Goal: Task Accomplishment & Management: Use online tool/utility

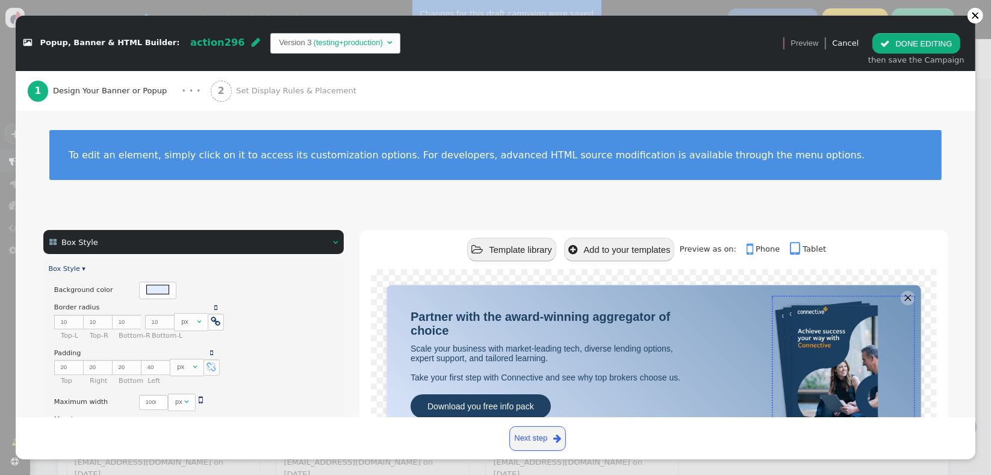
scroll to position [20, 0]
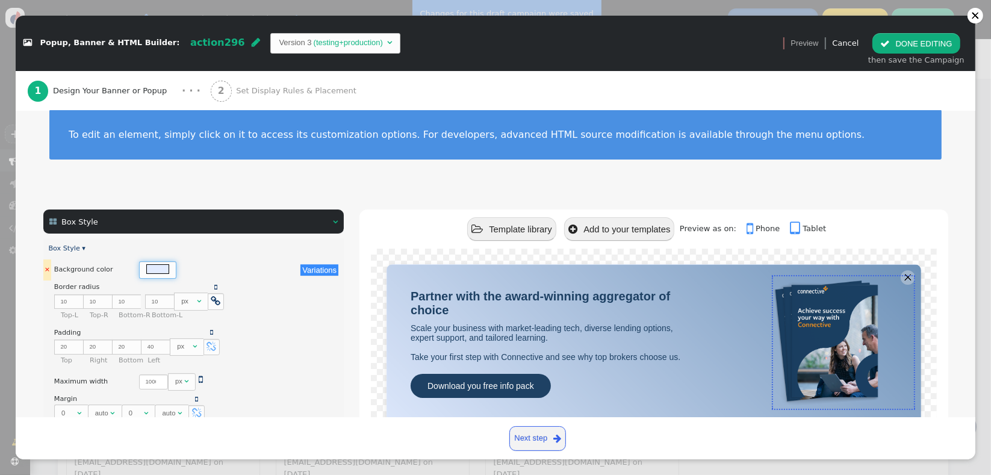
click at [147, 273] on div at bounding box center [157, 269] width 37 height 17
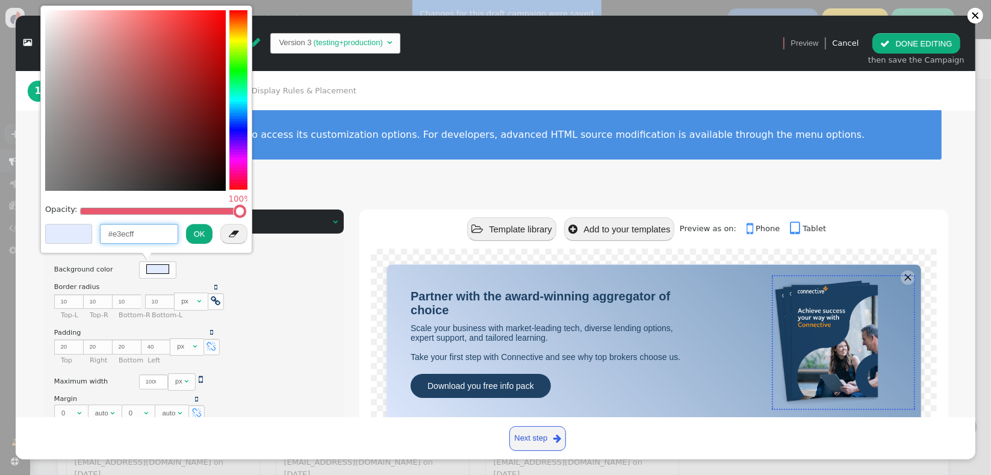
drag, startPoint x: 153, startPoint y: 229, endPoint x: 98, endPoint y: 229, distance: 55.4
click at [98, 229] on div "#e3ecff OK " at bounding box center [146, 236] width 203 height 26
drag, startPoint x: 241, startPoint y: 211, endPoint x: 43, endPoint y: 212, distance: 198.7
click at [43, 212] on div "Opacity: 0%  #e3ecff OK " at bounding box center [146, 128] width 212 height 247
type input "rgba(255, 227, 227, 0)"
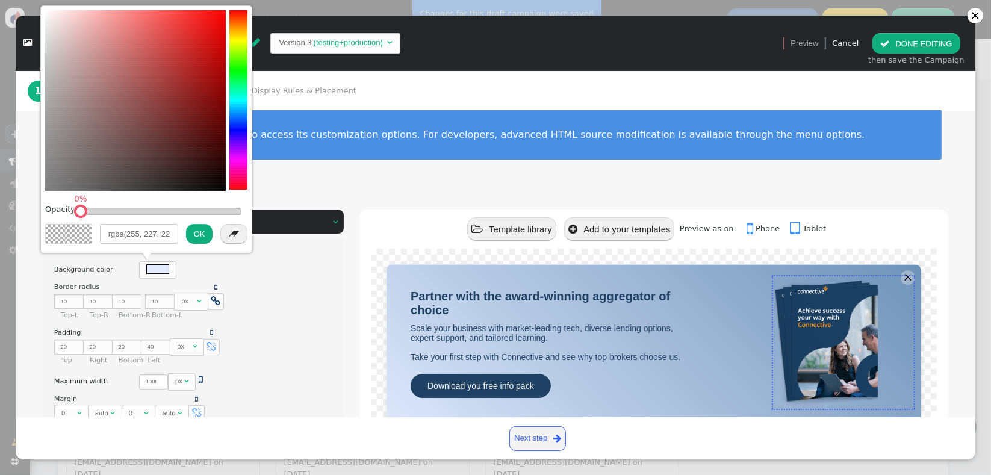
click at [195, 233] on button "OK" at bounding box center [199, 234] width 27 height 20
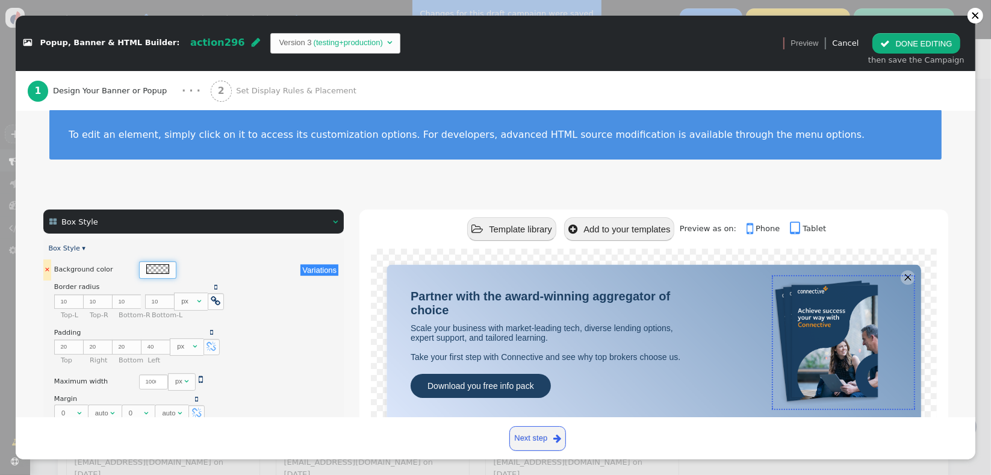
click at [146, 267] on div at bounding box center [157, 268] width 23 height 9
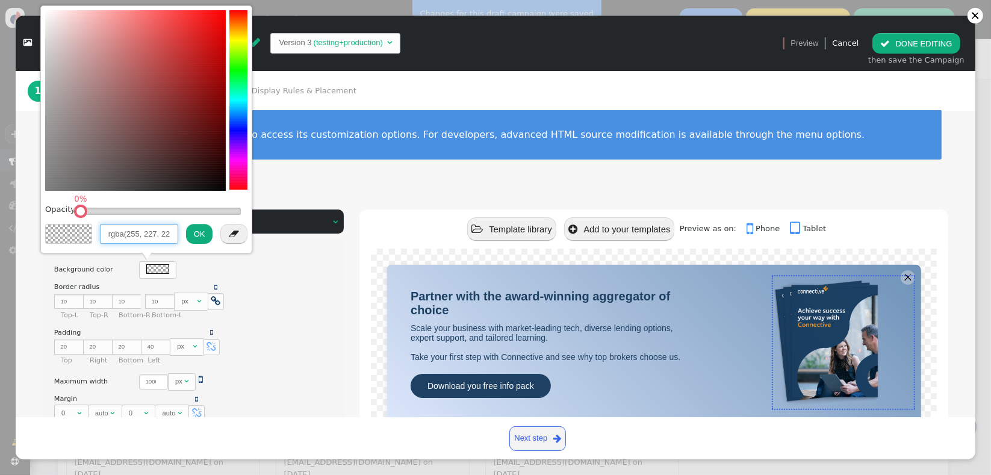
click at [145, 235] on input "rgba(255, 227, 227, 0)" at bounding box center [139, 234] width 78 height 20
type input "rgba(256, 256, 256, 0.06)ff"
click at [213, 238] on div "" at bounding box center [230, 234] width 35 height 22
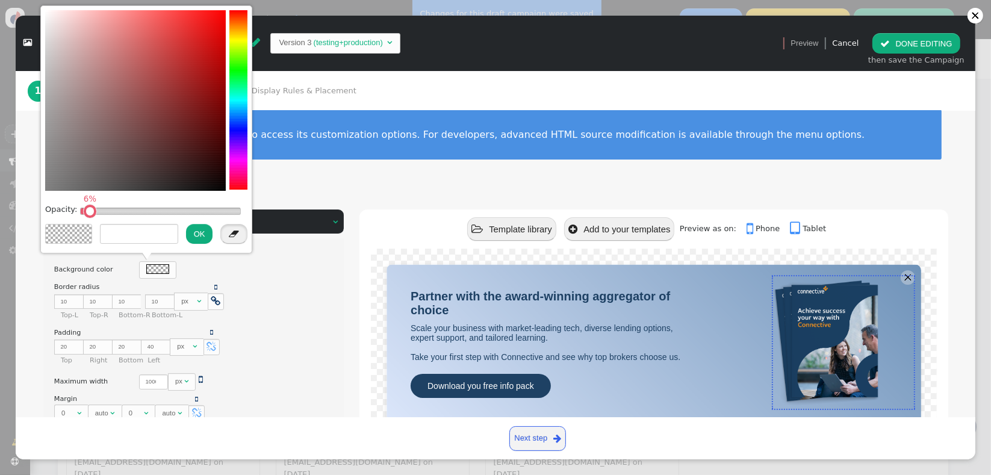
click at [237, 234] on span "" at bounding box center [234, 233] width 10 height 9
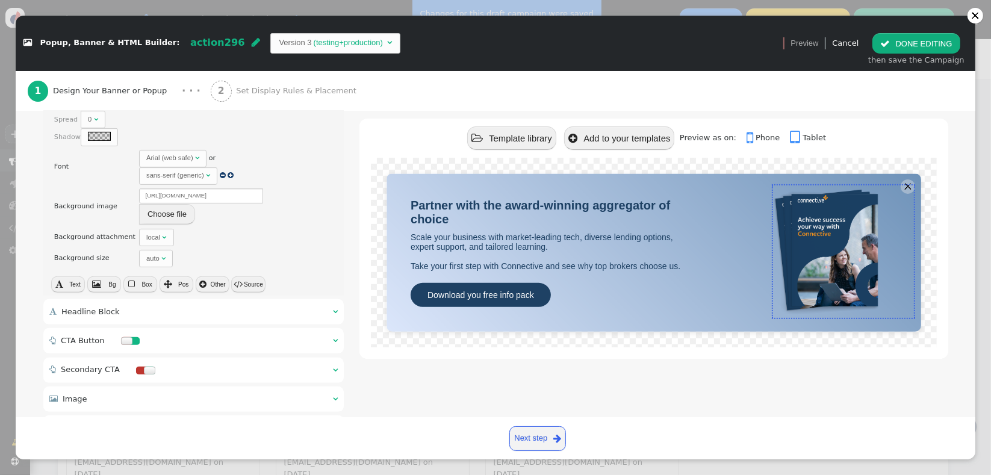
scroll to position [455, 0]
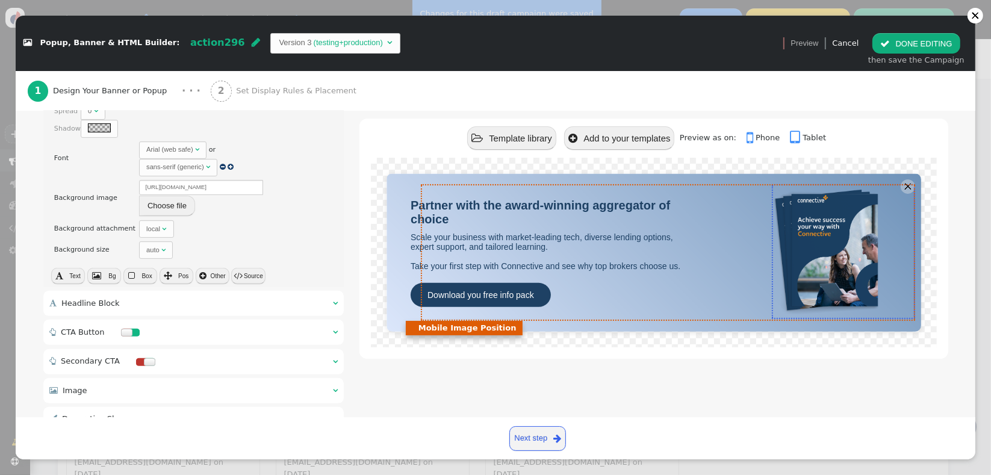
click at [685, 234] on div "Partner with the award-winning aggregator of choice Scale your business with ma…" at bounding box center [660, 252] width 498 height 134
click at [755, 217] on div at bounding box center [806, 252] width 206 height 134
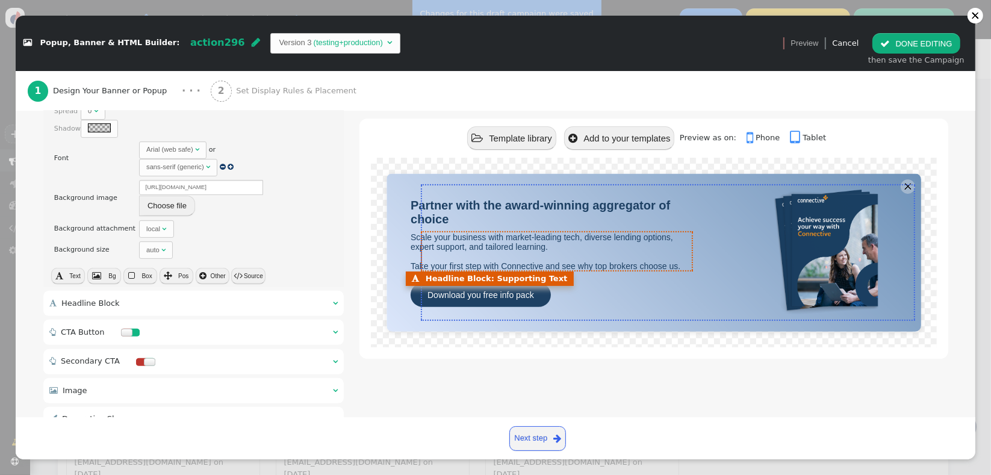
click at [493, 238] on font "Scale your business with market-leading tech, diverse lending options, expert s…" at bounding box center [546, 251] width 270 height 39
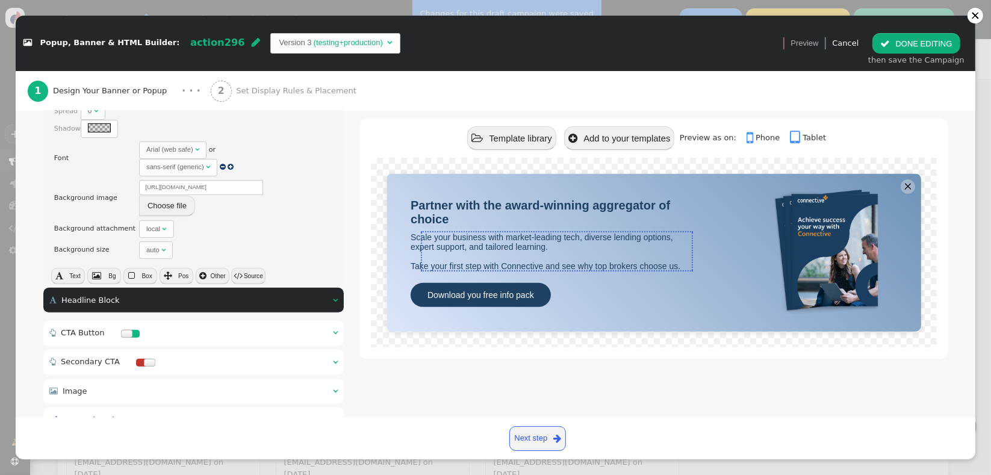
scroll to position [75, 0]
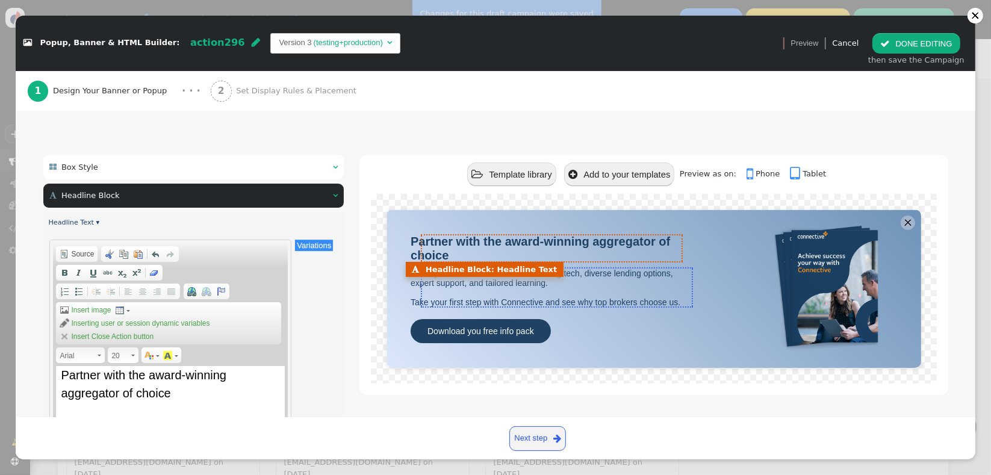
click at [492, 247] on span "Partner with the award-winning aggregator of choice" at bounding box center [541, 248] width 260 height 27
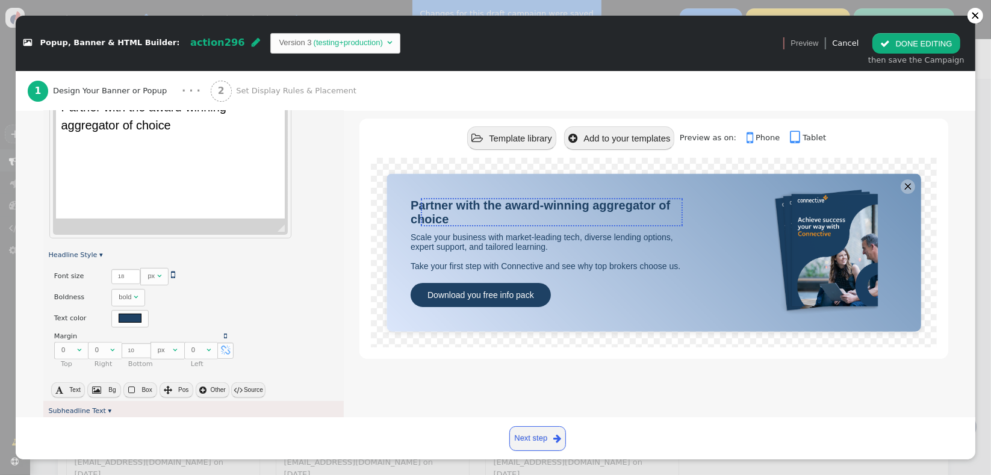
scroll to position [381, 0]
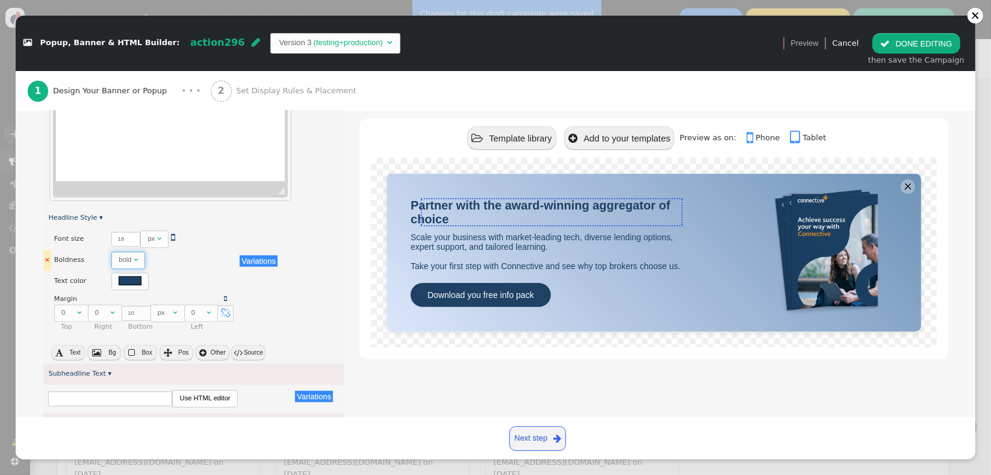
click at [134, 258] on span "" at bounding box center [136, 259] width 4 height 7
click at [142, 352] on span "Box" at bounding box center [147, 352] width 10 height 7
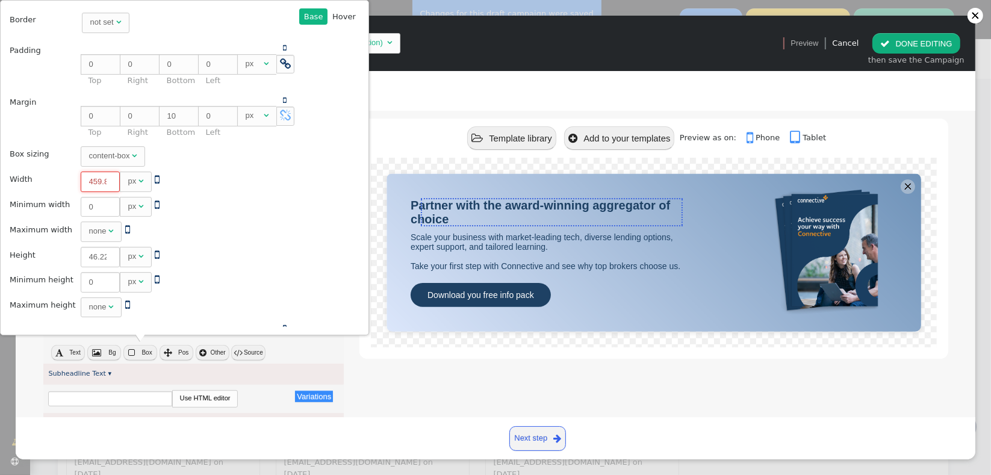
click at [87, 182] on input "459.833" at bounding box center [100, 182] width 39 height 20
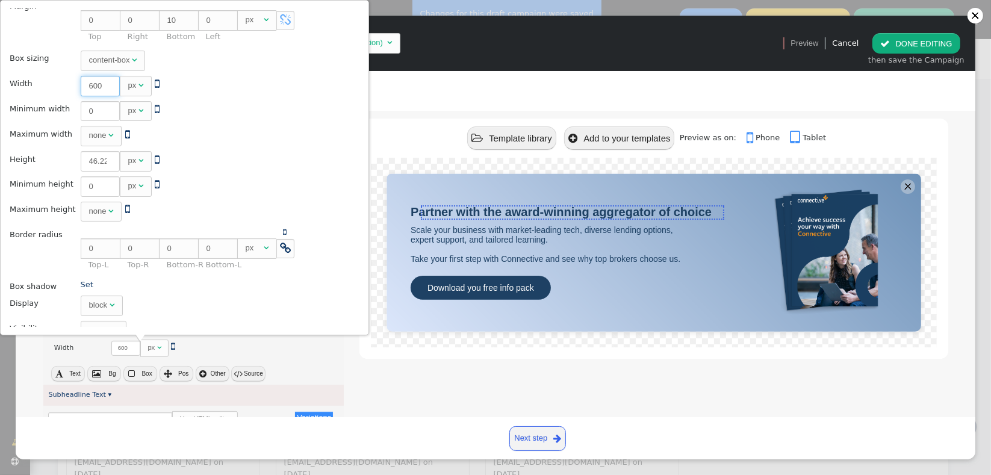
scroll to position [160, 0]
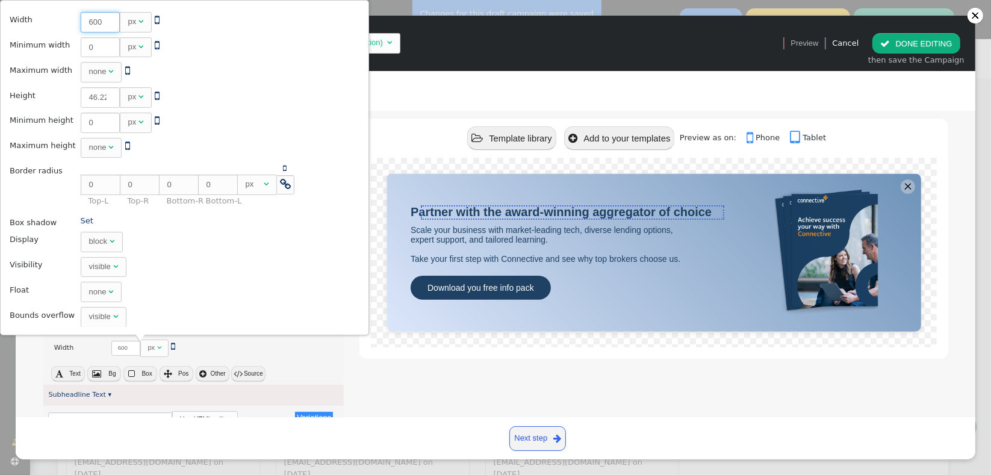
type input "600"
click at [278, 359] on span "× Font size There are alternatives. Default value:  18 px   Variations × Bol…" at bounding box center [193, 307] width 301 height 156
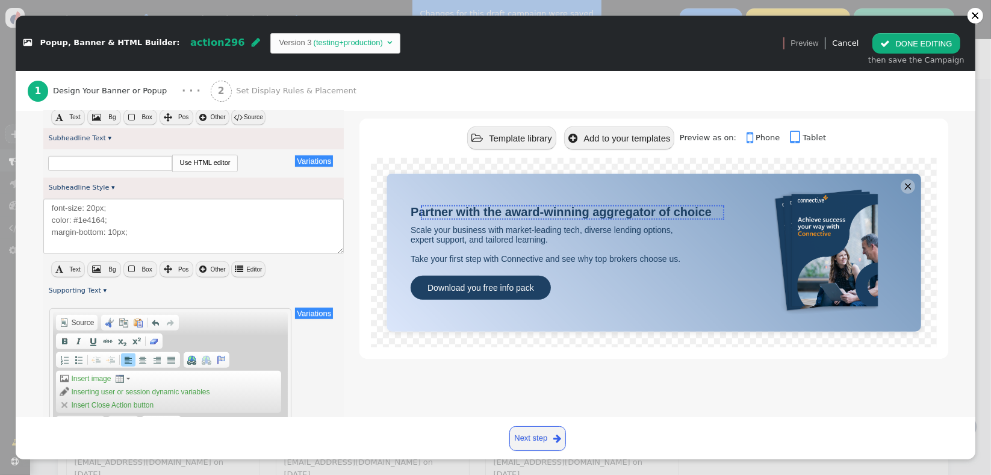
scroll to position [667, 0]
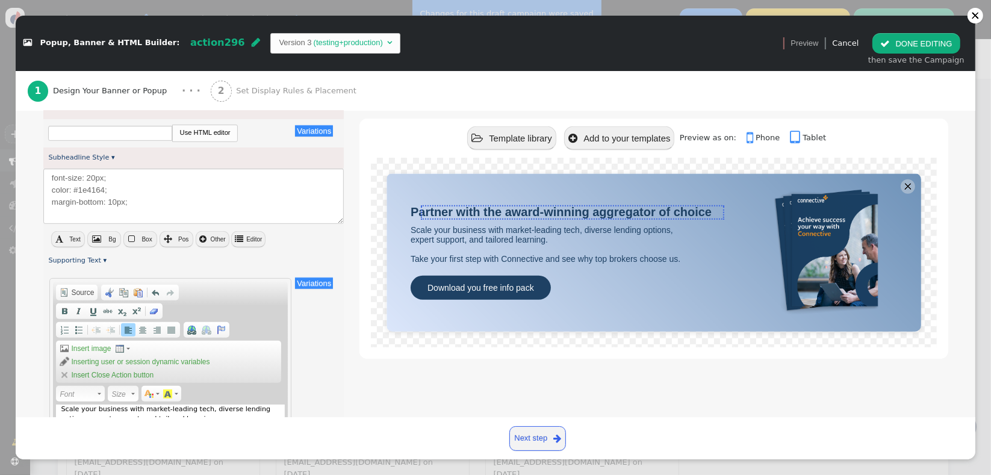
drag, startPoint x: 106, startPoint y: 154, endPoint x: 115, endPoint y: 158, distance: 10.0
click at [106, 154] on link "Subheadline Style ▾" at bounding box center [81, 158] width 66 height 8
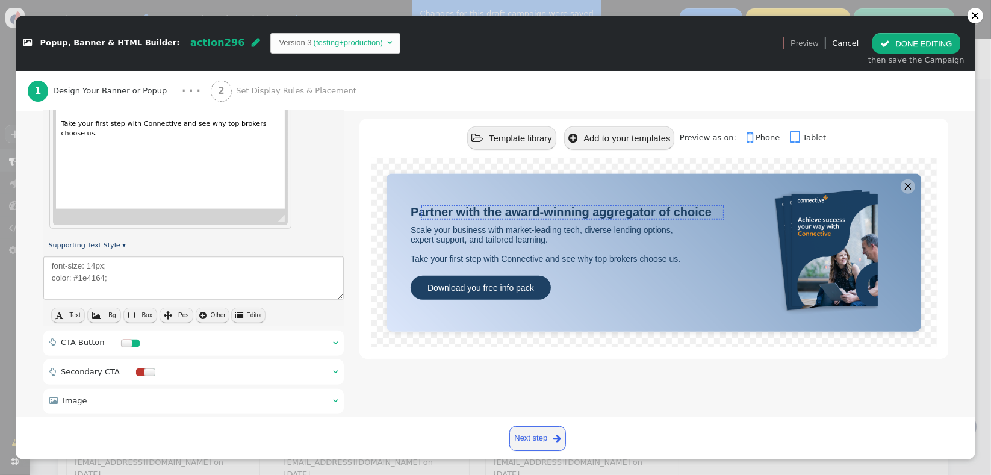
scroll to position [918, 0]
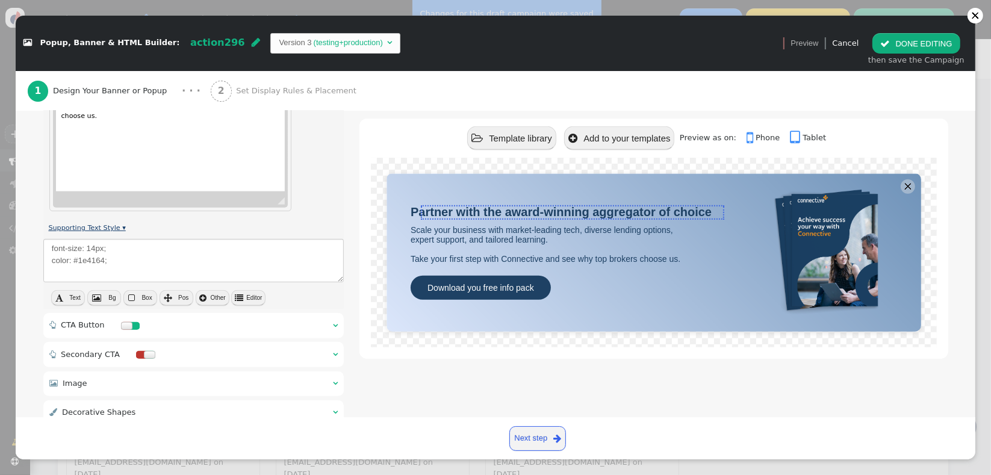
click at [105, 226] on link "Supporting Text Style ▾" at bounding box center [86, 228] width 77 height 8
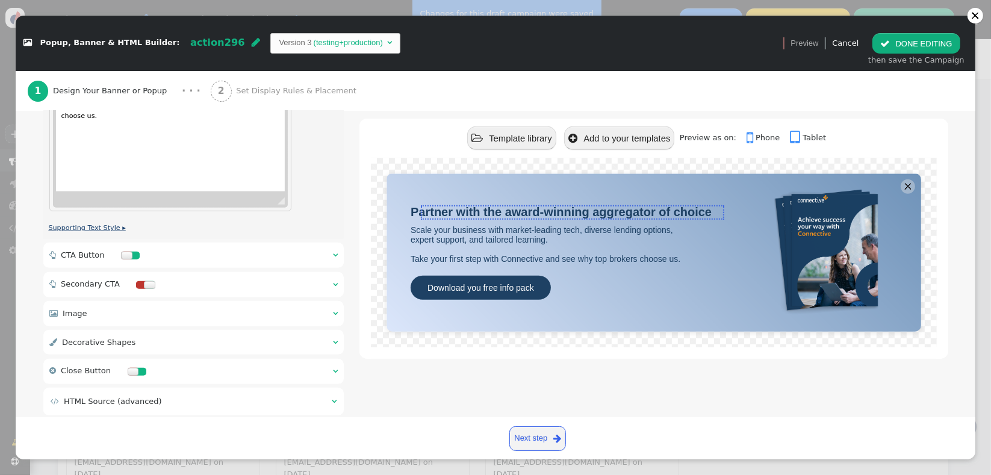
click at [115, 224] on link "Supporting Text Style ▸" at bounding box center [86, 228] width 77 height 8
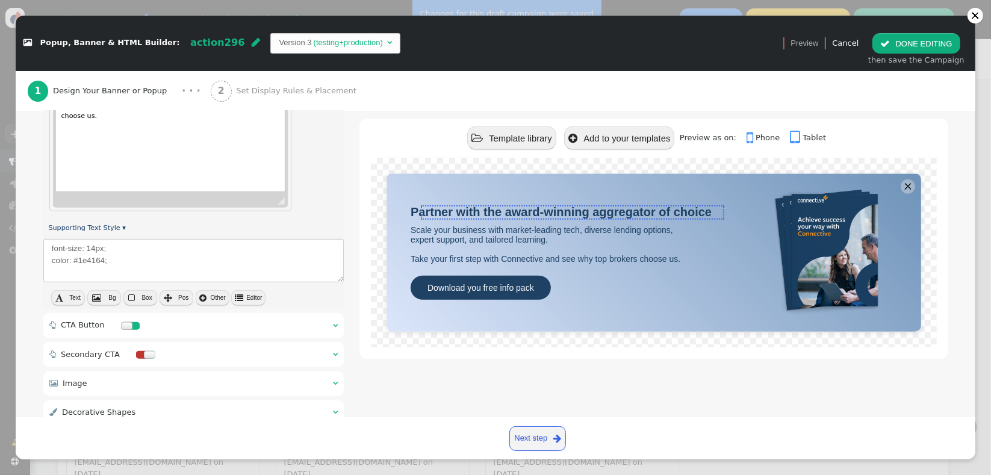
click at [209, 301] on button " Other" at bounding box center [213, 298] width 34 height 16
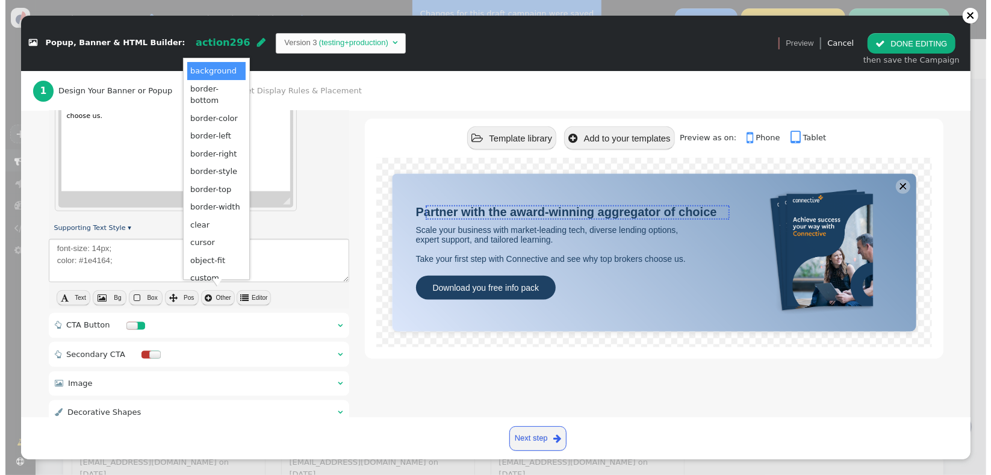
scroll to position [0, 0]
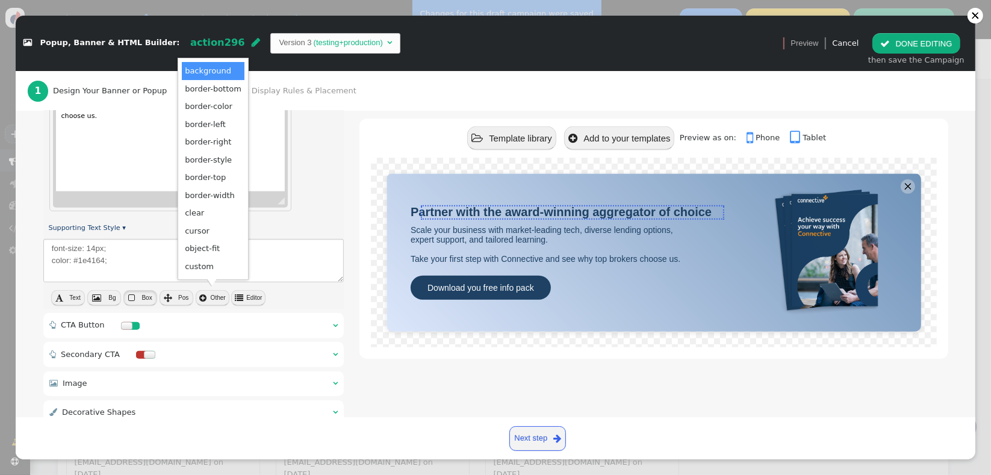
click at [142, 297] on span "Box" at bounding box center [147, 297] width 10 height 7
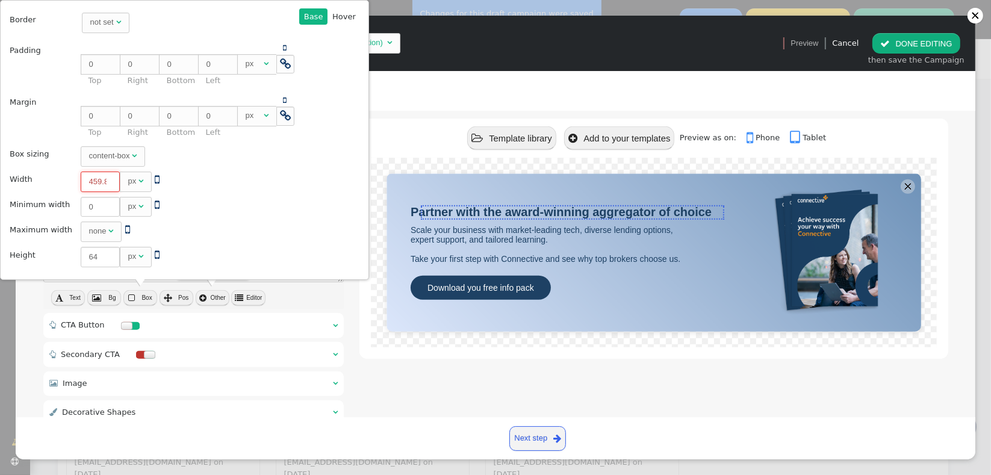
click at [89, 181] on input "459.833" at bounding box center [100, 182] width 39 height 20
type input "60"
type textarea "font-size: 14px; color: #1e4164;"
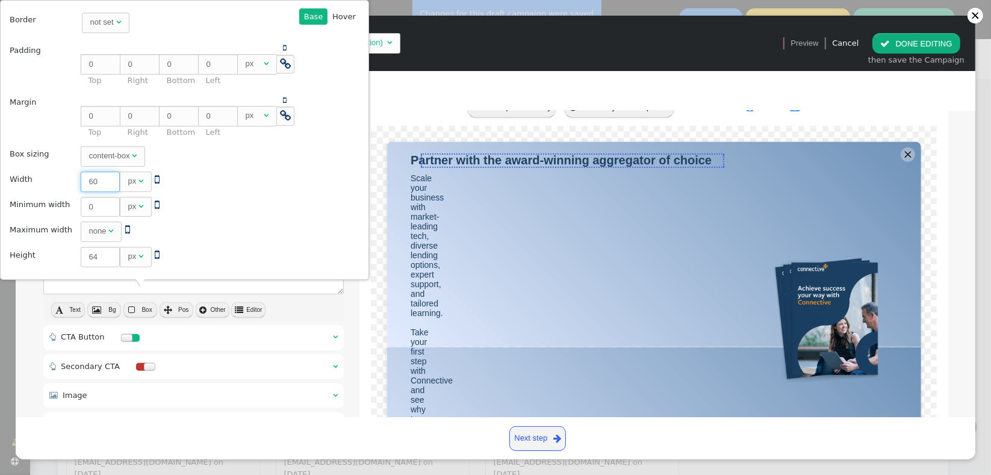
type input "600"
type textarea "font-size: 14px; color: #1e4164; width: 600px;"
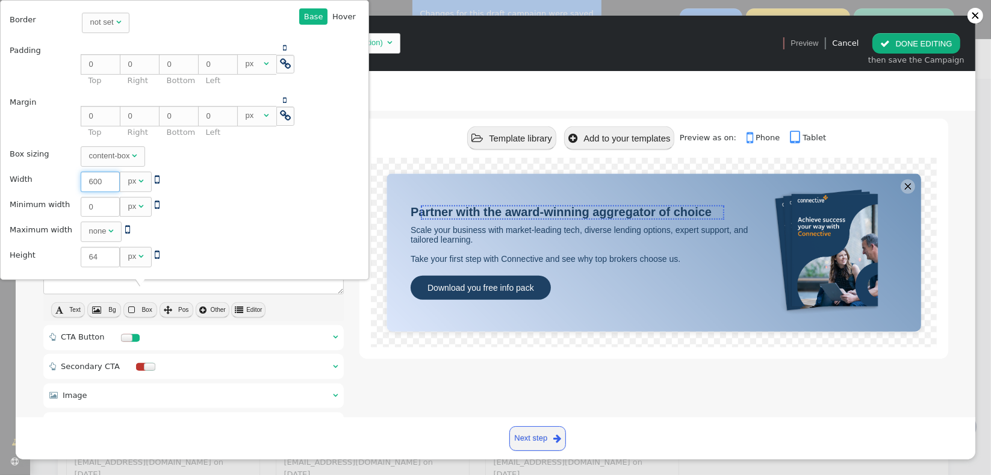
type input "600"
click at [755, 142] on div "Preview as on:  Phone  Tablet" at bounding box center [753, 137] width 146 height 23
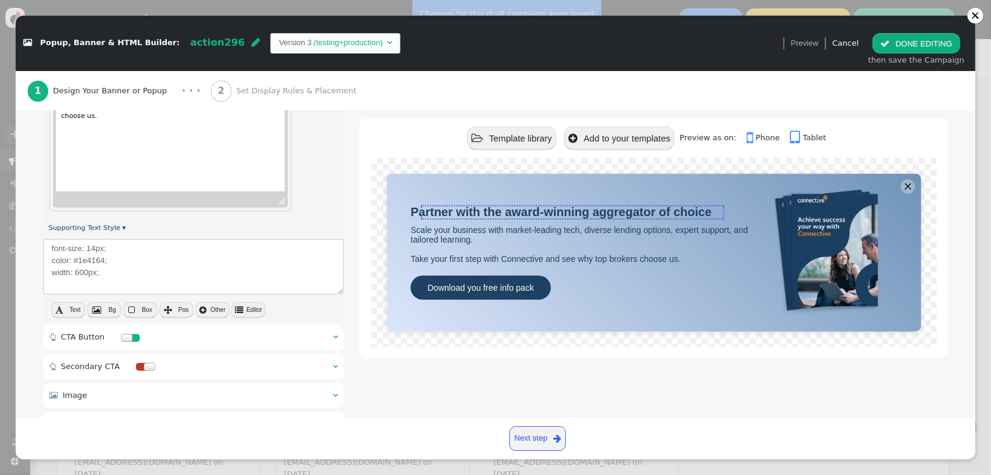
click at [758, 139] on link " Phone" at bounding box center [767, 137] width 41 height 9
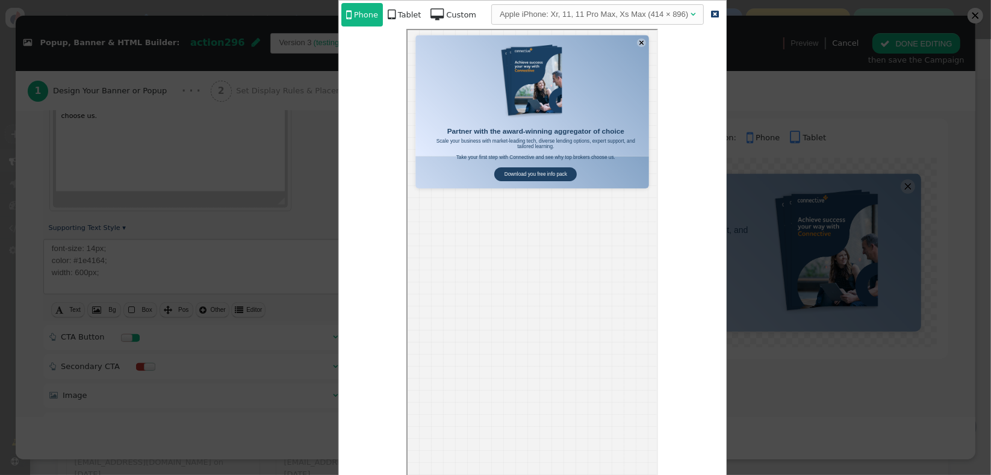
click at [409, 19] on div "Tablet" at bounding box center [409, 15] width 23 height 12
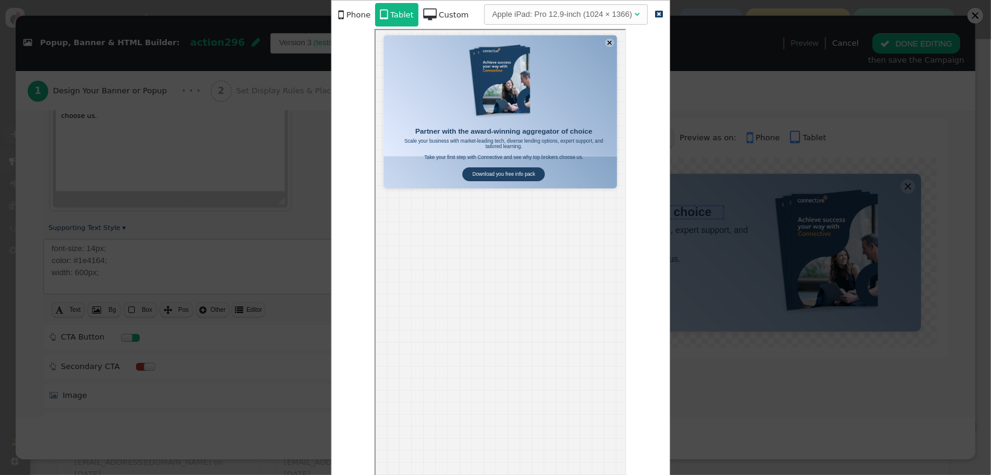
click at [348, 14] on div "Phone" at bounding box center [358, 15] width 24 height 12
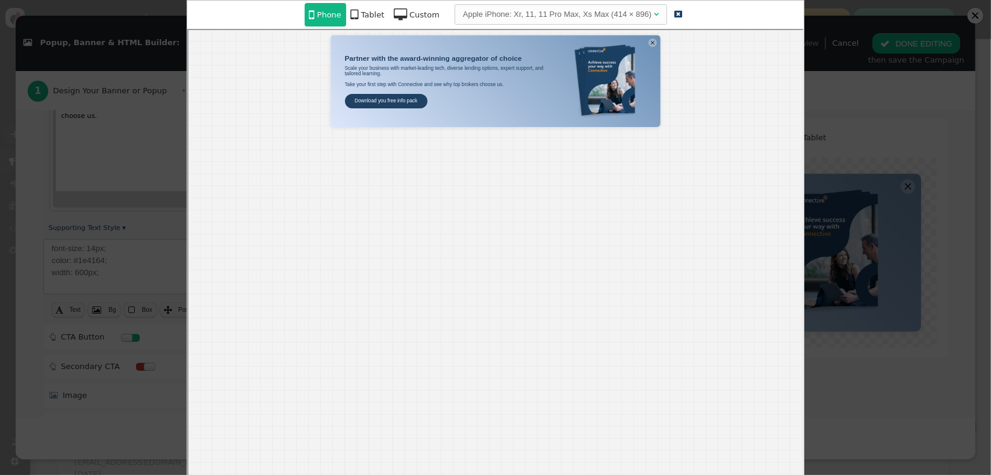
click at [370, 20] on link " Tablet" at bounding box center [367, 14] width 43 height 23
click at [352, 17] on div "Phone" at bounding box center [353, 15] width 24 height 12
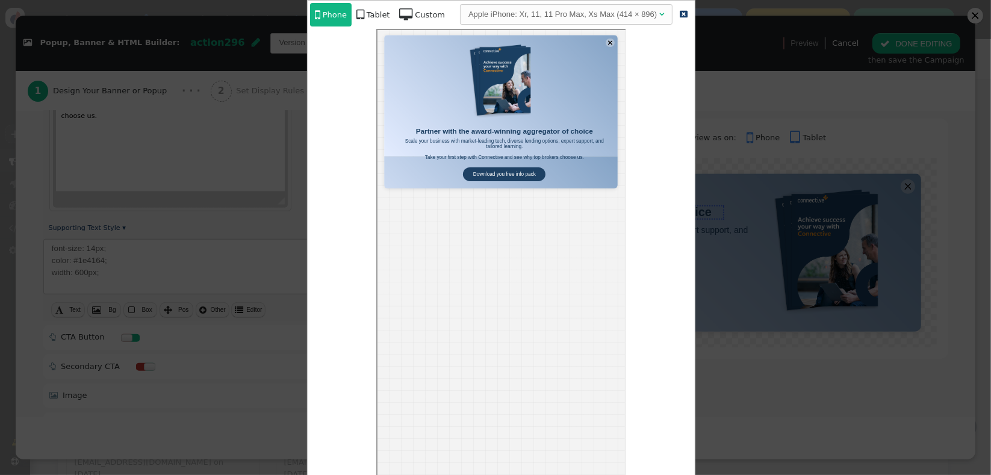
click at [738, 161] on div at bounding box center [495, 237] width 991 height 475
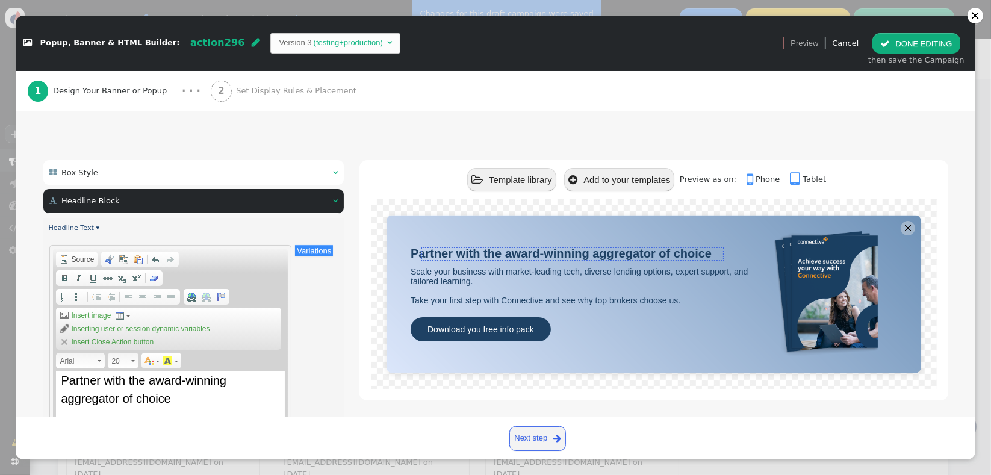
scroll to position [64, 0]
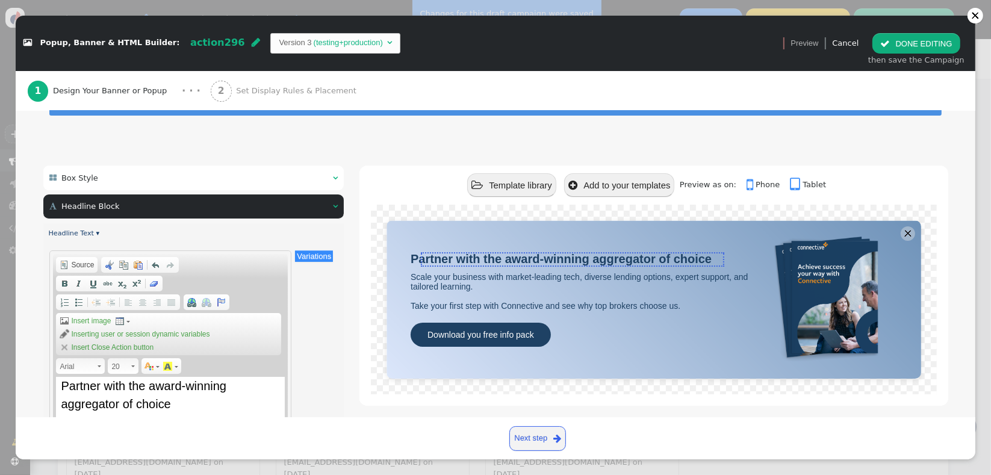
click at [179, 184] on div " Box Style  " at bounding box center [193, 178] width 301 height 25
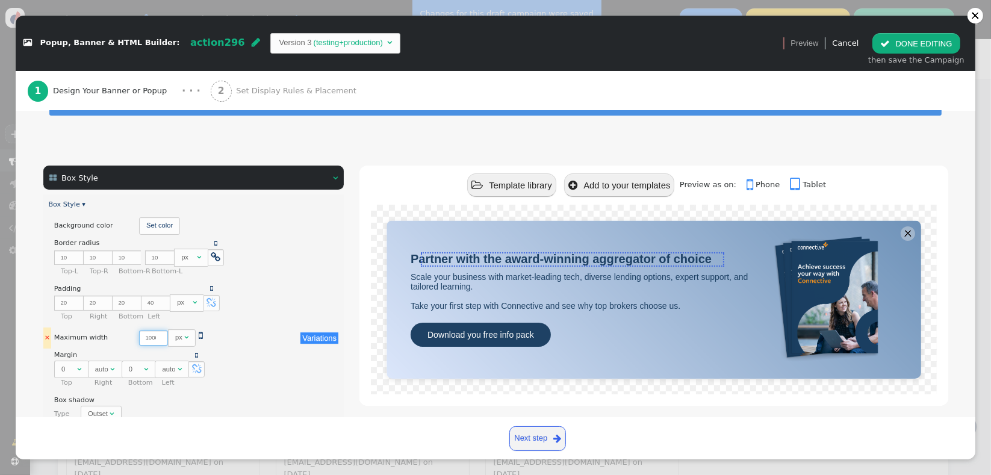
click at [139, 338] on input "1000" at bounding box center [153, 338] width 29 height 15
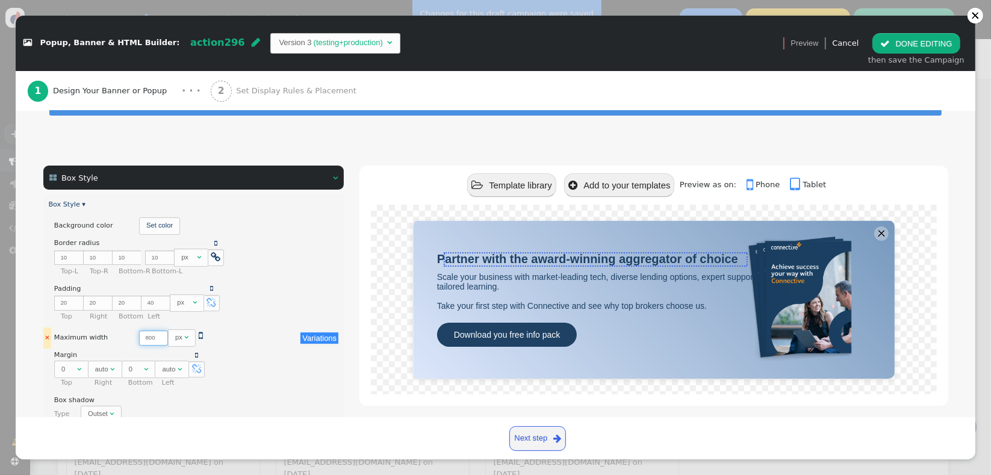
click at [140, 338] on input "800" at bounding box center [153, 338] width 29 height 15
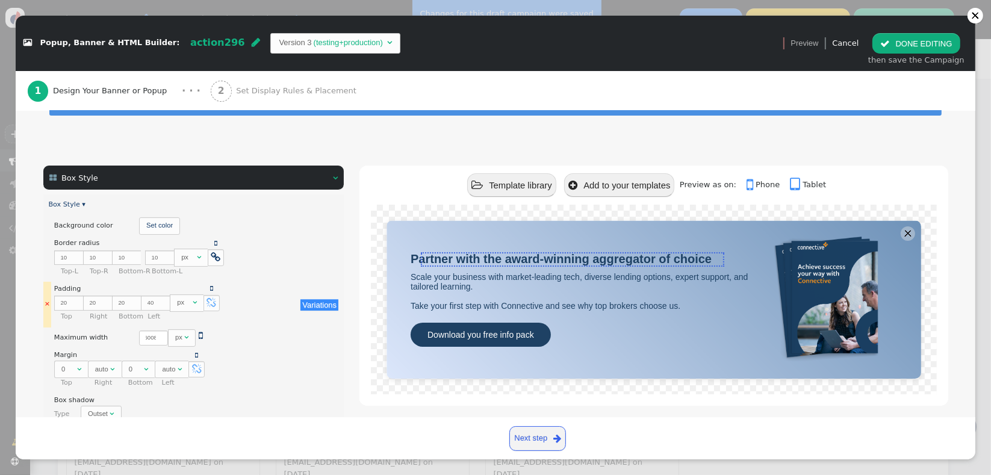
scroll to position [0, 0]
click at [139, 337] on input "6008" at bounding box center [153, 338] width 29 height 15
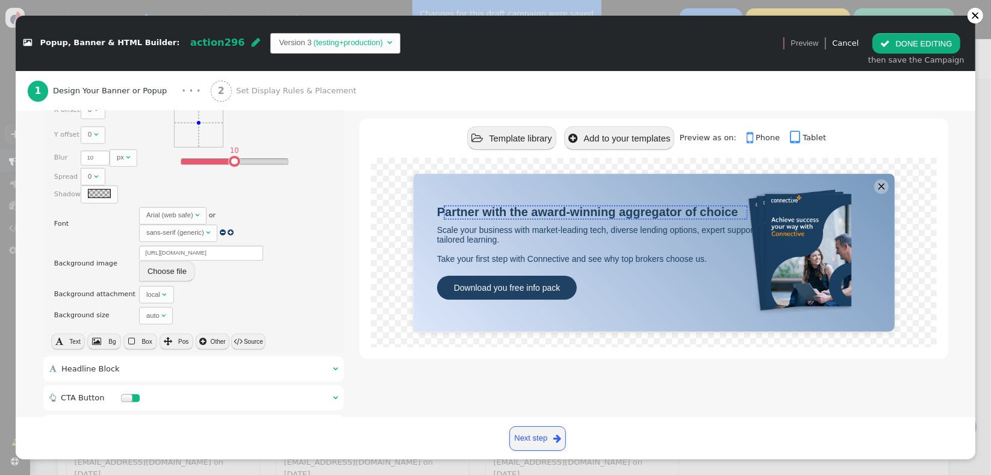
scroll to position [443, 0]
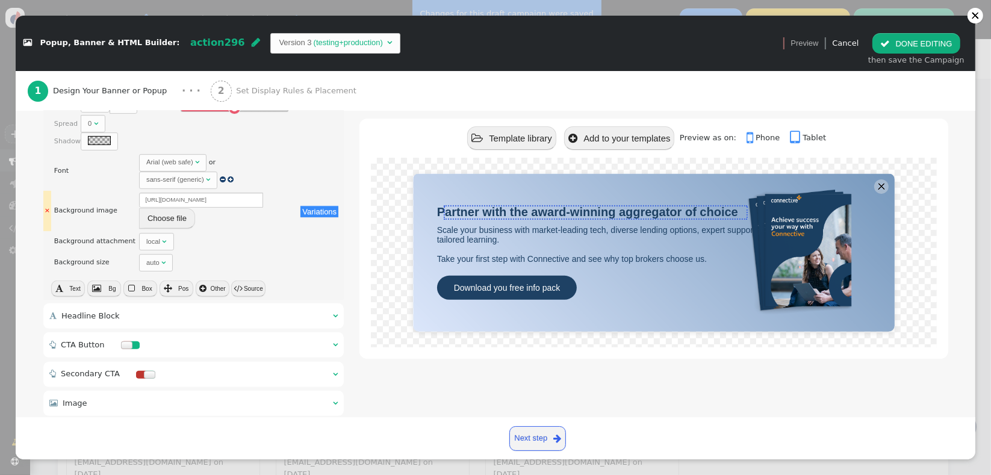
type input "800"
click at [47, 207] on link "×" at bounding box center [47, 211] width 8 height 8
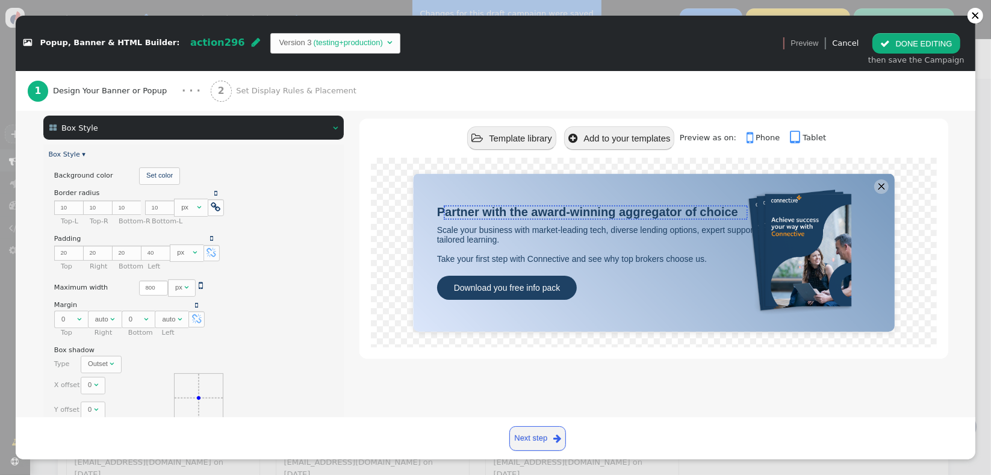
scroll to position [130, 0]
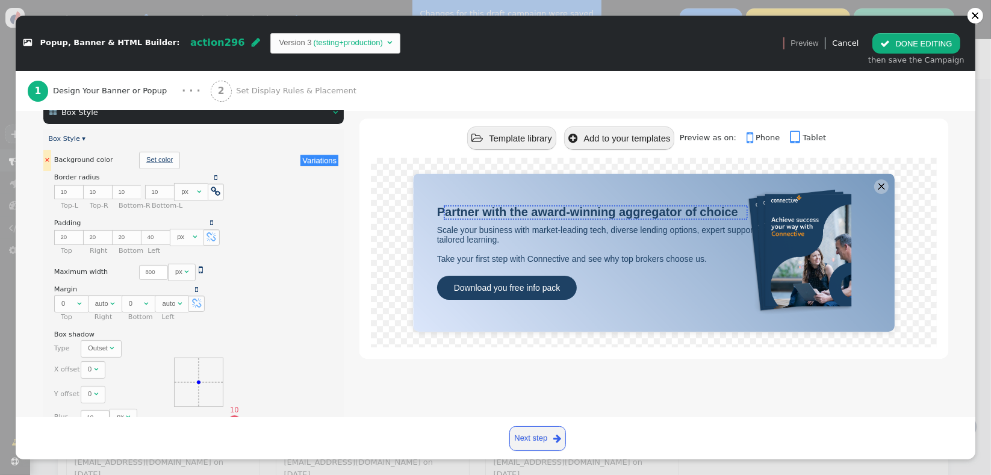
click at [147, 156] on link "Set color" at bounding box center [159, 159] width 26 height 7
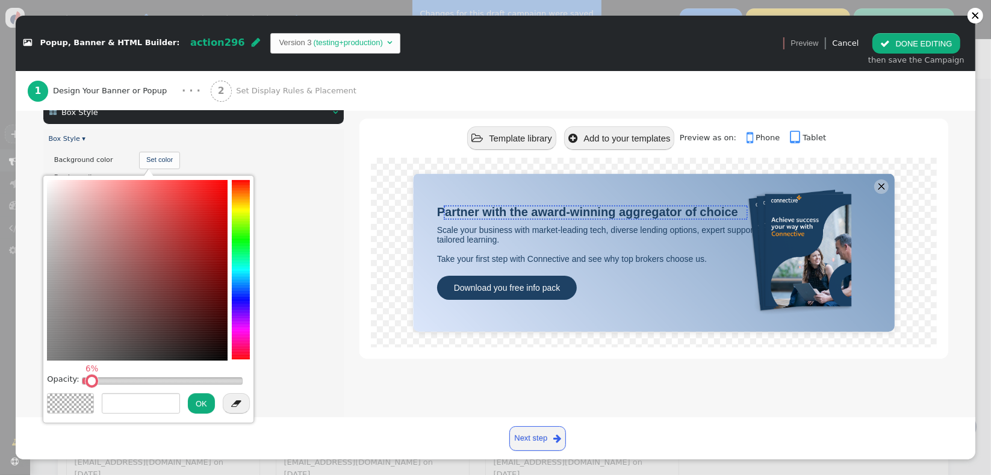
click at [76, 406] on div at bounding box center [71, 403] width 46 height 19
click at [131, 404] on input "text" at bounding box center [141, 403] width 78 height 20
drag, startPoint x: 90, startPoint y: 378, endPoint x: 275, endPoint y: 381, distance: 184.9
click at [275, 475] on div " Popup, Banner & HTML Builder: action296  Version 3 (testing+production)   …" at bounding box center [495, 475] width 991 height 0
type input "white"
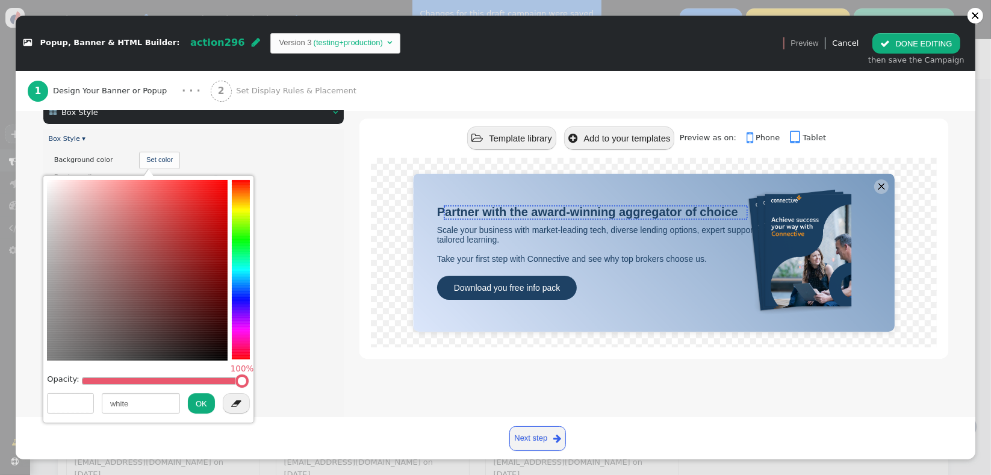
click at [201, 407] on button "OK" at bounding box center [201, 403] width 27 height 20
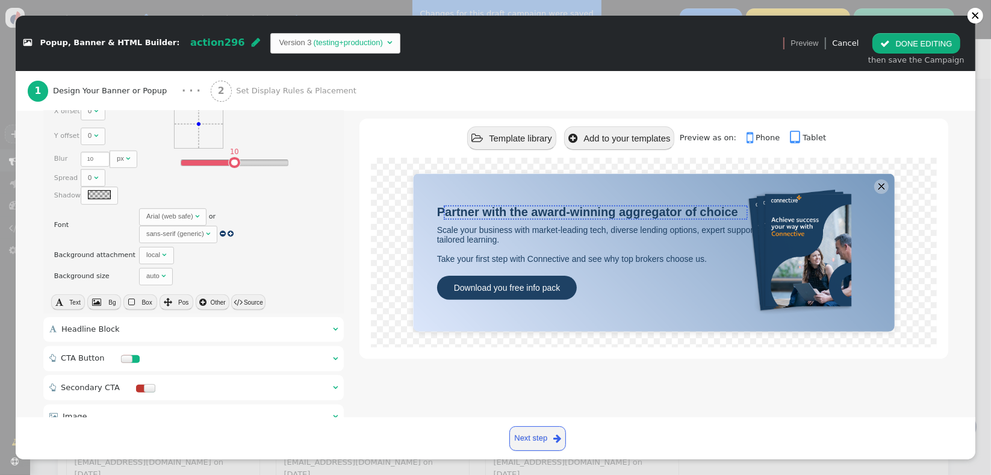
scroll to position [393, 0]
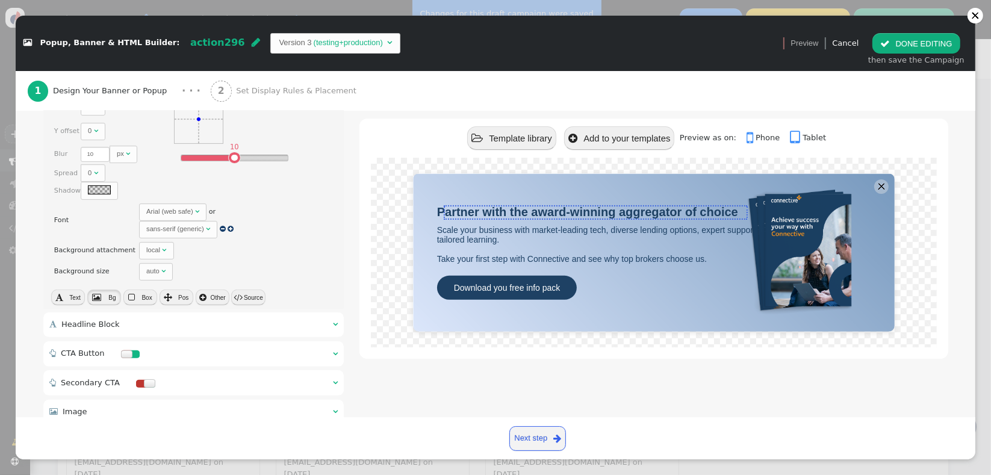
click at [96, 296] on span "" at bounding box center [96, 297] width 9 height 8
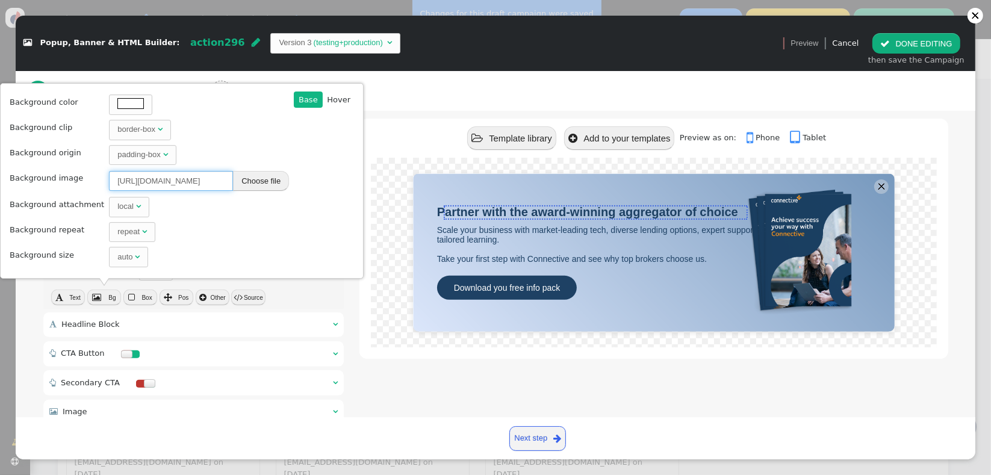
click at [178, 183] on input "[URL][DOMAIN_NAME]" at bounding box center [171, 181] width 124 height 20
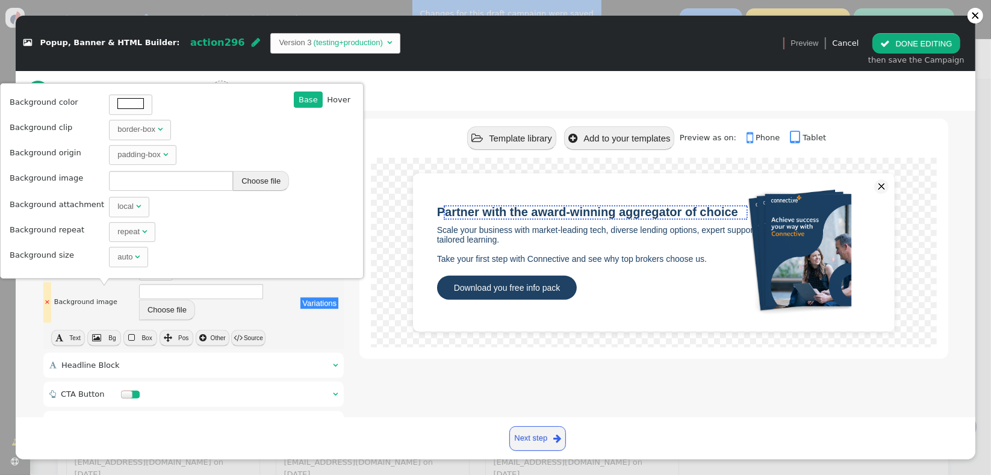
click at [298, 307] on td "Variations" at bounding box center [321, 302] width 46 height 40
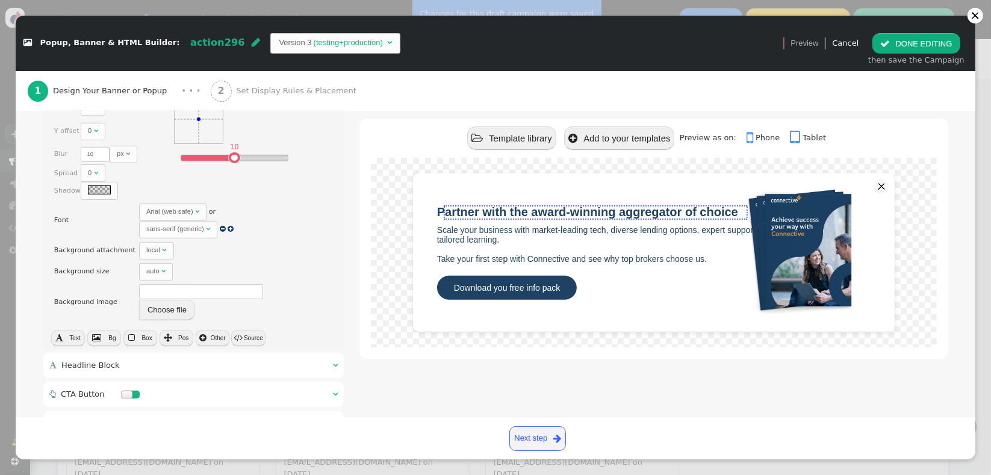
click at [142, 335] on span "Box" at bounding box center [147, 338] width 10 height 7
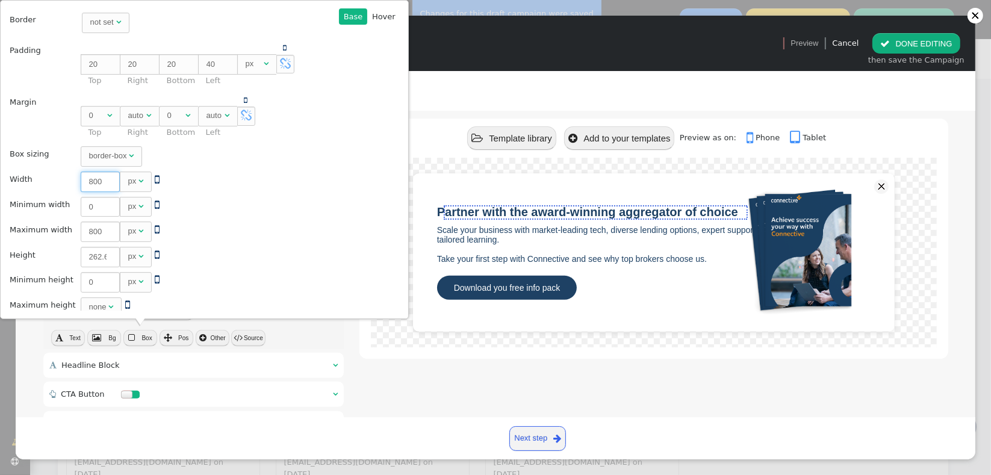
click at [86, 181] on input "800" at bounding box center [100, 182] width 39 height 20
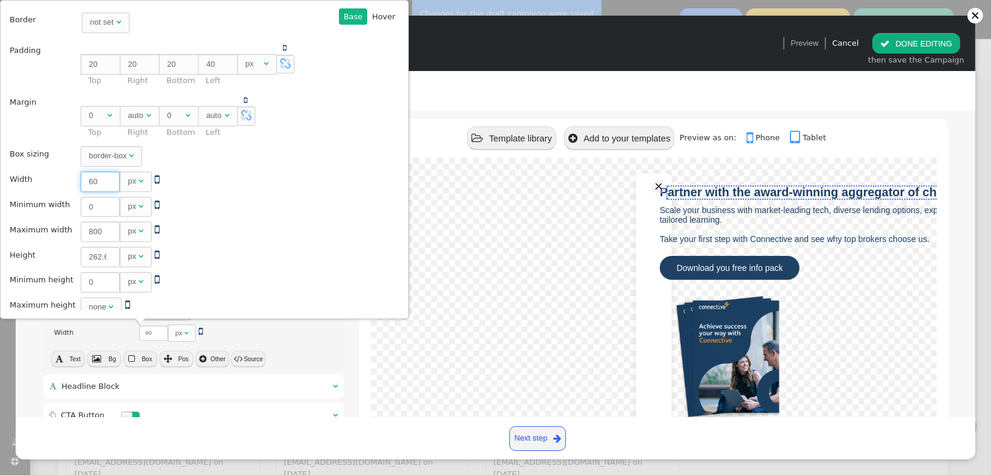
type input "600"
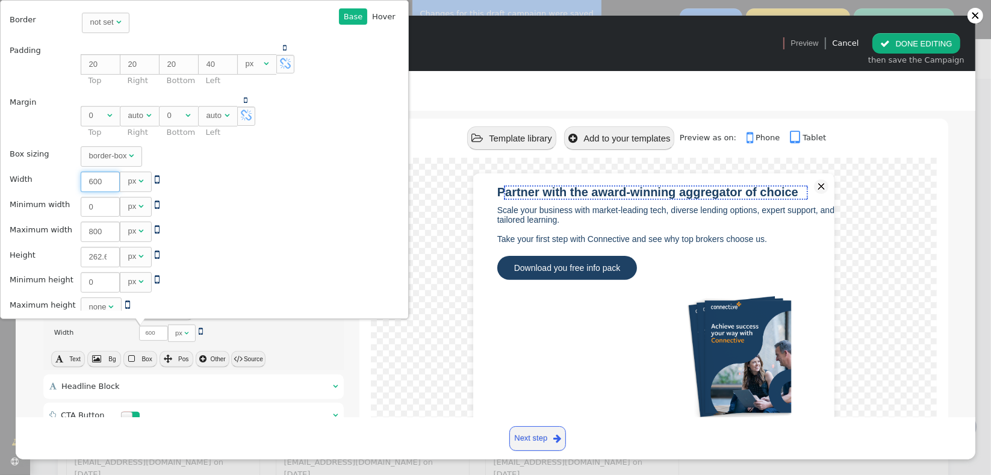
type input "600"
click at [84, 228] on input "800" at bounding box center [100, 232] width 39 height 20
type input "6"
type input "60"
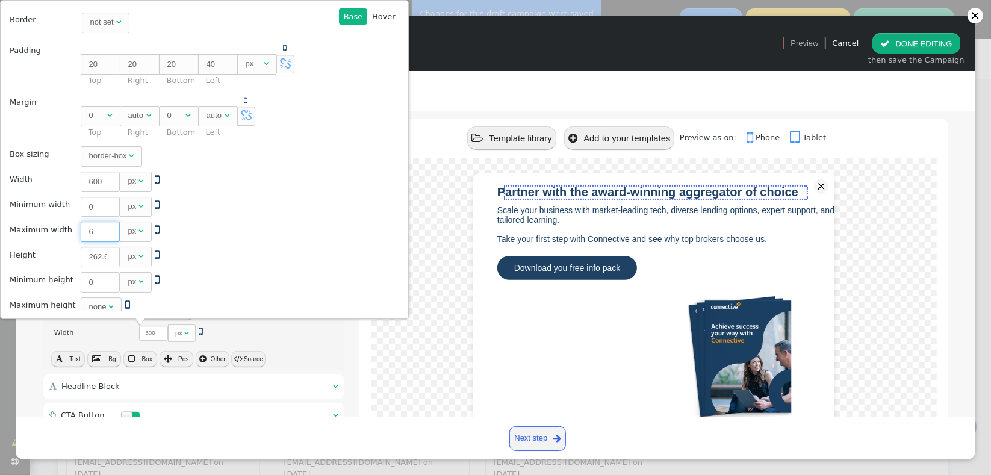
type input "60"
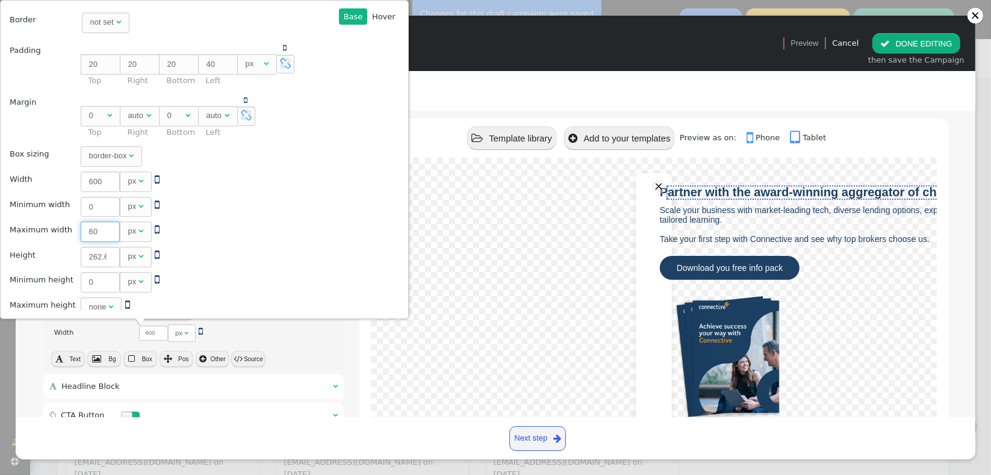
type input "600"
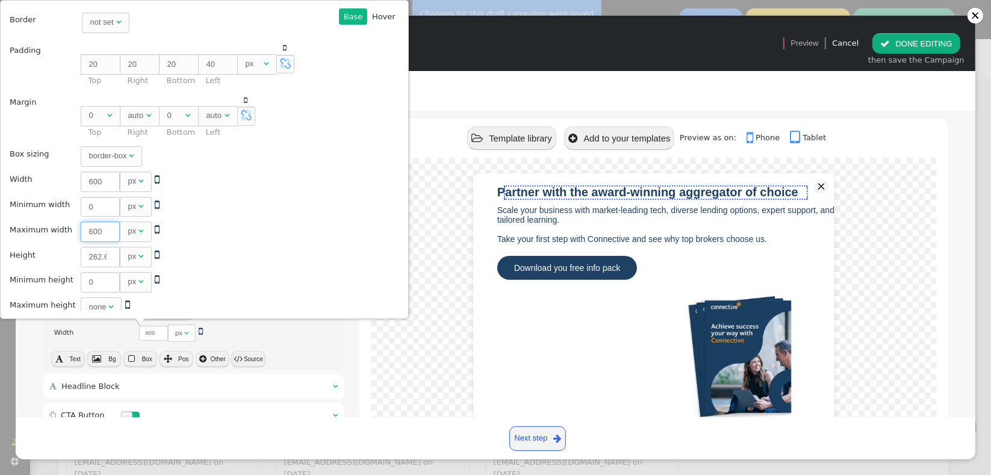
type input "600"
click at [81, 181] on input "600" at bounding box center [100, 182] width 39 height 20
type input "80"
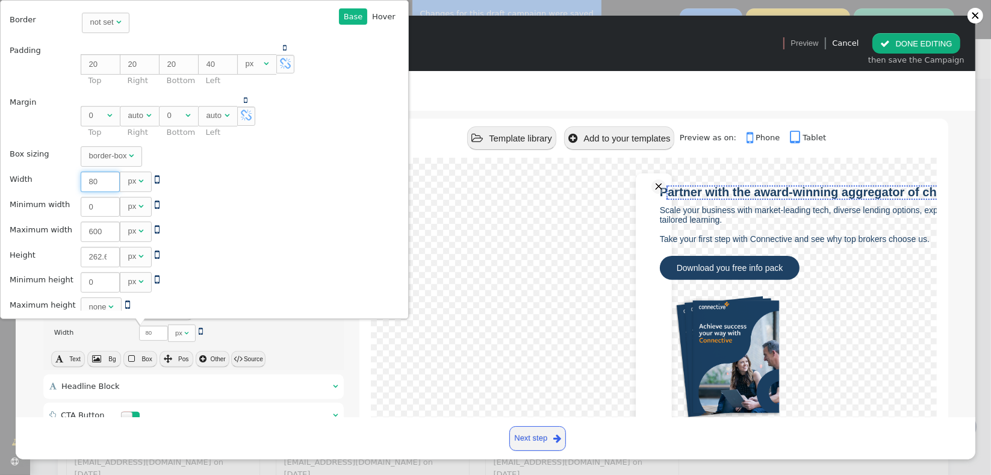
type input "800"
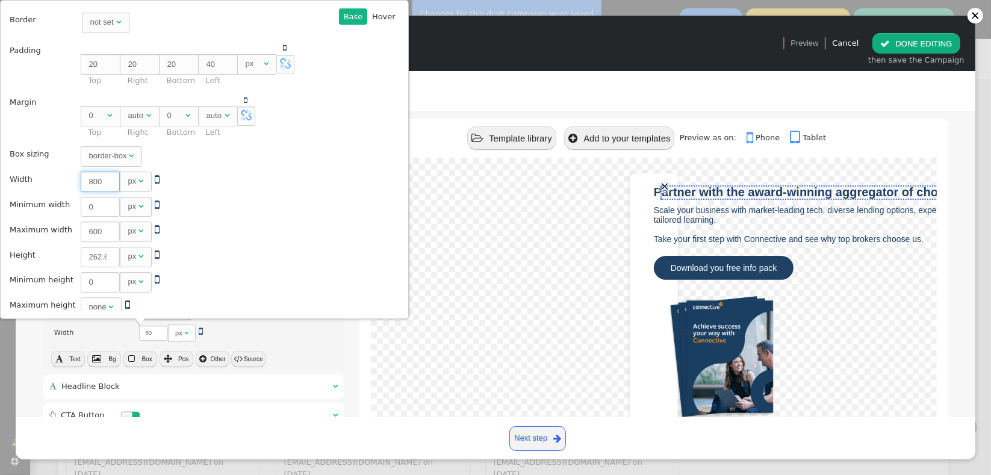
type input "800"
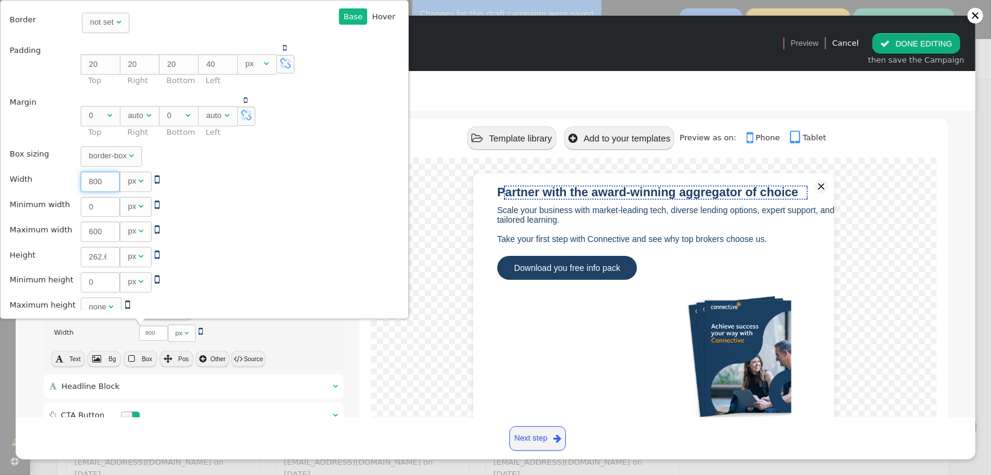
type input "800"
click at [82, 229] on input "600" at bounding box center [100, 232] width 39 height 20
type input "8"
type input "80"
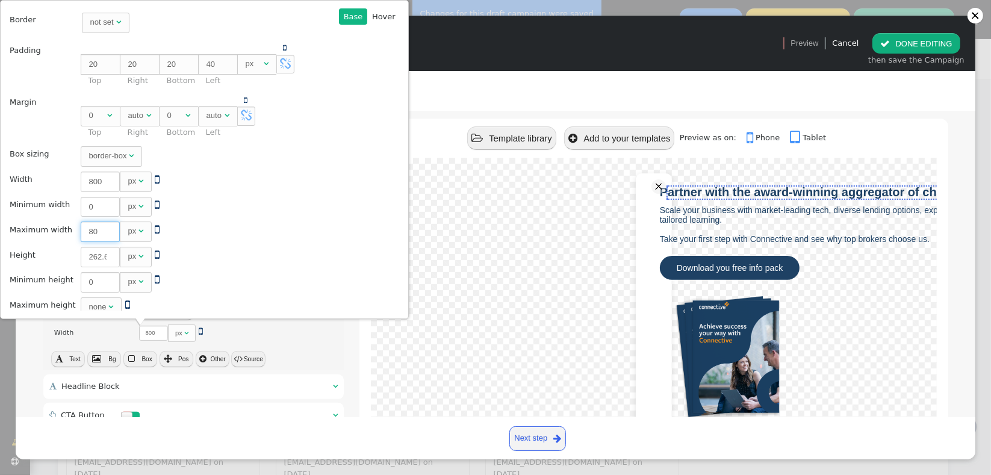
type input "800"
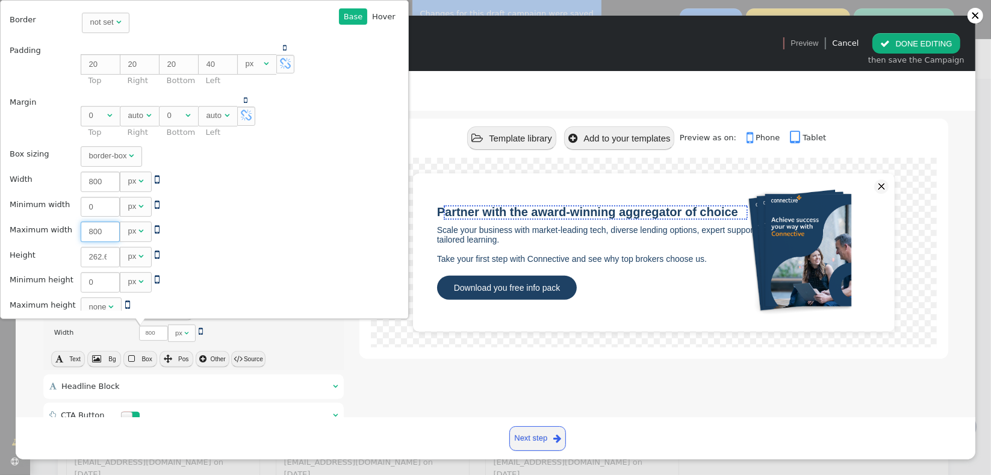
type input "800"
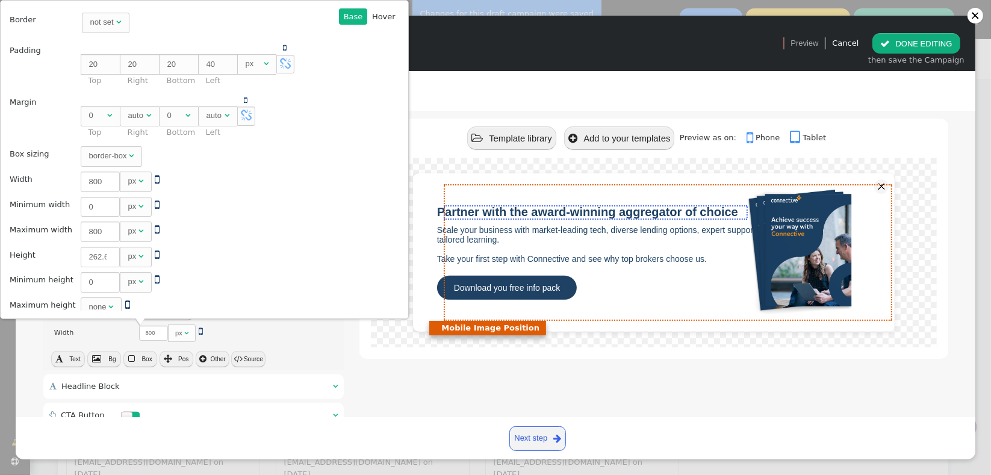
click at [702, 207] on div at bounding box center [791, 252] width 184 height 134
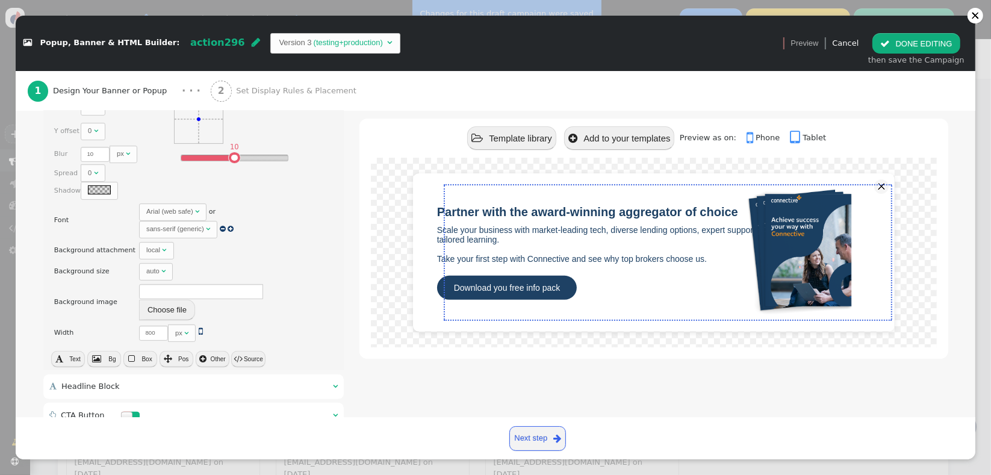
click at [538, 210] on span "Partner with the award-winning aggregator of choice" at bounding box center [587, 211] width 301 height 13
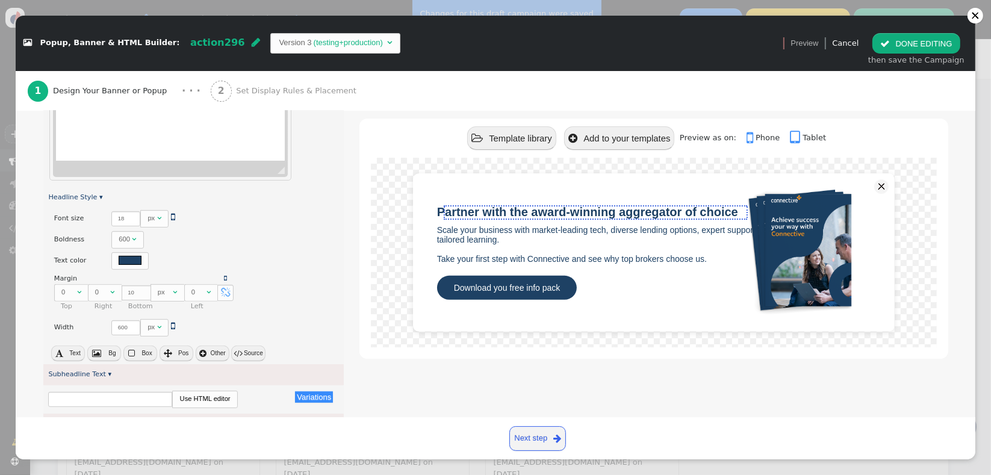
scroll to position [462, 0]
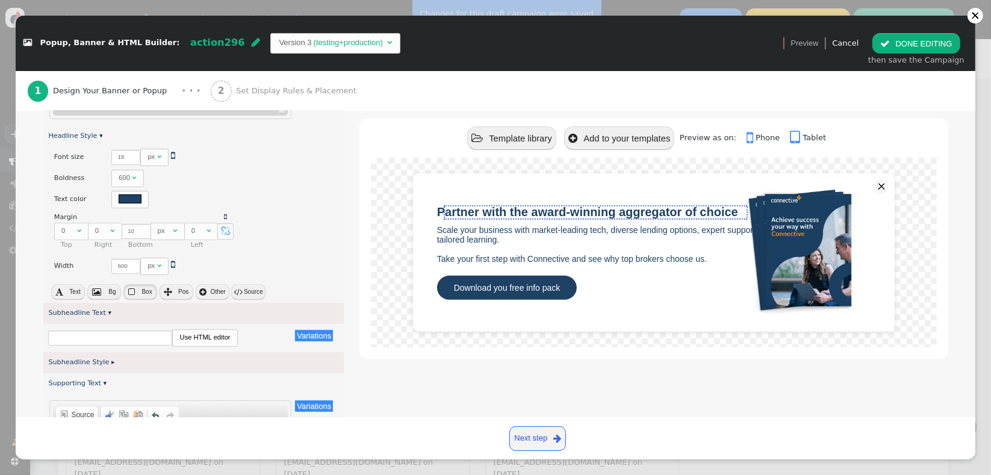
click at [135, 293] on button " Box" at bounding box center [140, 292] width 34 height 16
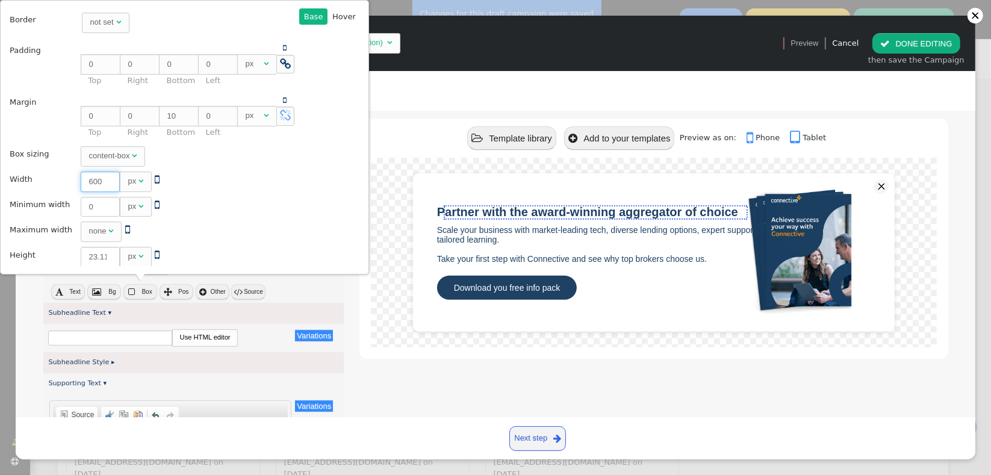
click at [96, 182] on input "600" at bounding box center [100, 182] width 39 height 20
type input "500"
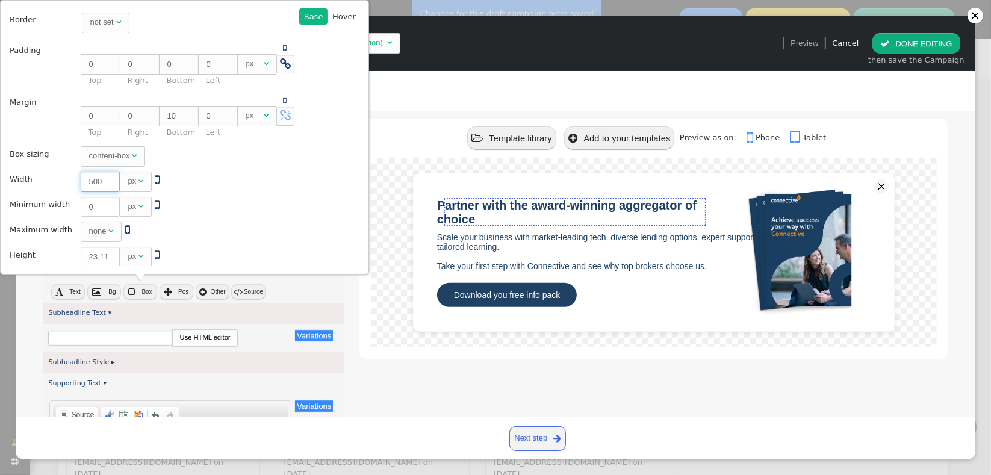
click at [356, 181] on div "Base  Base Hover  Back Border not set  Padding    0 px    0 px    0…" at bounding box center [184, 137] width 352 height 258
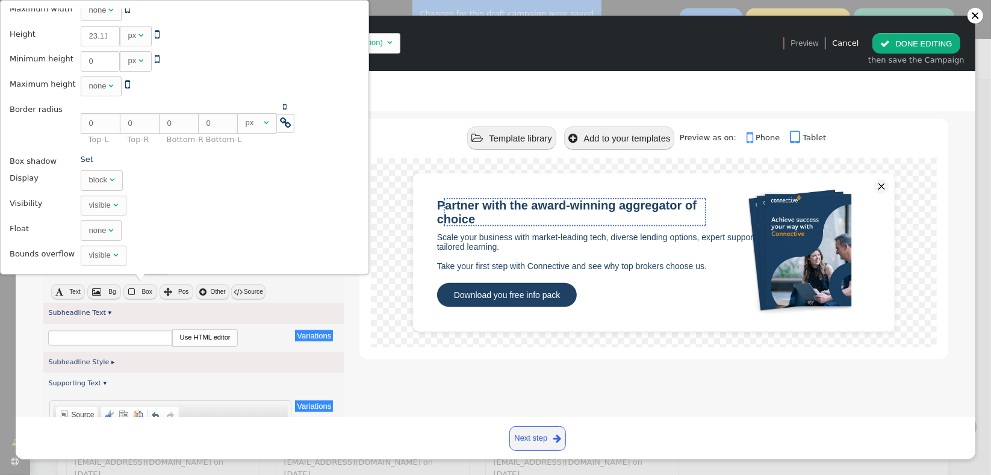
type input "500"
click at [371, 263] on div at bounding box center [653, 253] width 565 height 190
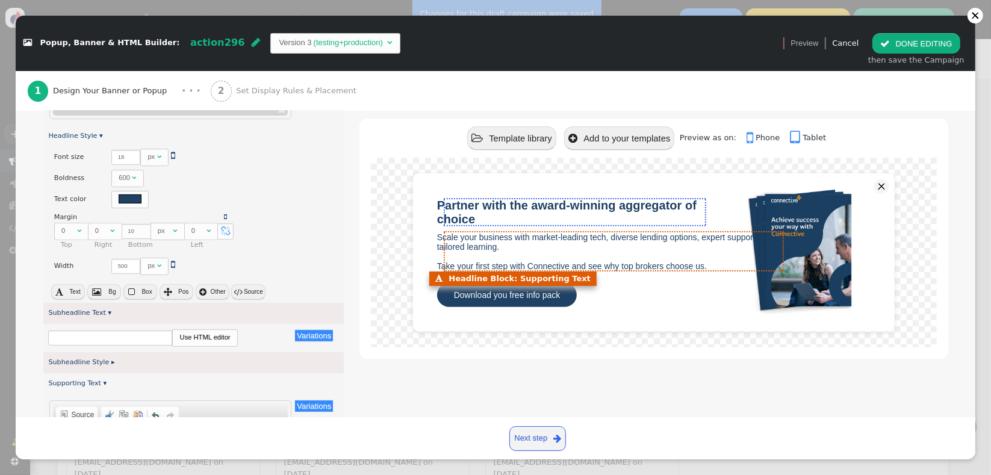
click at [514, 233] on font "Scale your business with market-leading tech, diverse lending options, expert s…" at bounding box center [605, 251] width 337 height 39
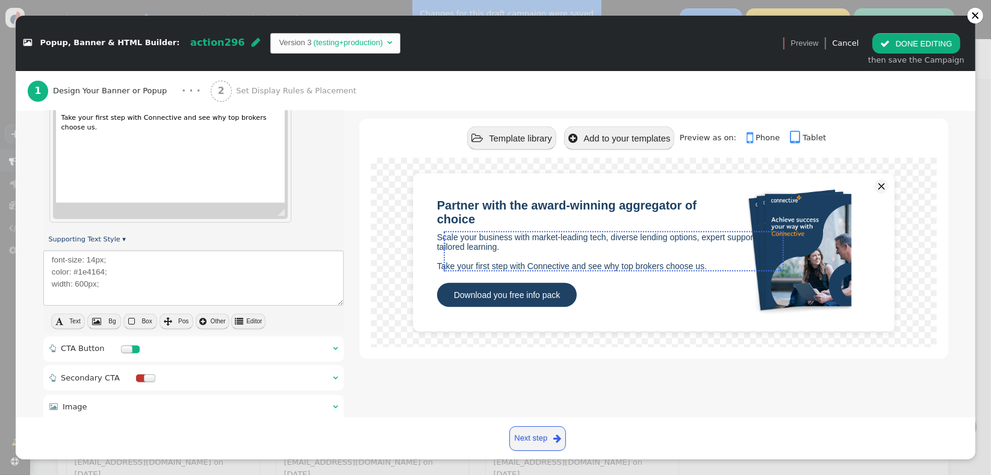
scroll to position [912, 0]
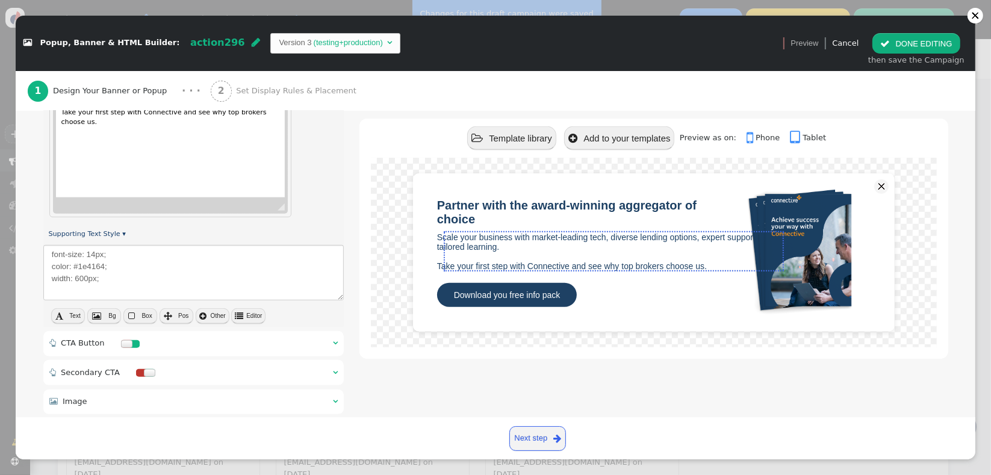
click at [129, 308] on button " Box" at bounding box center [140, 316] width 34 height 16
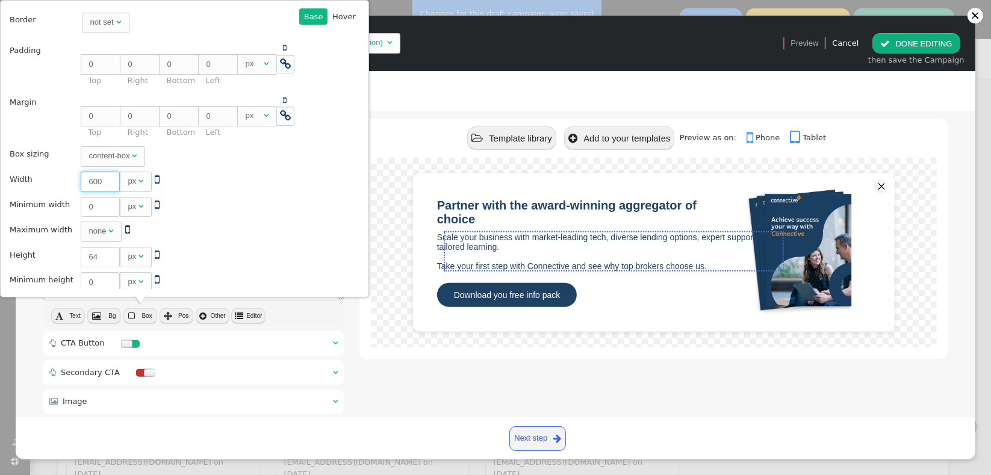
click at [86, 185] on input "600" at bounding box center [100, 182] width 39 height 20
type input "5"
type textarea "font-size: 14px; color: #1e4164; width: 50px;"
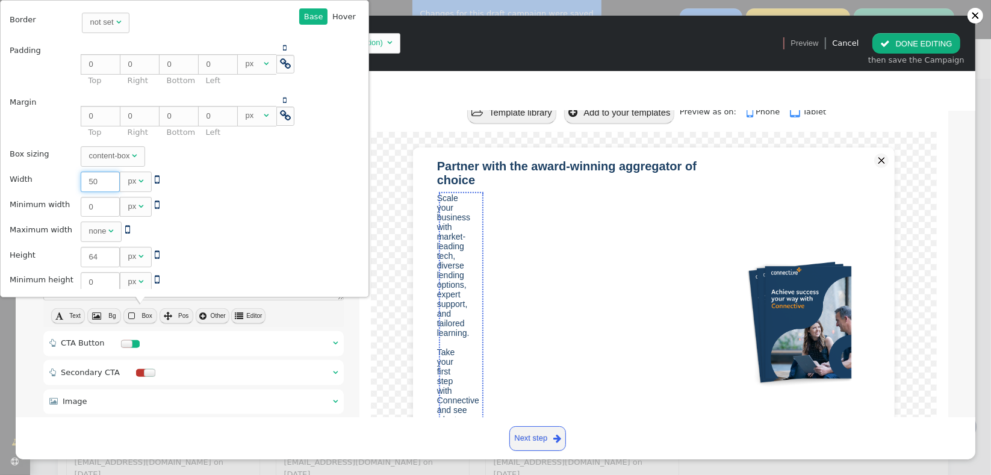
type input "500"
type textarea "font-size: 14px; color: #1e4164; width: 500px;"
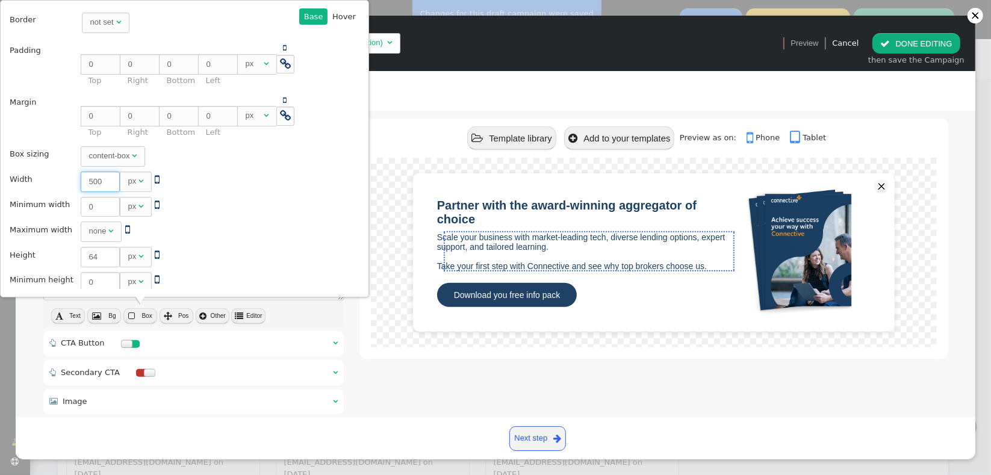
type input "500"
click at [976, 340] on div " Popup, Banner & HTML Builder: action296  Version 3 (testing+production)   …" at bounding box center [495, 237] width 991 height 475
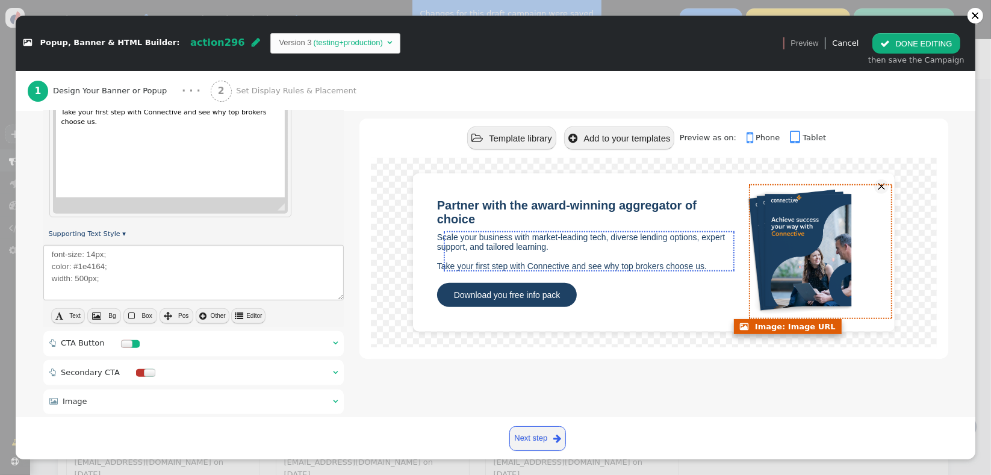
click at [805, 270] on img at bounding box center [812, 251] width 140 height 132
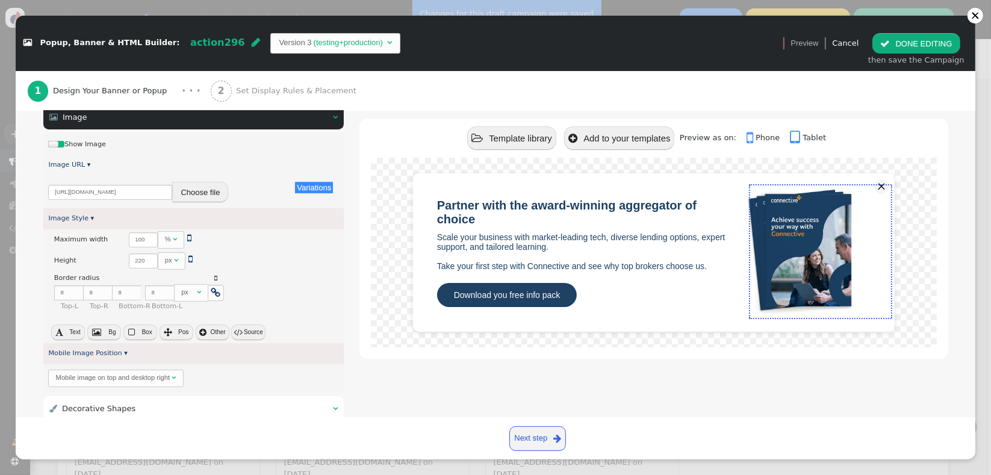
scroll to position [266, 0]
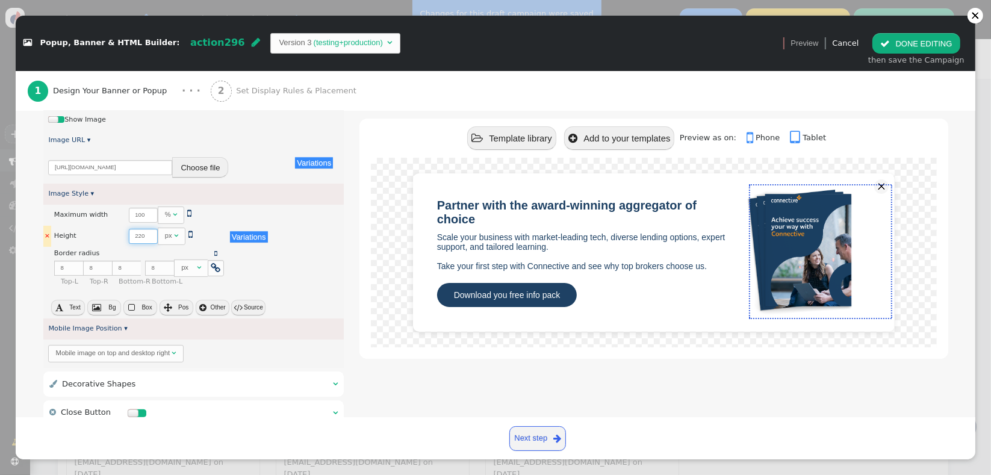
click at [131, 238] on input "220" at bounding box center [143, 236] width 29 height 15
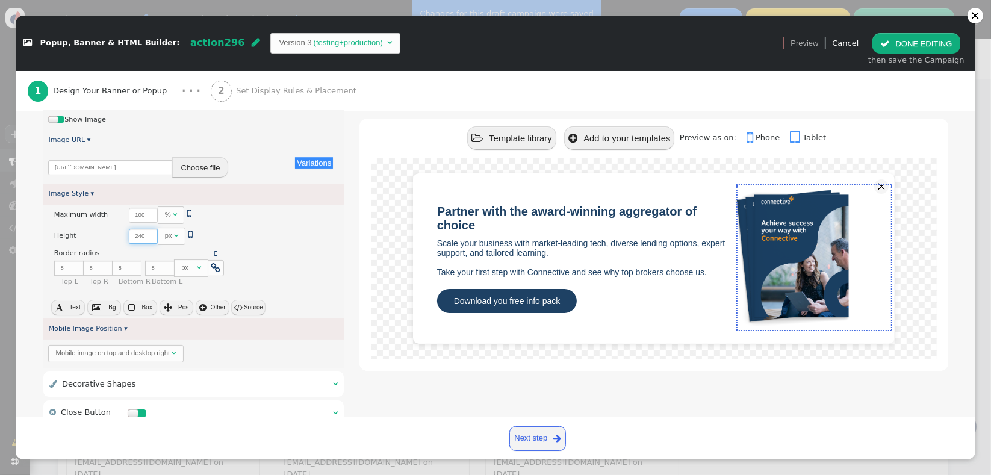
type input "240"
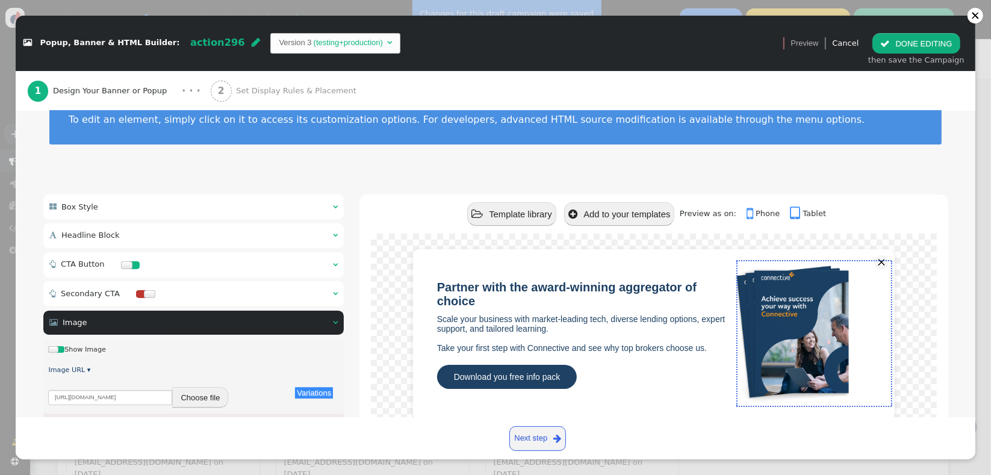
scroll to position [21, 0]
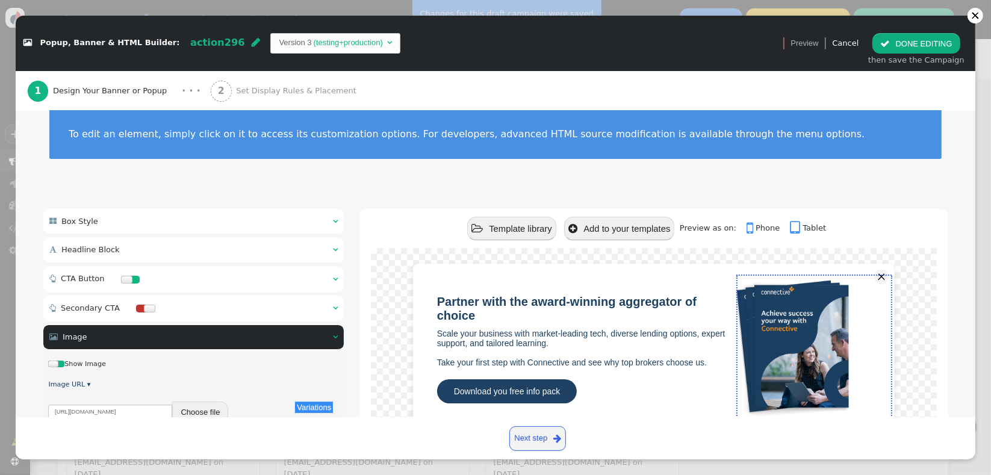
click at [185, 213] on div " Box Style  " at bounding box center [193, 221] width 301 height 25
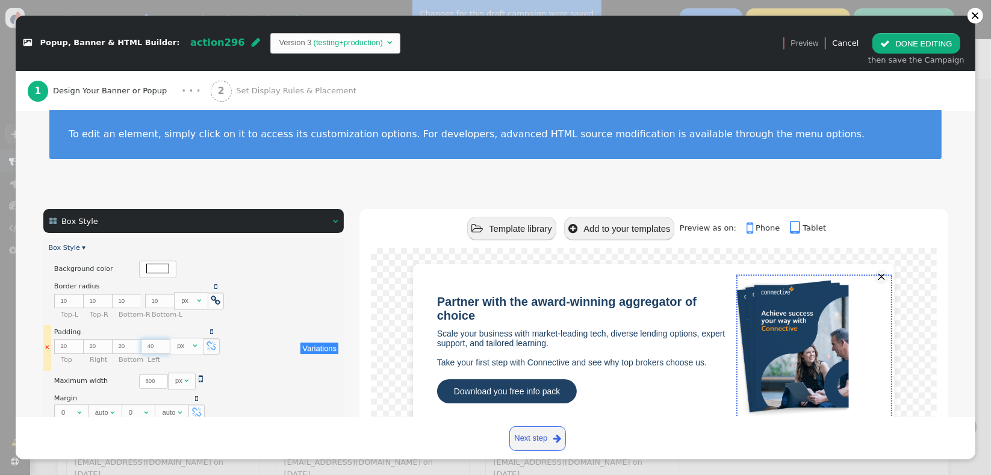
click at [149, 343] on input "40" at bounding box center [155, 346] width 29 height 15
click at [149, 343] on input "20" at bounding box center [155, 346] width 29 height 15
type input "40"
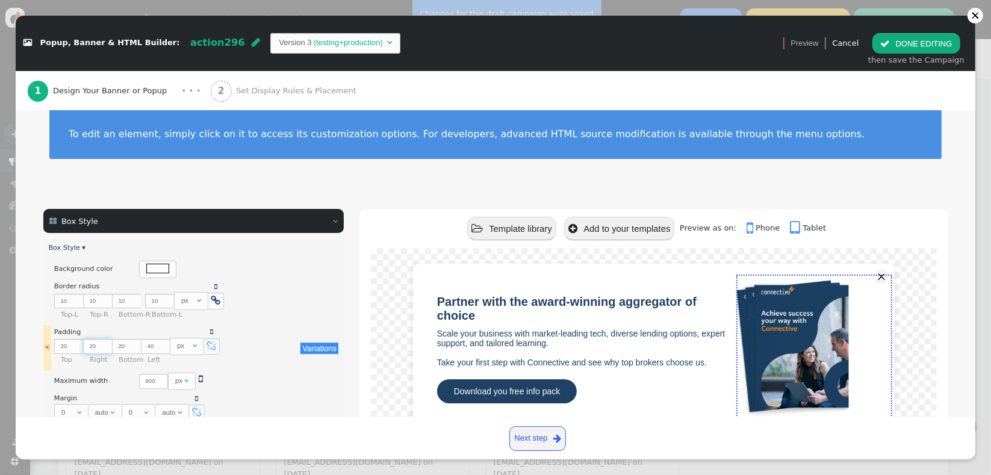
click at [96, 344] on input "20" at bounding box center [97, 346] width 29 height 15
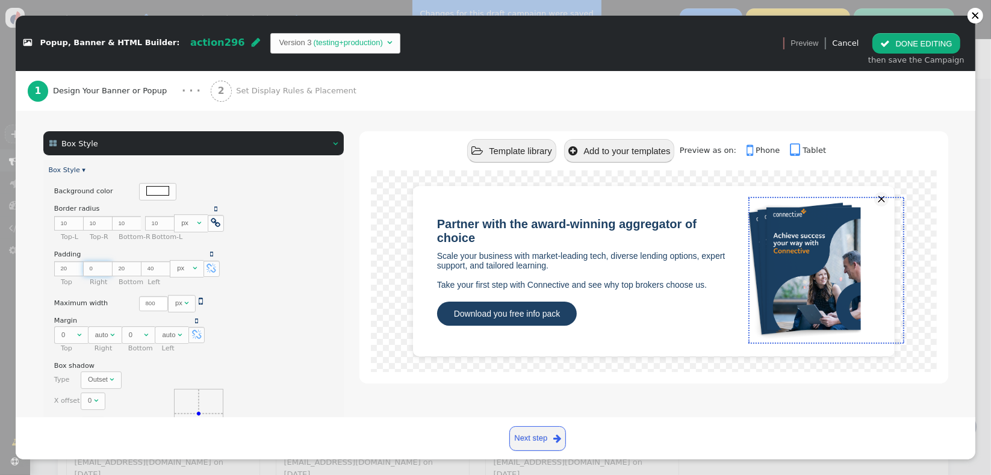
scroll to position [104, 0]
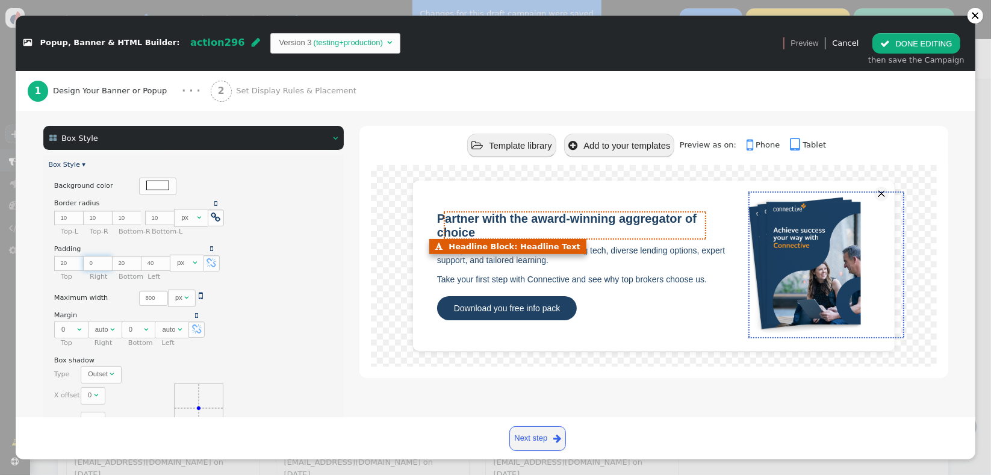
type input "0"
click at [499, 222] on span "Partner with the award-winning aggregator of choice" at bounding box center [567, 225] width 260 height 27
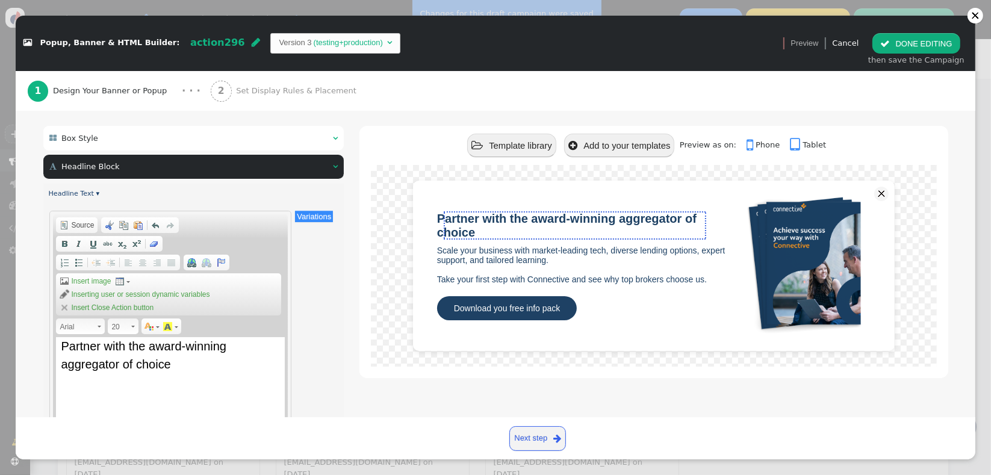
click at [126, 363] on span "Partner with the award-winning aggregator of choice" at bounding box center [144, 355] width 166 height 31
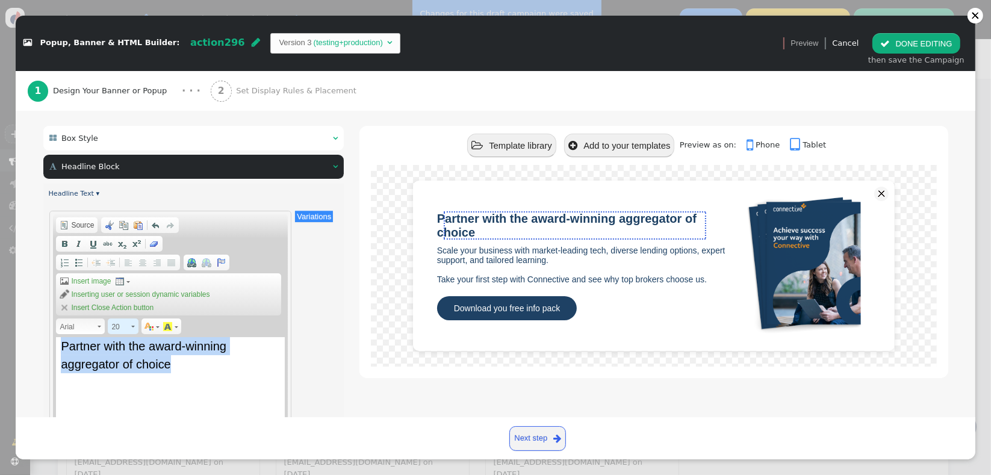
click at [130, 326] on link "20" at bounding box center [123, 327] width 31 height 16
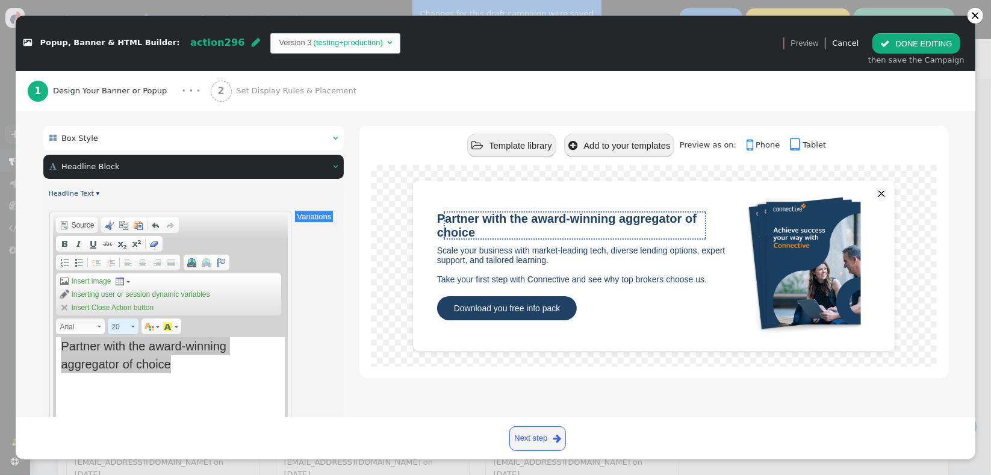
scroll to position [83, 0]
click at [131, 326] on span at bounding box center [133, 327] width 4 height 2
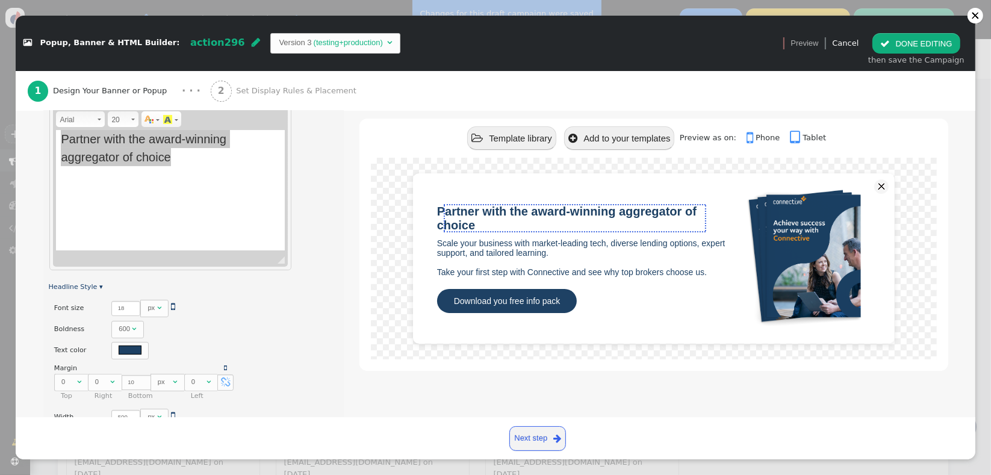
scroll to position [301, 0]
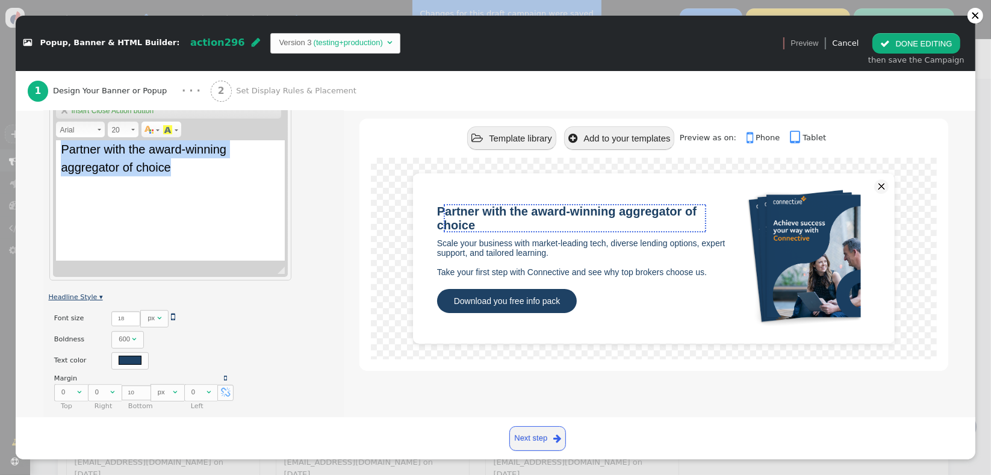
click at [63, 296] on link "Headline Style ▾" at bounding box center [75, 297] width 54 height 8
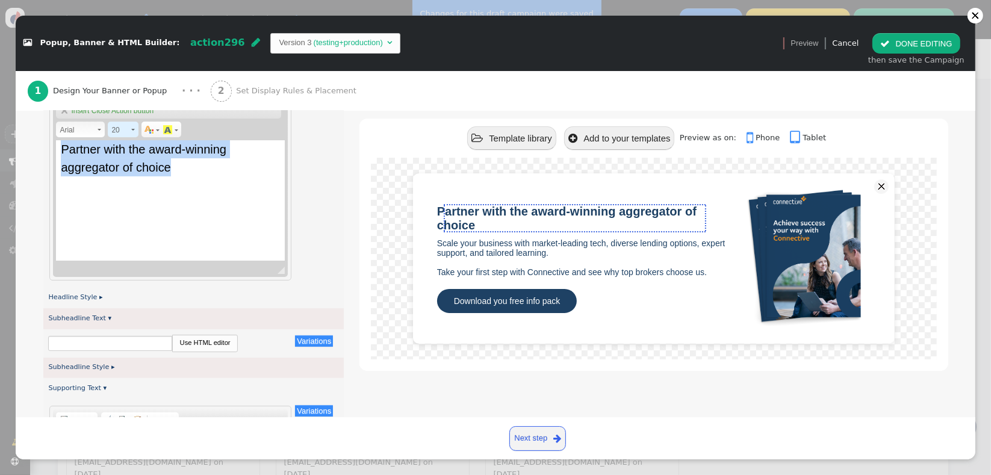
click at [134, 129] on span at bounding box center [133, 130] width 4 height 2
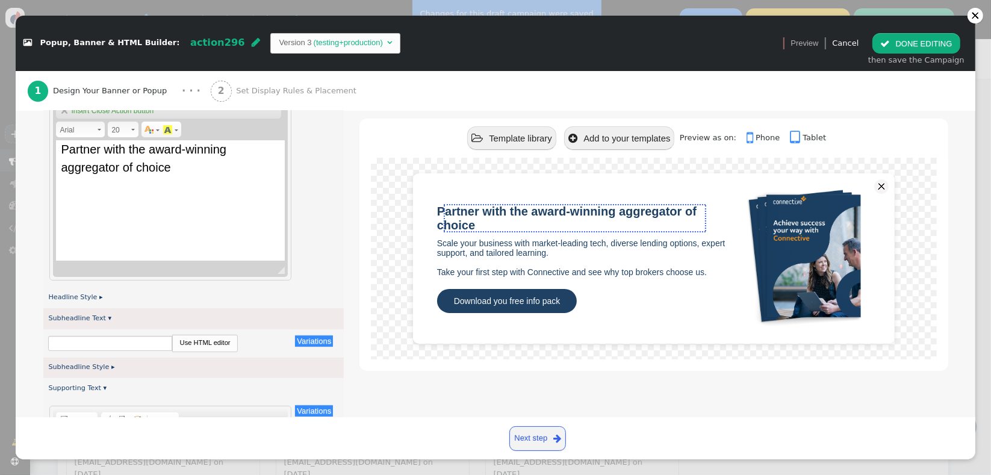
scroll to position [83, 0]
click at [134, 131] on span at bounding box center [132, 128] width 3 height 11
click at [123, 127] on span "20" at bounding box center [120, 130] width 18 height 14
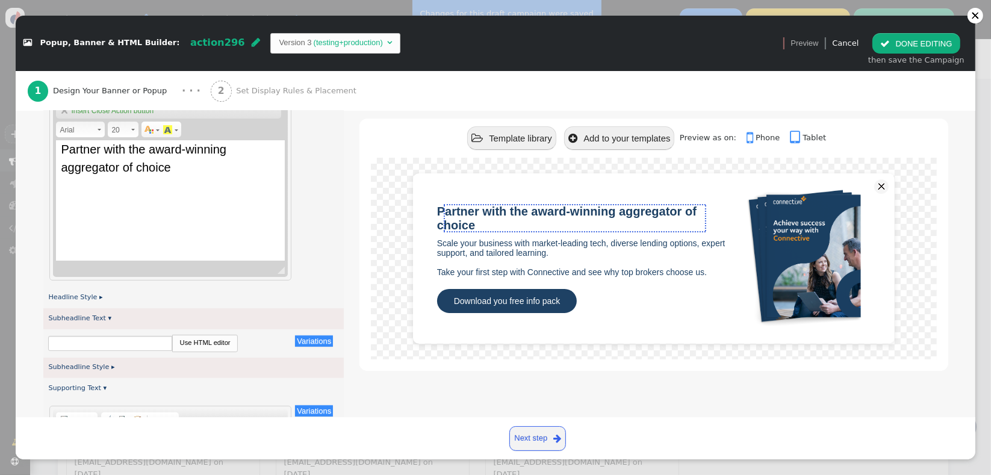
click at [113, 129] on span "20" at bounding box center [120, 130] width 18 height 14
click at [896, 51] on button " DONE EDITING" at bounding box center [916, 43] width 87 height 20
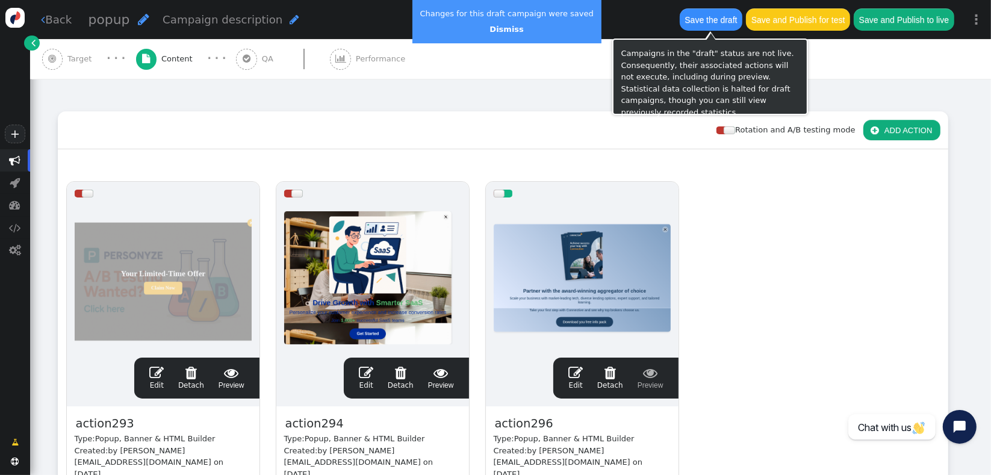
click at [705, 24] on button "Save the draft" at bounding box center [711, 19] width 63 height 22
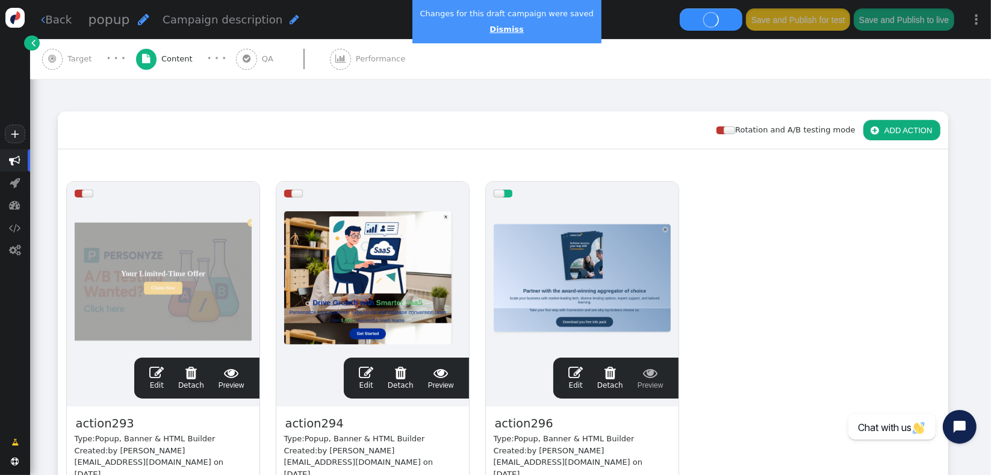
click at [492, 30] on link "Dismiss" at bounding box center [507, 29] width 34 height 9
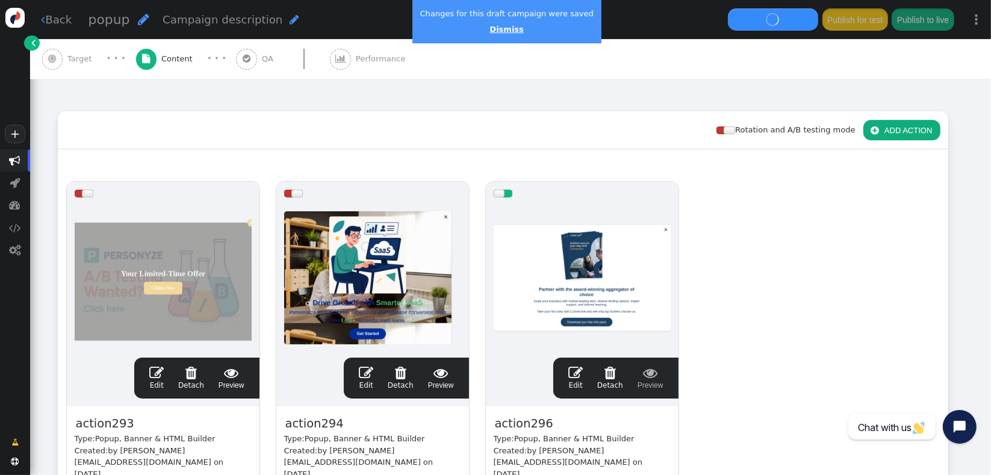
click at [493, 31] on link "Dismiss" at bounding box center [507, 29] width 34 height 9
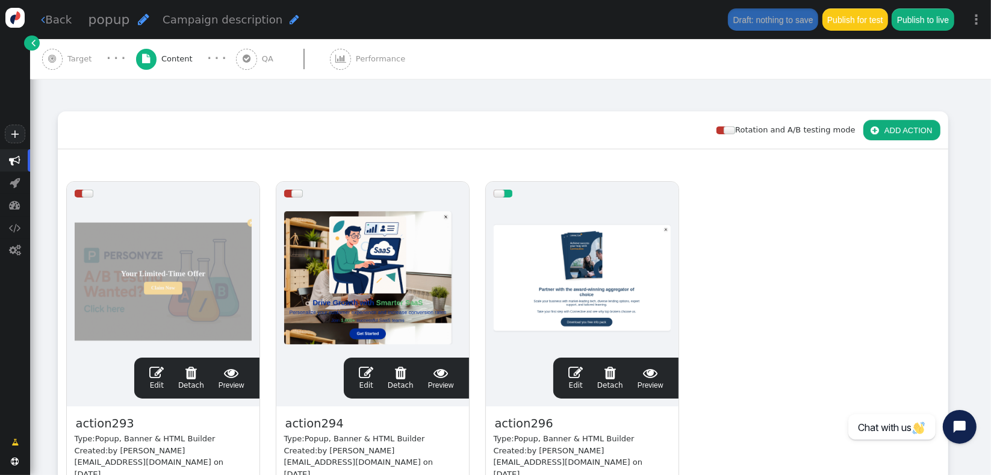
click at [579, 377] on span "" at bounding box center [575, 373] width 14 height 14
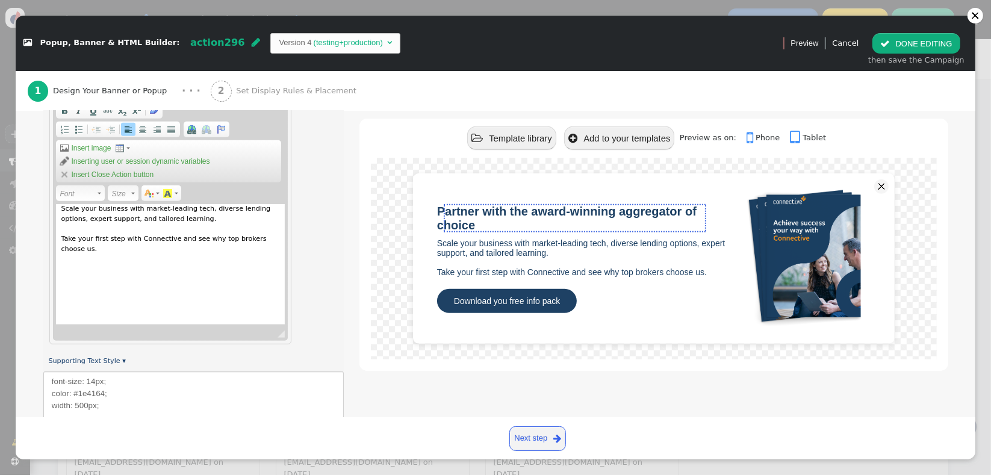
scroll to position [867, 0]
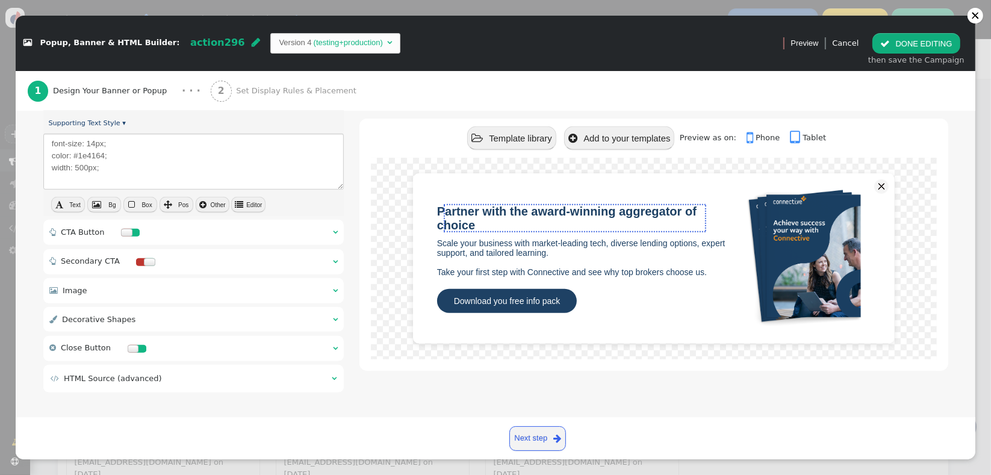
click at [195, 323] on div " Decorative Shapes  " at bounding box center [193, 319] width 301 height 25
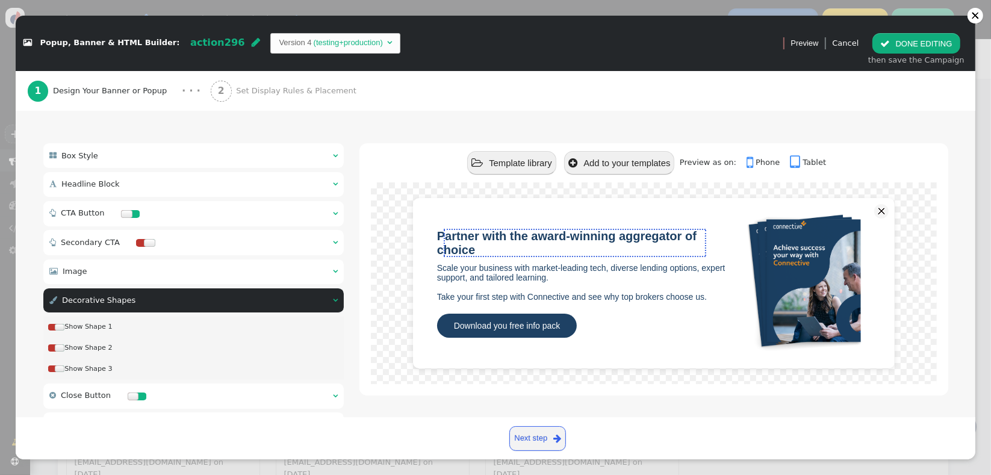
click at [62, 330] on div at bounding box center [60, 327] width 10 height 7
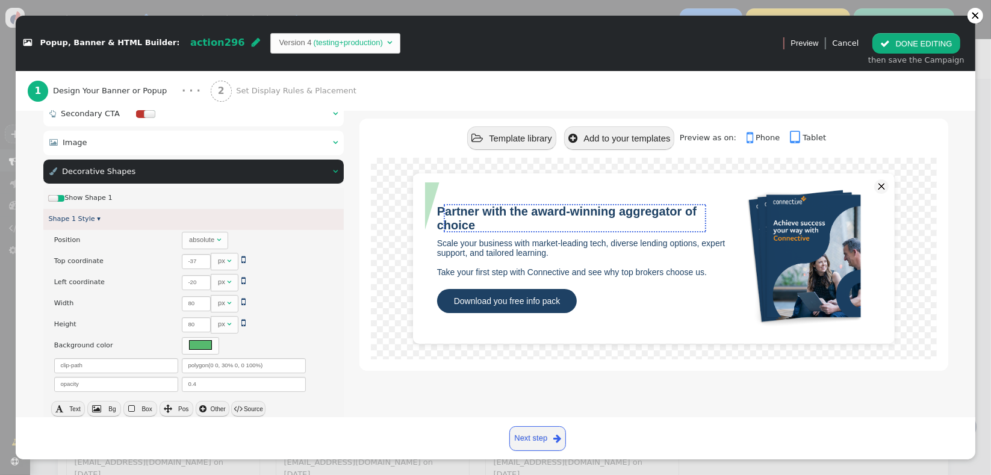
scroll to position [254, 0]
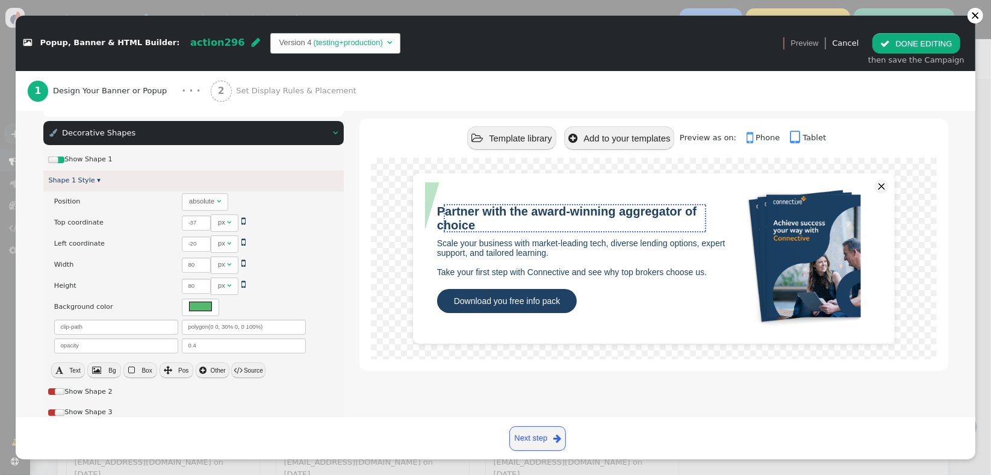
click at [57, 162] on div at bounding box center [53, 160] width 10 height 7
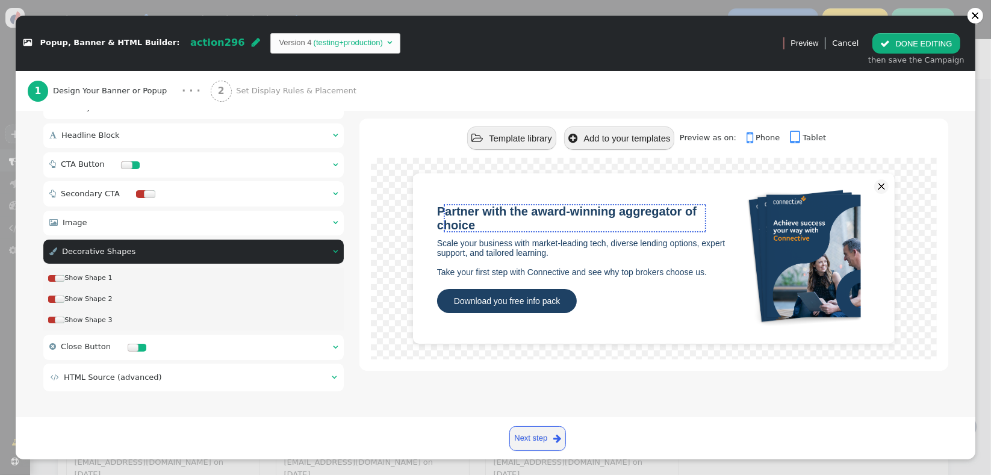
click at [266, 259] on div " Decorative Shapes  " at bounding box center [193, 252] width 301 height 25
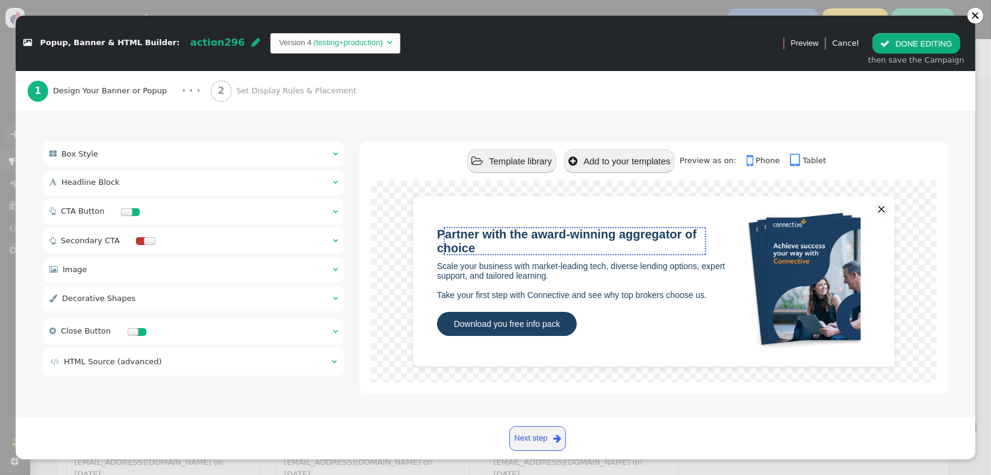
scroll to position [87, 0]
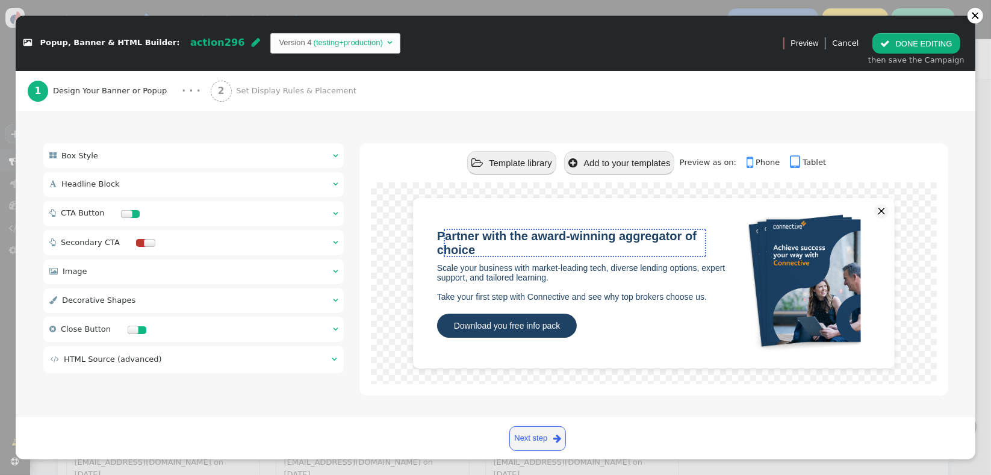
click at [222, 273] on div " Image  " at bounding box center [193, 272] width 301 height 25
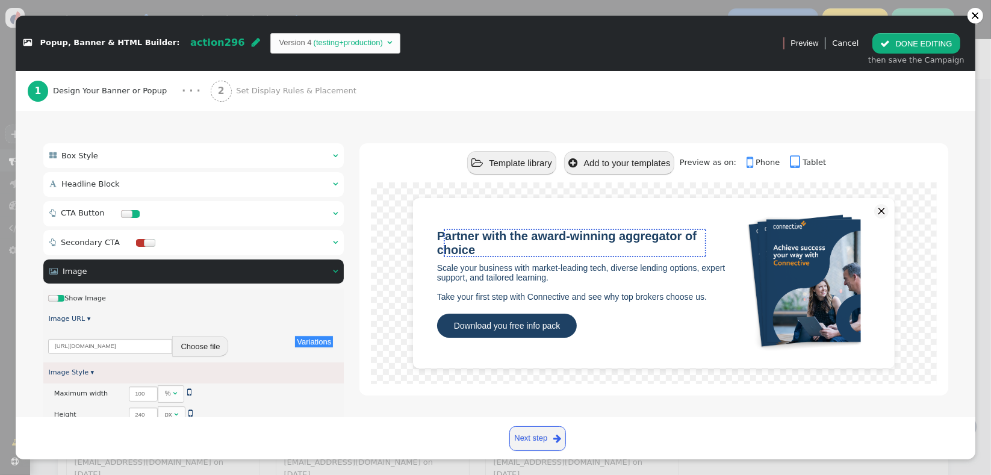
scroll to position [254, 0]
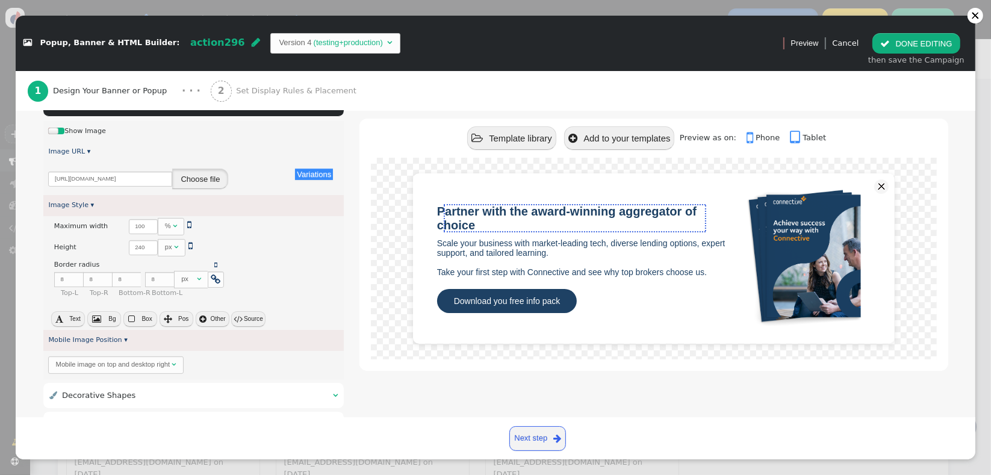
click at [179, 181] on button "Choose file" at bounding box center [200, 179] width 56 height 20
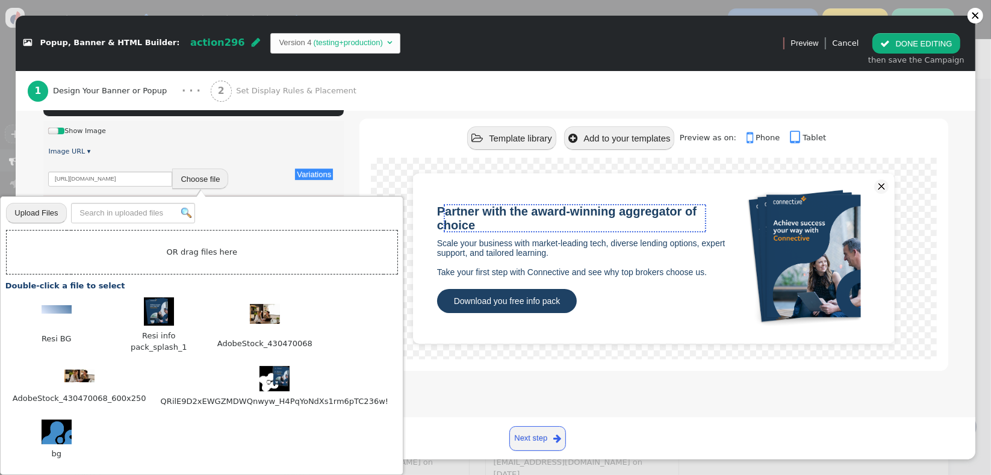
click at [29, 220] on input "file" at bounding box center [36, 213] width 60 height 22
type input "C:\fakepath\Resi info pack_splash_2.png"
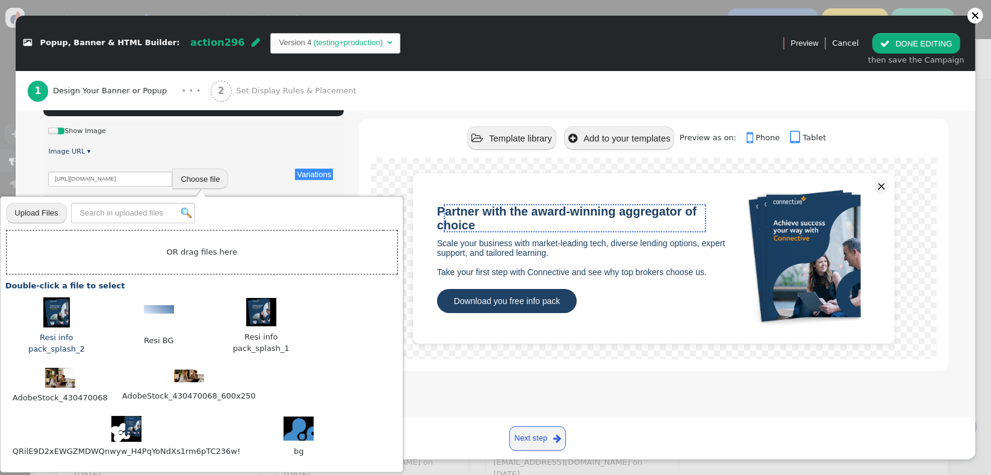
click at [56, 320] on img at bounding box center [56, 312] width 26 height 30
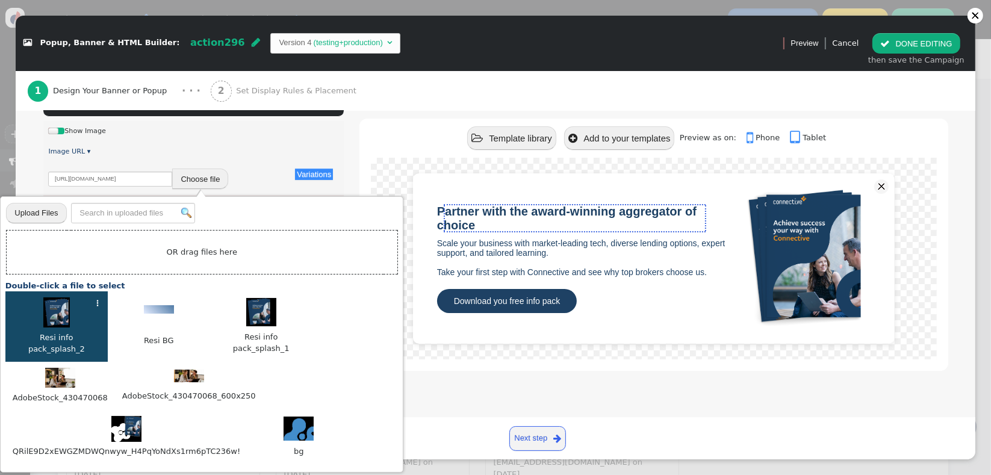
click at [81, 328] on div at bounding box center [56, 314] width 90 height 34
click at [62, 319] on img at bounding box center [56, 312] width 26 height 30
type input "[URL][DOMAIN_NAME]"
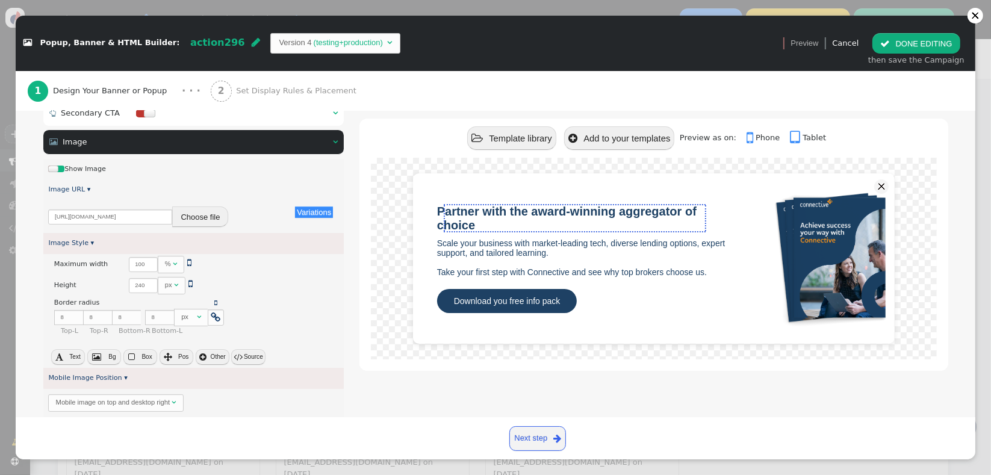
scroll to position [0, 0]
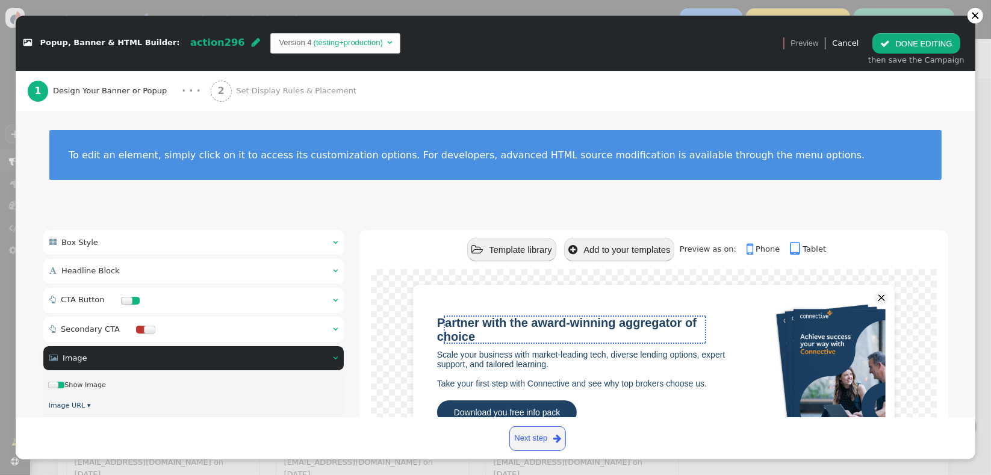
click at [261, 248] on div " Box Style  " at bounding box center [193, 242] width 301 height 25
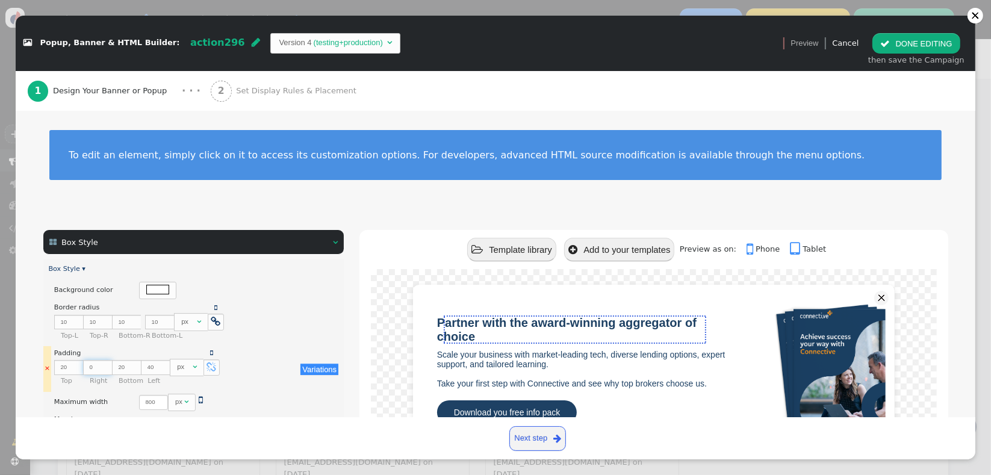
click at [96, 364] on input "0" at bounding box center [97, 367] width 29 height 15
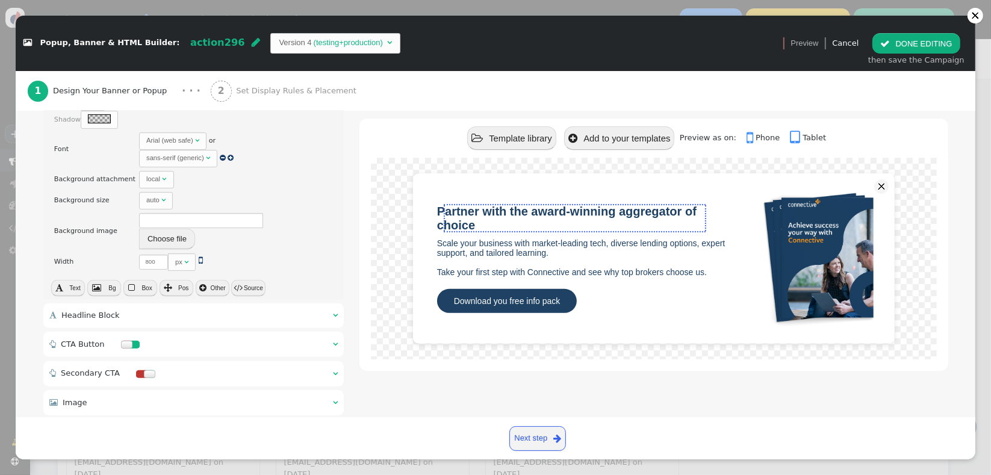
scroll to position [475, 0]
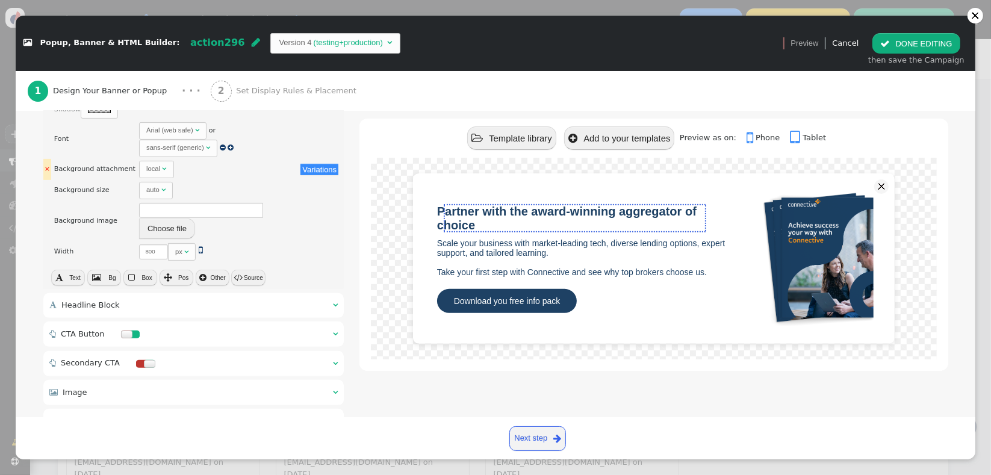
click at [149, 166] on div "local" at bounding box center [154, 169] width 16 height 10
type input "20"
click at [134, 275] on span "" at bounding box center [131, 277] width 7 height 8
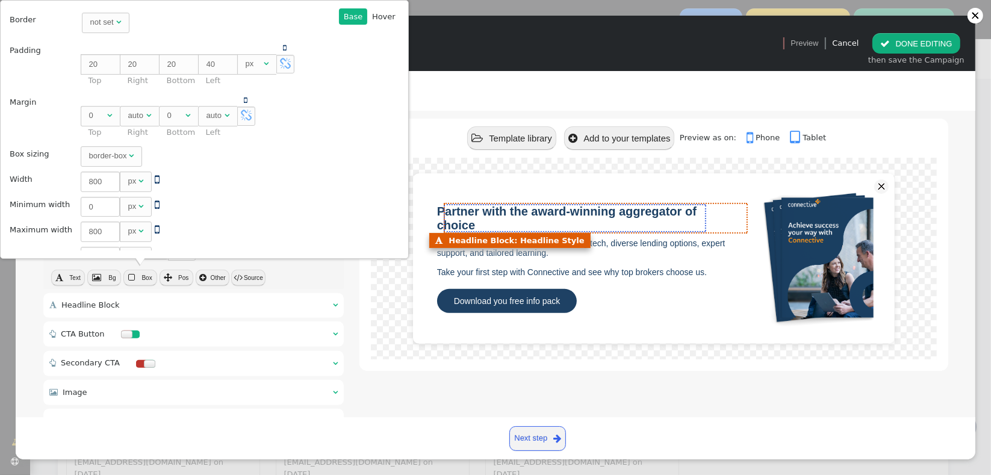
click at [488, 218] on div "Partner with the award-winning aggregator of choice" at bounding box center [587, 219] width 301 height 28
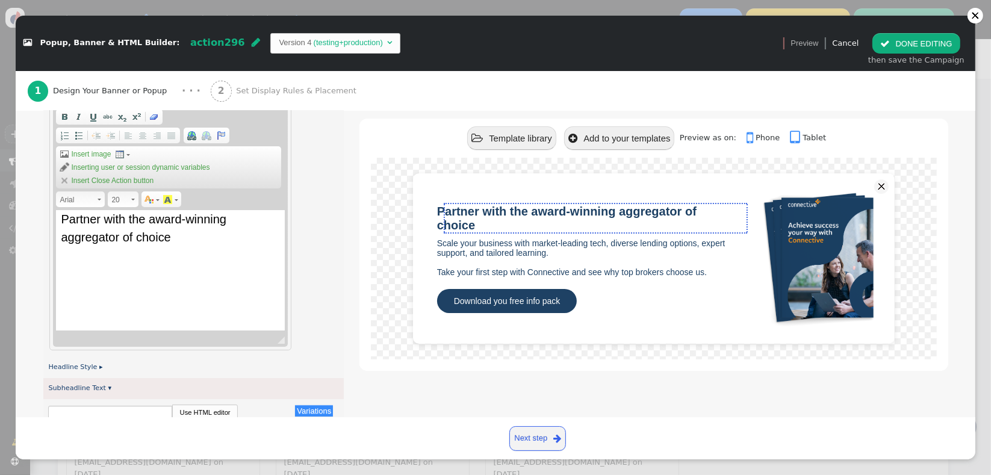
scroll to position [279, 0]
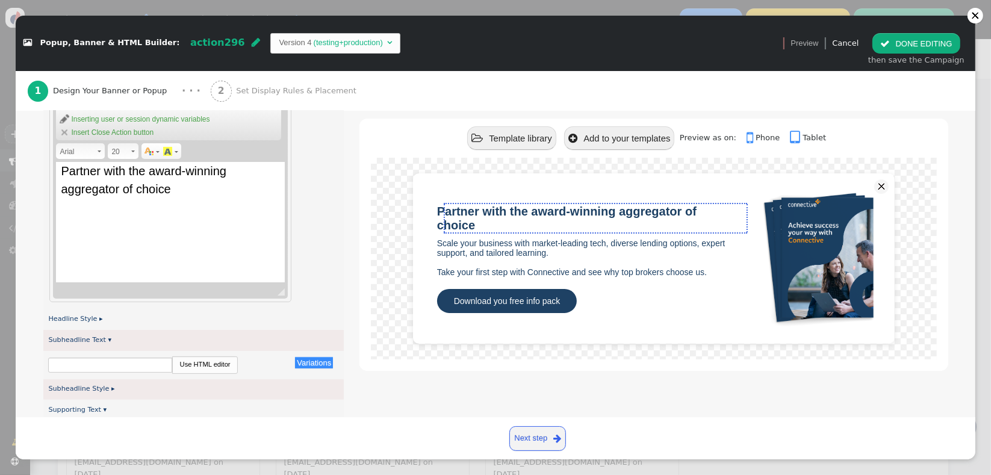
click at [184, 225] on div "Partner with the award-winning aggregator of choice" at bounding box center [170, 222] width 229 height 120
drag, startPoint x: 100, startPoint y: 320, endPoint x: 93, endPoint y: 319, distance: 7.3
click at [93, 319] on div "Headline Style ▸" at bounding box center [193, 319] width 301 height 21
click at [92, 319] on link "Headline Style ▸" at bounding box center [75, 319] width 54 height 8
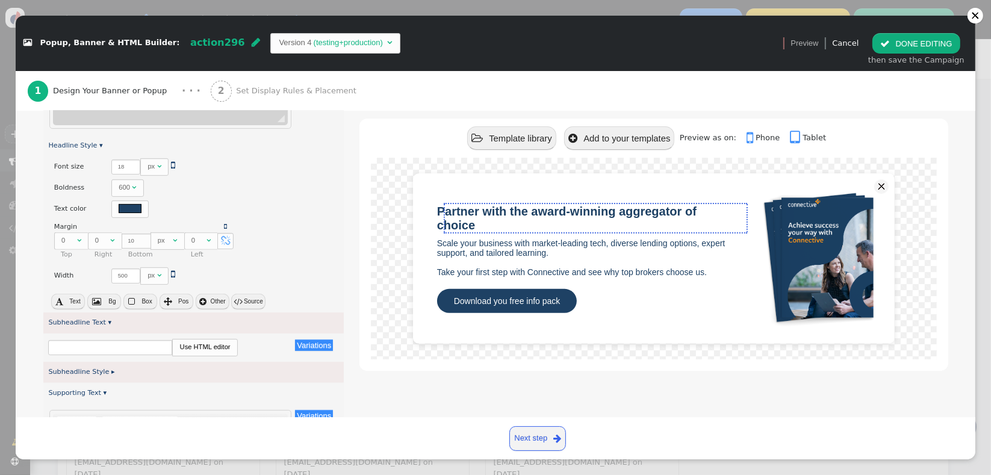
scroll to position [461, 0]
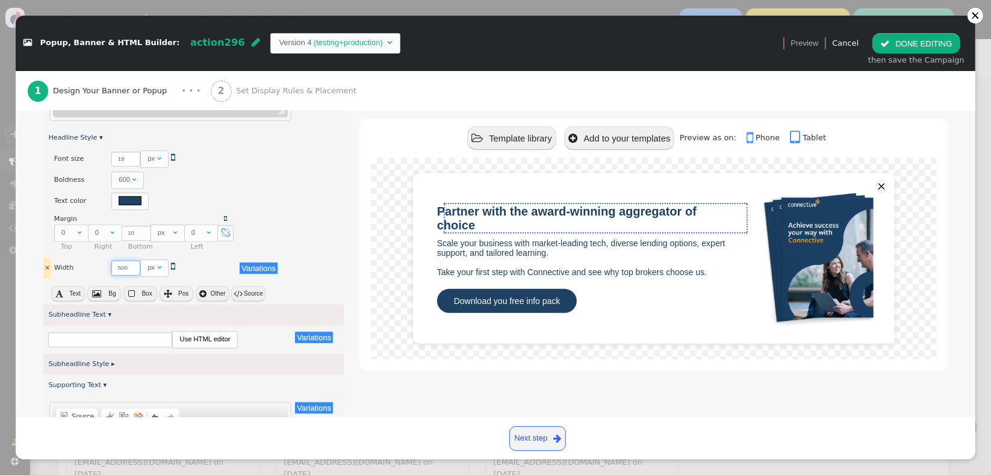
click at [117, 262] on input "500" at bounding box center [125, 268] width 29 height 15
click at [117, 270] on input "500" at bounding box center [125, 268] width 29 height 15
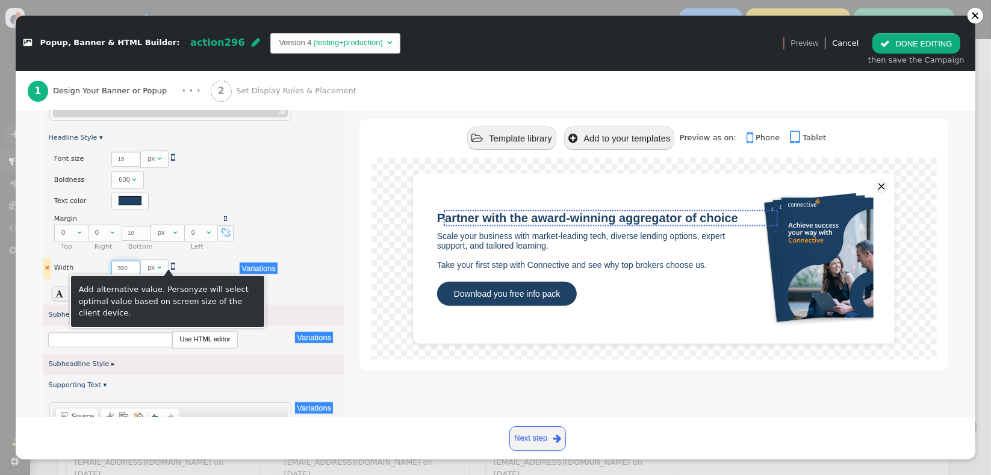
type input "550"
click at [171, 266] on span "" at bounding box center [173, 266] width 4 height 10
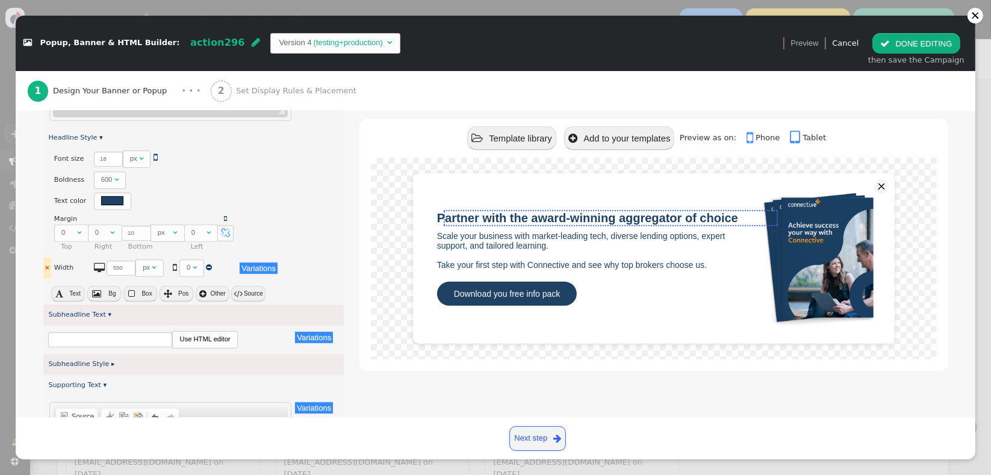
click at [187, 264] on div "0" at bounding box center [190, 268] width 6 height 10
click at [179, 265] on input "0" at bounding box center [190, 268] width 29 height 15
click at [176, 265] on input "0" at bounding box center [190, 268] width 29 height 15
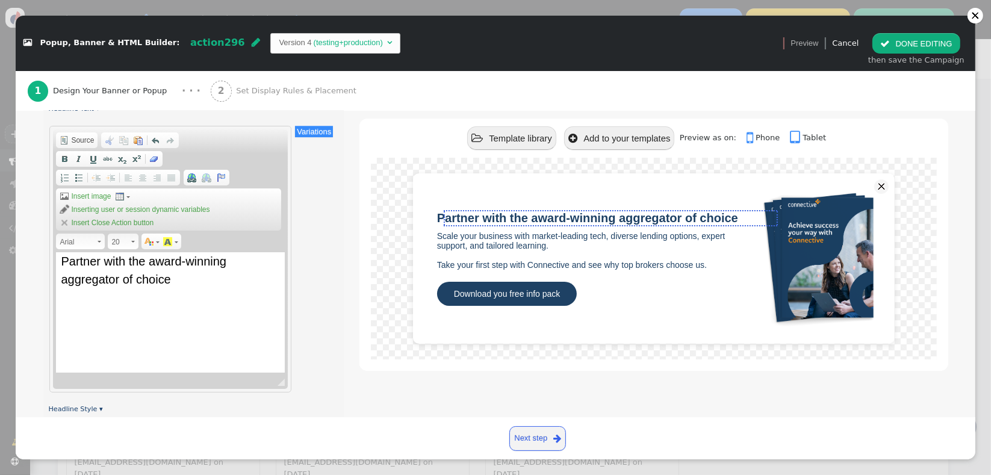
scroll to position [154, 0]
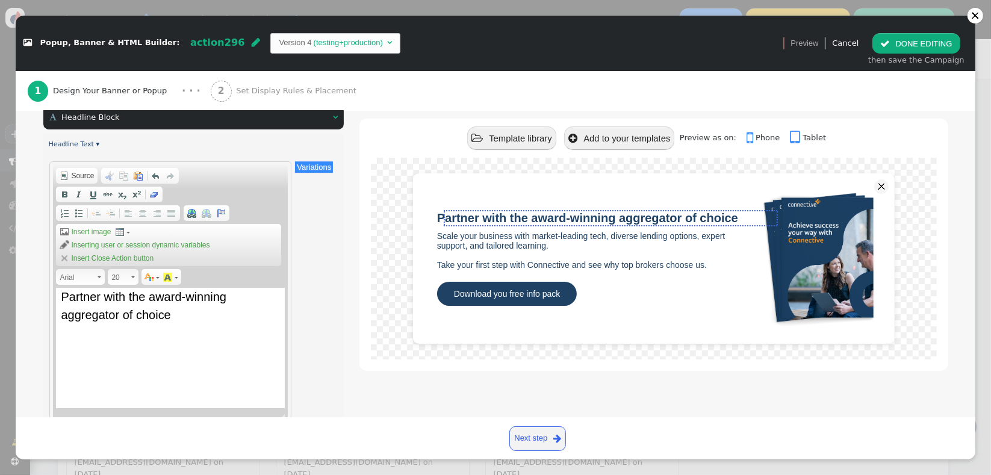
click at [257, 190] on span "Document Source Clipboard/Undo Cut Keyboard shortcut Ctrl+X Copy Keyboard short…" at bounding box center [170, 218] width 229 height 101
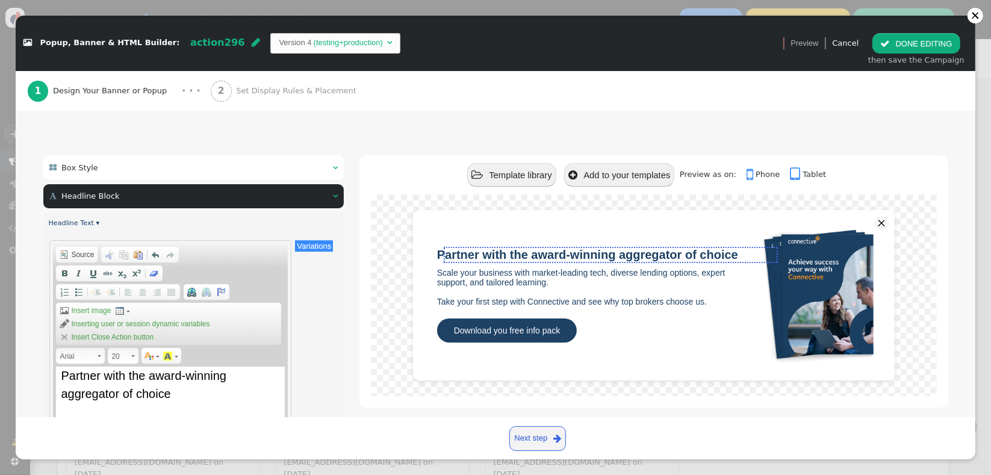
scroll to position [46, 0]
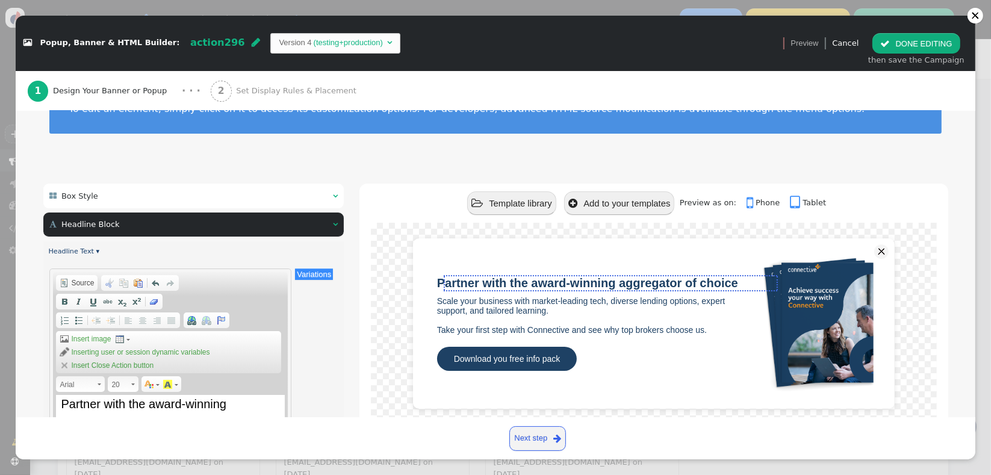
type input "80"
click at [276, 196] on div " Box Style  " at bounding box center [193, 196] width 301 height 25
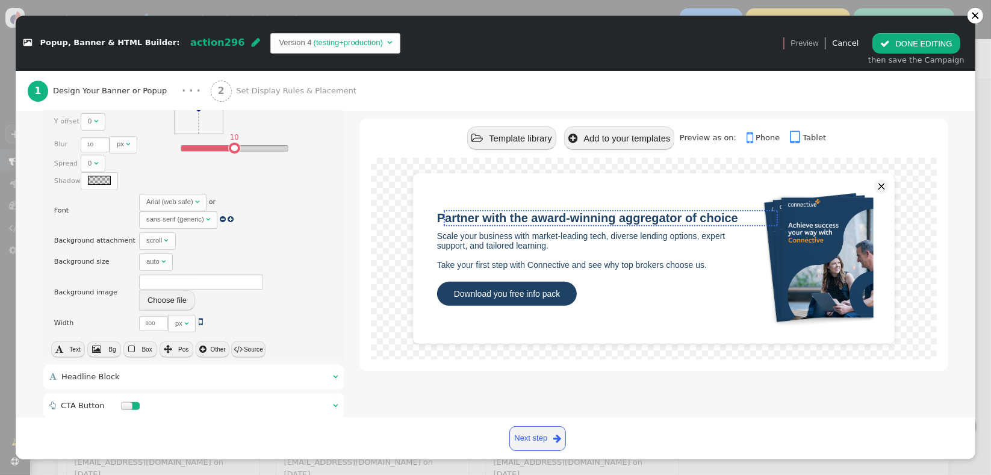
scroll to position [406, 0]
click at [144, 350] on div " Text  Bg  Box  Pos  Other  Source" at bounding box center [193, 347] width 301 height 20
click at [144, 346] on button " Box" at bounding box center [140, 346] width 34 height 16
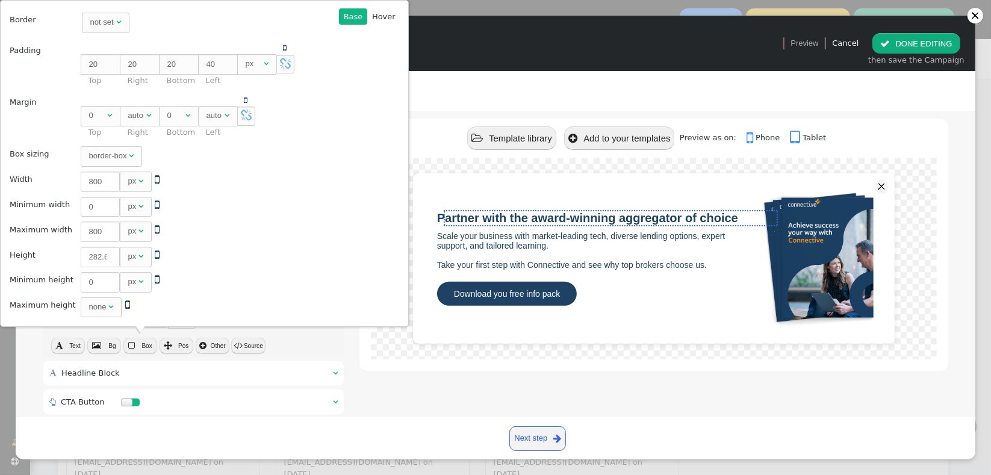
click at [296, 220] on td " 800 px  " at bounding box center [207, 232] width 261 height 24
click at [284, 343] on div " Text  Bg  Box  Pos  Other  Source" at bounding box center [193, 347] width 301 height 20
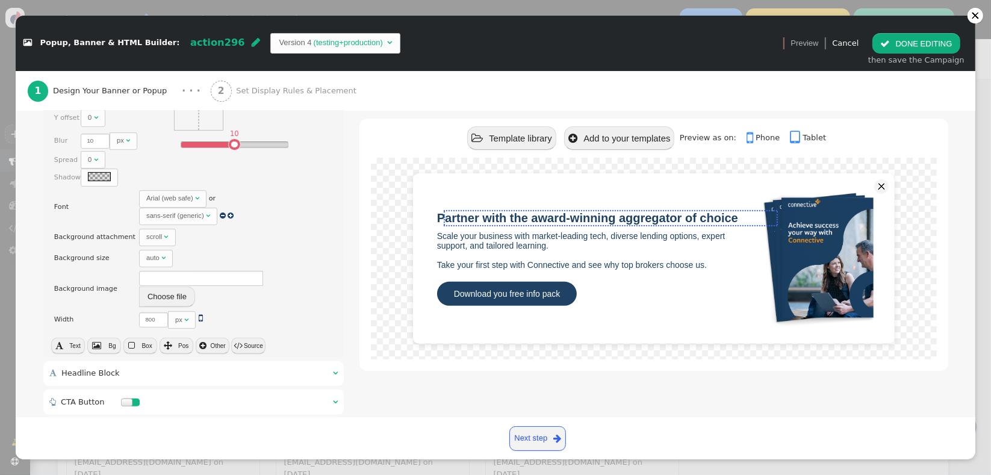
click at [139, 342] on button " Box" at bounding box center [140, 346] width 34 height 16
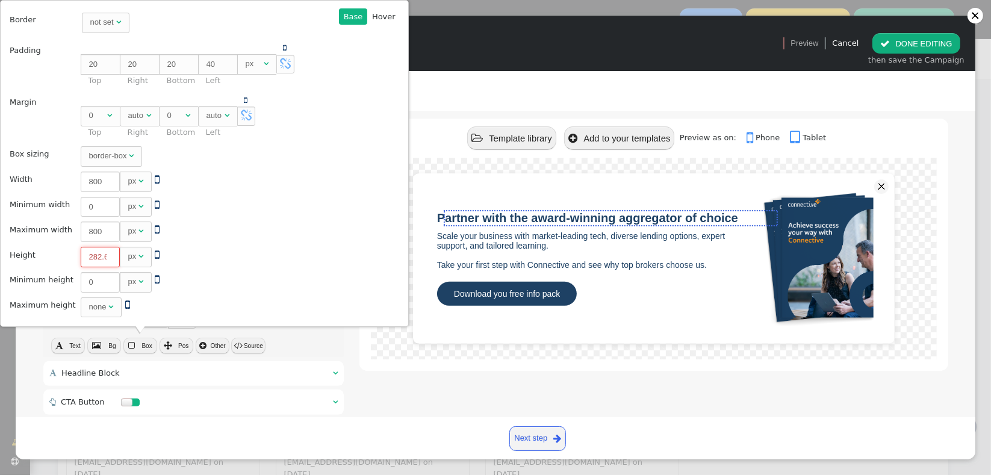
click at [86, 252] on input "282.667" at bounding box center [100, 257] width 39 height 20
click at [92, 254] on input "282.667" at bounding box center [100, 257] width 39 height 20
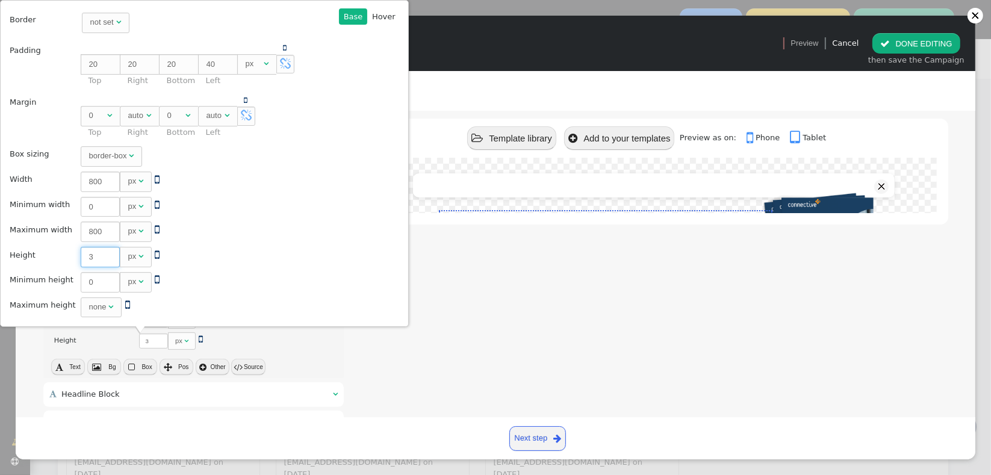
type input "35"
type input "350"
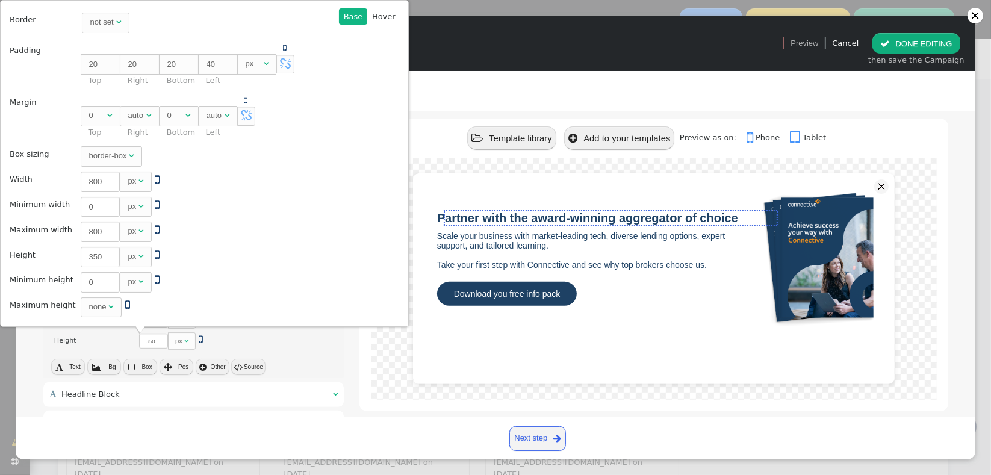
click at [246, 246] on td " 350 px  " at bounding box center [207, 257] width 261 height 24
click at [86, 255] on input "350" at bounding box center [100, 257] width 39 height 20
type input "3"
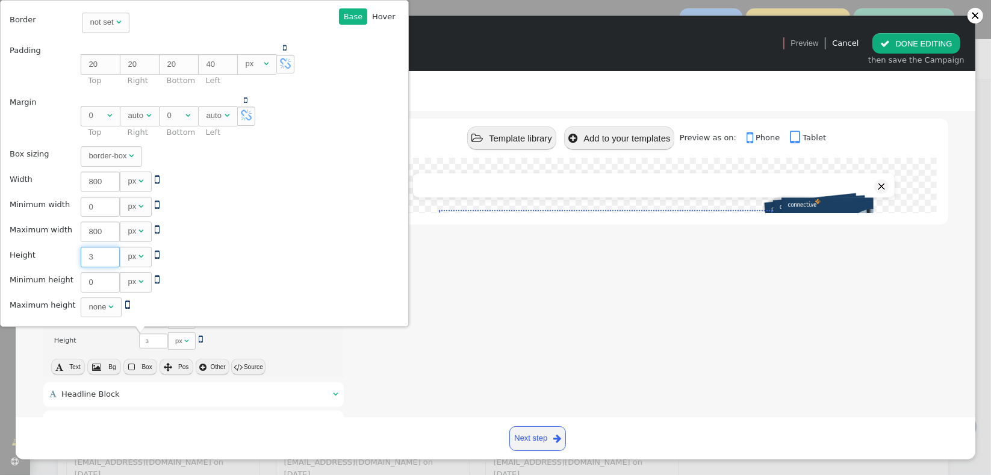
type input "30"
type input "300"
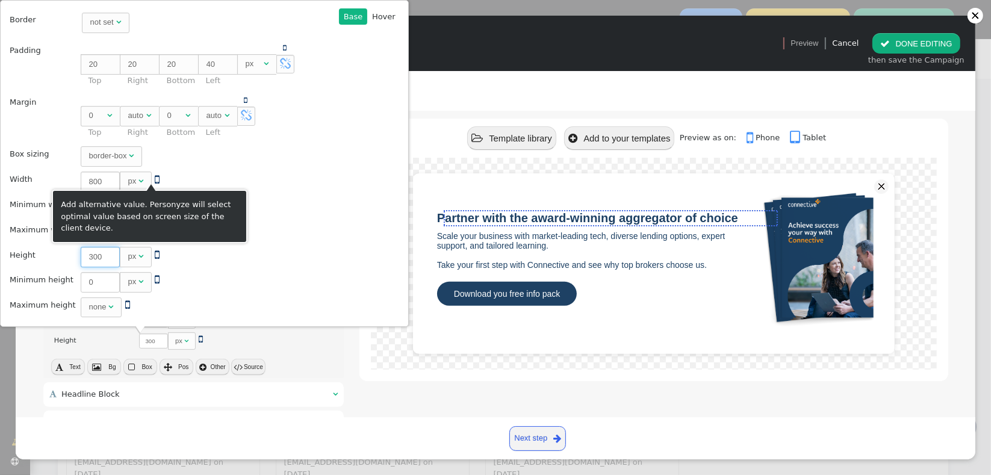
type input "300"
click at [155, 178] on span "" at bounding box center [157, 179] width 5 height 11
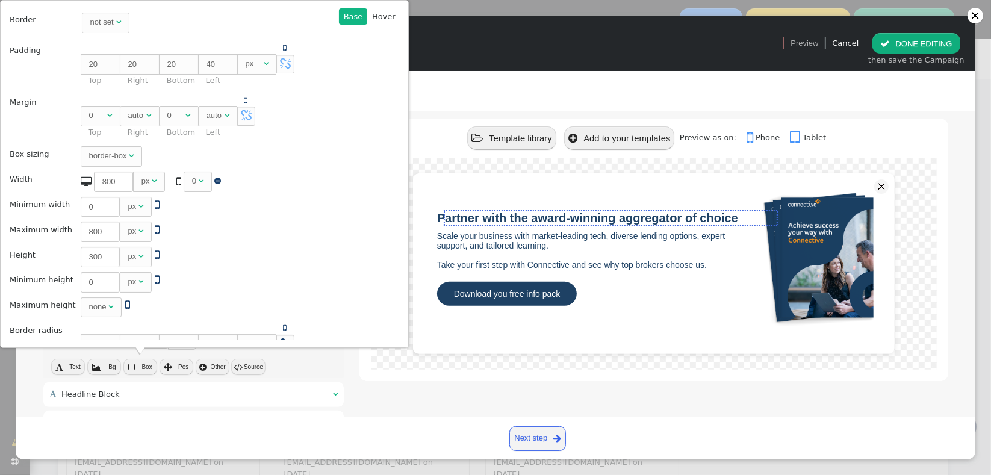
click at [192, 179] on div "0" at bounding box center [194, 181] width 4 height 12
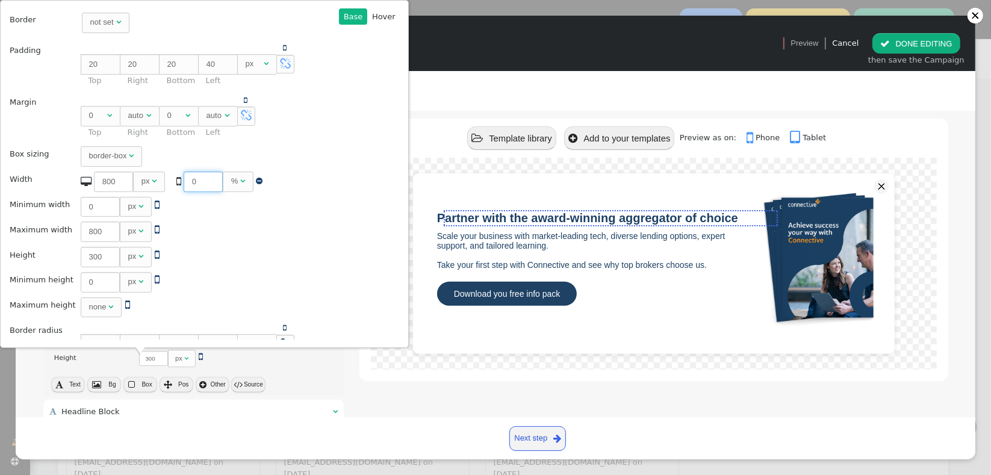
drag, startPoint x: 189, startPoint y: 178, endPoint x: 175, endPoint y: 179, distance: 13.9
click at [184, 179] on input "0" at bounding box center [203, 182] width 39 height 20
type input "80"
click at [243, 239] on td " 800 px  " at bounding box center [207, 232] width 261 height 24
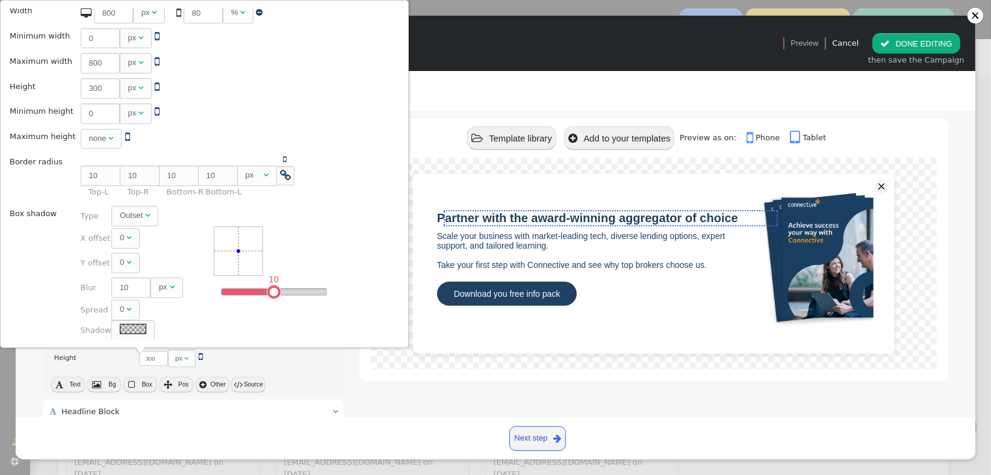
scroll to position [179, 0]
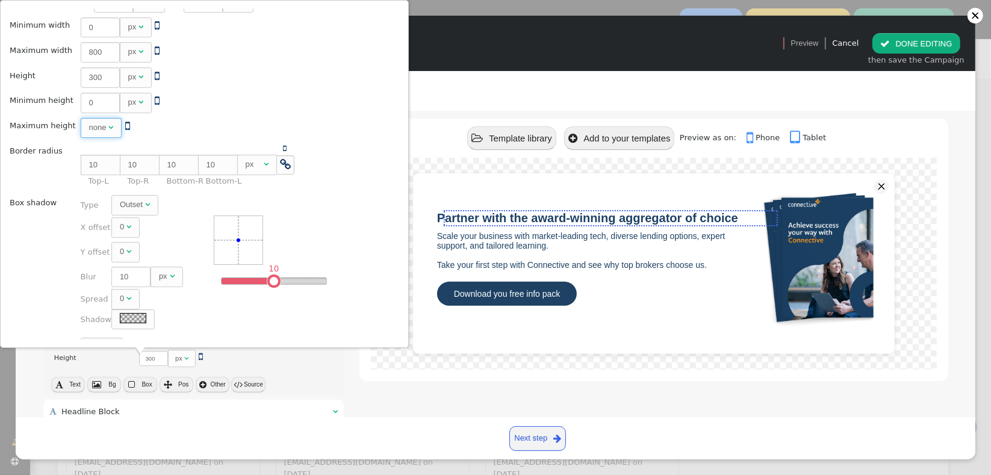
click at [93, 131] on div "none " at bounding box center [101, 128] width 25 height 12
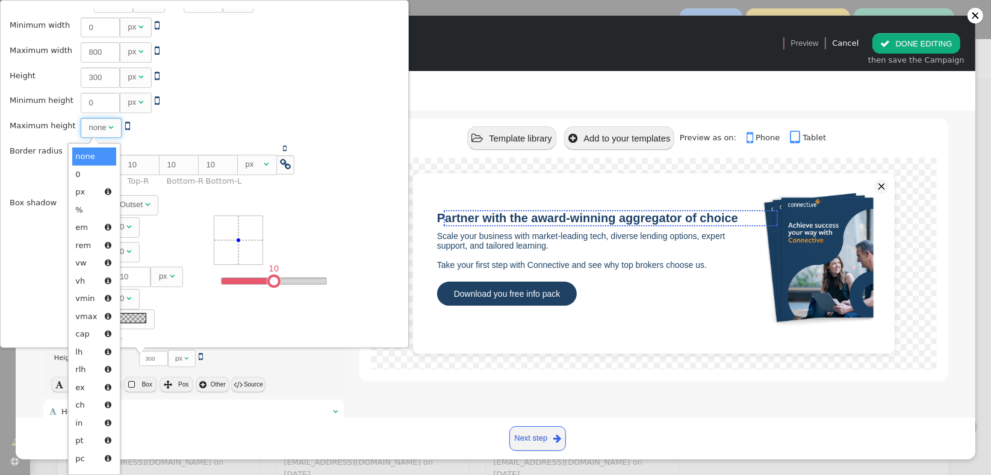
click at [93, 131] on div "none " at bounding box center [101, 128] width 25 height 12
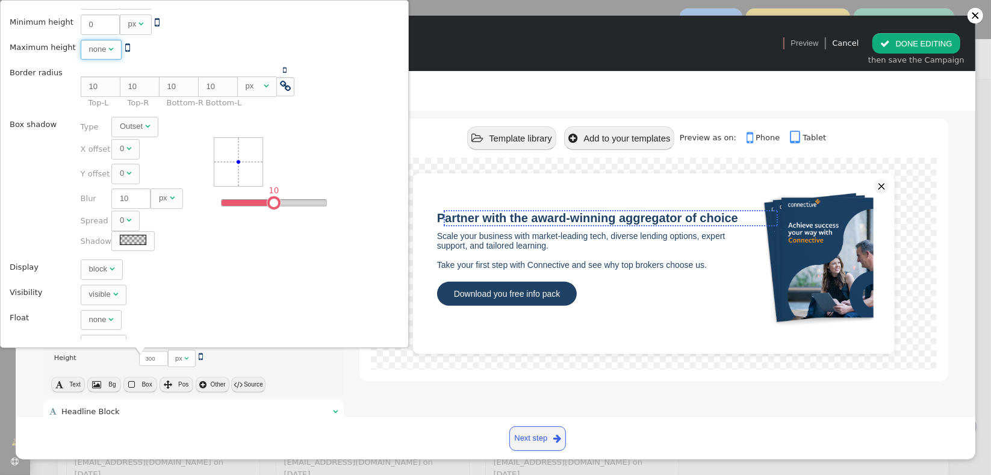
scroll to position [273, 0]
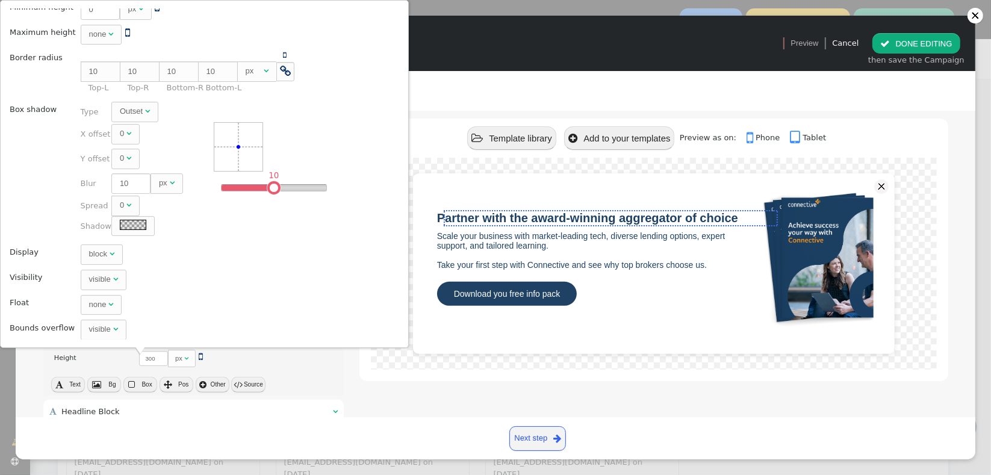
click at [379, 387] on div " Template library  Add to your templates Preview as on:  Phone  Tablet Part…" at bounding box center [654, 214] width 588 height 781
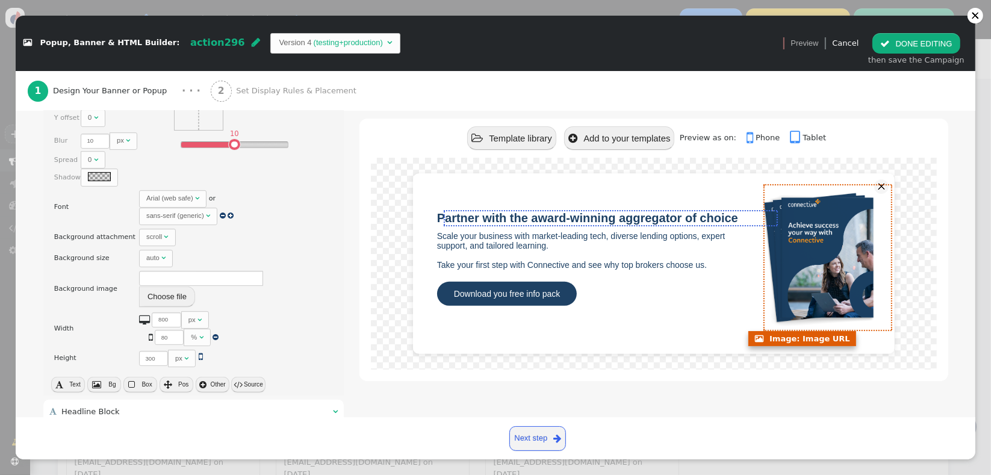
click at [850, 261] on img at bounding box center [820, 257] width 126 height 145
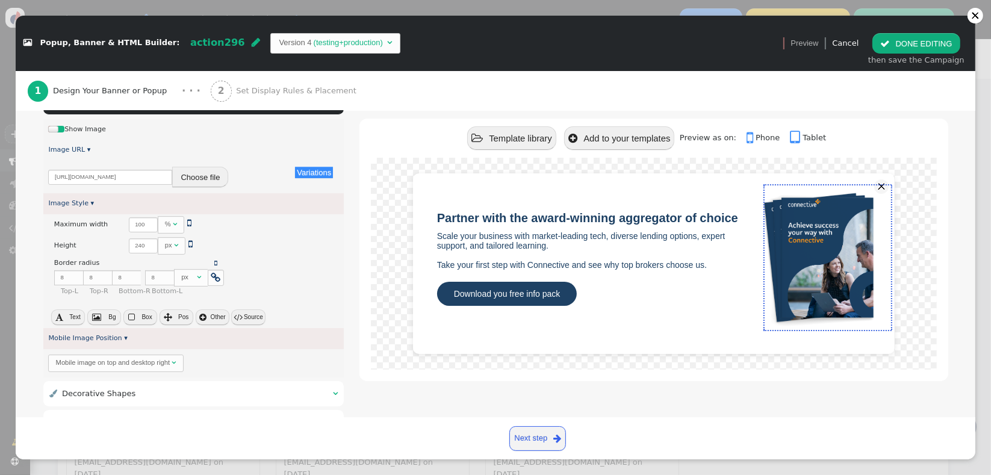
scroll to position [259, 0]
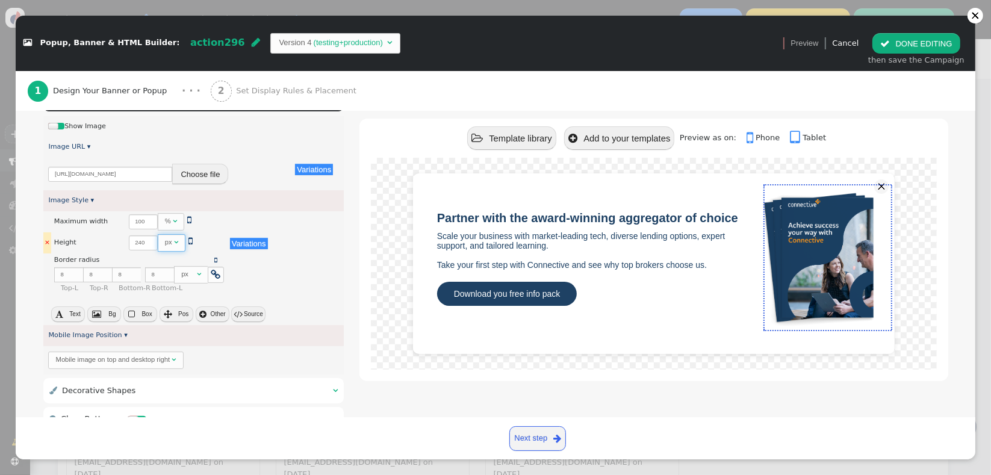
click at [174, 238] on span "" at bounding box center [176, 241] width 4 height 7
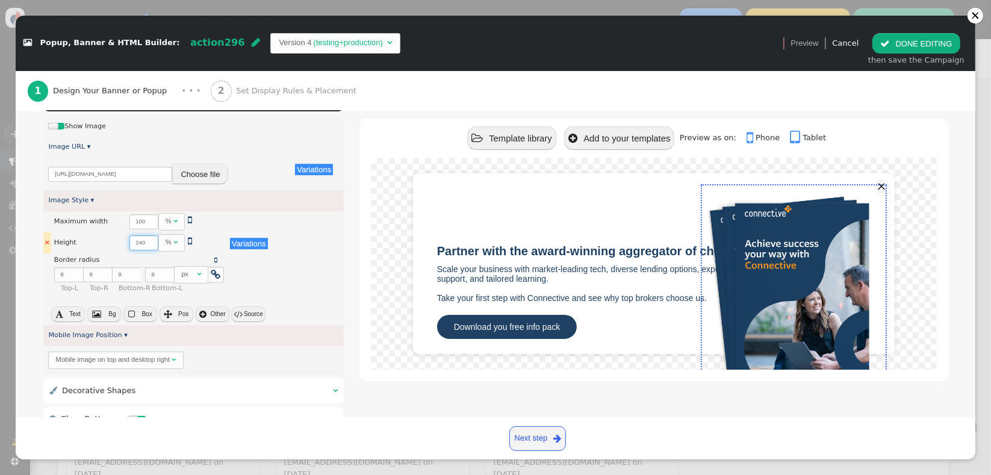
click at [131, 247] on input "240" at bounding box center [143, 242] width 29 height 15
click at [131, 247] on input "200" at bounding box center [143, 242] width 29 height 15
click at [131, 246] on input "100" at bounding box center [143, 242] width 29 height 15
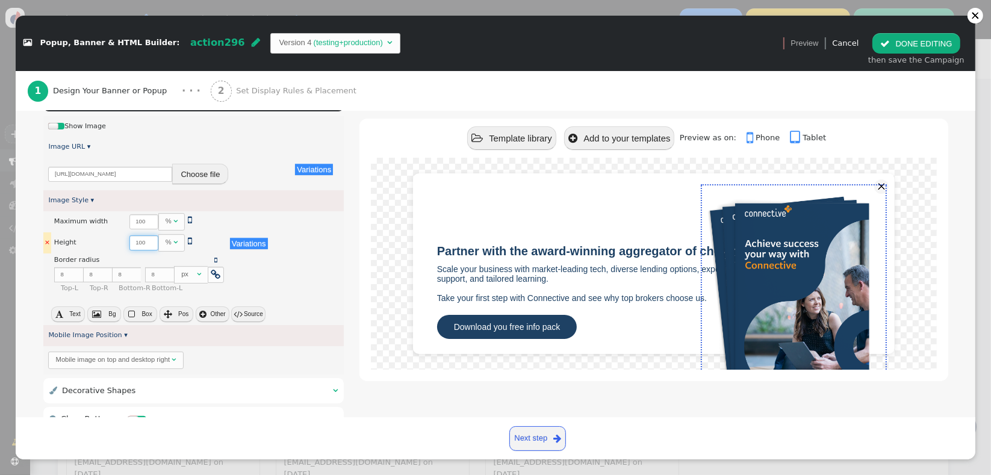
click at [131, 246] on input "100" at bounding box center [143, 242] width 29 height 15
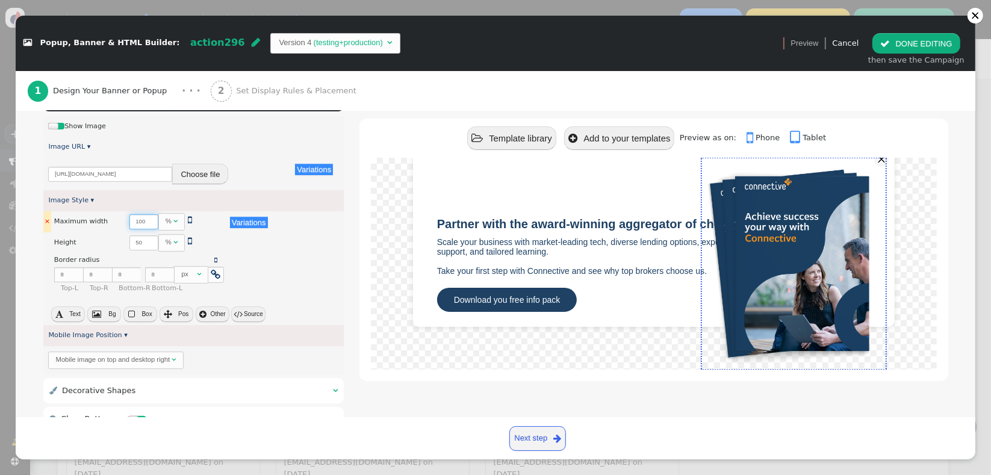
click at [132, 224] on input "100" at bounding box center [143, 221] width 29 height 15
click at [132, 241] on input "50" at bounding box center [143, 242] width 29 height 15
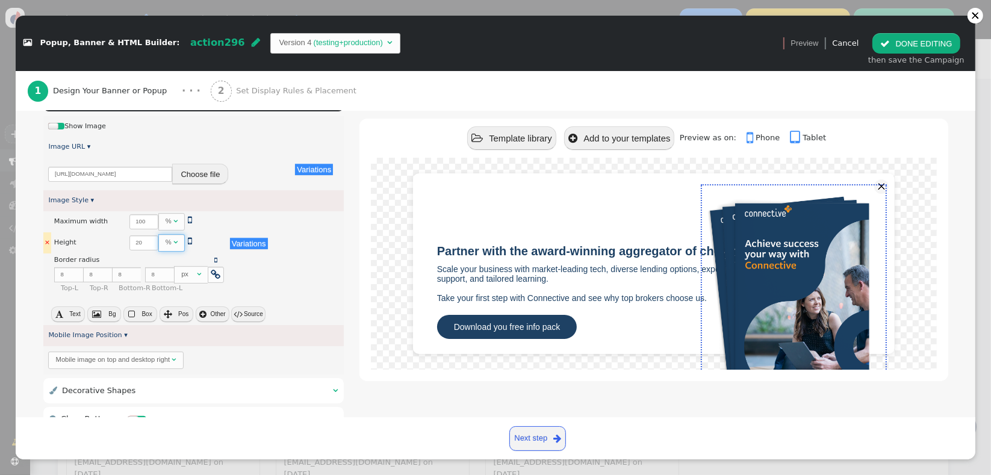
click at [160, 248] on span "% " at bounding box center [171, 242] width 27 height 17
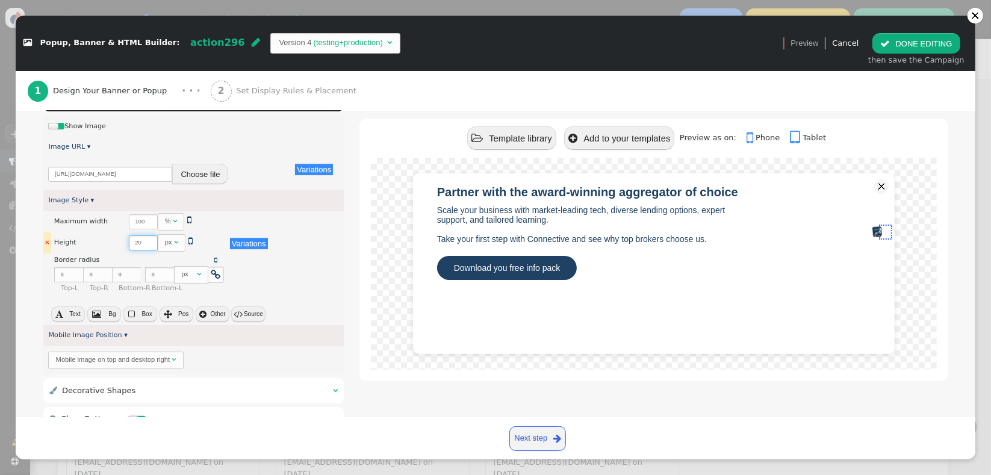
click at [129, 242] on input "20" at bounding box center [143, 242] width 29 height 15
click at [129, 241] on input "20" at bounding box center [143, 242] width 29 height 15
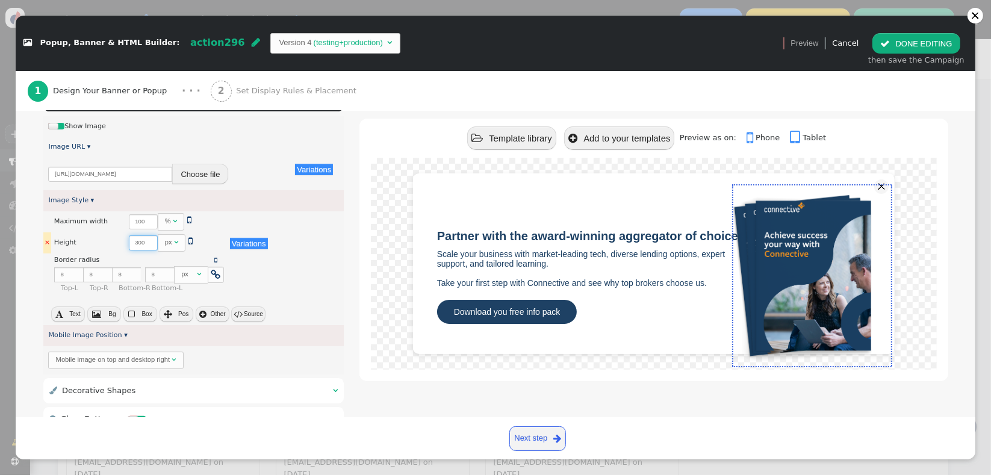
click at [129, 241] on input "300" at bounding box center [143, 242] width 29 height 15
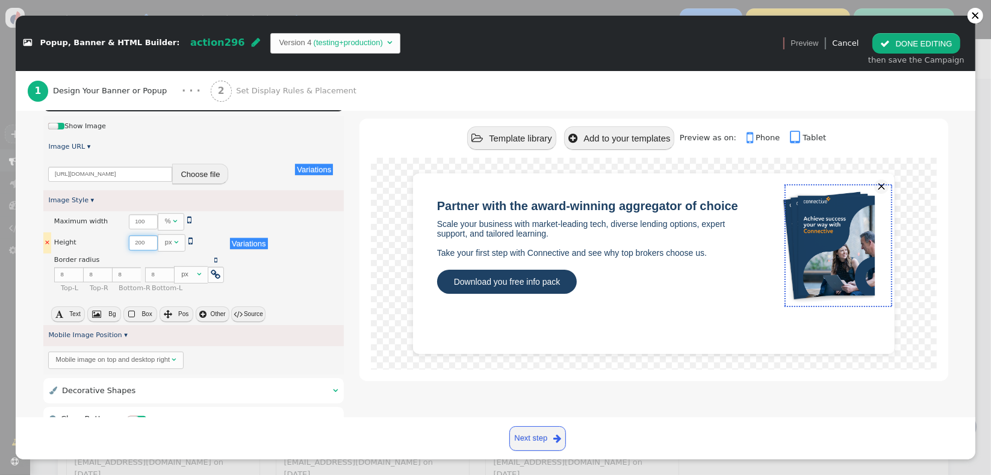
click at [129, 241] on input "200" at bounding box center [143, 242] width 29 height 15
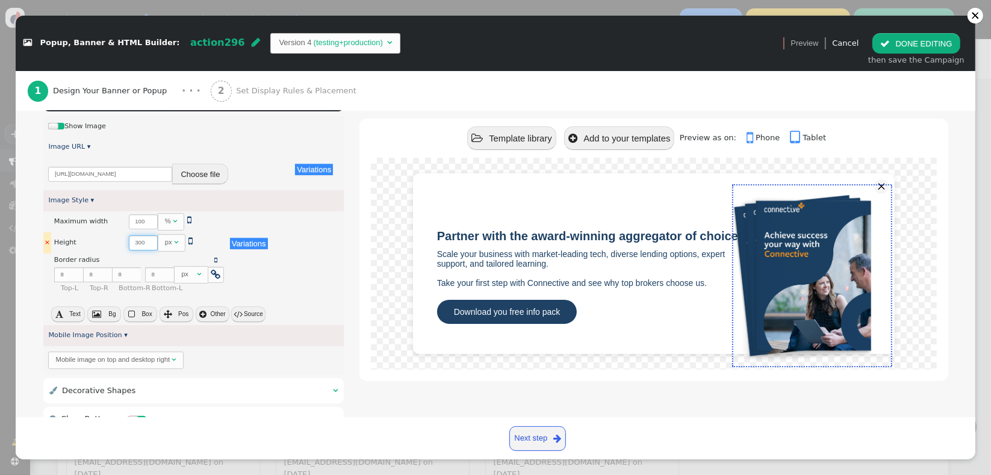
click at [129, 241] on input "300" at bounding box center [143, 242] width 29 height 15
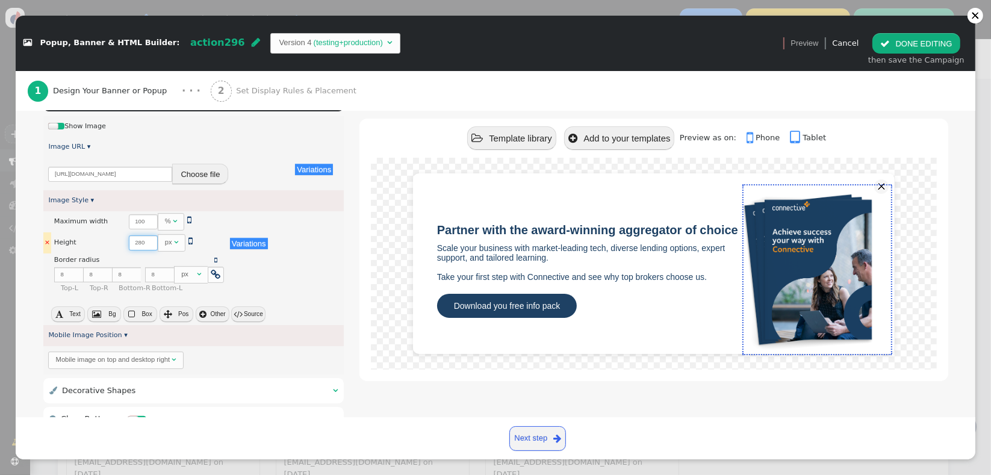
click at [129, 241] on input "280" at bounding box center [143, 242] width 29 height 15
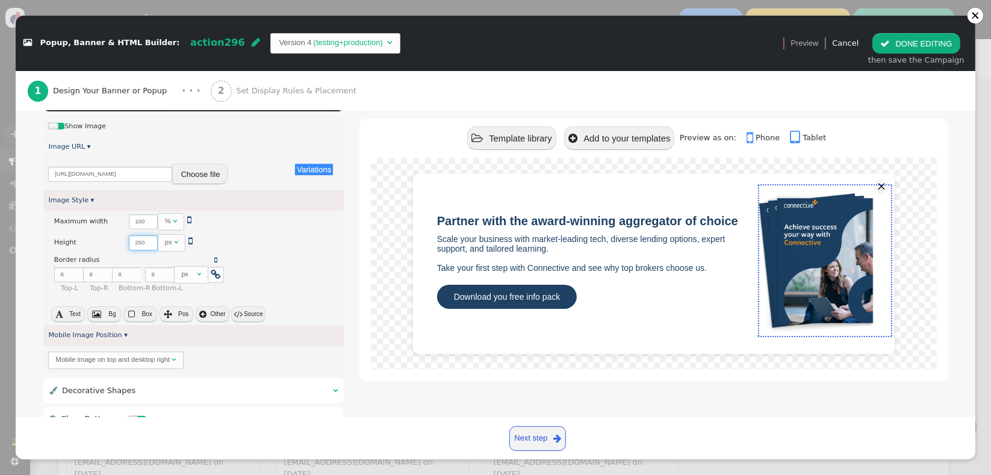
type input "250"
click at [136, 313] on button " Box" at bounding box center [140, 315] width 34 height 16
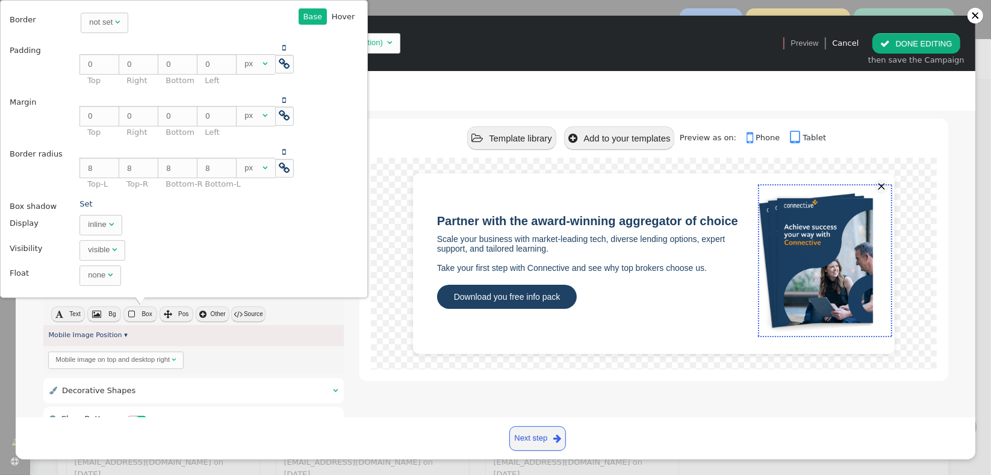
click at [88, 229] on div "inline" at bounding box center [97, 225] width 18 height 12
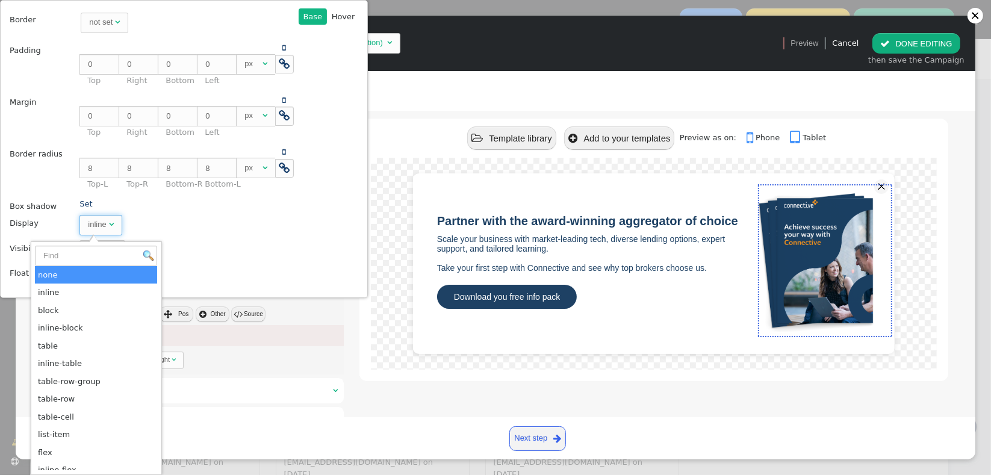
click at [88, 229] on div "inline" at bounding box center [97, 225] width 18 height 12
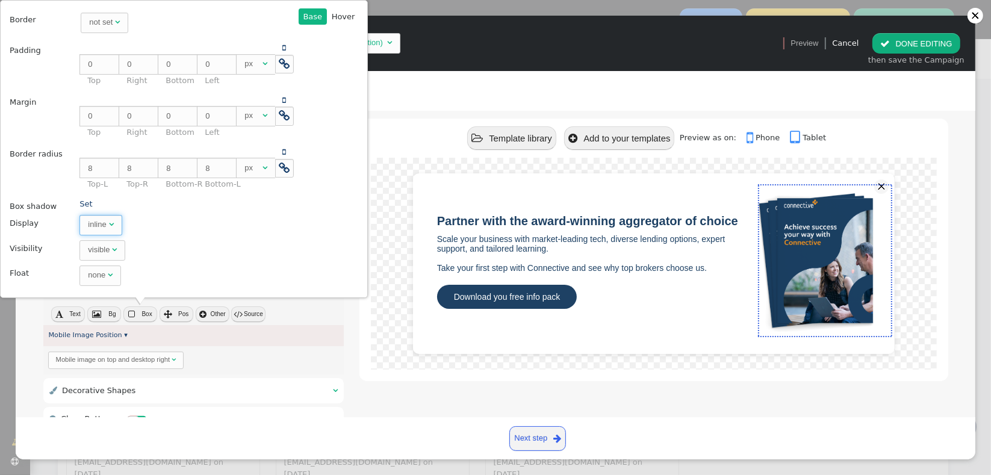
scroll to position [22, 0]
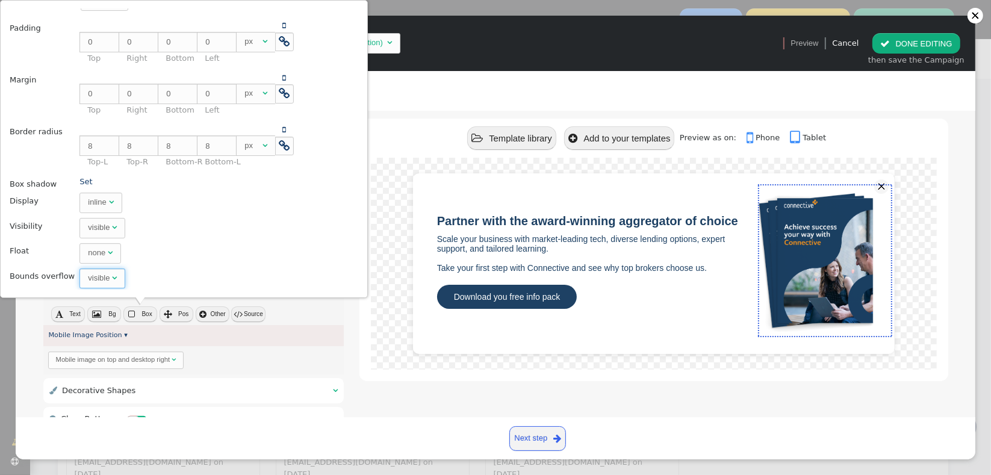
click at [103, 282] on span "visible " at bounding box center [102, 279] width 46 height 20
click at [112, 228] on span "" at bounding box center [114, 227] width 5 height 8
click at [108, 250] on span "" at bounding box center [110, 253] width 5 height 8
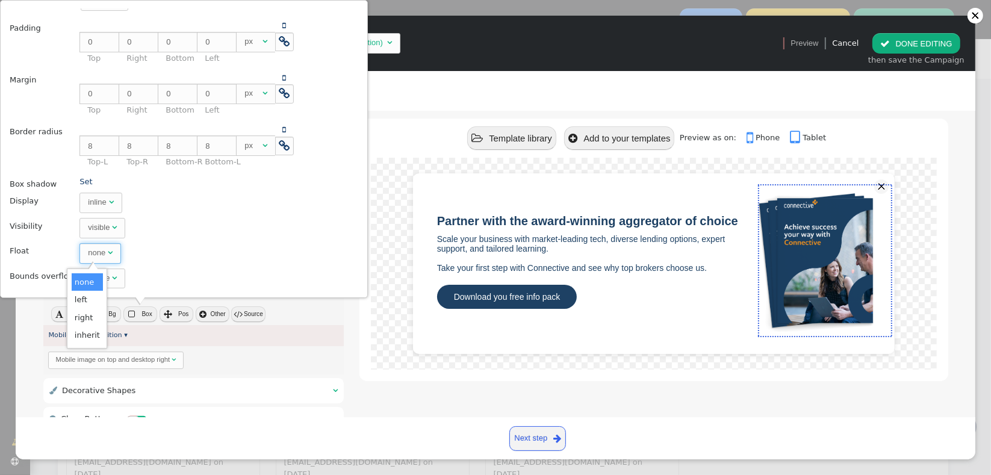
click at [108, 250] on span "" at bounding box center [110, 253] width 5 height 8
click at [228, 219] on td "visible " at bounding box center [186, 228] width 221 height 24
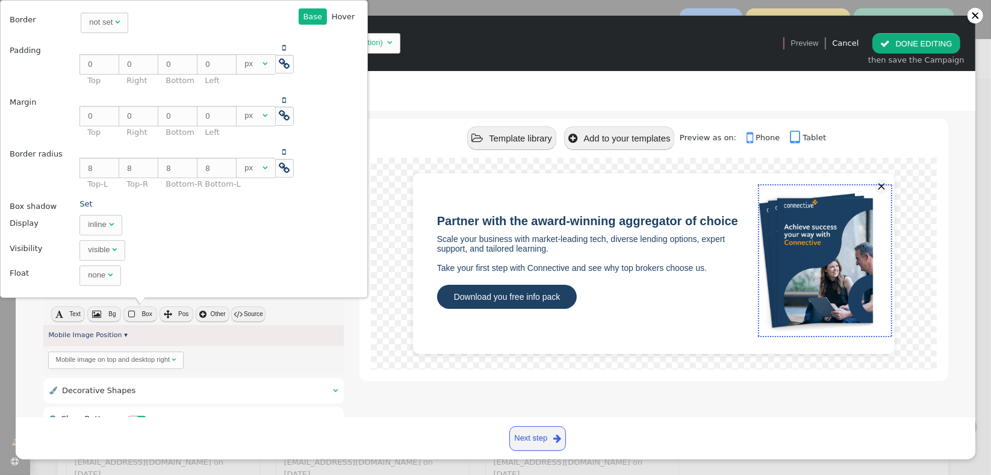
click at [89, 24] on div "not set" at bounding box center [100, 22] width 23 height 12
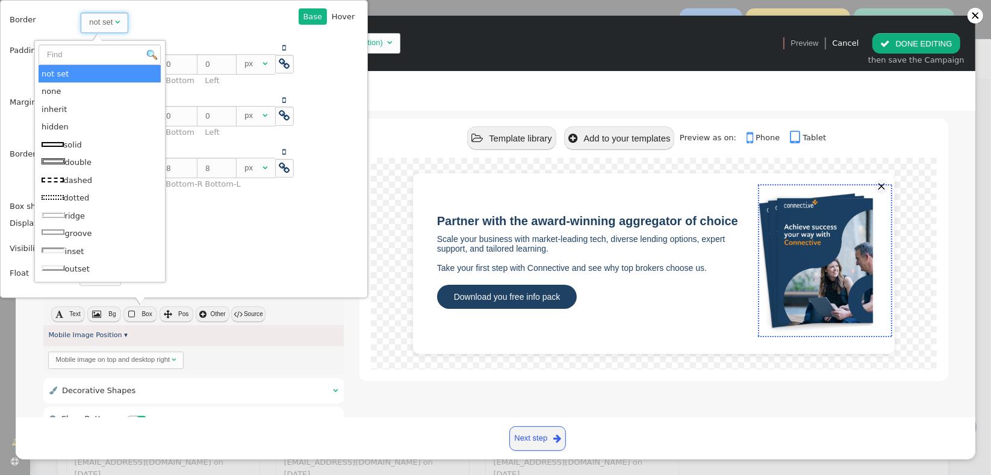
click at [89, 24] on div "not set" at bounding box center [100, 22] width 23 height 12
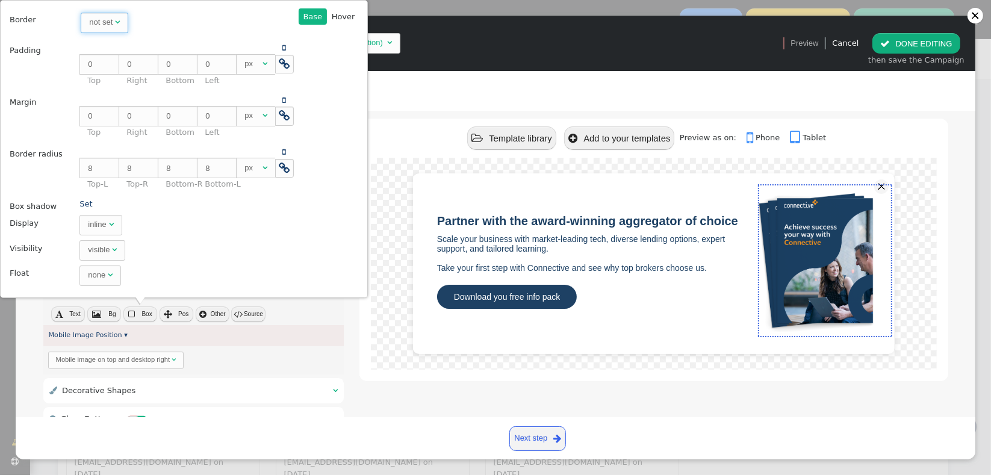
scroll to position [22, 0]
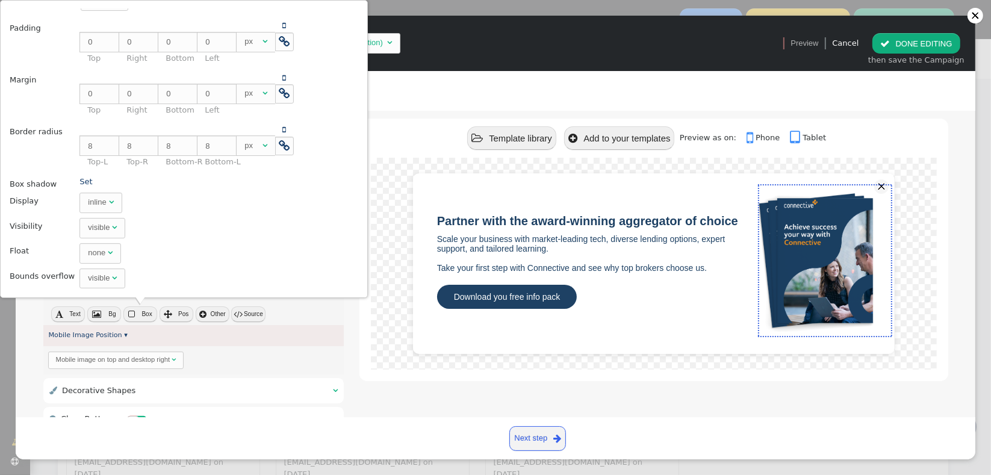
click at [341, 321] on div " Box Style   Box Style ▾ × Background color There are alternatives. Default …" at bounding box center [495, 227] width 905 height 512
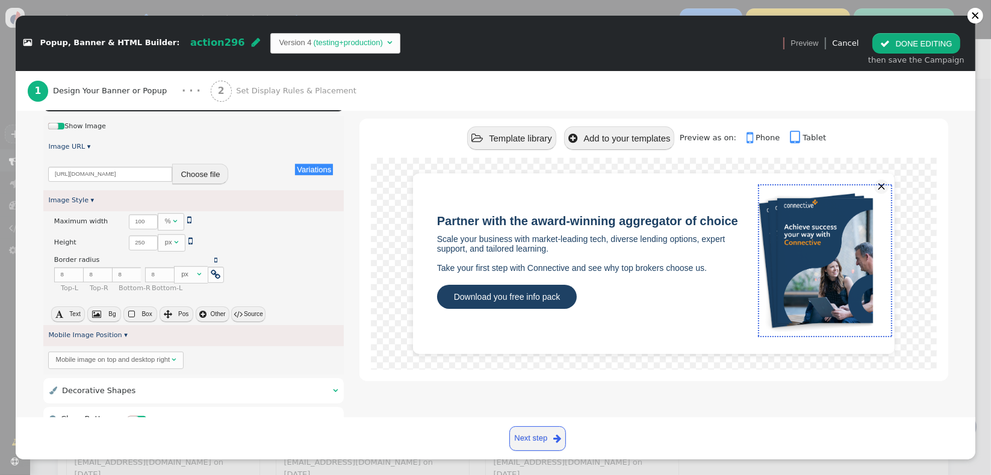
click at [202, 315] on span "" at bounding box center [202, 314] width 7 height 8
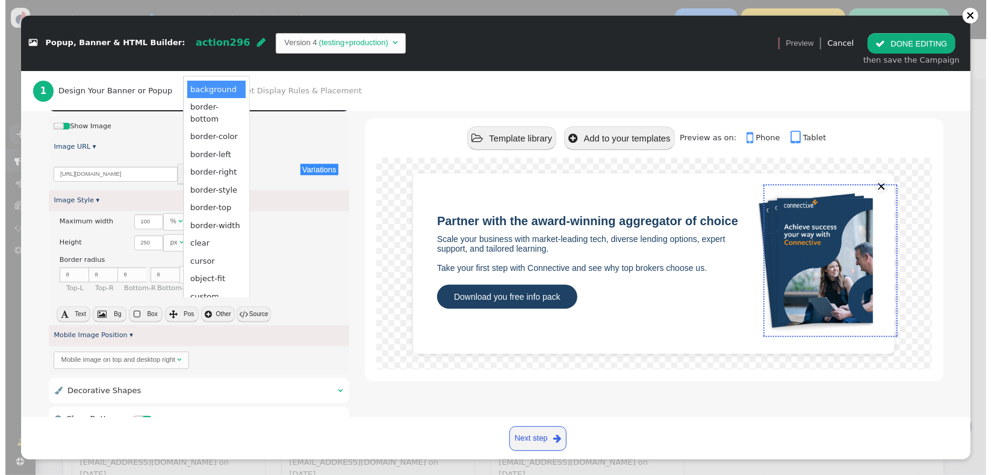
scroll to position [0, 0]
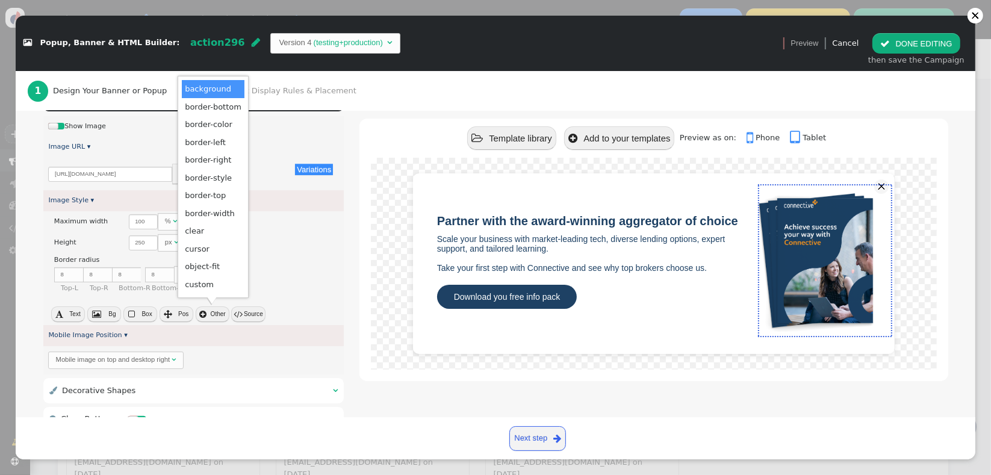
click at [313, 302] on span "× Maximum width There are alternatives. Default value:  100 %   Variations ×…" at bounding box center [193, 268] width 301 height 114
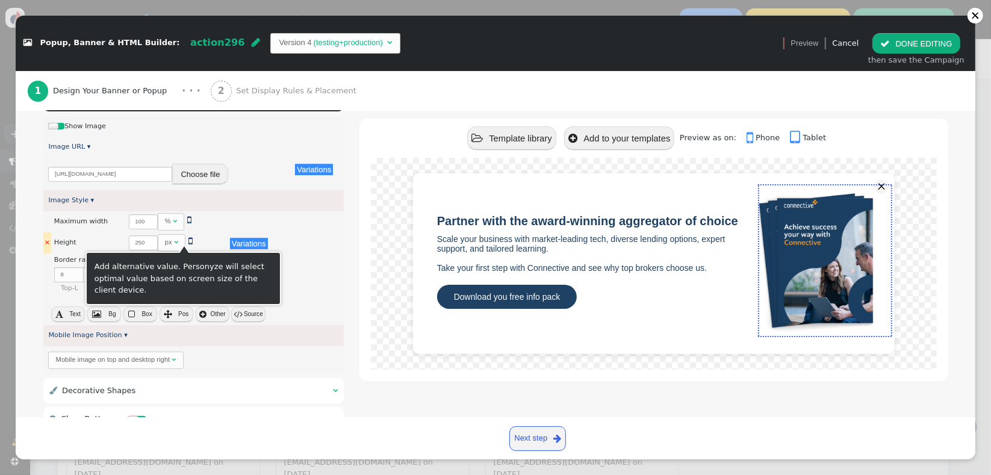
click at [188, 243] on span "" at bounding box center [190, 241] width 4 height 10
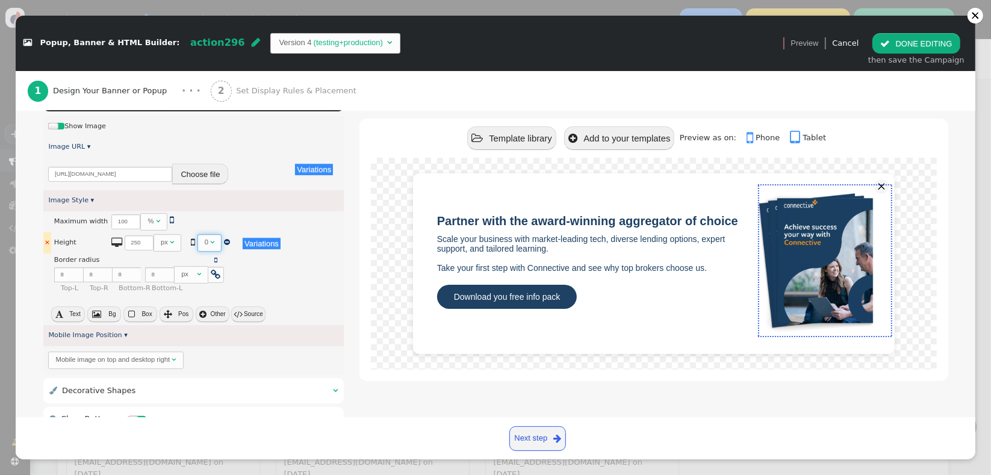
click at [210, 243] on span "" at bounding box center [212, 241] width 4 height 7
click at [201, 243] on input "0" at bounding box center [212, 242] width 29 height 15
type input "80"
click at [761, 134] on link " Phone" at bounding box center [767, 137] width 41 height 9
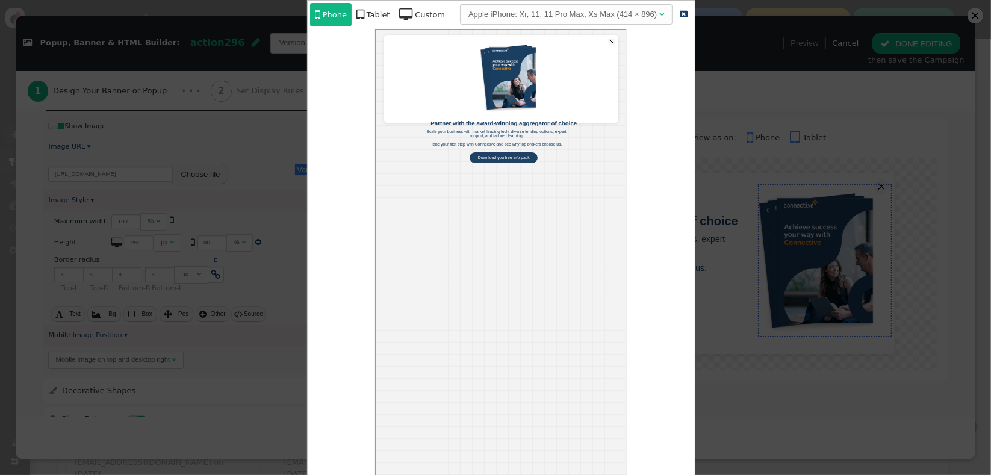
click at [373, 14] on div "Tablet" at bounding box center [378, 15] width 23 height 12
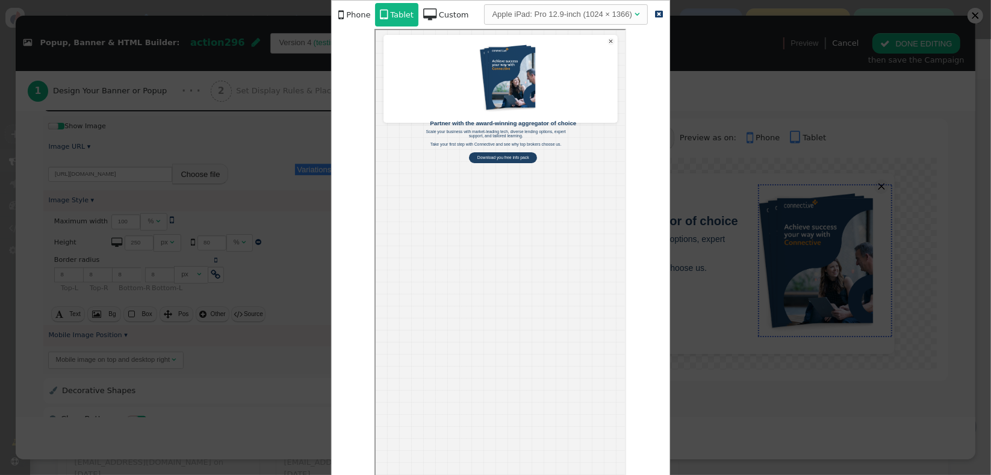
click at [425, 14] on span "" at bounding box center [429, 14] width 13 height 13
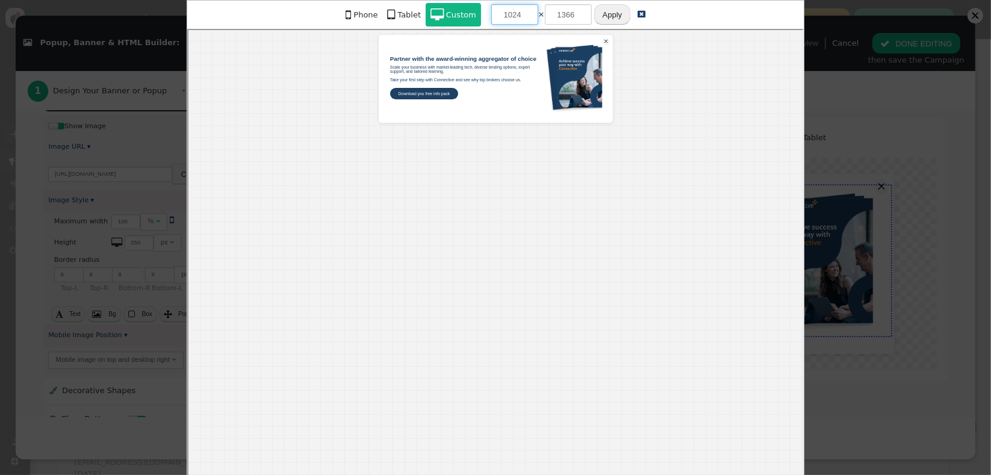
click at [509, 14] on input "1024" at bounding box center [514, 14] width 47 height 20
type input "780"
click at [389, 12] on link " Tablet" at bounding box center [404, 14] width 43 height 23
click at [338, 17] on span "" at bounding box center [336, 14] width 5 height 13
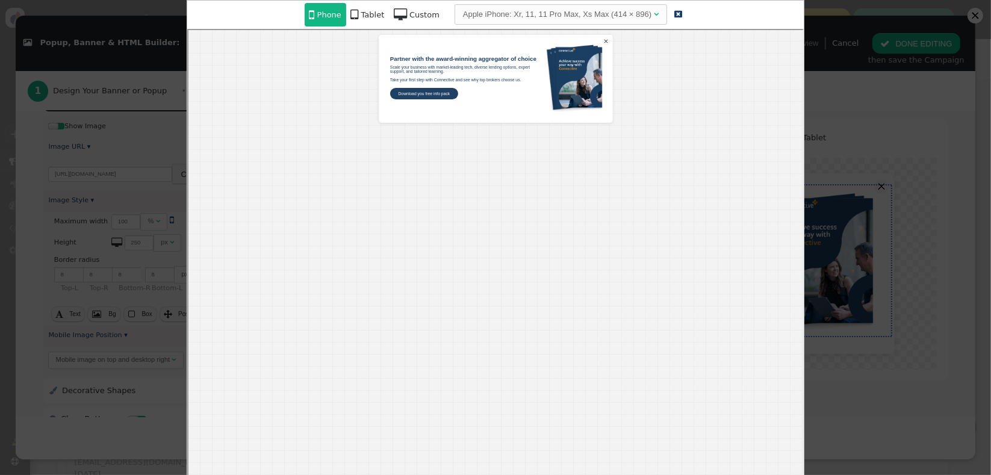
click at [573, 17] on div "Apple iPhone: Xr, 11, 11 Pro Max, Xs Max (414 × 896)" at bounding box center [557, 14] width 188 height 12
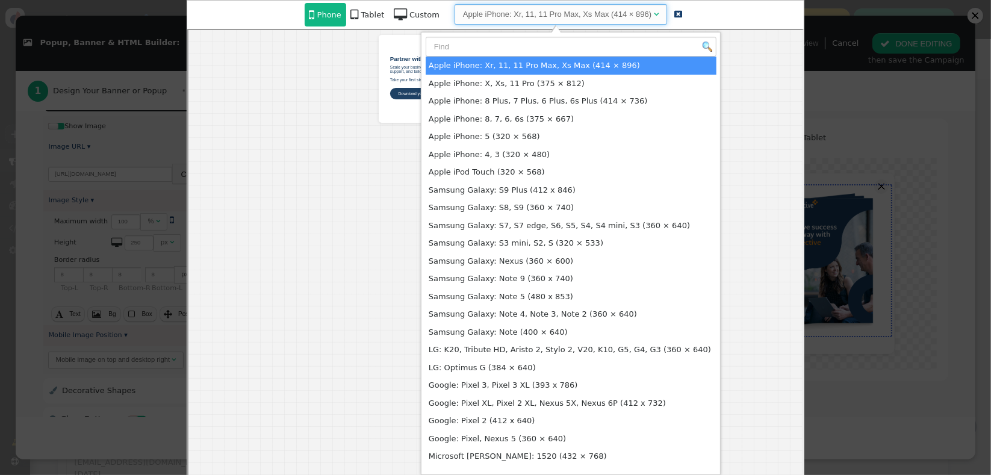
click at [573, 17] on div "Apple iPhone: Xr, 11, 11 Pro Max, Xs Max (414 × 896)" at bounding box center [557, 14] width 188 height 12
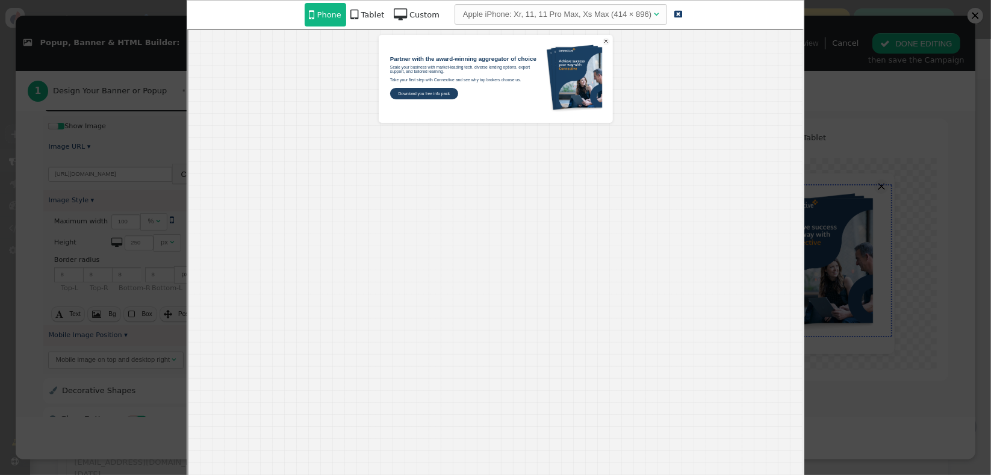
click at [372, 9] on div "Tablet" at bounding box center [372, 15] width 23 height 12
click at [359, 16] on div "Phone" at bounding box center [353, 15] width 24 height 12
click at [834, 146] on div at bounding box center [495, 237] width 991 height 475
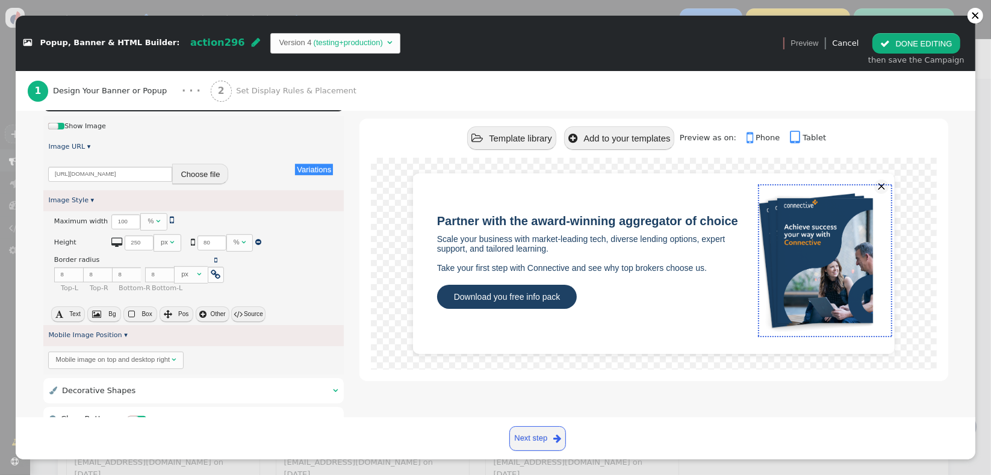
click at [758, 139] on link " Phone" at bounding box center [767, 137] width 41 height 9
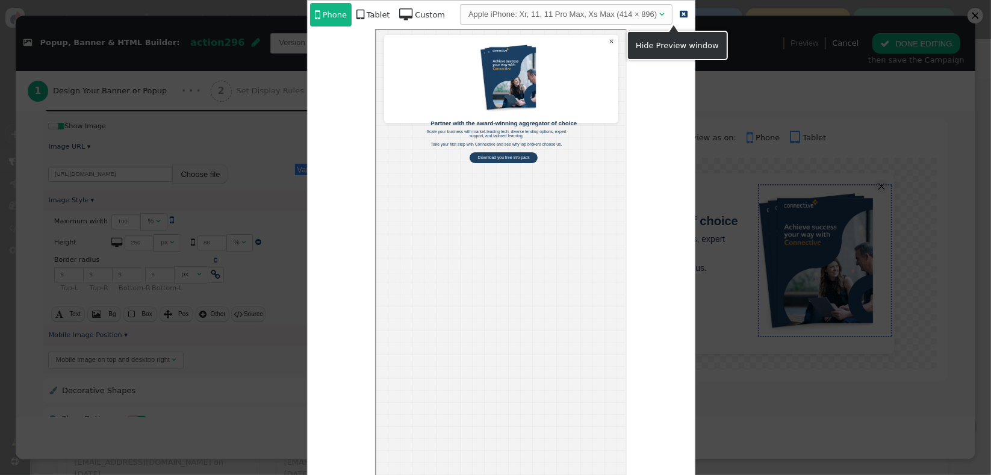
click at [680, 16] on span "" at bounding box center [684, 14] width 8 height 8
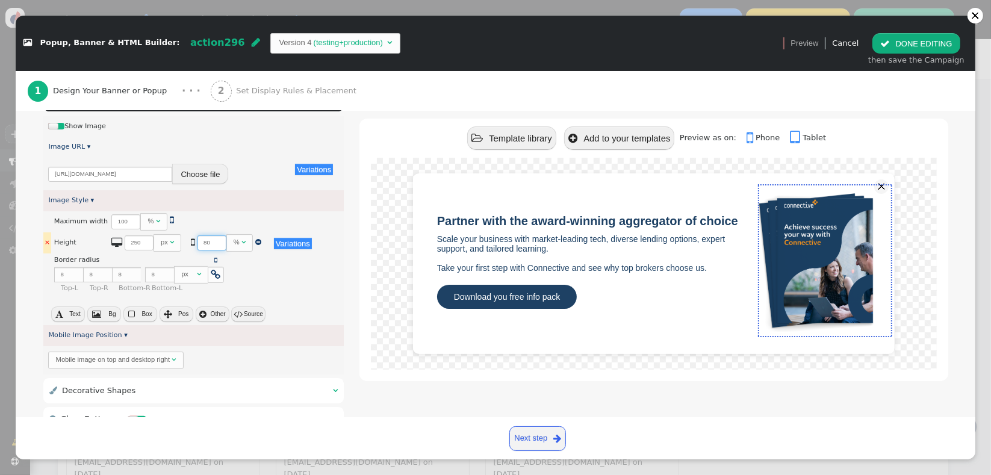
click at [198, 245] on input "80" at bounding box center [212, 242] width 29 height 15
type input "79"
click at [211, 243] on input "79" at bounding box center [212, 242] width 29 height 15
click at [234, 244] on div "%" at bounding box center [237, 242] width 6 height 10
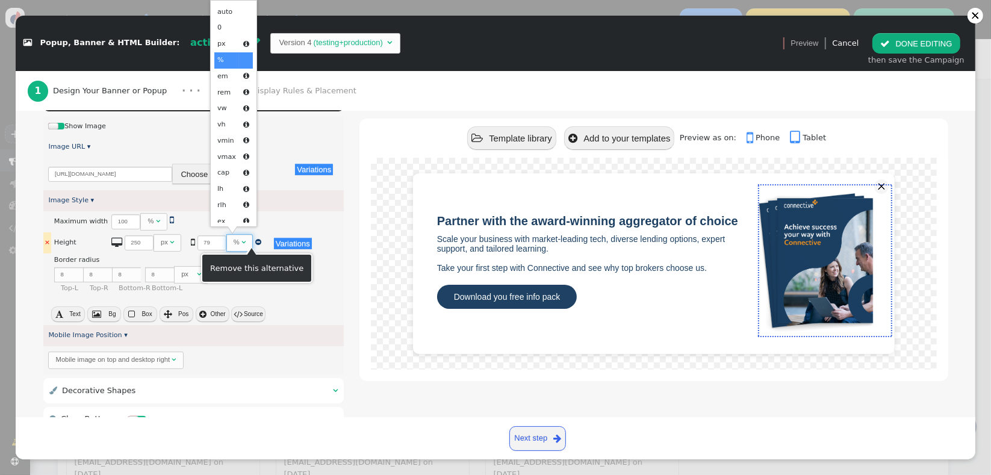
click at [253, 242] on div " 250 px    79 %    " at bounding box center [189, 242] width 157 height 17
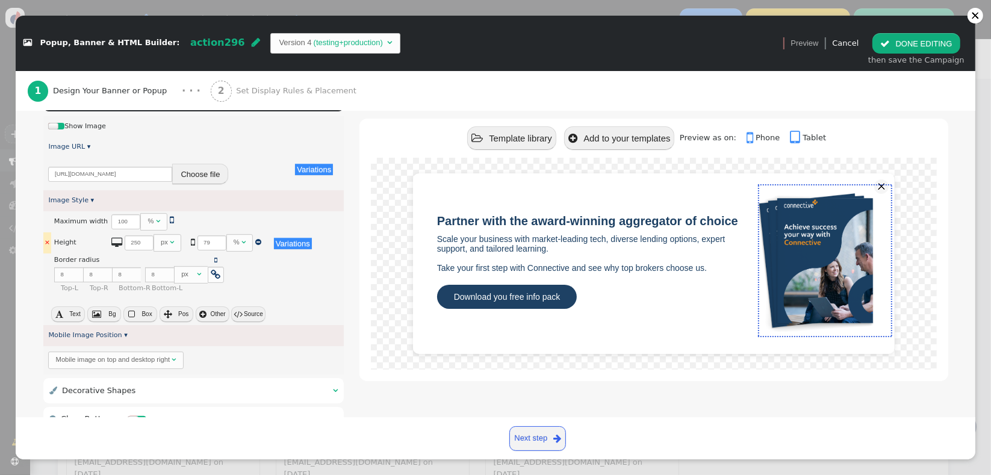
click at [255, 242] on span "" at bounding box center [258, 241] width 6 height 7
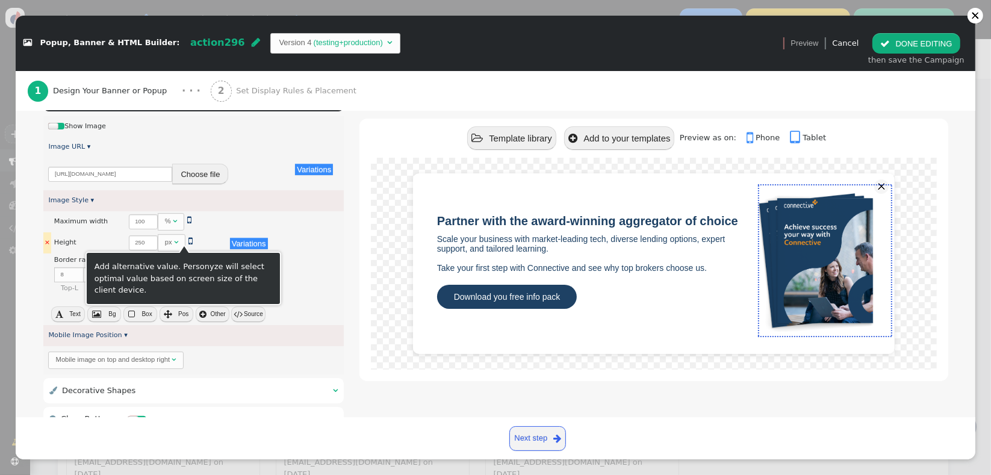
click at [188, 242] on span "" at bounding box center [190, 241] width 4 height 10
click at [205, 243] on div "0" at bounding box center [207, 242] width 4 height 10
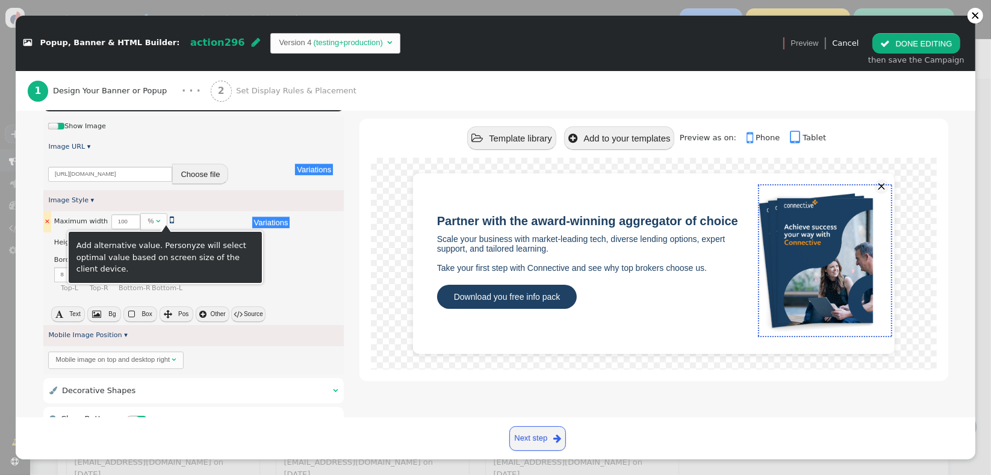
click at [170, 219] on span "" at bounding box center [172, 220] width 4 height 10
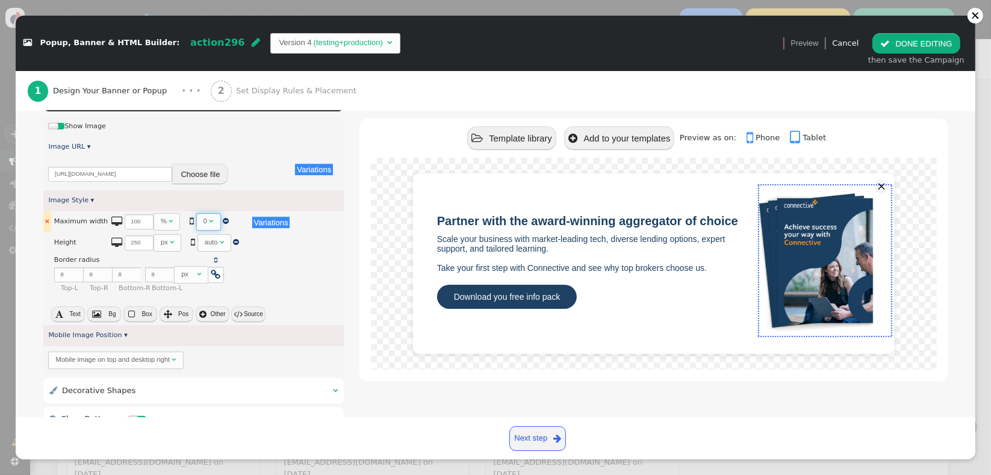
click at [209, 221] on span "" at bounding box center [211, 220] width 4 height 7
drag, startPoint x: 201, startPoint y: 222, endPoint x: 195, endPoint y: 222, distance: 6.6
click at [196, 222] on input "0" at bounding box center [210, 221] width 29 height 15
type input "75"
click at [756, 140] on link " Phone" at bounding box center [767, 137] width 41 height 9
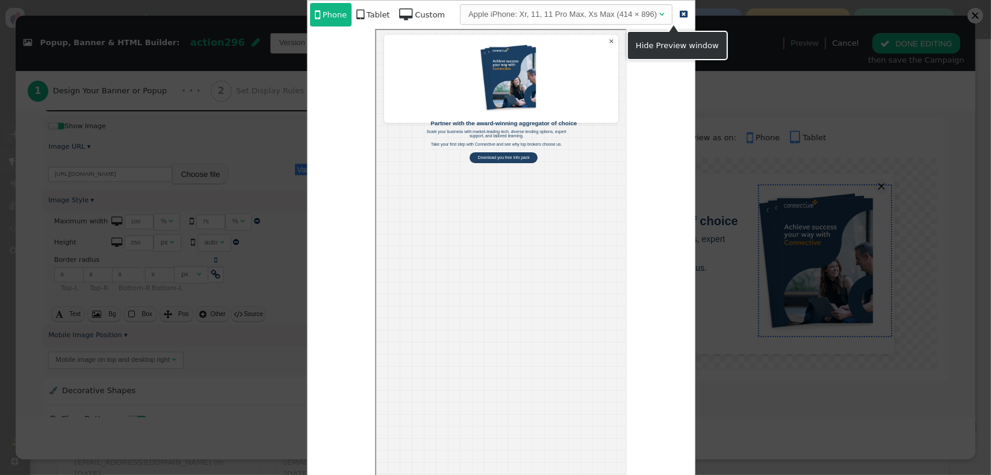
click at [680, 13] on span "" at bounding box center [684, 14] width 8 height 8
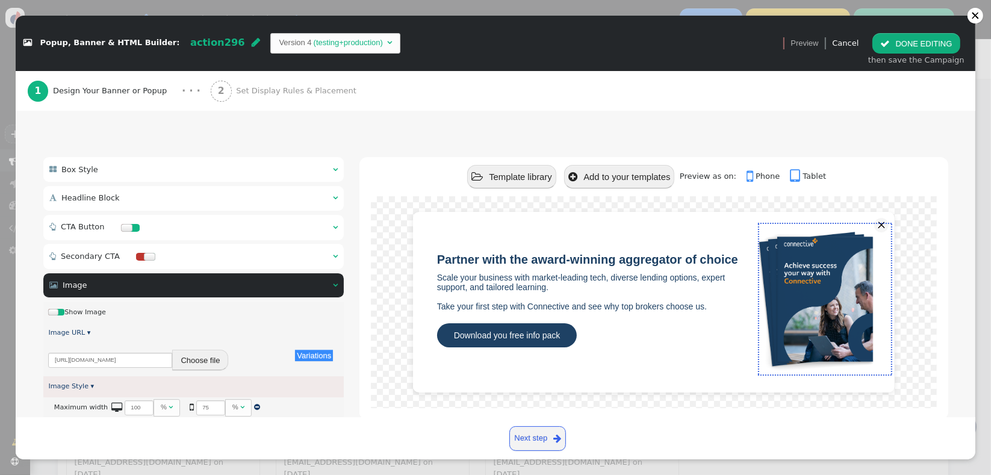
scroll to position [61, 0]
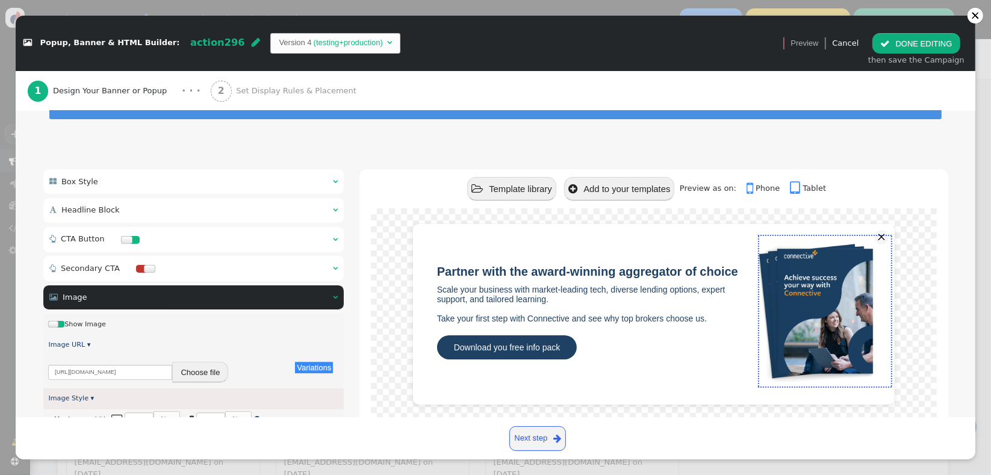
click at [227, 246] on div " CTA Button  " at bounding box center [193, 239] width 301 height 25
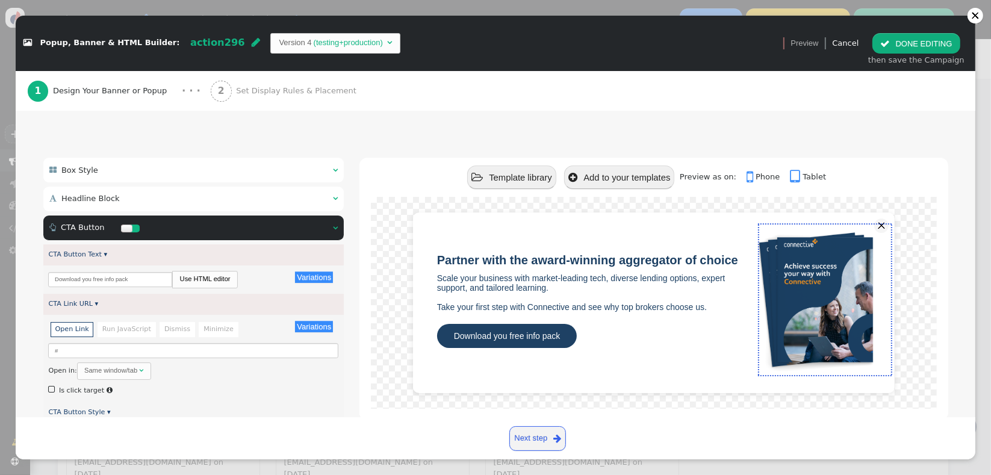
scroll to position [0, 0]
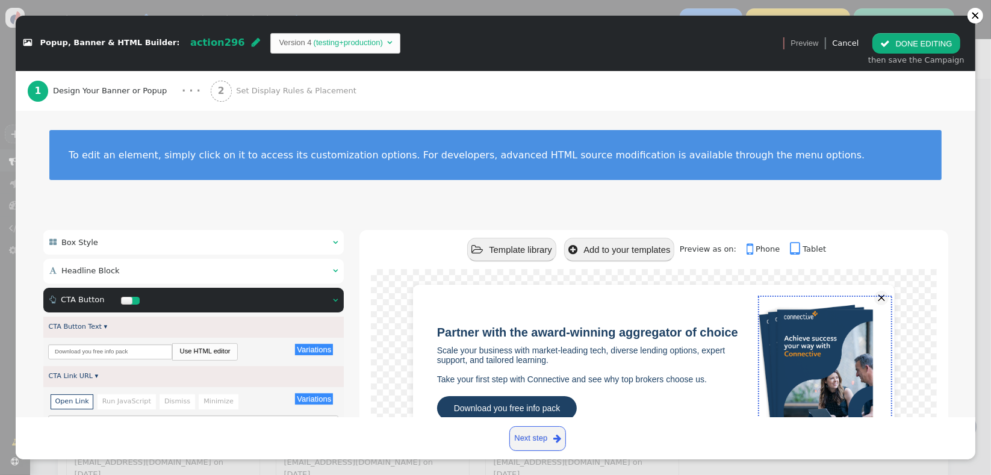
click at [252, 250] on div " Box Style  " at bounding box center [193, 242] width 301 height 25
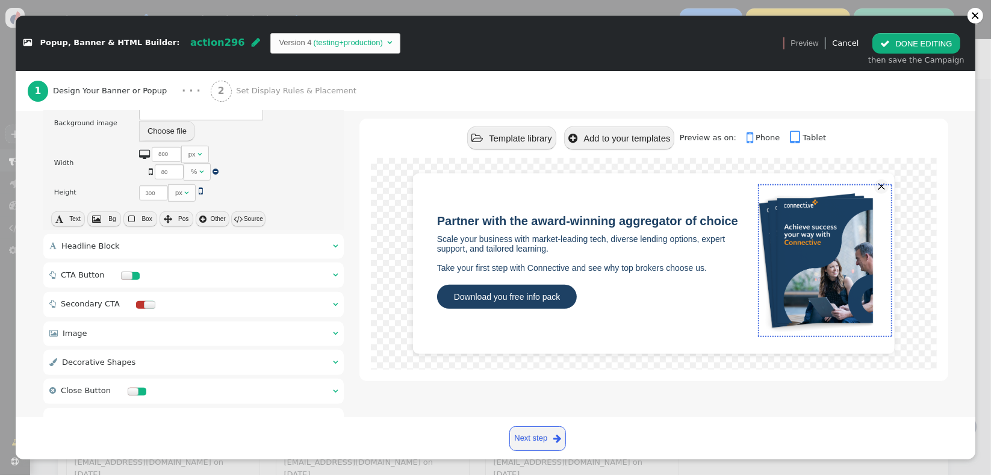
scroll to position [596, 0]
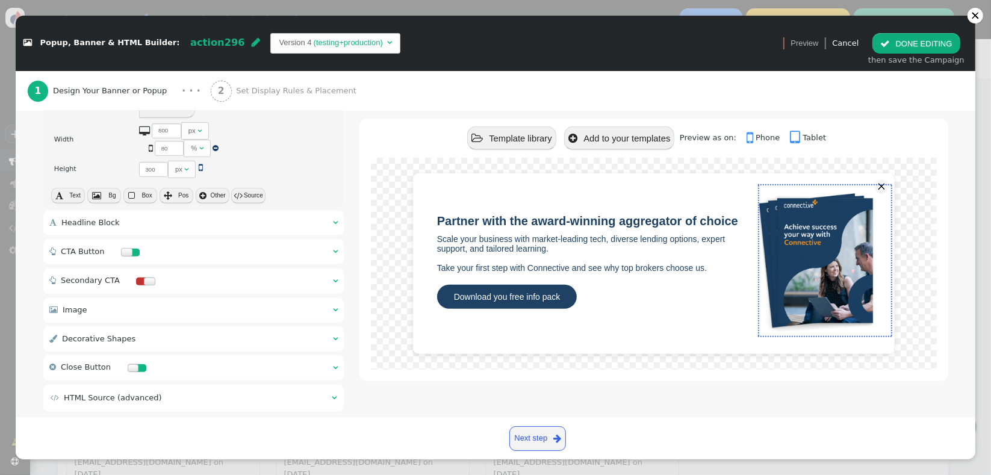
click at [244, 211] on div " Headline Block  " at bounding box center [193, 223] width 301 height 25
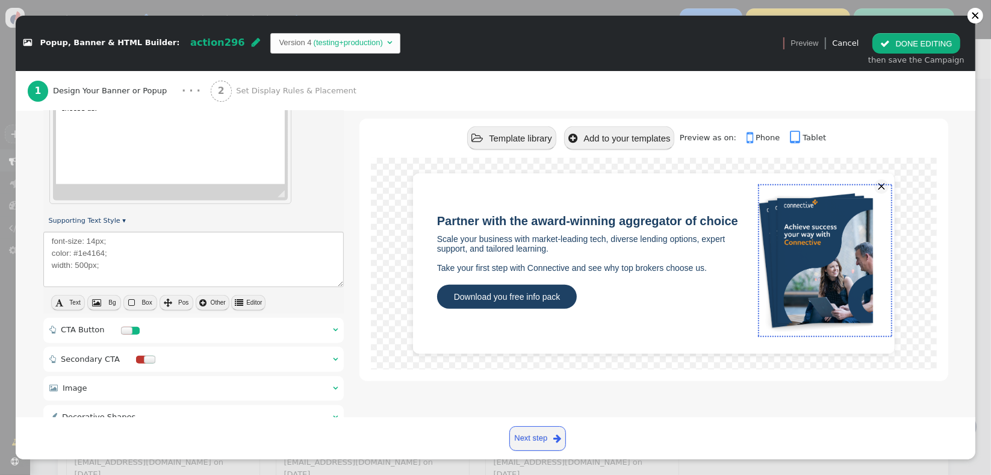
scroll to position [879, 0]
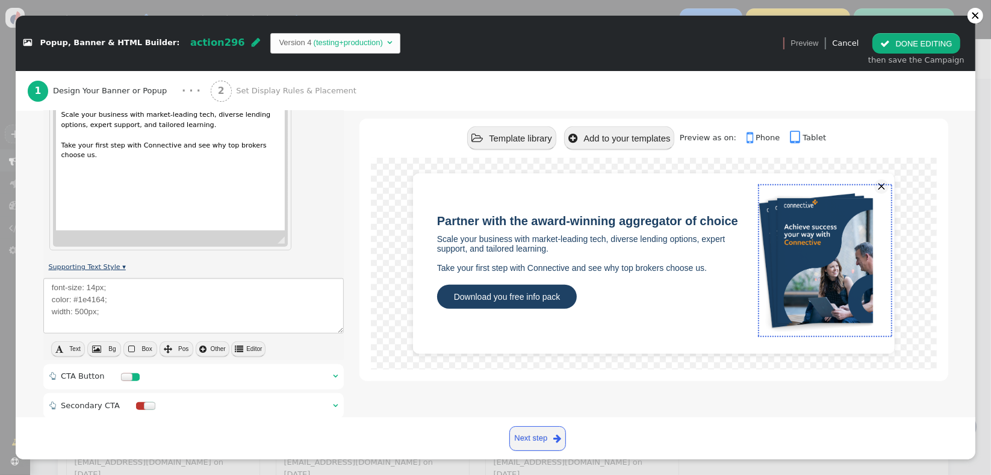
click at [105, 263] on link "Supporting Text Style ▾" at bounding box center [86, 267] width 77 height 8
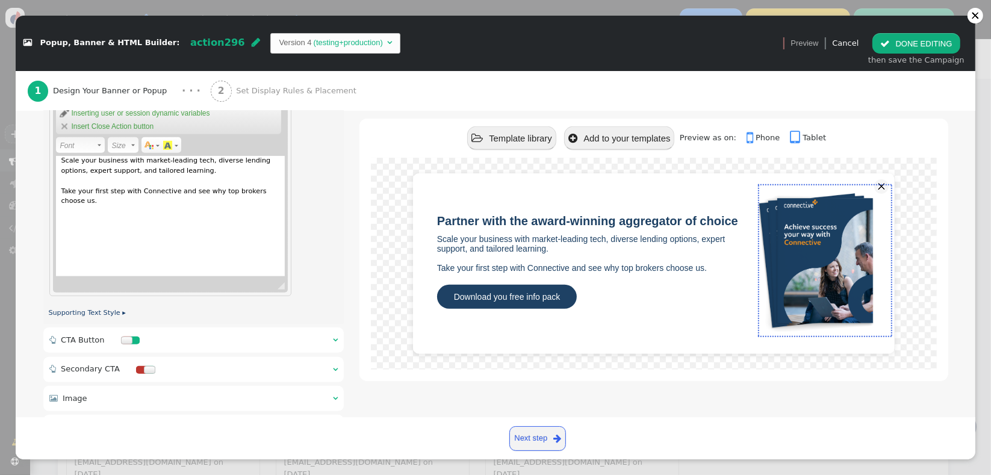
scroll to position [853, 0]
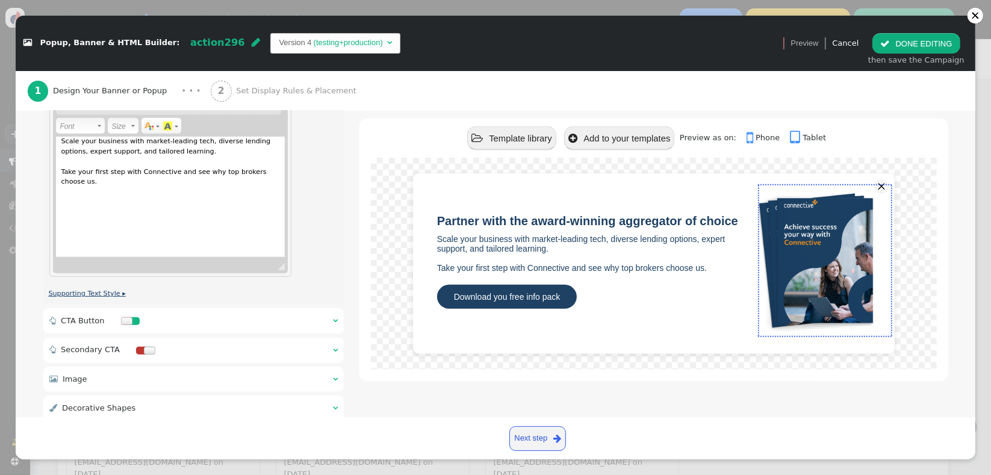
click at [107, 294] on link "Supporting Text Style ▸" at bounding box center [86, 294] width 77 height 8
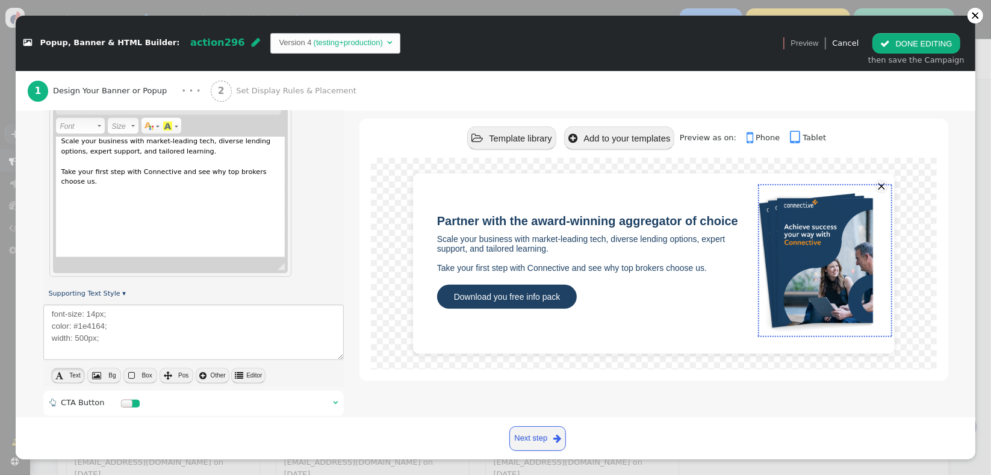
click at [70, 373] on span "Text" at bounding box center [74, 375] width 11 height 7
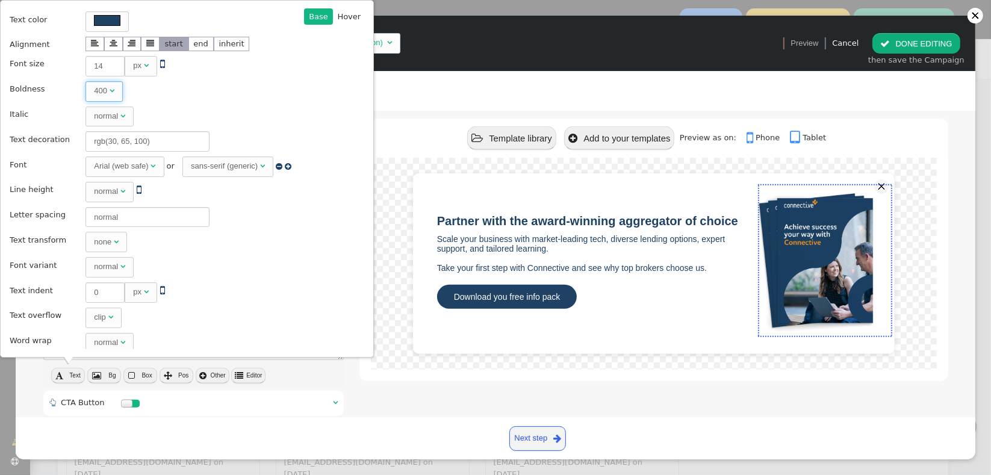
click at [110, 96] on div "" at bounding box center [112, 91] width 5 height 12
click at [96, 90] on div "normal" at bounding box center [106, 91] width 24 height 12
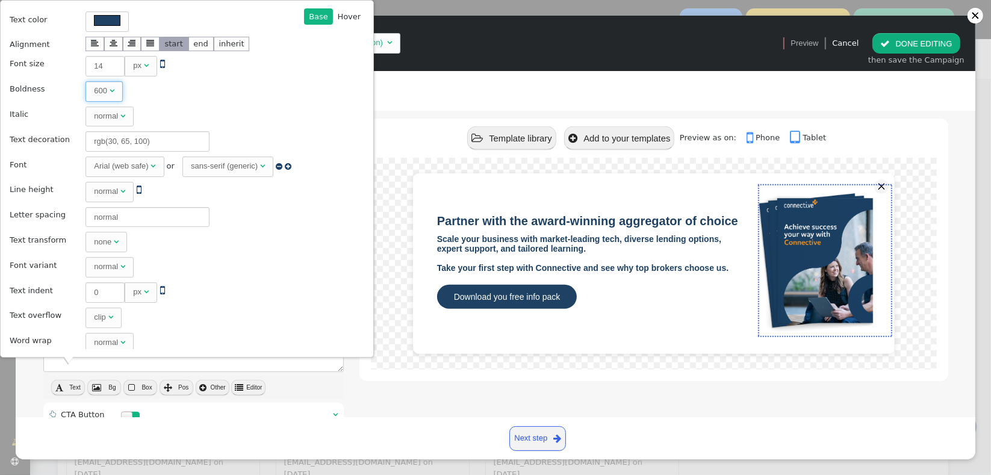
click at [99, 87] on div "600" at bounding box center [102, 91] width 16 height 12
click at [103, 195] on div "normal" at bounding box center [106, 191] width 24 height 12
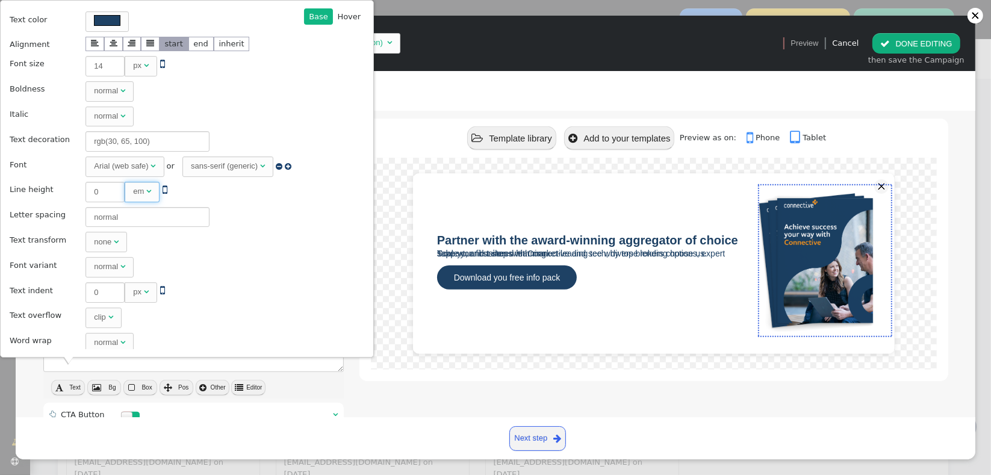
type textarea "font-size: 14px; color: #1e4164; width: 500px; font-weight: normal; line-height…"
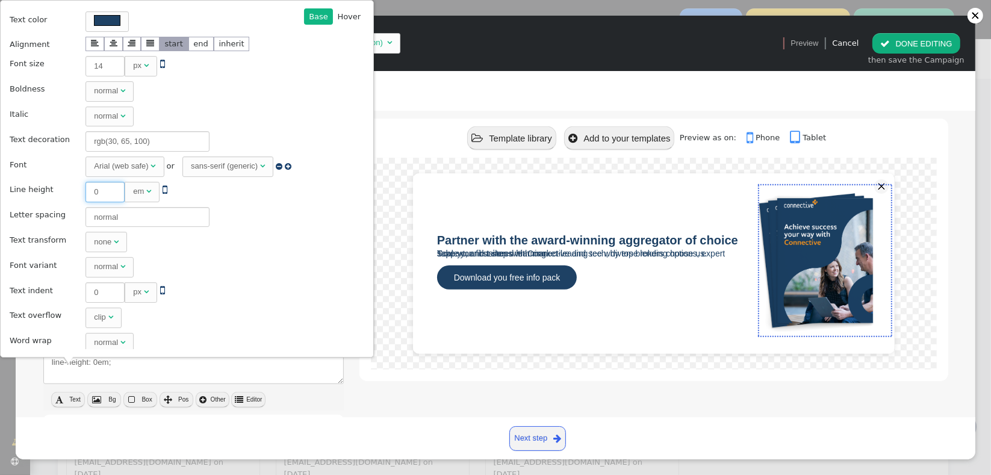
click at [93, 191] on input "0" at bounding box center [105, 192] width 39 height 20
type input "01"
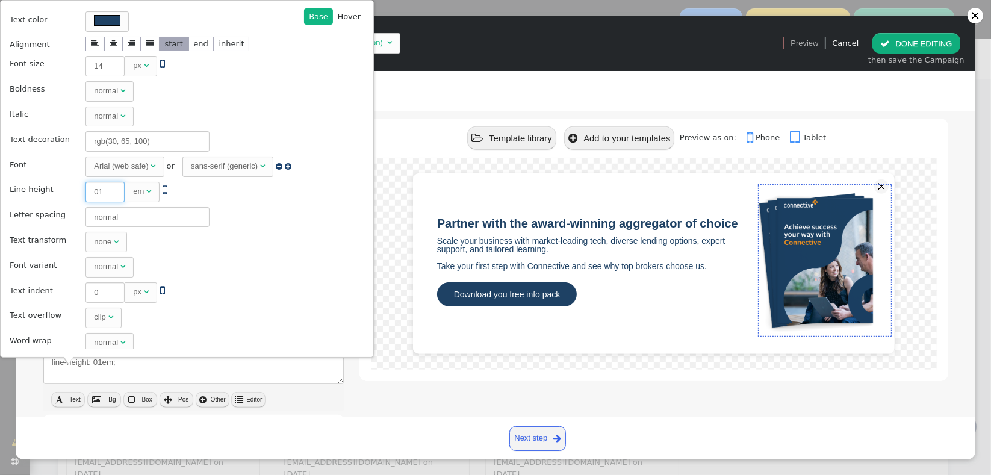
type textarea "font-size: 14px; color: #1e4164; width: 500px; font-weight: normal; line-height…"
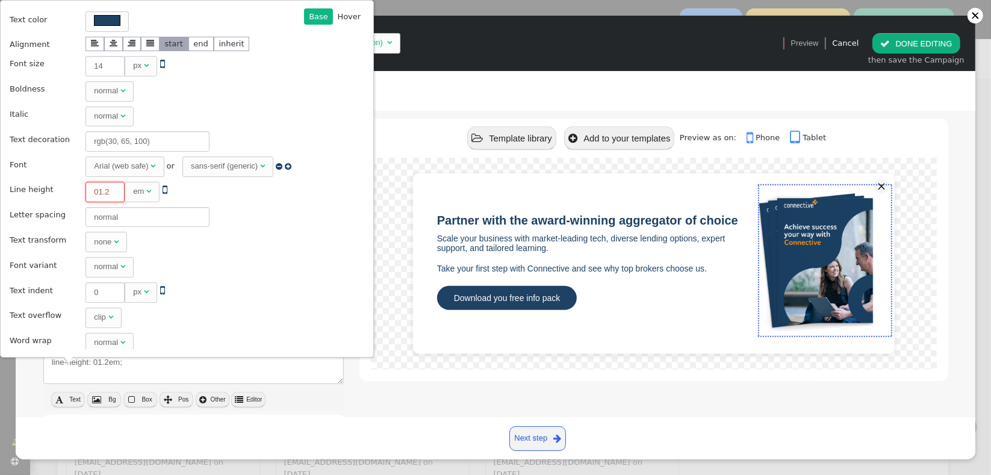
type input "01"
type textarea "font-size: 14px; color: #1e4164; width: 500px; font-weight: normal; line-height…"
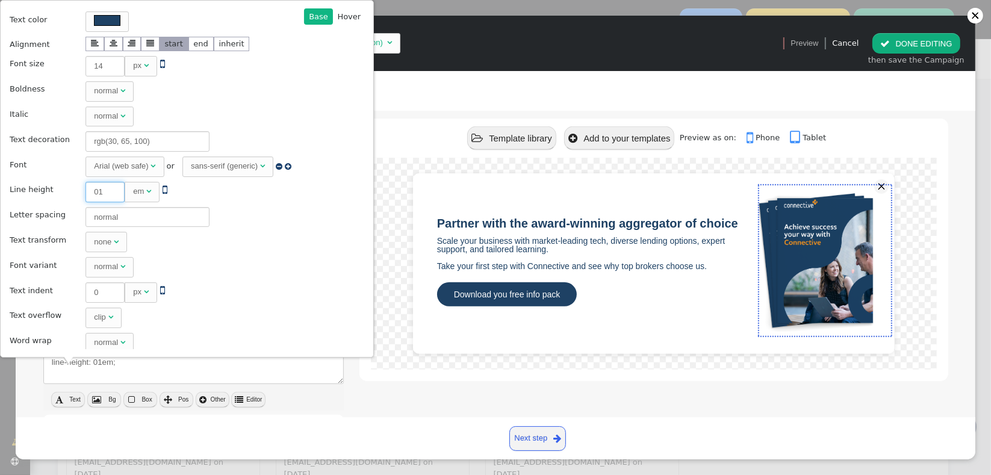
type input "01.2"
type textarea "font-size: 14px; color: #1e4164; width: 500px; font-weight: normal; line-height…"
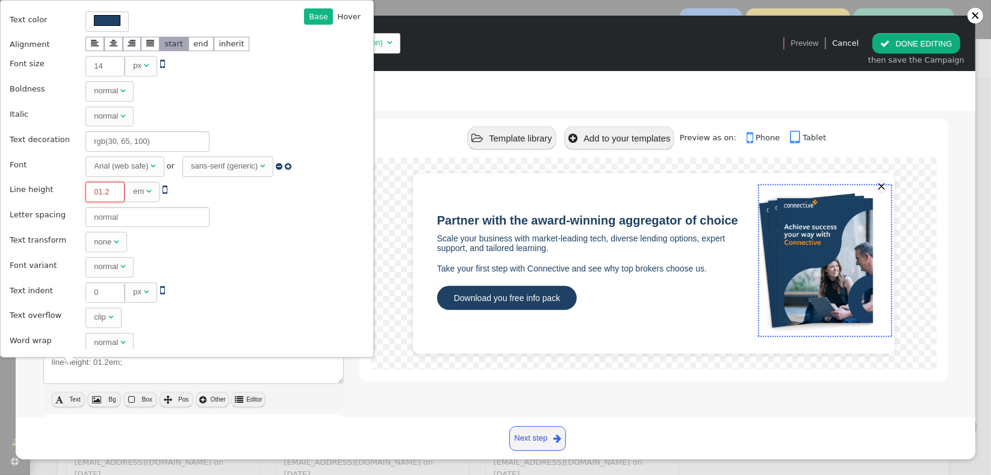
type input "01"
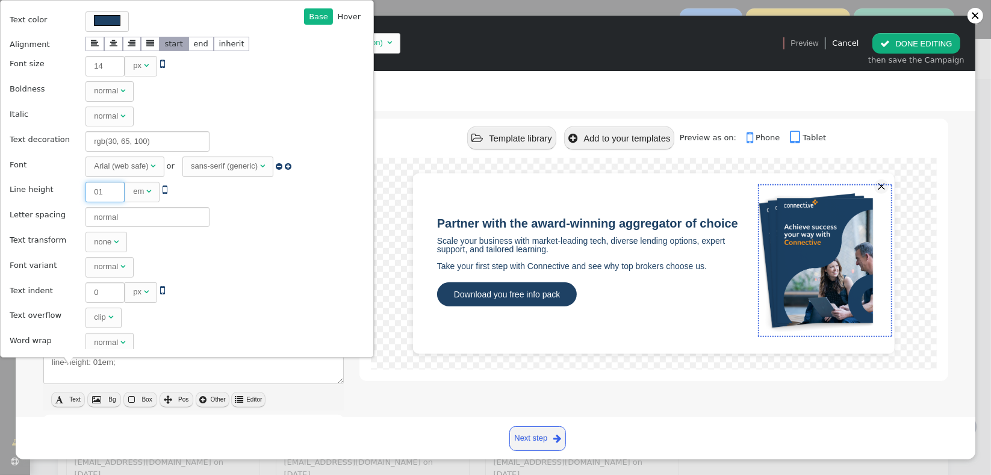
type textarea "font-size: 14px; color: #1e4164; width: 500px; font-weight: normal; line-height…"
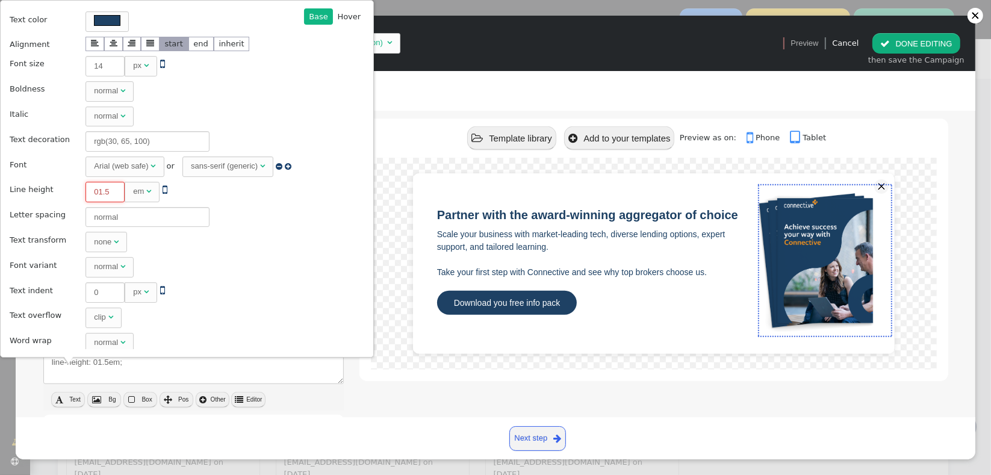
type input "1.5"
type textarea "font-size: 14px; color: #1e4164; width: 500px; font-weight: normal; line-height…"
type input "1.5"
click at [298, 207] on div "Base  Base Hover  Back Text color Alignment     start end inherit Vertica…" at bounding box center [186, 178] width 357 height 341
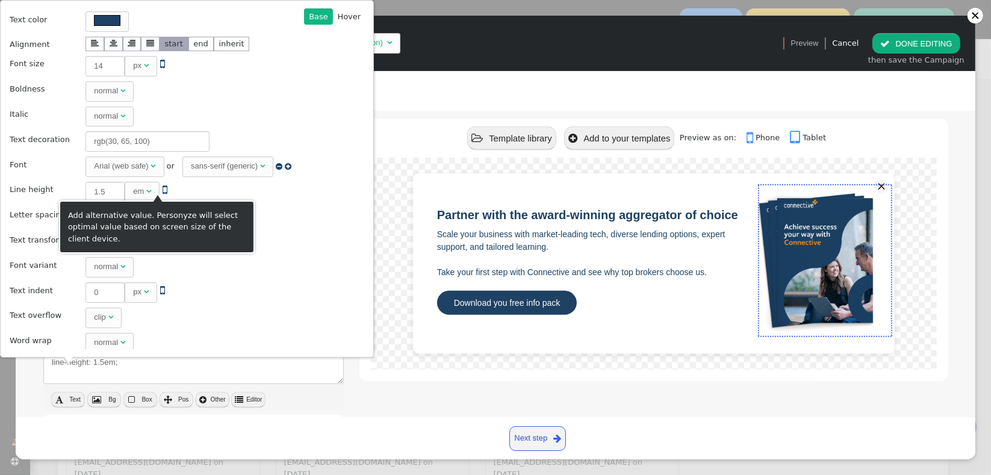
click at [163, 190] on span "" at bounding box center [165, 189] width 5 height 11
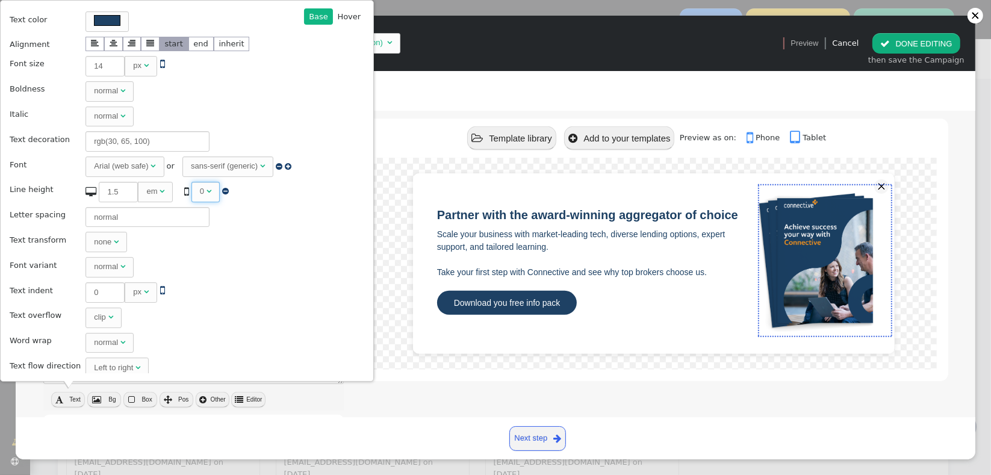
click at [197, 196] on span "0 " at bounding box center [205, 192] width 28 height 20
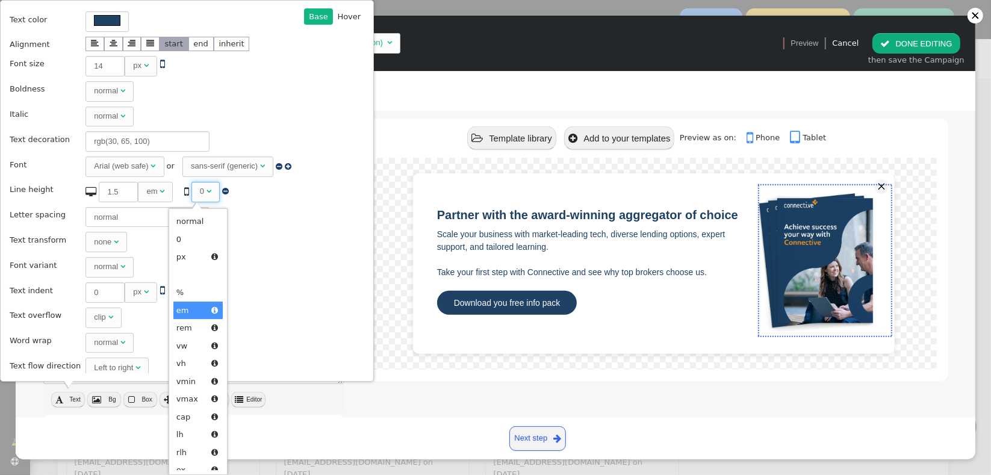
type textarea "font-size: 14px; color: #1e4164; width: 500px; font-weight: normal; line-height…"
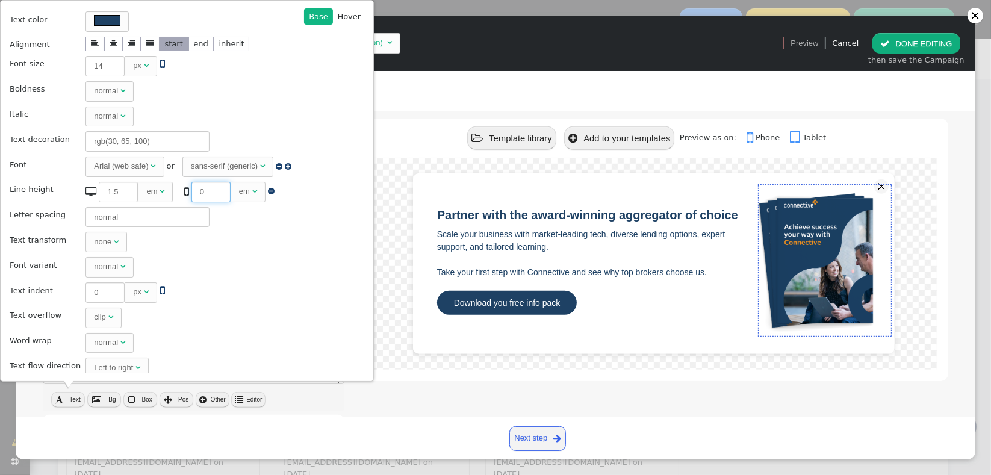
drag, startPoint x: 202, startPoint y: 191, endPoint x: 182, endPoint y: 189, distance: 20.0
click at [191, 189] on input "0" at bounding box center [210, 192] width 39 height 20
type input "1"
type textarea "font-size: 14px; color: #1e4164; width: 500px; font-weight: normal; line-height…"
type input "1.5"
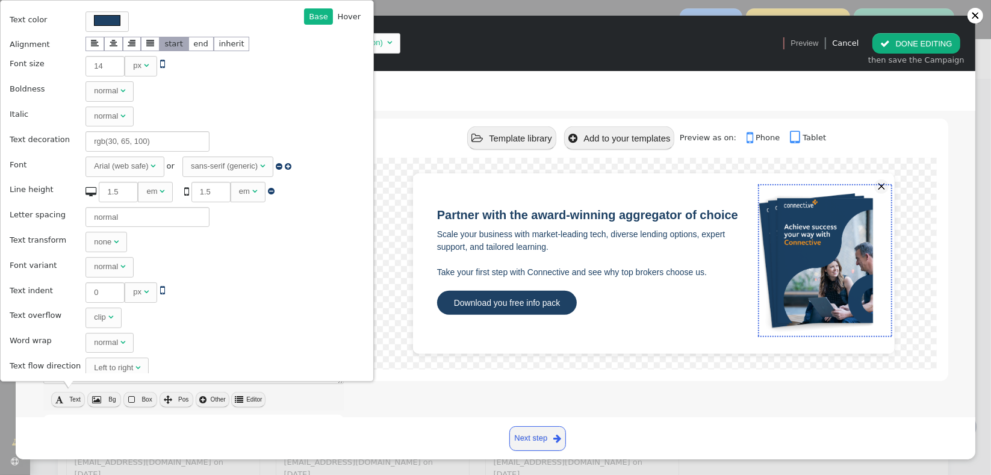
click at [257, 234] on td "none " at bounding box center [192, 242] width 221 height 24
click at [151, 221] on input "normal" at bounding box center [148, 217] width 124 height 20
click at [114, 241] on span "" at bounding box center [116, 242] width 5 height 8
click at [261, 270] on td "normal " at bounding box center [192, 267] width 221 height 24
click at [111, 272] on span "normal " at bounding box center [110, 267] width 48 height 20
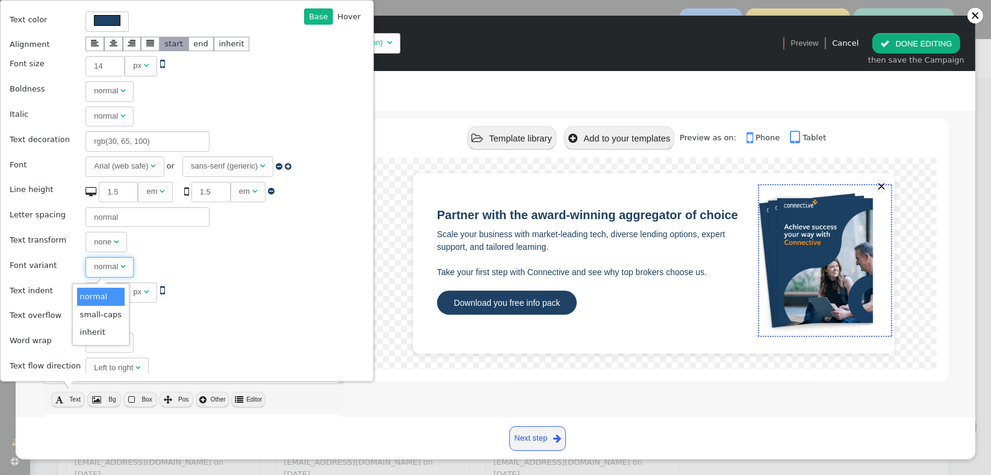
click at [223, 267] on td "normal " at bounding box center [192, 267] width 221 height 24
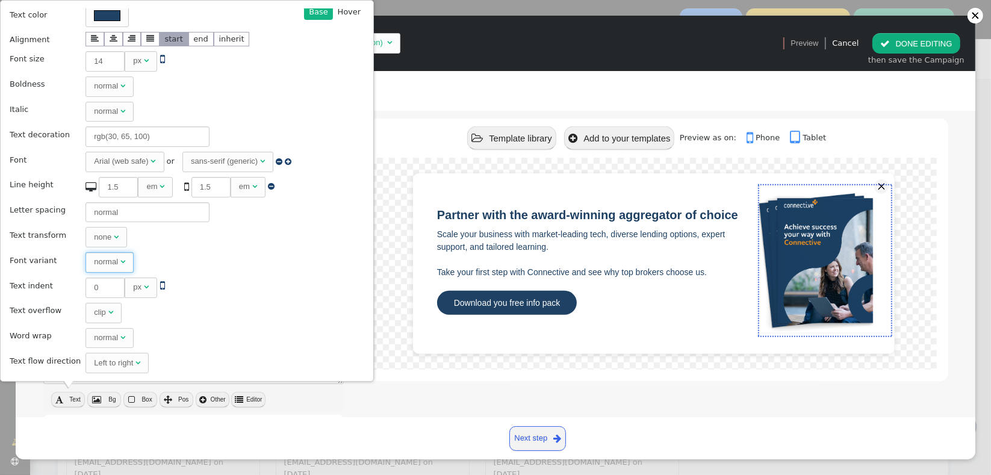
scroll to position [0, 0]
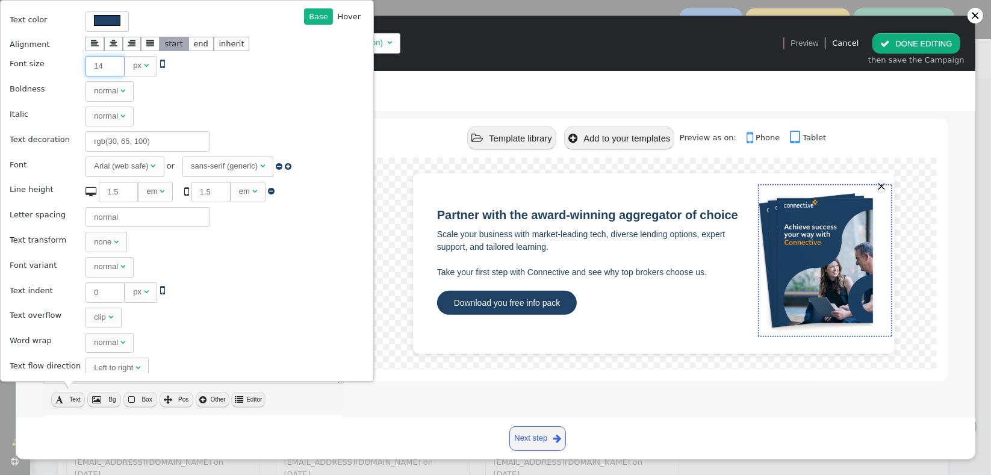
type textarea "font-size: 15px; color: #1e4164; width: 500px; font-weight: normal; line-height…"
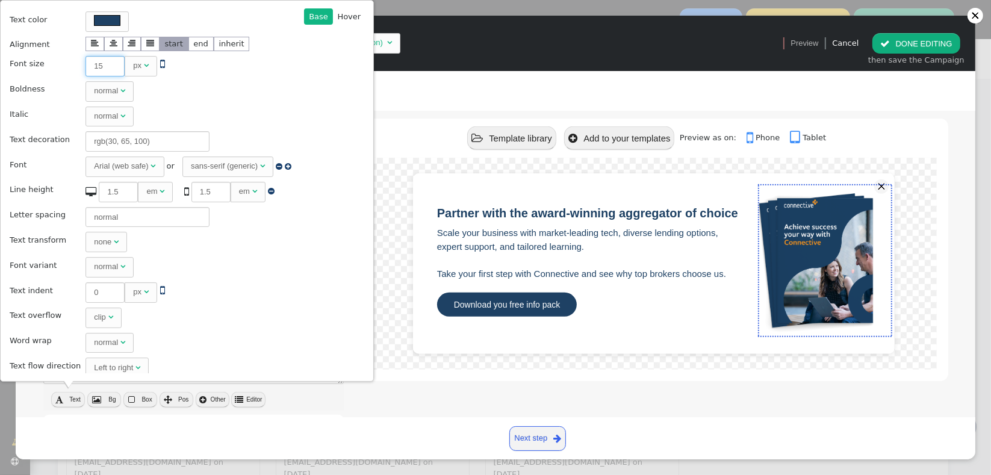
type input "15"
click at [109, 65] on input "15" at bounding box center [105, 66] width 39 height 20
type textarea "font-size: 16px; color: #1e4164; width: 500px; font-weight: normal; line-height…"
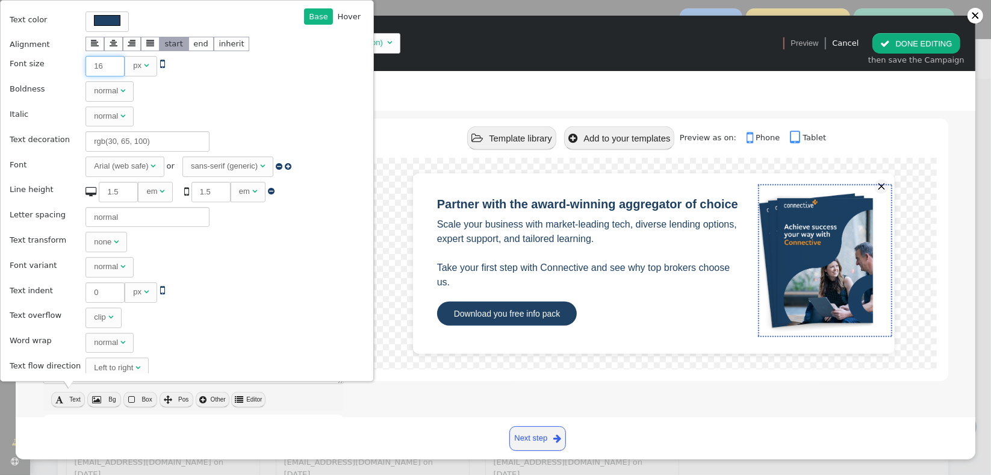
type input "16"
click at [109, 65] on input "16" at bounding box center [105, 66] width 39 height 20
type textarea "font-size: 15px; color: #1e4164; width: 500px; font-weight: normal; line-height…"
type input "15"
click at [109, 70] on input "15" at bounding box center [105, 66] width 39 height 20
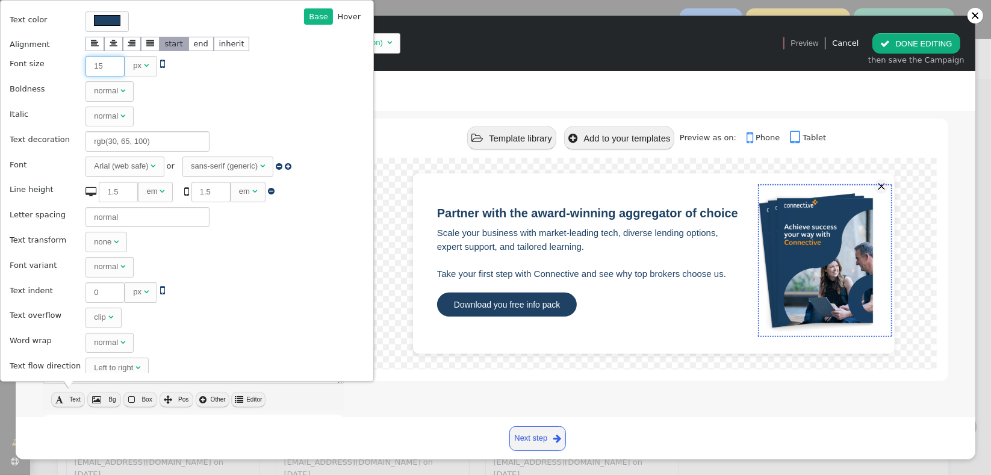
type textarea "font-size: 14px; color: #1e4164; width: 500px; font-weight: normal; line-height…"
type input "14"
click at [109, 70] on input "14" at bounding box center [105, 66] width 39 height 20
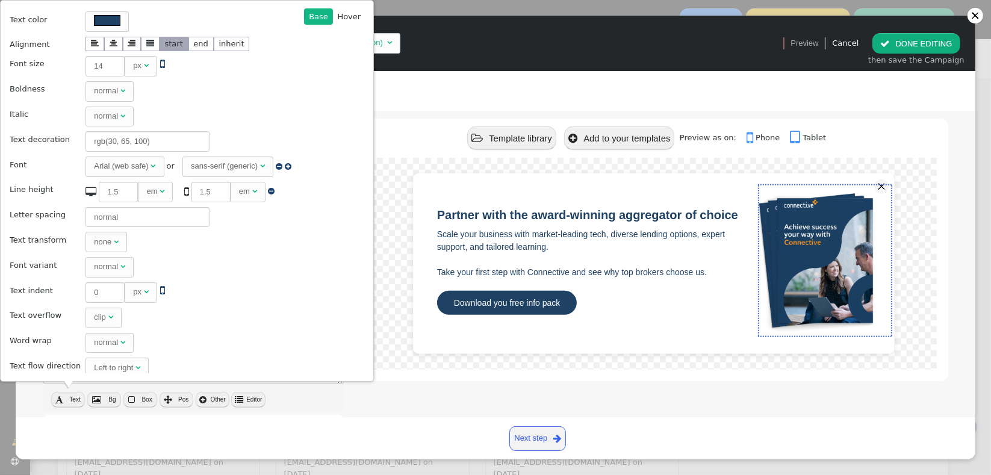
click at [386, 155] on div " Template library  Add to your templates Preview as on:  Phone  Tablet" at bounding box center [654, 138] width 588 height 39
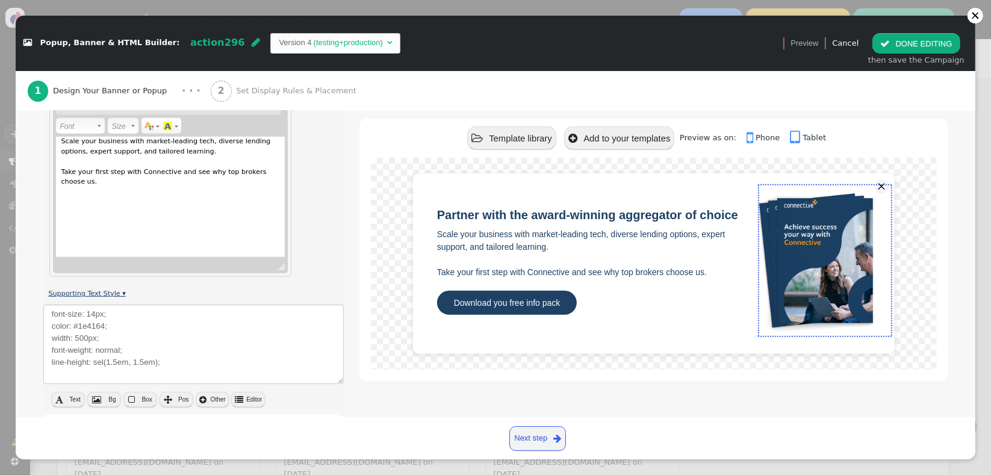
click at [112, 294] on link "Supporting Text Style ▾" at bounding box center [86, 294] width 77 height 8
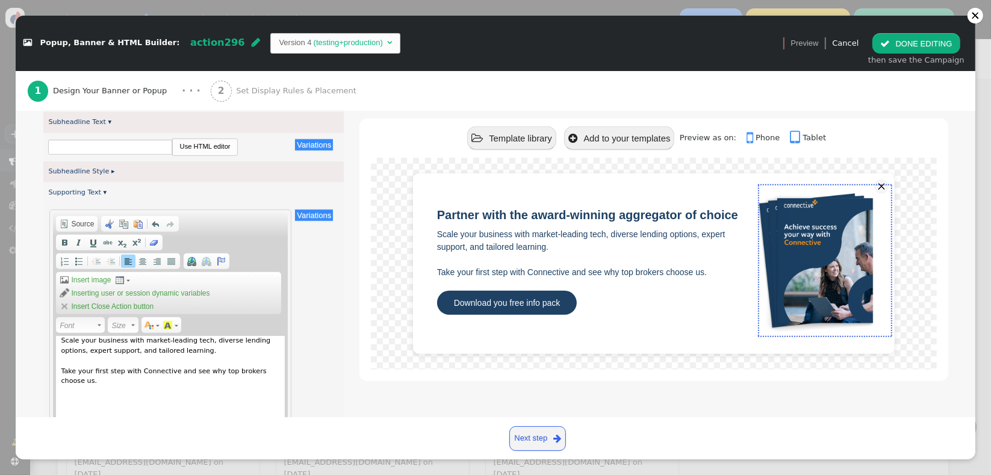
scroll to position [644, 0]
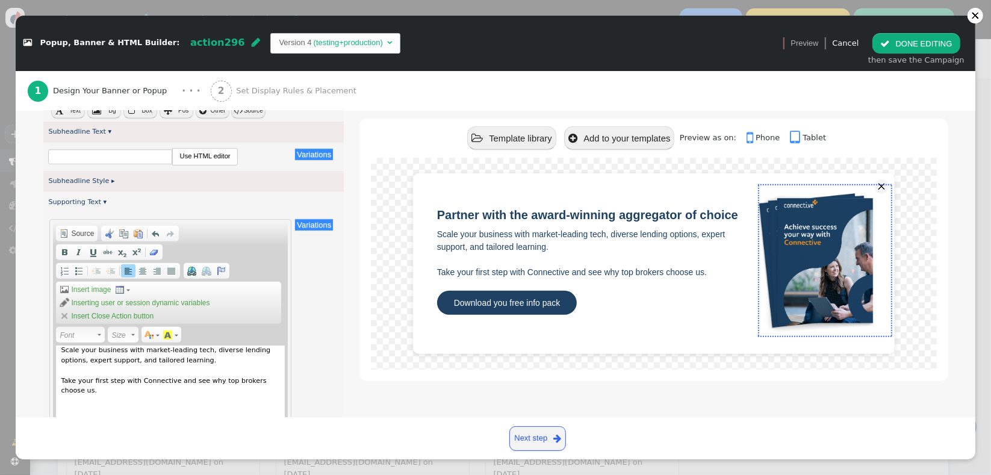
click at [241, 399] on div "Scale your business with market-leading tech, diverse lending options, expert s…" at bounding box center [170, 406] width 229 height 120
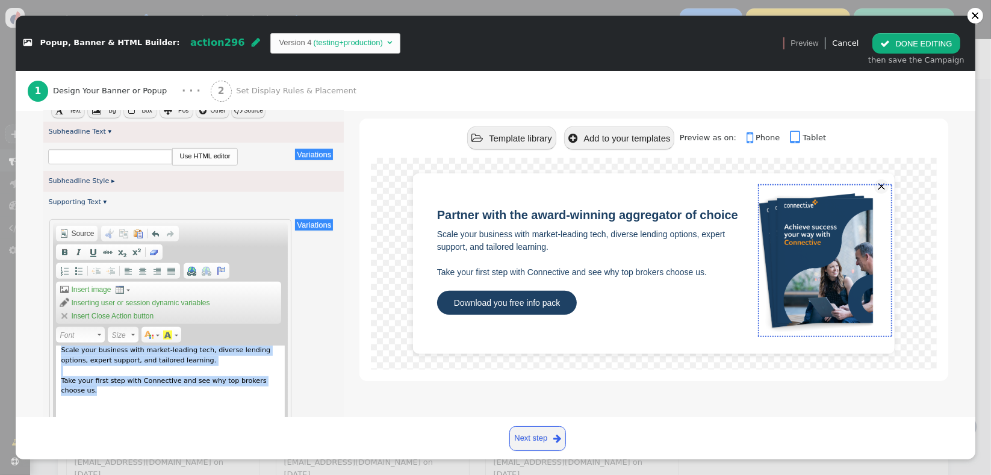
drag, startPoint x: 273, startPoint y: 380, endPoint x: 20, endPoint y: 326, distance: 257.9
click at [20, 326] on div " Box Style   Box Style ▾ × Background color There are alternatives. Default …" at bounding box center [496, 140] width 960 height 1139
click at [131, 335] on span at bounding box center [132, 334] width 3 height 11
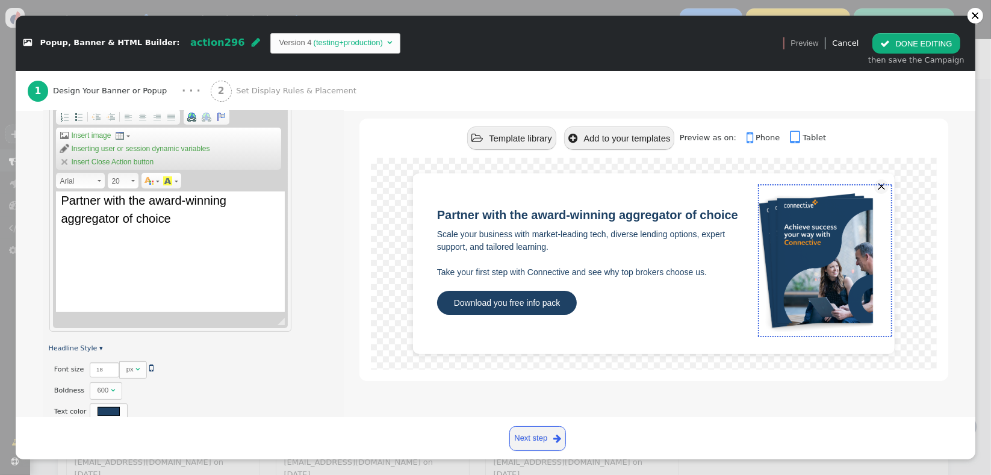
scroll to position [247, 0]
click at [46, 369] on link "×" at bounding box center [47, 373] width 8 height 8
click at [131, 184] on span at bounding box center [133, 184] width 4 height 2
click at [122, 184] on span "20" at bounding box center [120, 184] width 18 height 14
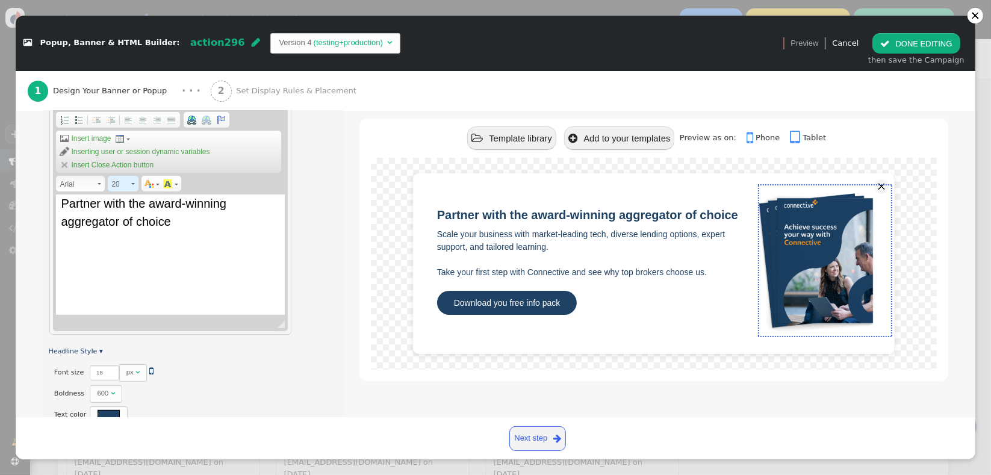
scroll to position [0, 0]
click at [117, 183] on span "20" at bounding box center [120, 184] width 18 height 14
click at [116, 182] on span "20" at bounding box center [120, 184] width 18 height 14
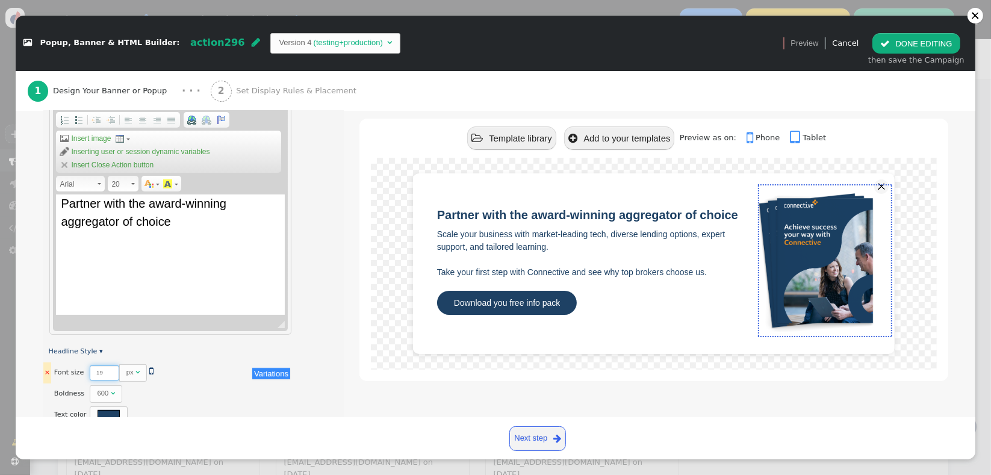
click at [106, 370] on input "19" at bounding box center [104, 373] width 29 height 15
click at [106, 370] on input "20" at bounding box center [104, 373] width 29 height 15
click at [106, 370] on input "21" at bounding box center [104, 373] width 29 height 15
click at [106, 370] on input "22" at bounding box center [104, 373] width 29 height 15
click at [106, 370] on input "23" at bounding box center [104, 373] width 29 height 15
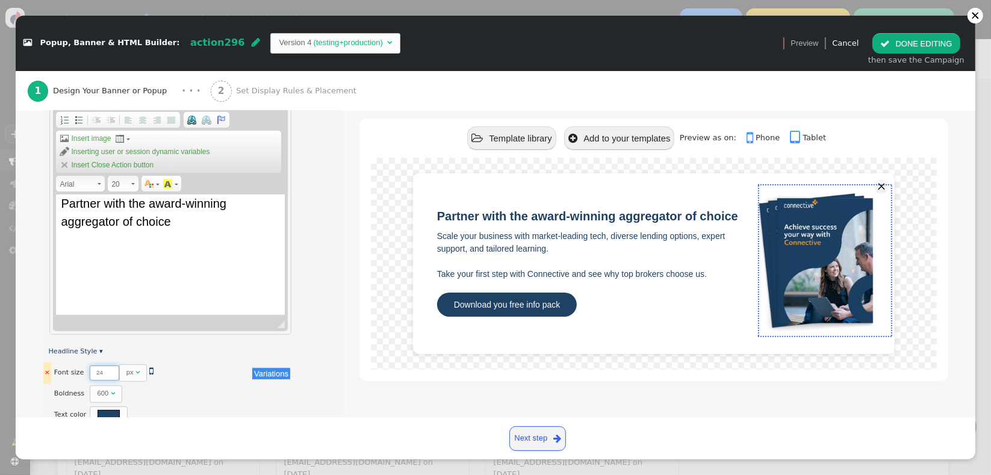
click at [106, 370] on input "24" at bounding box center [104, 373] width 29 height 15
click at [106, 370] on input "25" at bounding box center [104, 373] width 29 height 15
click at [106, 370] on input "26" at bounding box center [104, 373] width 29 height 15
click at [106, 370] on input "27" at bounding box center [104, 373] width 29 height 15
click at [107, 374] on input "26" at bounding box center [104, 373] width 29 height 15
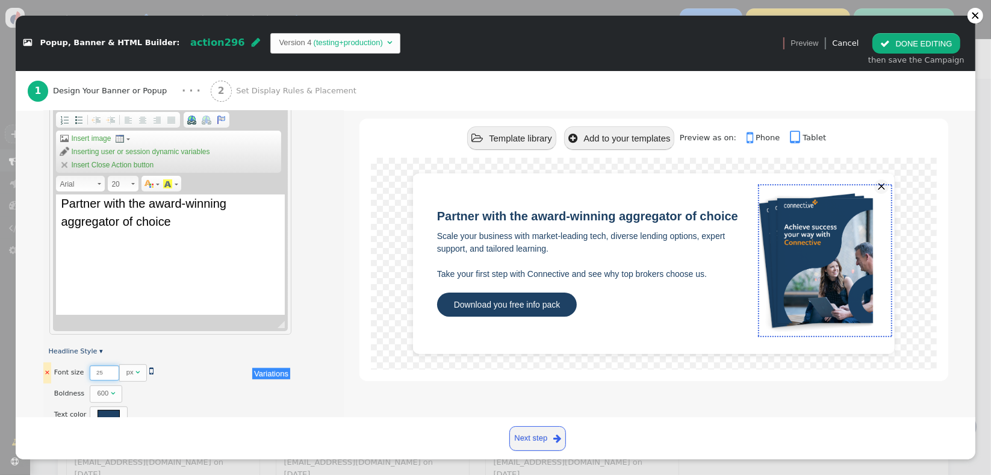
click at [107, 374] on input "25" at bounding box center [104, 373] width 29 height 15
click at [107, 374] on input "24" at bounding box center [104, 373] width 29 height 15
click at [107, 374] on input "23" at bounding box center [104, 373] width 29 height 15
click at [107, 374] on input "22" at bounding box center [104, 373] width 29 height 15
drag, startPoint x: 98, startPoint y: 374, endPoint x: 77, endPoint y: 376, distance: 21.2
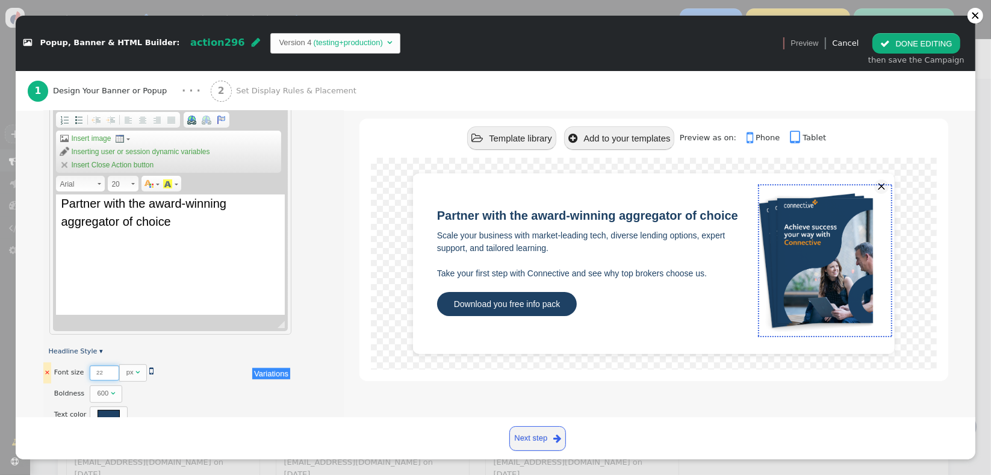
click at [77, 376] on tr "× Font size There are alternatives. Default value:  22 px   Variations" at bounding box center [169, 373] width 252 height 21
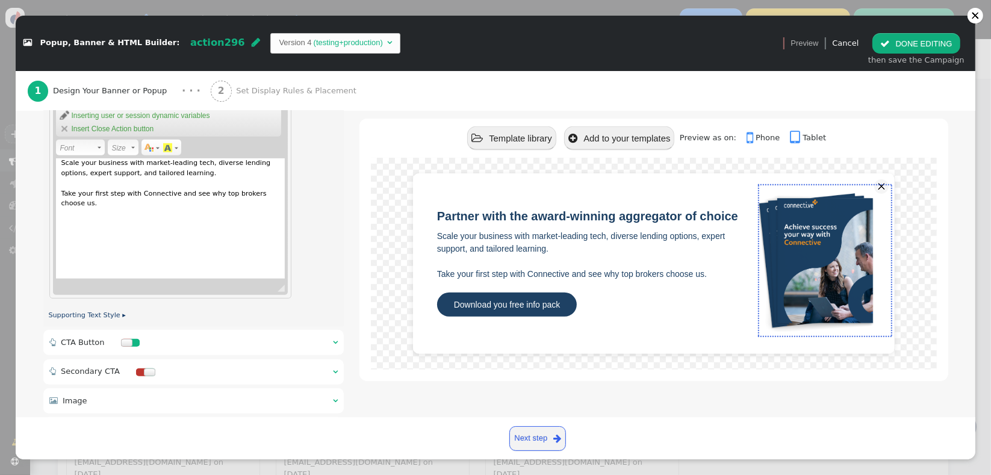
scroll to position [838, 0]
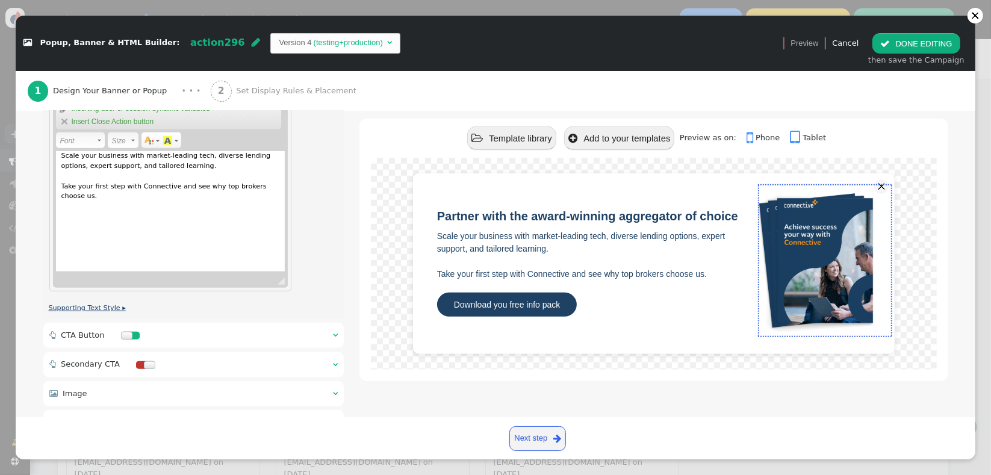
type input "24"
click at [117, 305] on link "Supporting Text Style ▸" at bounding box center [86, 308] width 77 height 8
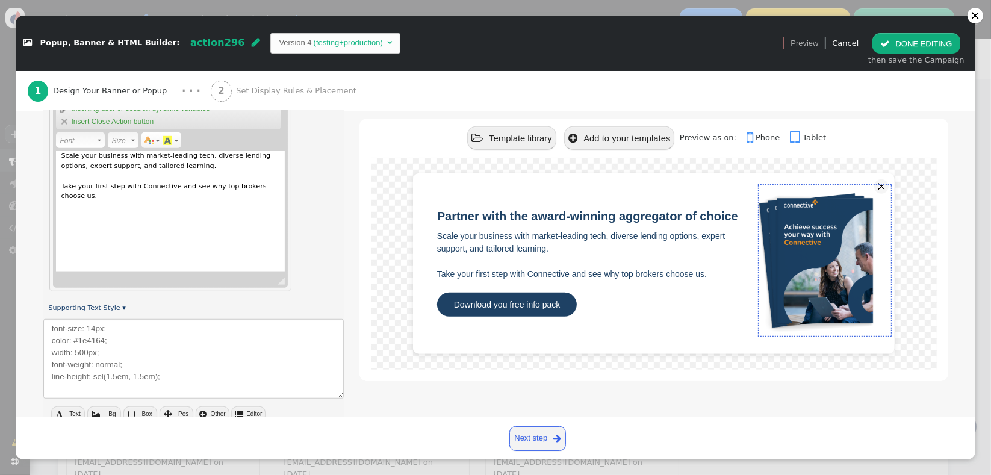
click at [69, 411] on button " Text" at bounding box center [68, 414] width 34 height 16
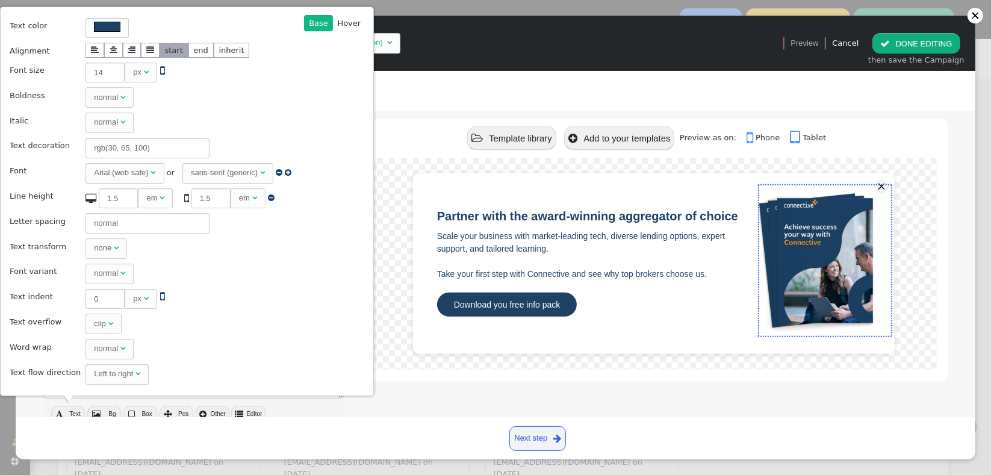
click at [157, 72] on div " 14 px  " at bounding box center [129, 73] width 87 height 20
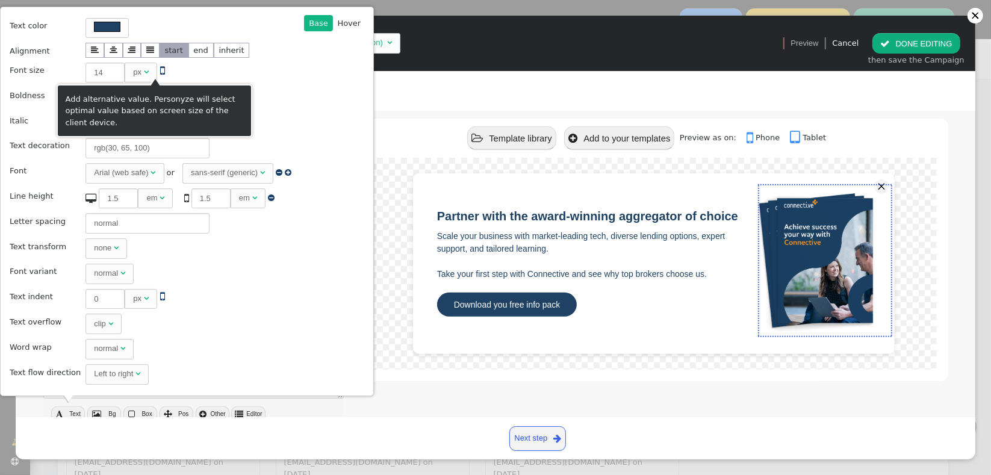
click at [151, 72] on div " 14 px  " at bounding box center [129, 73] width 87 height 20
click at [160, 72] on span "" at bounding box center [162, 70] width 5 height 11
click at [154, 72] on span "px " at bounding box center [141, 73] width 33 height 20
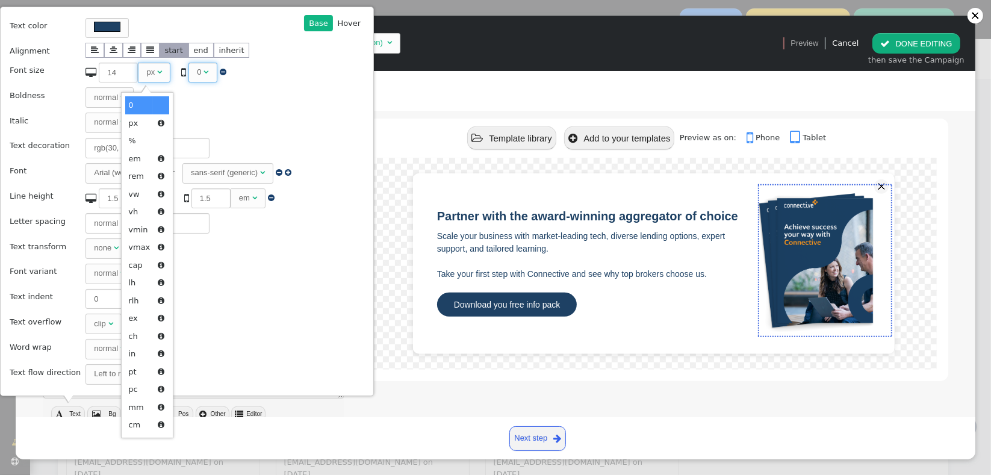
click at [204, 75] on span "" at bounding box center [206, 72] width 5 height 8
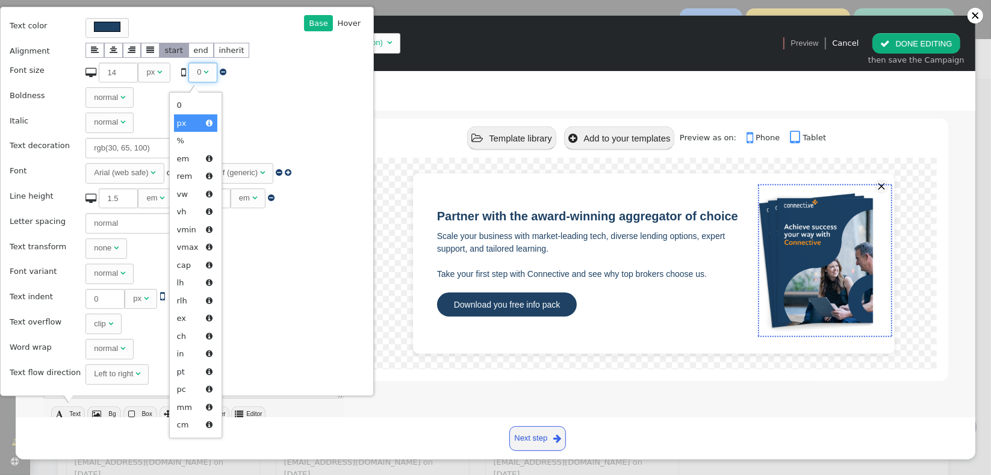
type textarea "font-size: sel(14px, 0px); color: #1e4164; width: 500px; font-weight: normal; l…"
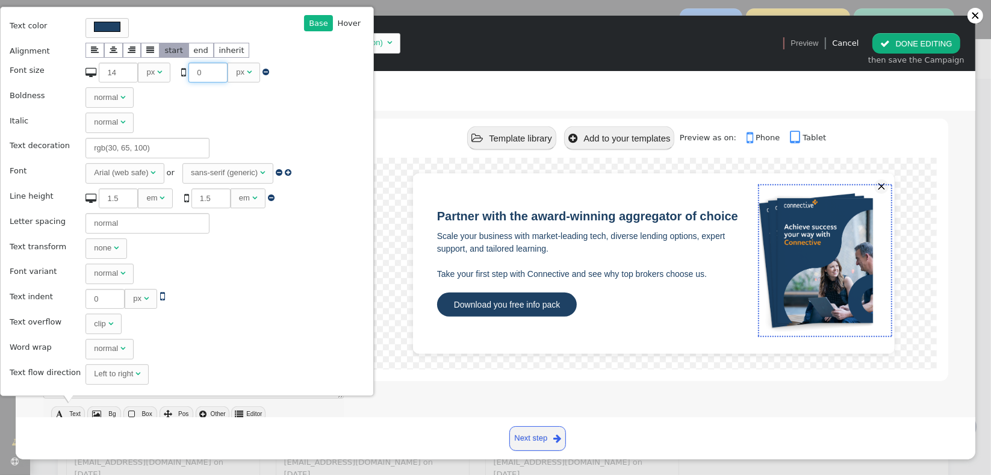
drag, startPoint x: 198, startPoint y: 74, endPoint x: 182, endPoint y: 71, distance: 15.4
click at [188, 71] on input "0" at bounding box center [207, 73] width 39 height 20
type input "1"
type textarea "font-size: sel(14px, 1px); color: #1e4164; width: 500px; font-weight: normal; l…"
type input "14"
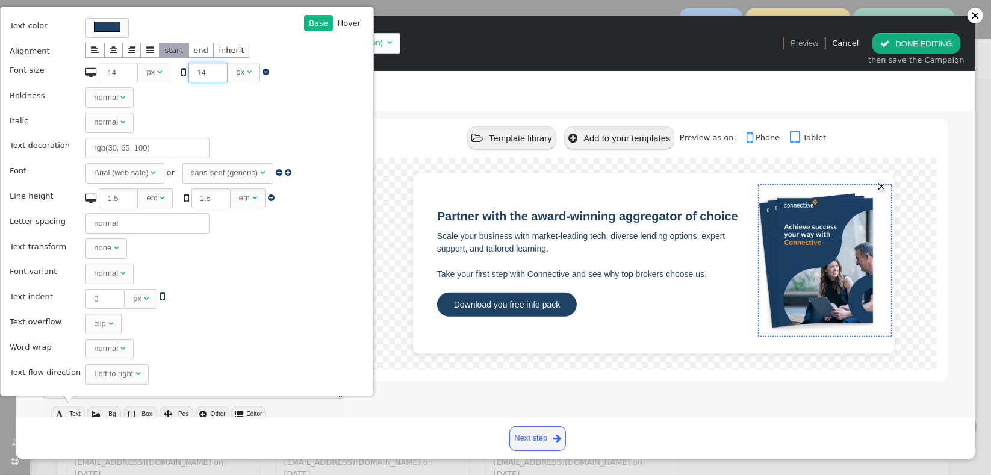
type textarea "font-size: sel(14px, 14px); color: #1e4164; width: 500px; font-weight: normal; …"
type input "14"
click at [255, 99] on td "normal " at bounding box center [192, 98] width 221 height 24
click at [396, 125] on div " Template library  Add to your templates Preview as on:  Phone  Tablet" at bounding box center [654, 138] width 588 height 39
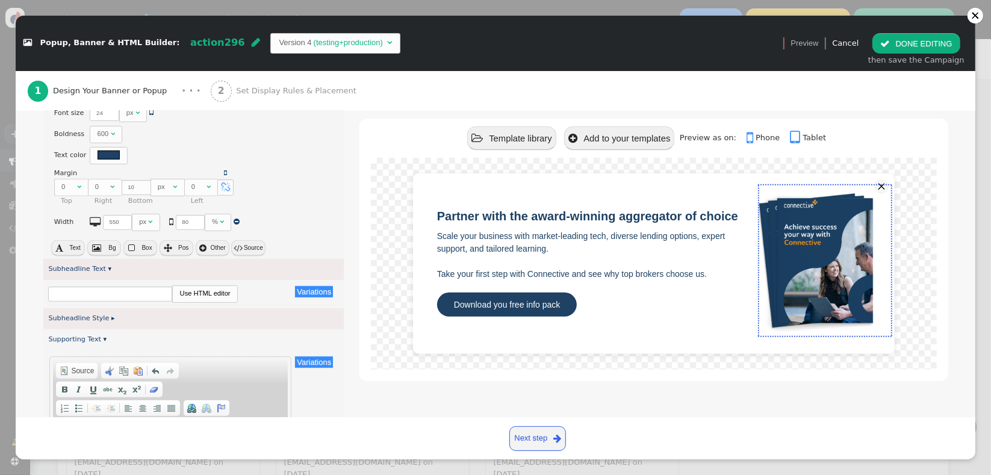
scroll to position [493, 0]
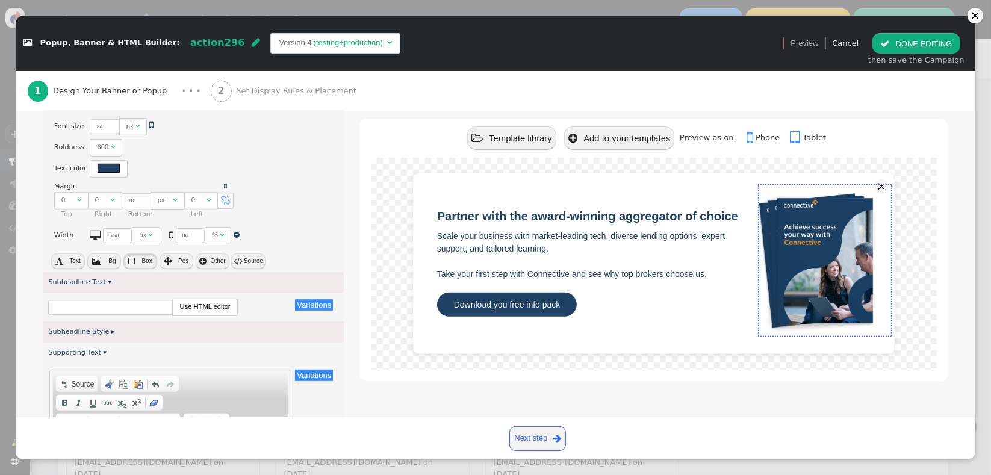
click at [138, 264] on button " Box" at bounding box center [140, 262] width 34 height 16
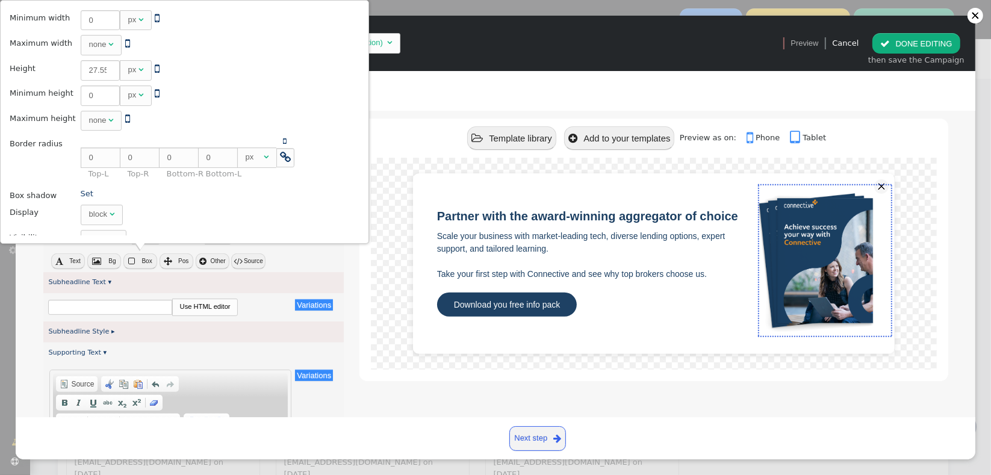
scroll to position [205, 0]
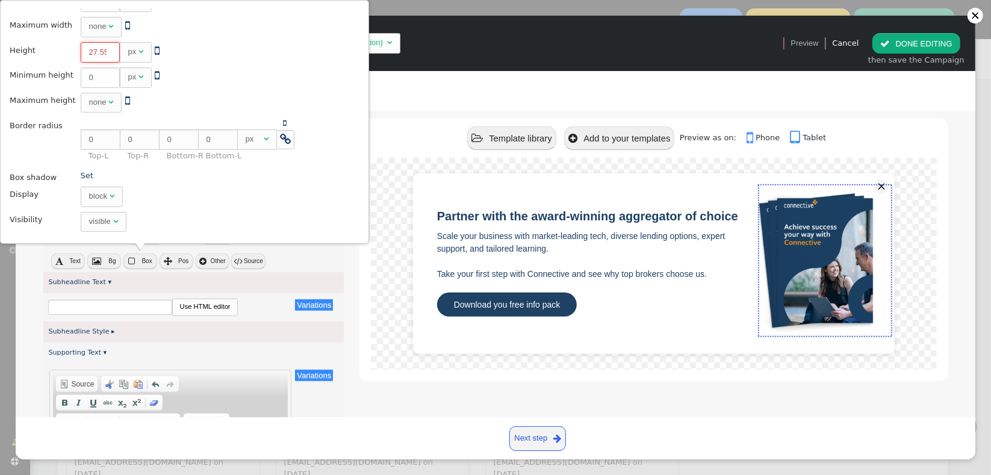
click at [87, 49] on input "27.5556" at bounding box center [100, 52] width 39 height 20
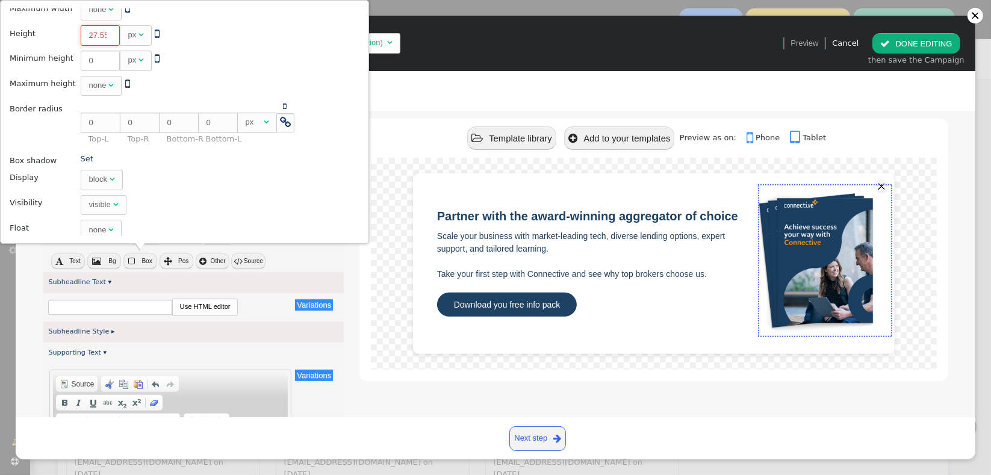
scroll to position [251, 0]
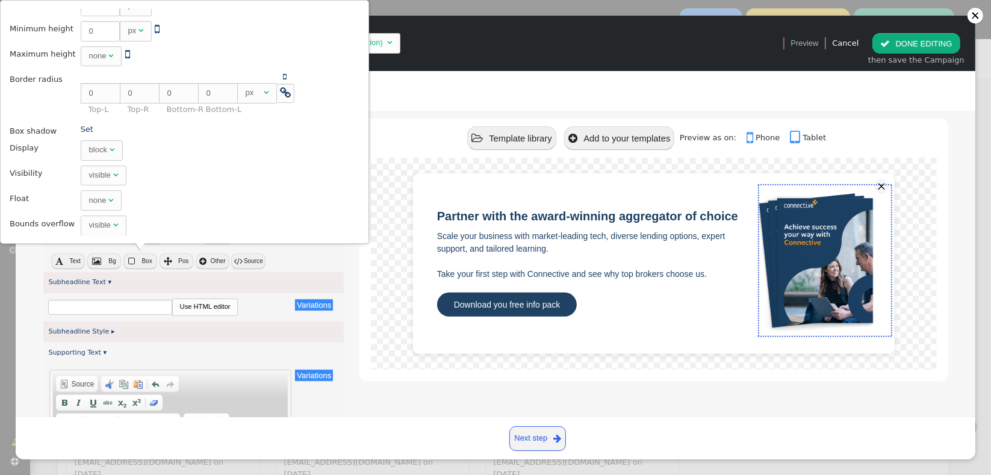
click at [371, 299] on div at bounding box center [653, 264] width 565 height 212
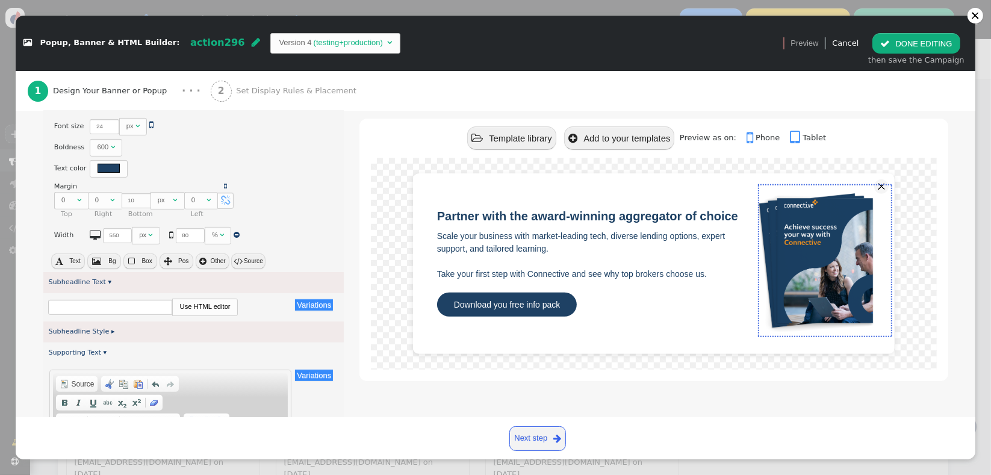
click at [62, 260] on span "" at bounding box center [59, 261] width 8 height 8
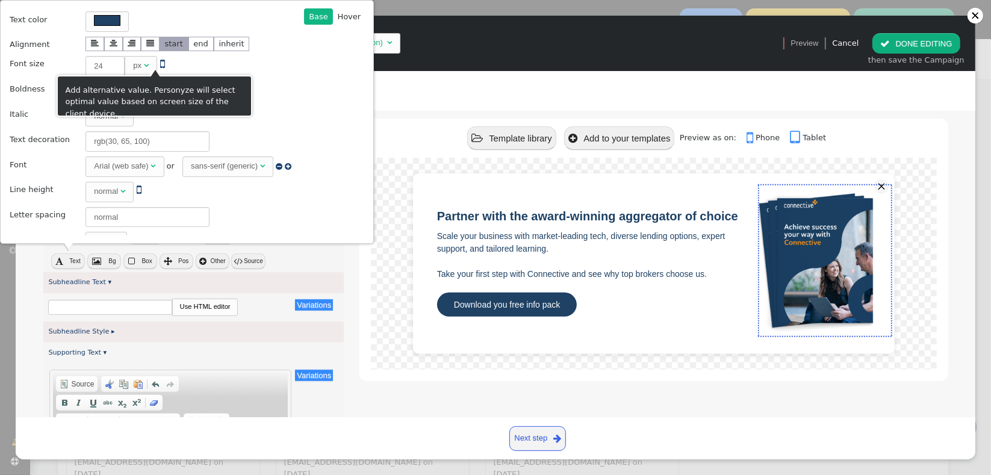
click at [160, 63] on span "" at bounding box center [162, 63] width 5 height 11
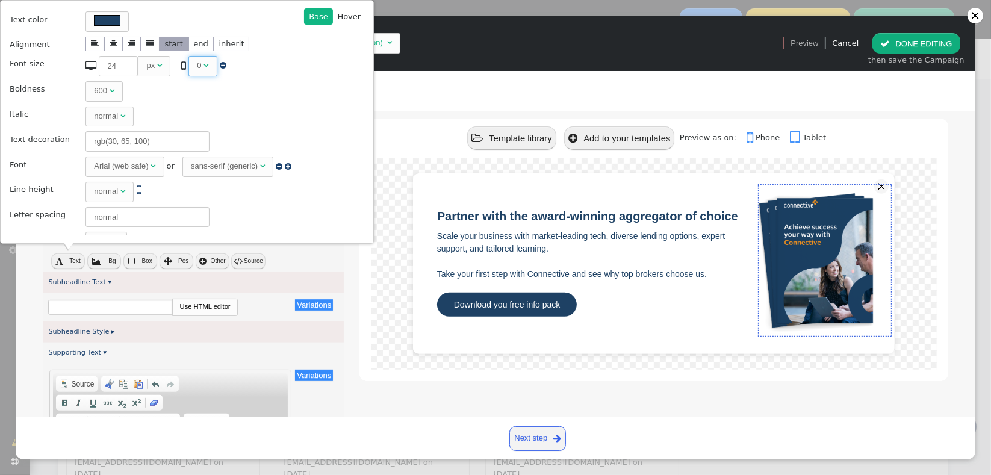
click at [204, 69] on span "" at bounding box center [206, 65] width 5 height 8
click at [194, 71] on input "0" at bounding box center [207, 66] width 39 height 20
drag, startPoint x: 195, startPoint y: 67, endPoint x: 184, endPoint y: 61, distance: 12.4
click at [188, 63] on input "0" at bounding box center [207, 66] width 39 height 20
type input "4"
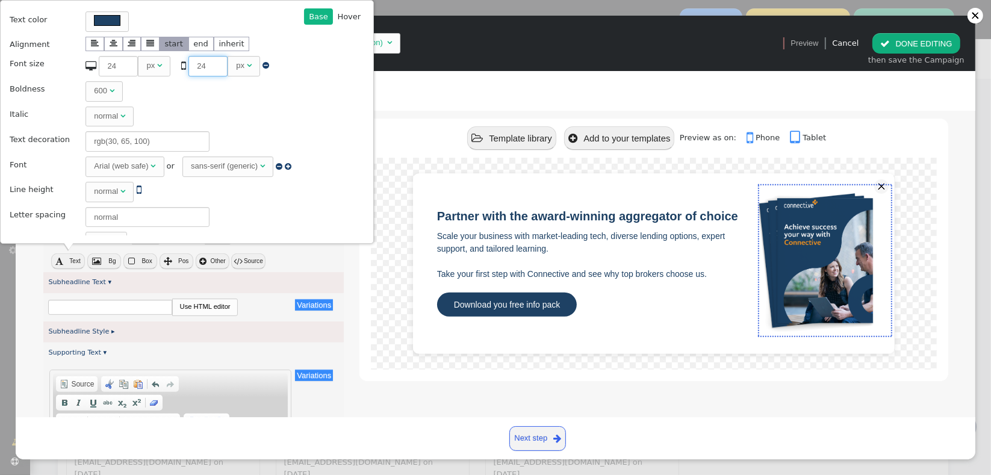
type input "24"
drag, startPoint x: 112, startPoint y: 66, endPoint x: 93, endPoint y: 58, distance: 20.0
click at [99, 64] on input "24" at bounding box center [118, 66] width 39 height 20
type input "26"
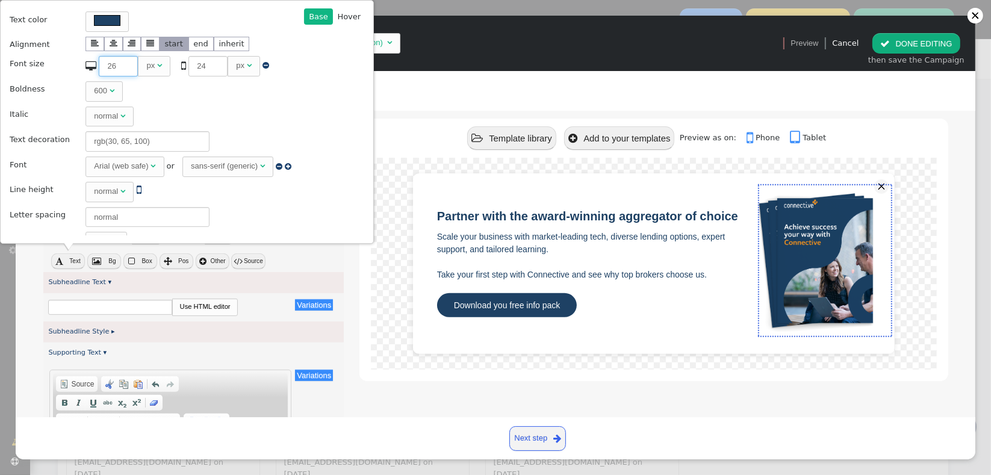
type input "26"
click at [247, 98] on td "600 " at bounding box center [192, 91] width 221 height 24
click at [378, 288] on div at bounding box center [653, 264] width 565 height 212
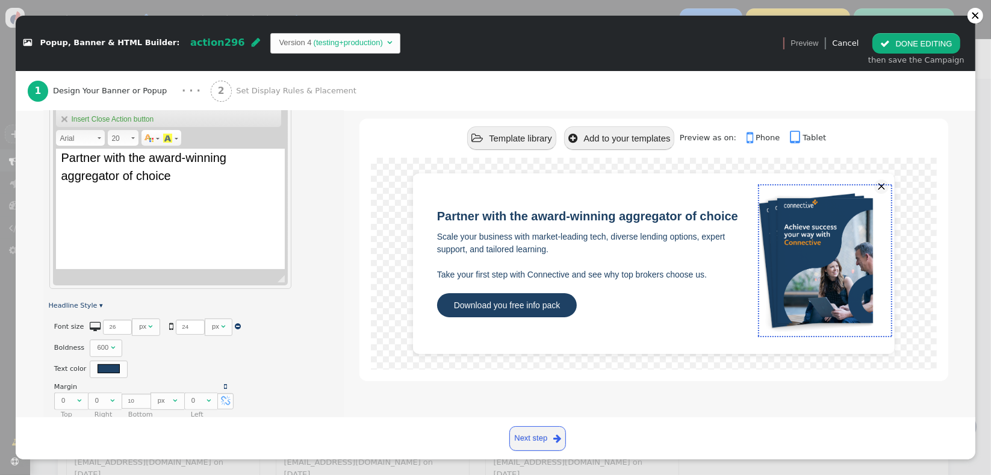
scroll to position [277, 0]
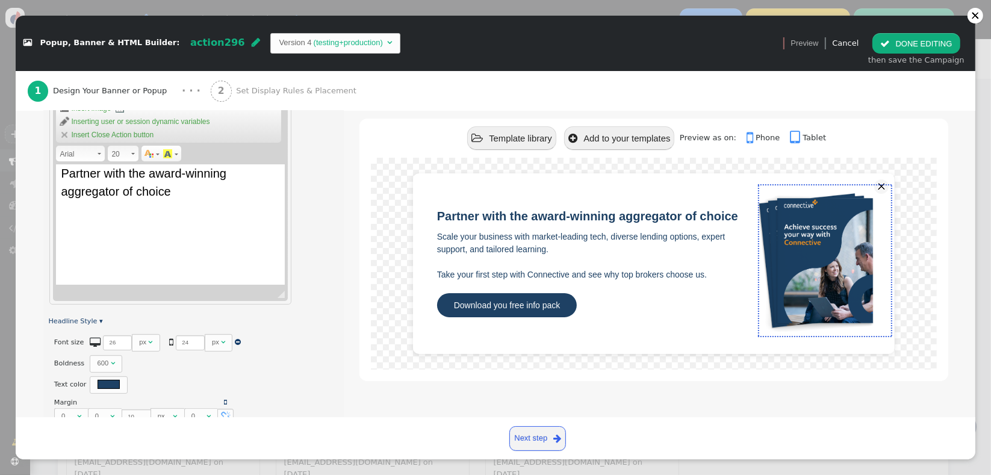
click at [902, 44] on button " DONE EDITING" at bounding box center [916, 43] width 87 height 20
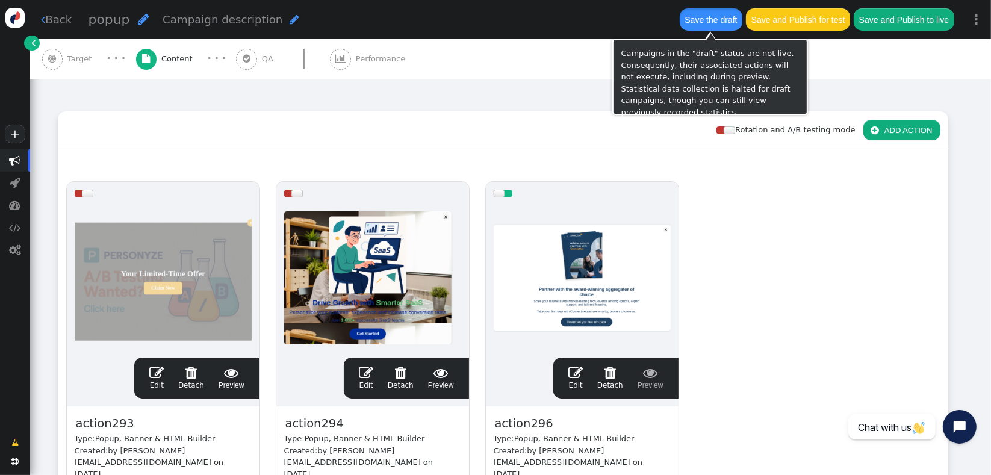
click at [709, 17] on button "Save the draft" at bounding box center [711, 19] width 63 height 22
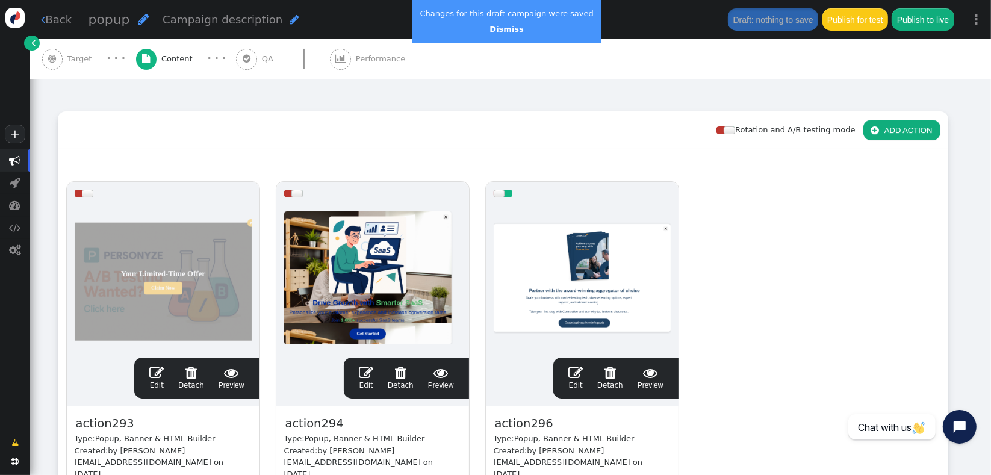
click at [576, 375] on span "" at bounding box center [575, 373] width 14 height 14
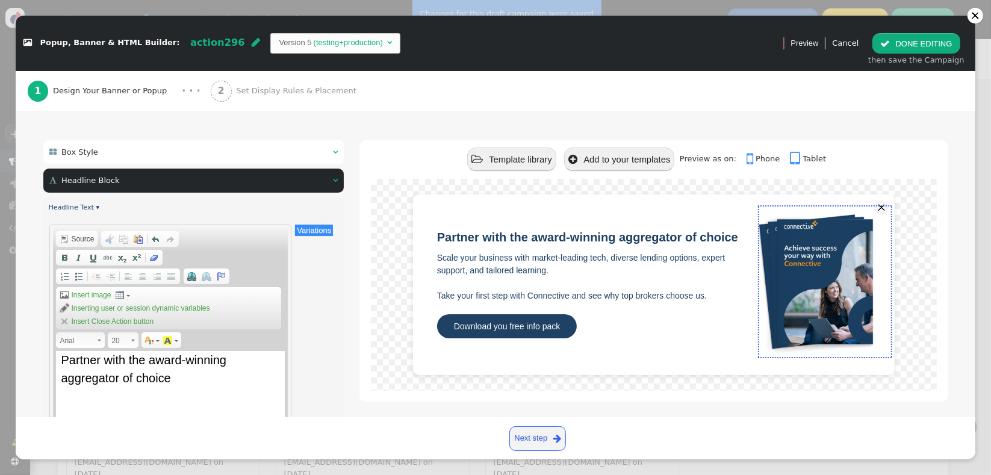
scroll to position [14, 0]
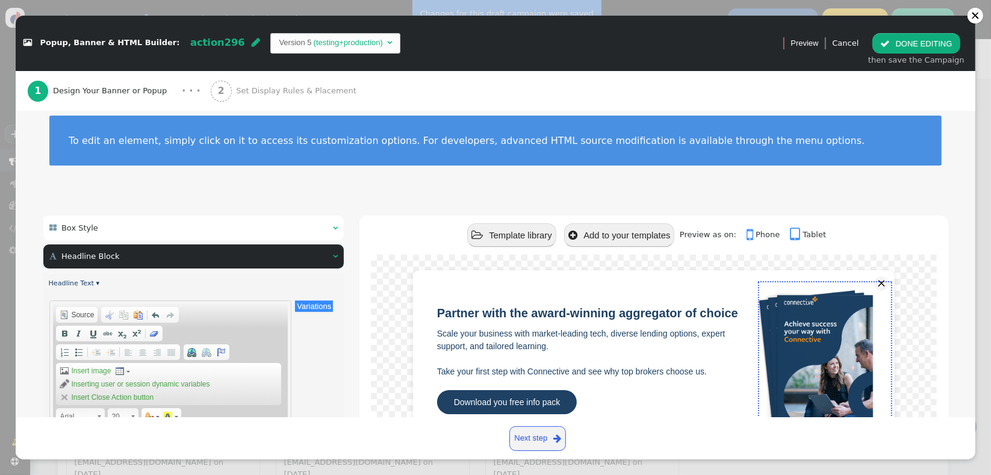
click at [275, 222] on div " Box Style  " at bounding box center [193, 228] width 301 height 25
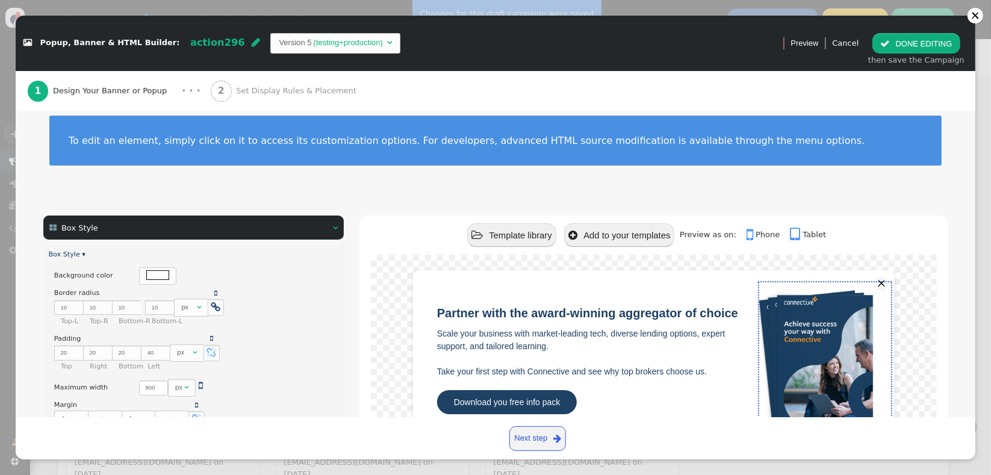
drag, startPoint x: 981, startPoint y: 190, endPoint x: 983, endPoint y: 201, distance: 10.5
click at [989, 239] on div " Popup, Banner & HTML Builder: action296  Version 5 (testing+production)   …" at bounding box center [495, 237] width 991 height 475
click at [960, 195] on div "To edit an element, simply click on it to access its customization options. For…" at bounding box center [496, 148] width 960 height 104
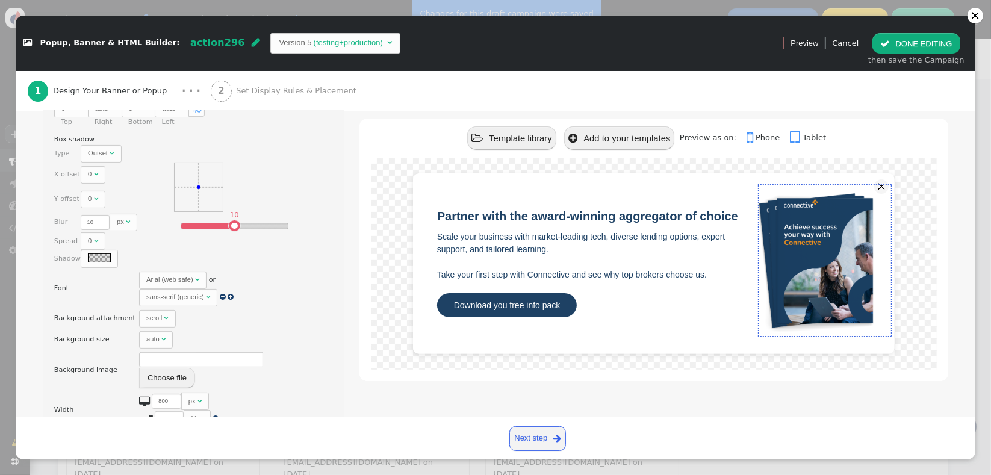
scroll to position [332, 0]
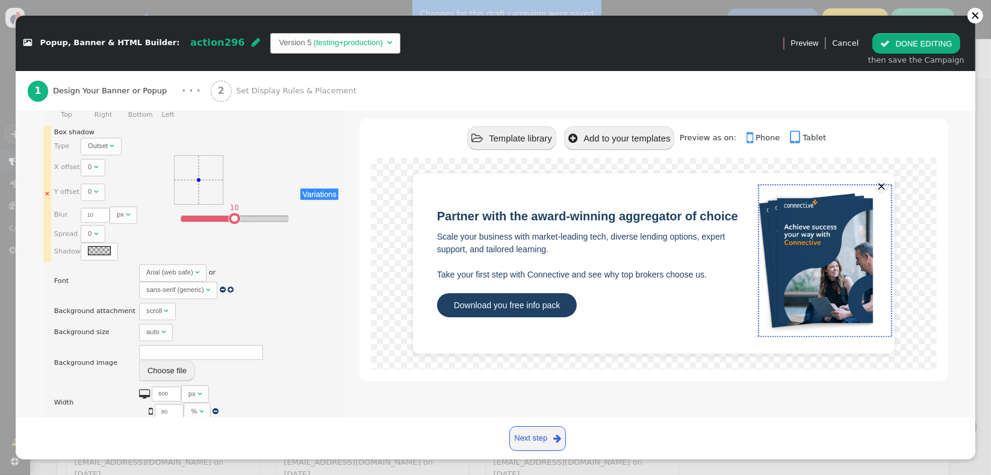
click at [101, 144] on div "Outset" at bounding box center [98, 146] width 20 height 10
click at [93, 248] on div at bounding box center [99, 250] width 23 height 9
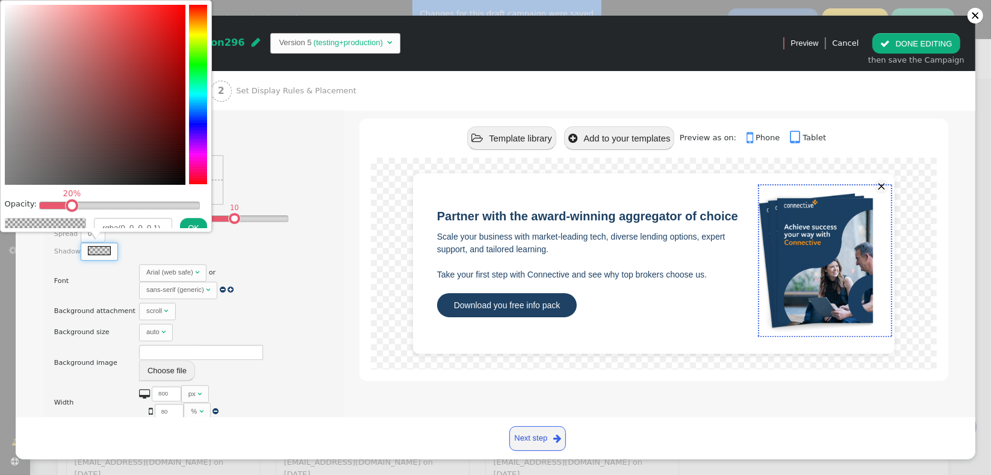
drag, startPoint x: 52, startPoint y: 205, endPoint x: 69, endPoint y: 204, distance: 16.9
click at [69, 204] on table at bounding box center [72, 206] width 8 height 8
type input "rgba(0, 0, 0, 0.2)"
click at [191, 220] on button "OK" at bounding box center [193, 228] width 27 height 20
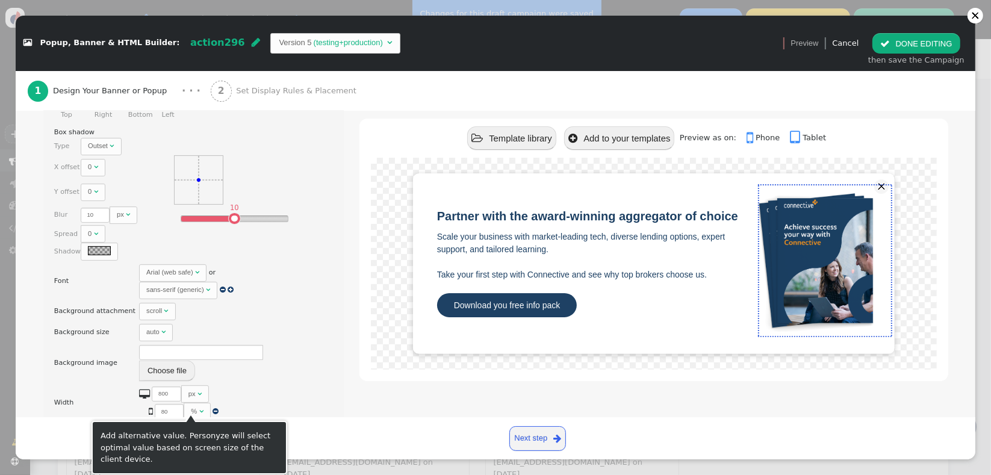
click at [185, 424] on div " 300 px  " at bounding box center [174, 432] width 70 height 17
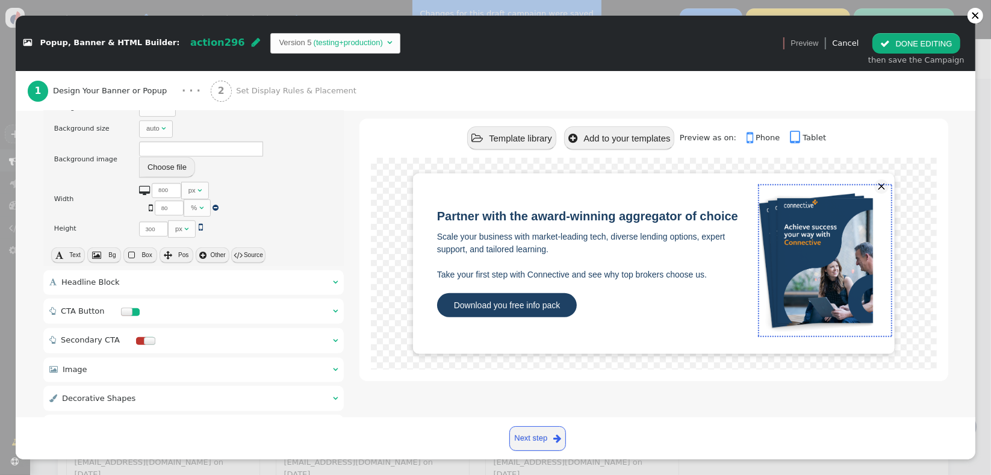
scroll to position [538, 0]
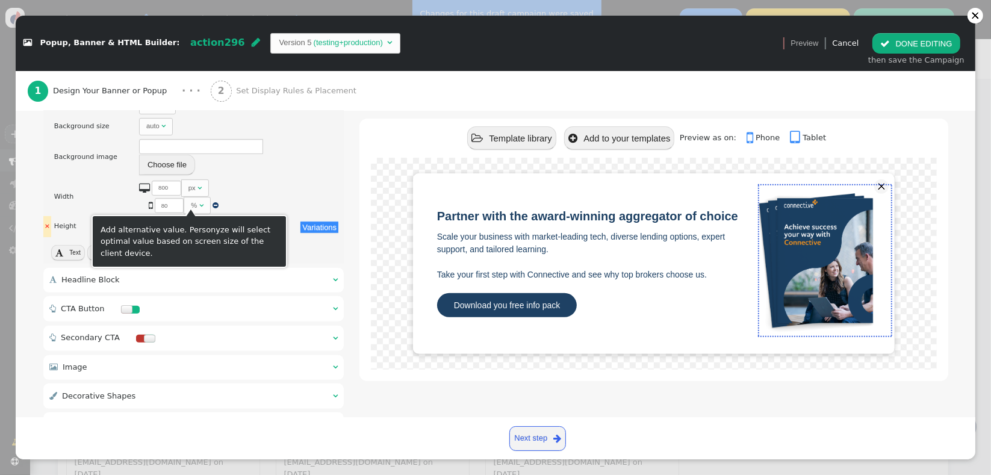
click at [199, 220] on span "" at bounding box center [201, 225] width 4 height 10
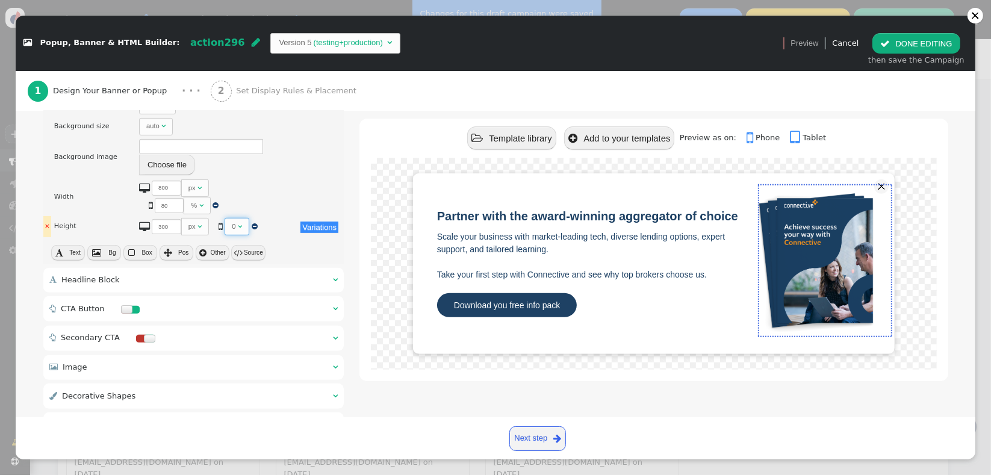
click at [238, 223] on span "" at bounding box center [240, 226] width 4 height 7
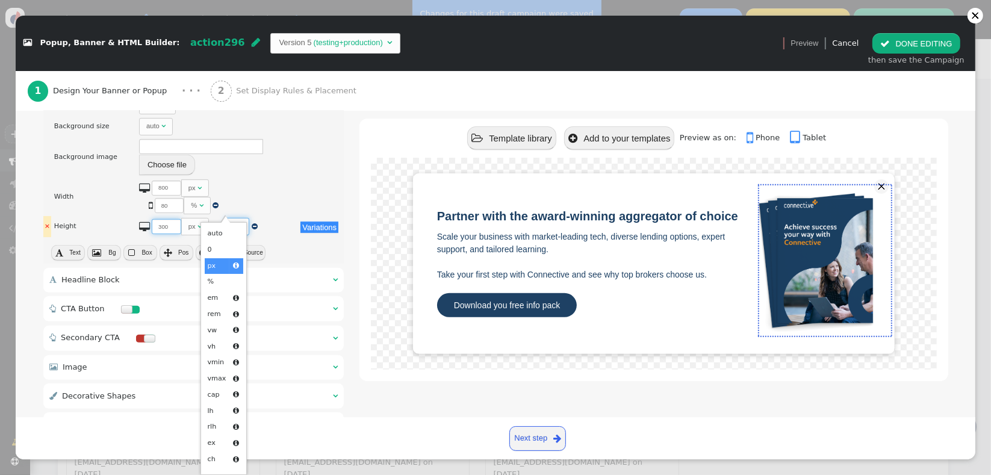
click at [152, 219] on input "300" at bounding box center [166, 226] width 29 height 15
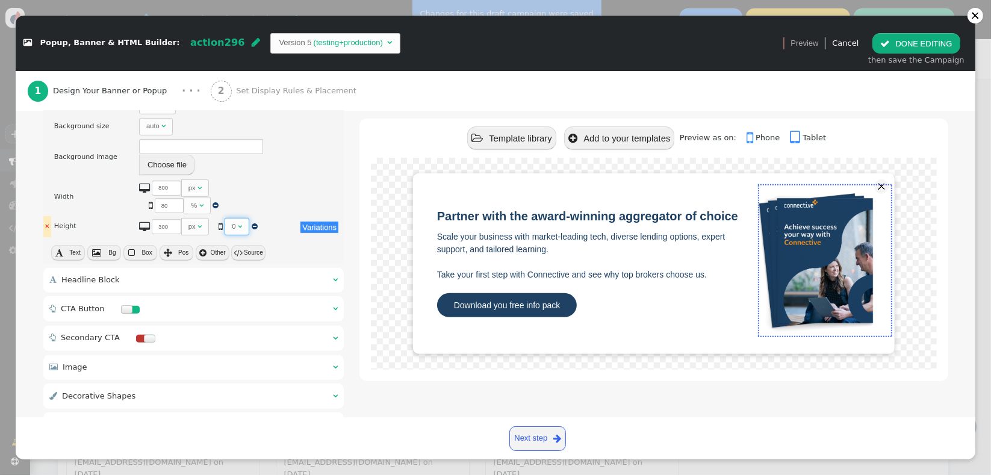
click at [188, 222] on div "px " at bounding box center [194, 227] width 13 height 10
click at [215, 223] on span "" at bounding box center [217, 226] width 4 height 7
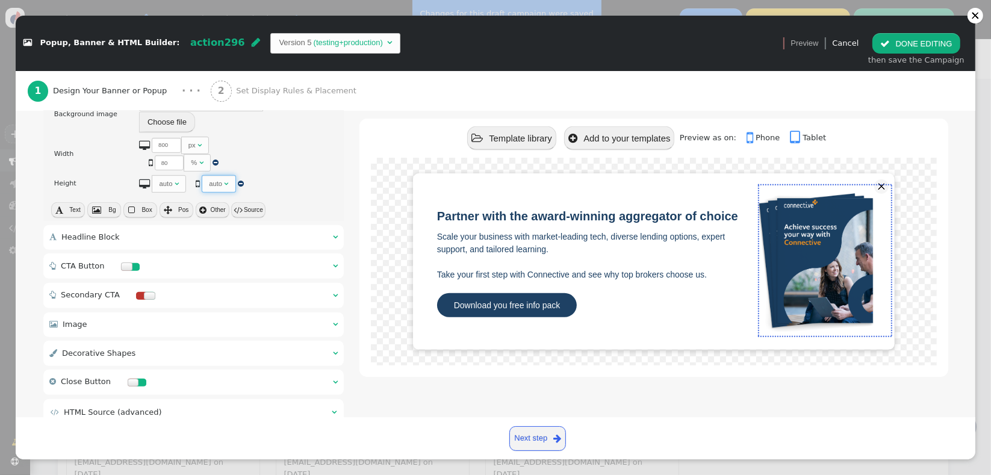
scroll to position [596, 0]
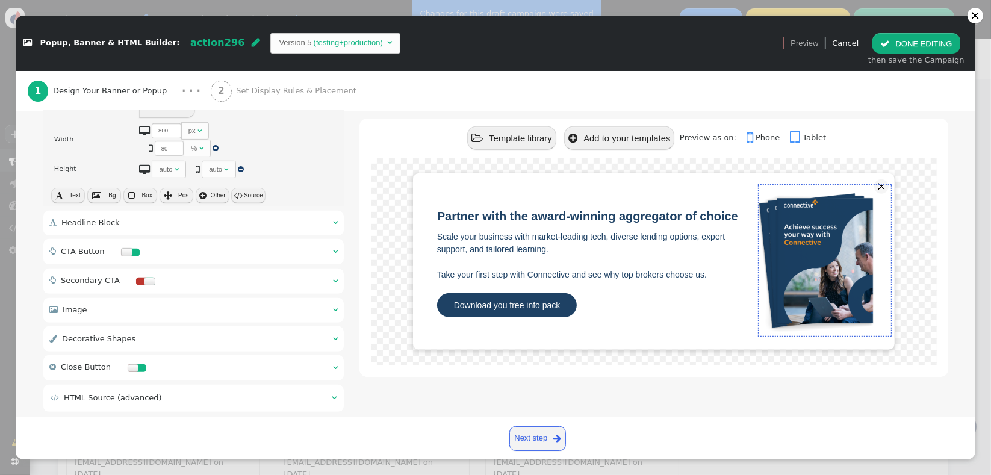
click at [229, 298] on div " Image  " at bounding box center [193, 310] width 301 height 25
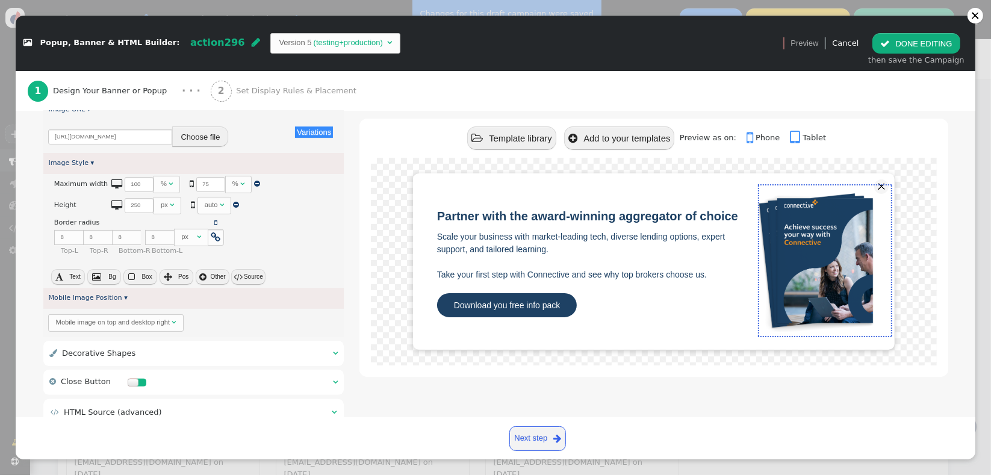
scroll to position [291, 0]
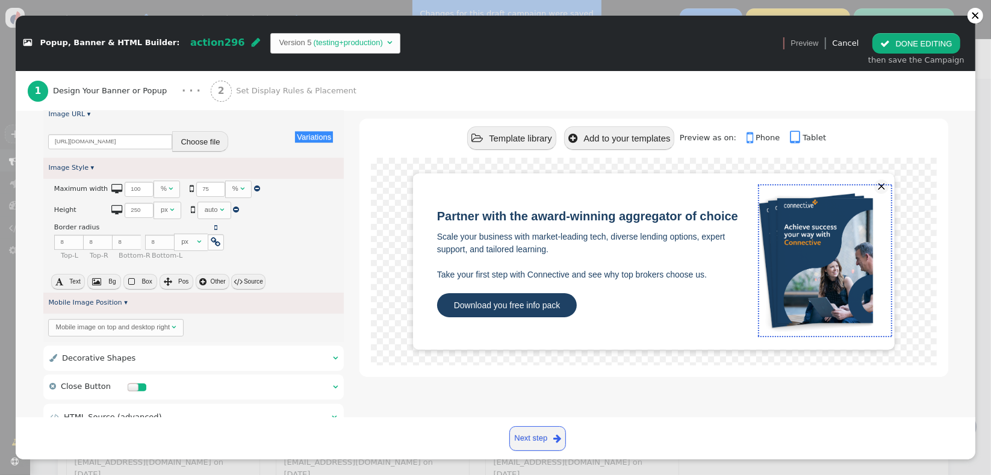
click at [136, 280] on button " Box" at bounding box center [140, 282] width 34 height 16
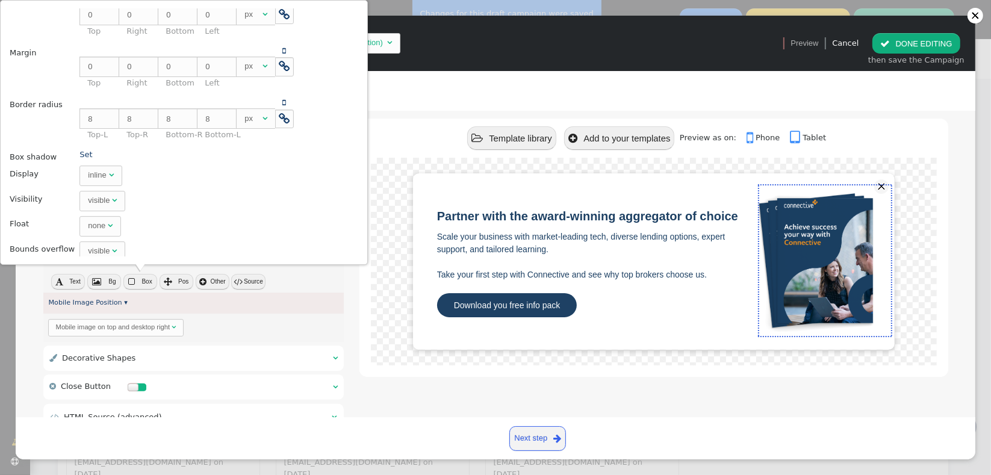
scroll to position [55, 0]
click at [343, 285] on div " Box Style   Box Style ▾ × Background color There are alternatives. Default …" at bounding box center [495, 195] width 905 height 512
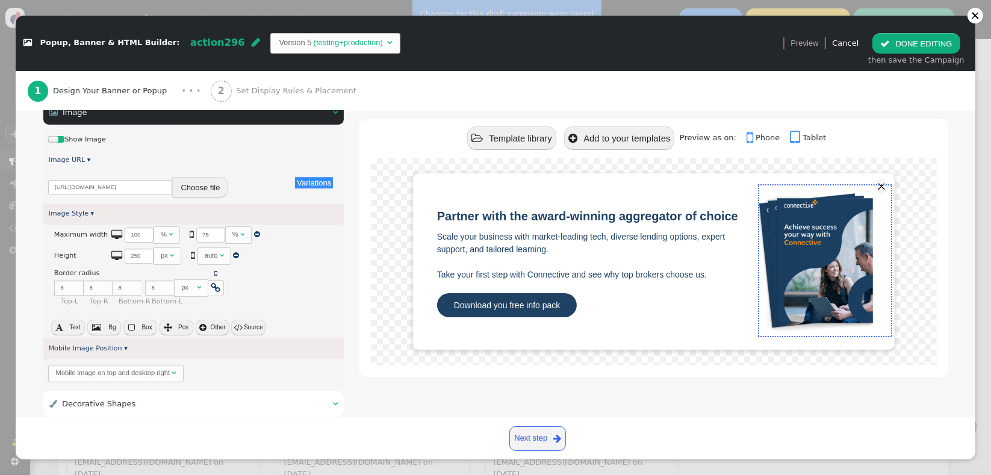
scroll to position [275, 0]
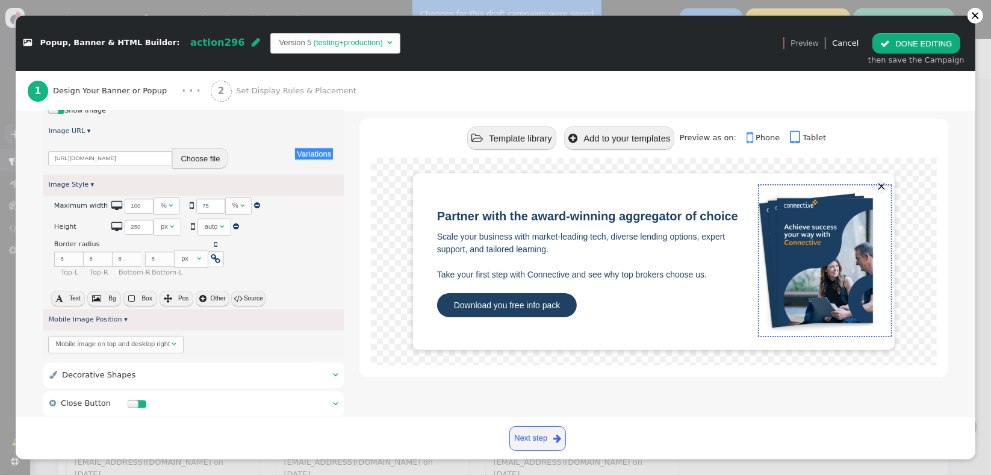
click at [145, 302] on button " Box" at bounding box center [140, 299] width 34 height 16
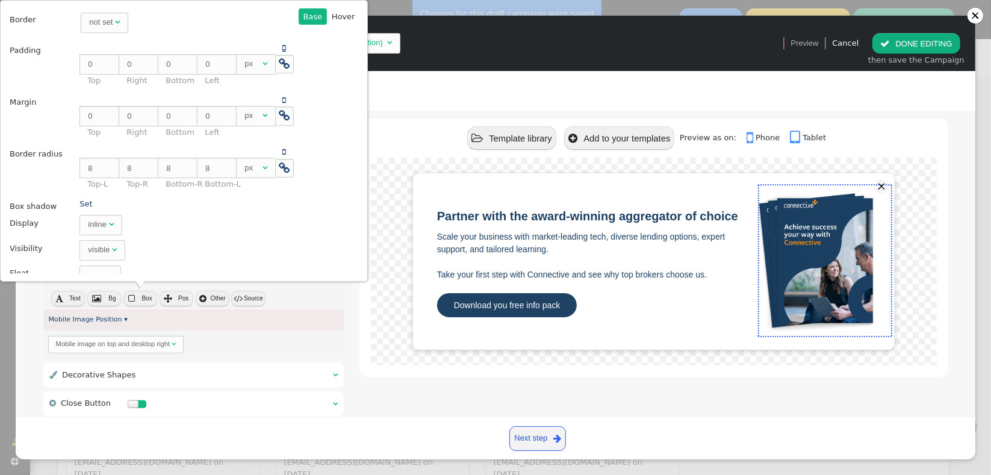
click at [282, 48] on span "" at bounding box center [284, 48] width 4 height 8
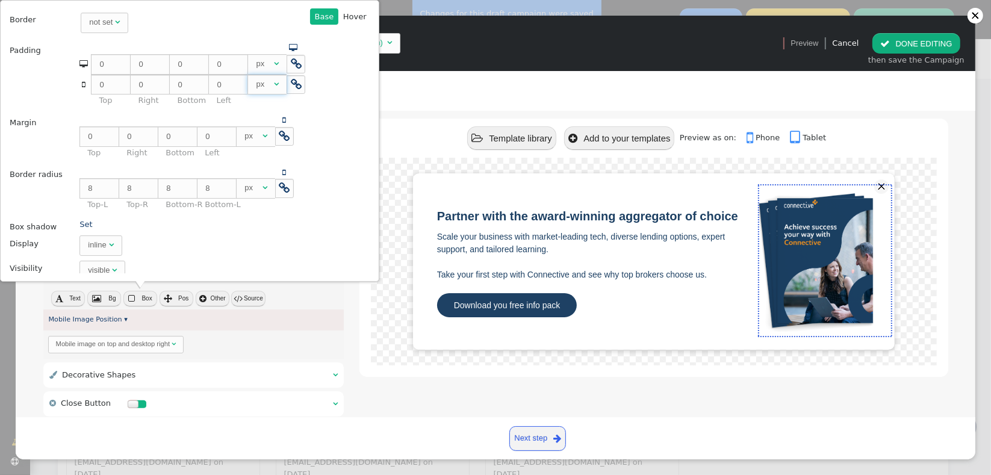
click at [274, 89] on div "" at bounding box center [276, 84] width 5 height 12
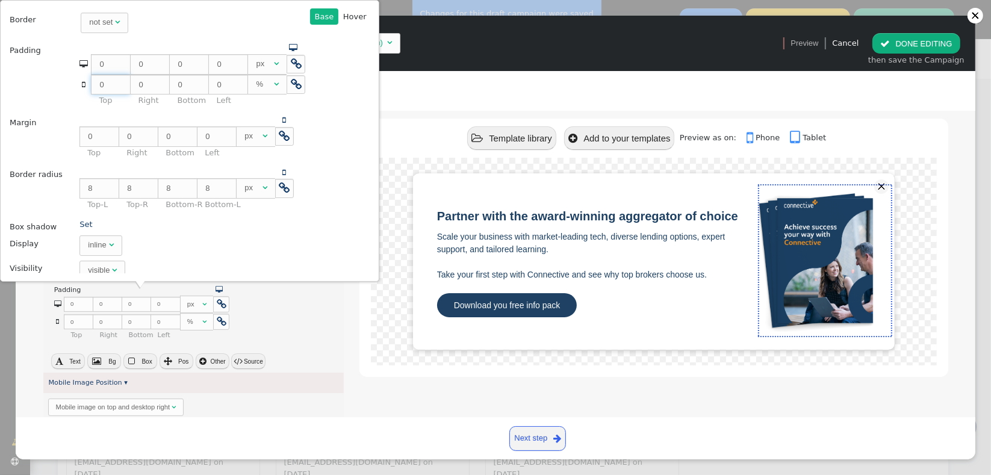
drag, startPoint x: 100, startPoint y: 81, endPoint x: 79, endPoint y: 83, distance: 20.6
click at [79, 83] on tr "  0 %    0 %    0 %    0 %    " at bounding box center [192, 85] width 226 height 20
type input "1"
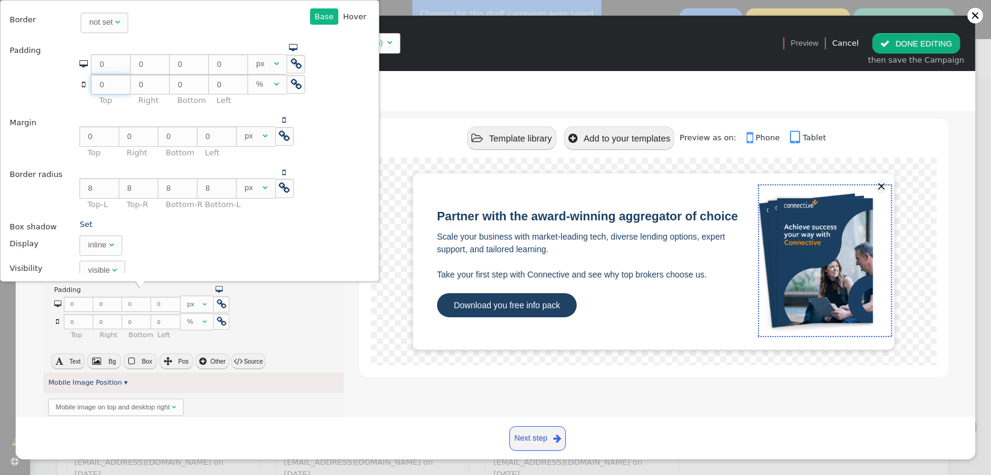
type input "1"
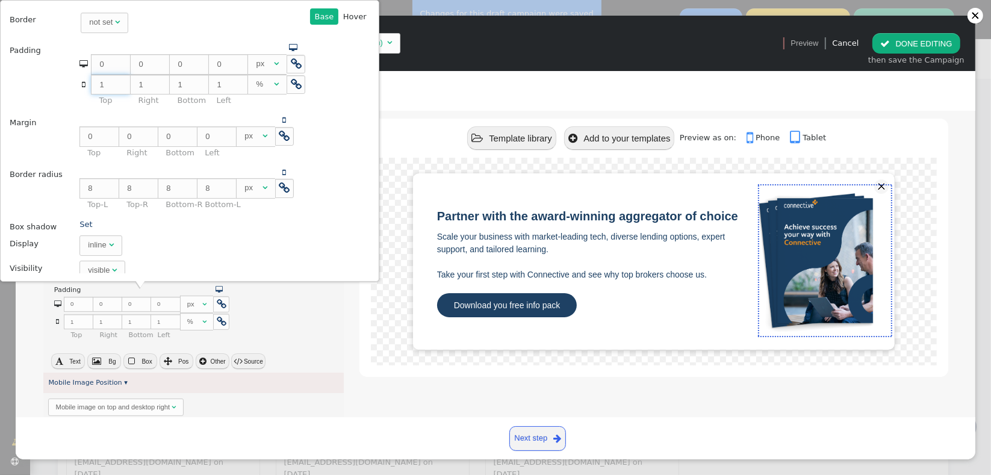
type input "10"
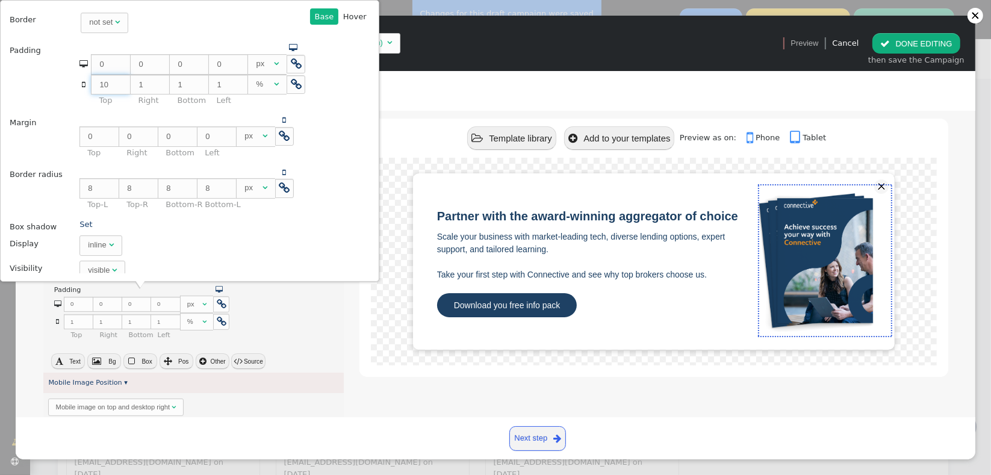
type input "10"
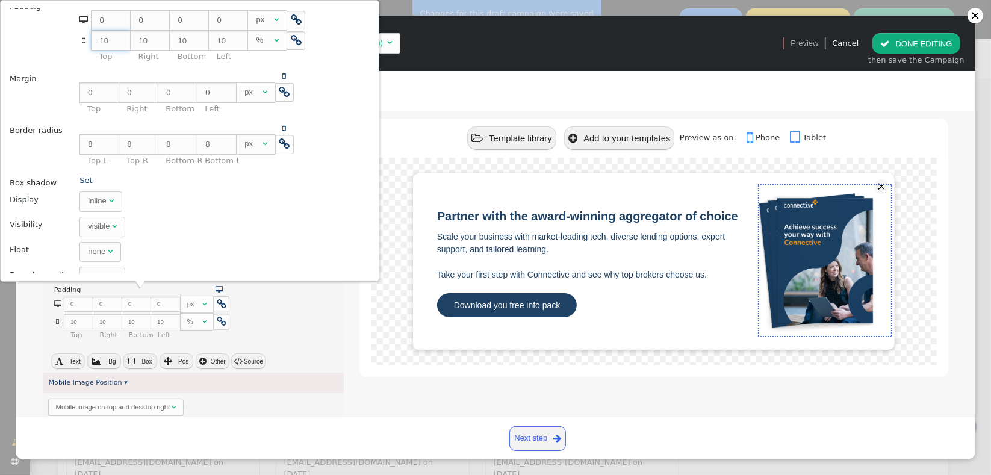
scroll to position [58, 0]
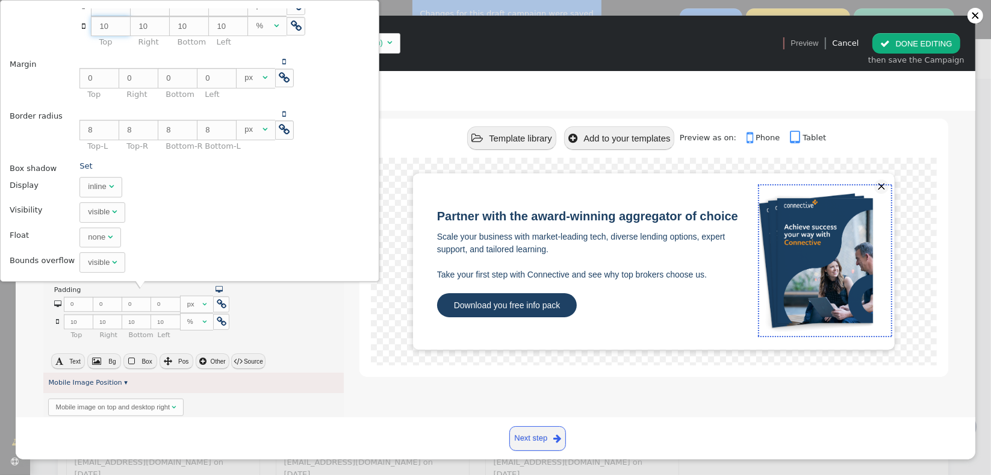
click at [88, 213] on div "visible" at bounding box center [99, 212] width 22 height 12
type input "10"
click at [88, 213] on div "visible" at bounding box center [99, 212] width 22 height 12
click at [233, 214] on td "visible " at bounding box center [192, 213] width 233 height 24
click at [323, 317] on div "× Maximum width There are alternatives. Default value:  100 %    75 %   …" at bounding box center [193, 271] width 301 height 151
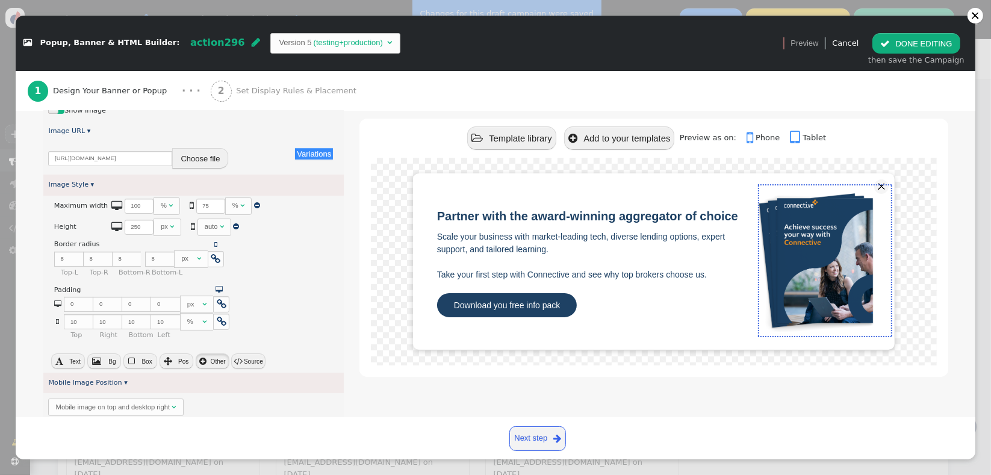
click at [217, 363] on button " Other" at bounding box center [213, 361] width 34 height 16
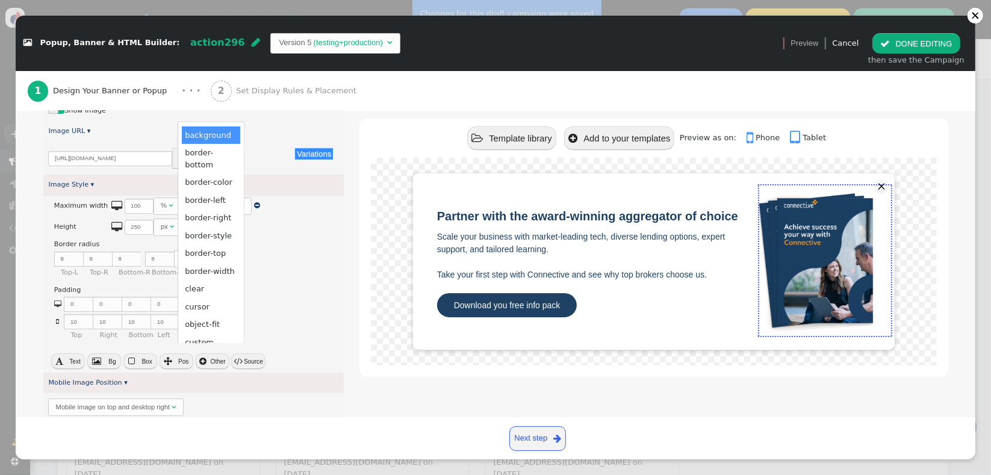
scroll to position [0, 0]
click at [217, 363] on button " Other" at bounding box center [213, 361] width 34 height 16
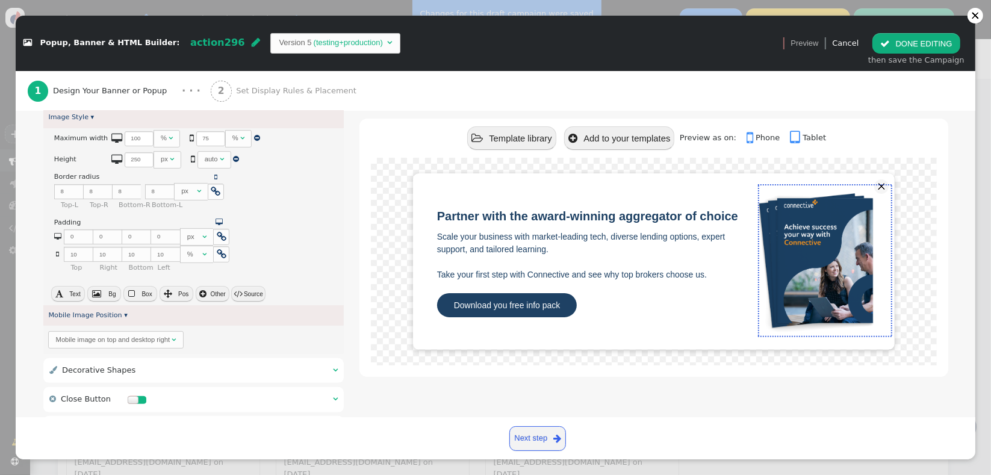
scroll to position [392, 0]
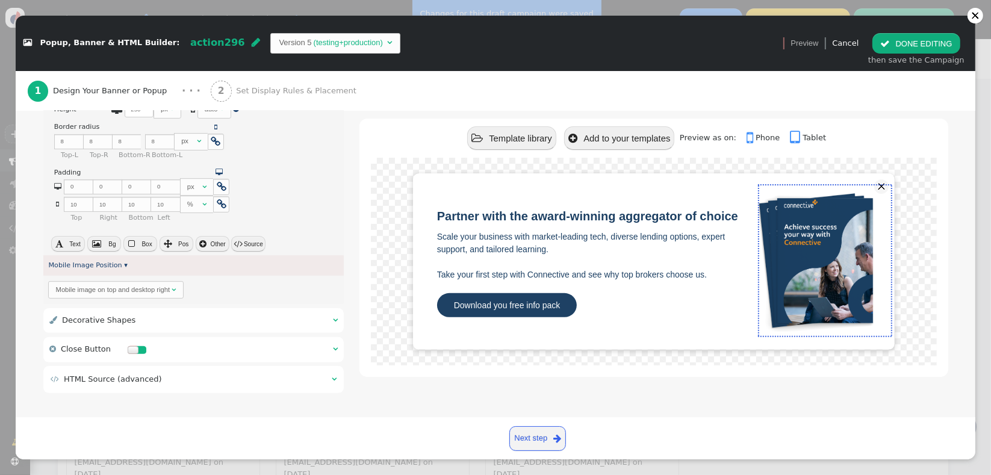
click at [93, 291] on div "Mobile image on top and desktop right" at bounding box center [113, 290] width 114 height 10
click at [164, 290] on div "Mobile image on bottom and desktop right" at bounding box center [118, 290] width 125 height 10
click at [157, 320] on div " Decorative Shapes  " at bounding box center [193, 320] width 301 height 25
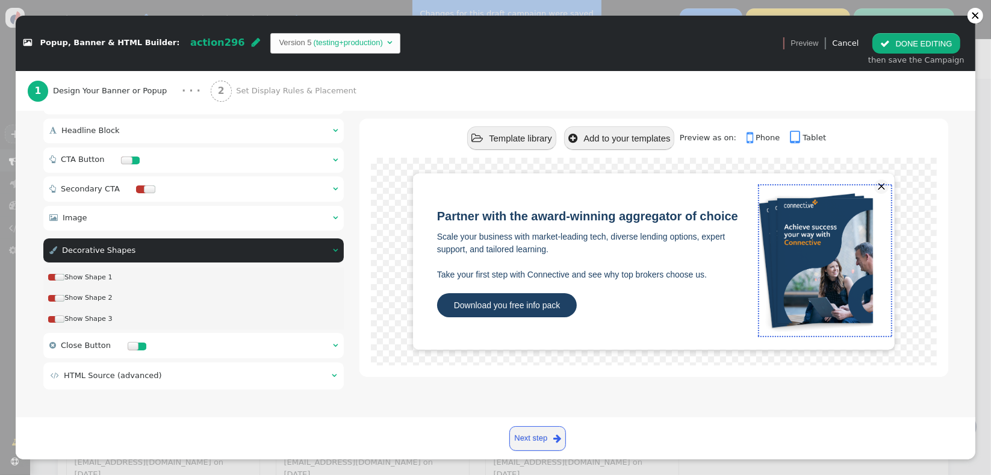
scroll to position [93, 0]
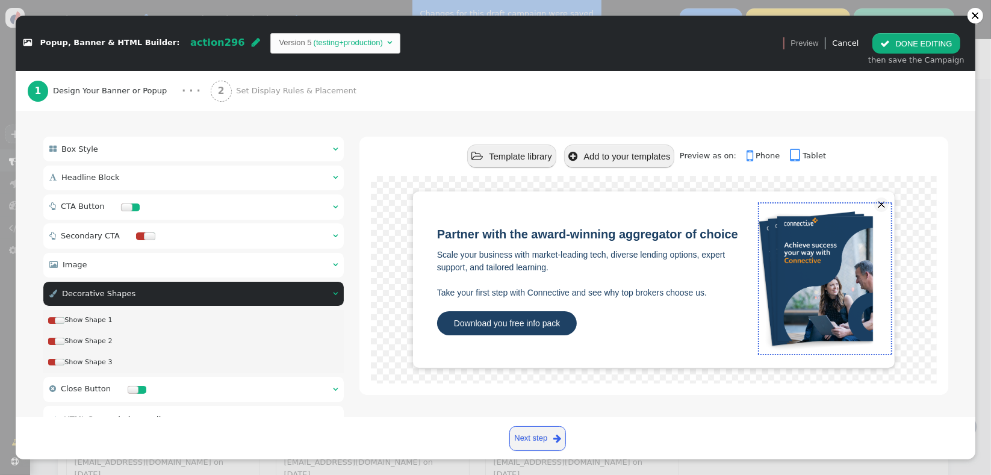
click at [166, 294] on div " Decorative Shapes  " at bounding box center [193, 294] width 301 height 25
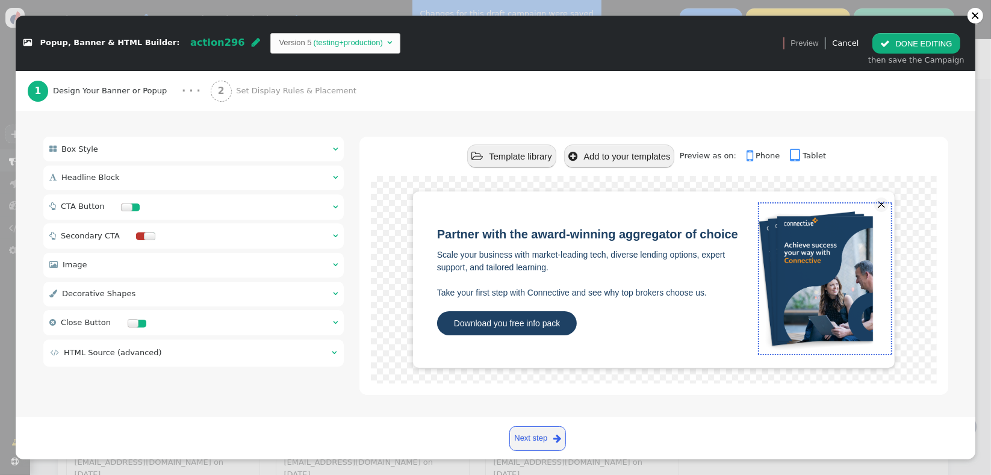
click at [241, 358] on td " HTML Source (advanced)" at bounding box center [187, 353] width 273 height 12
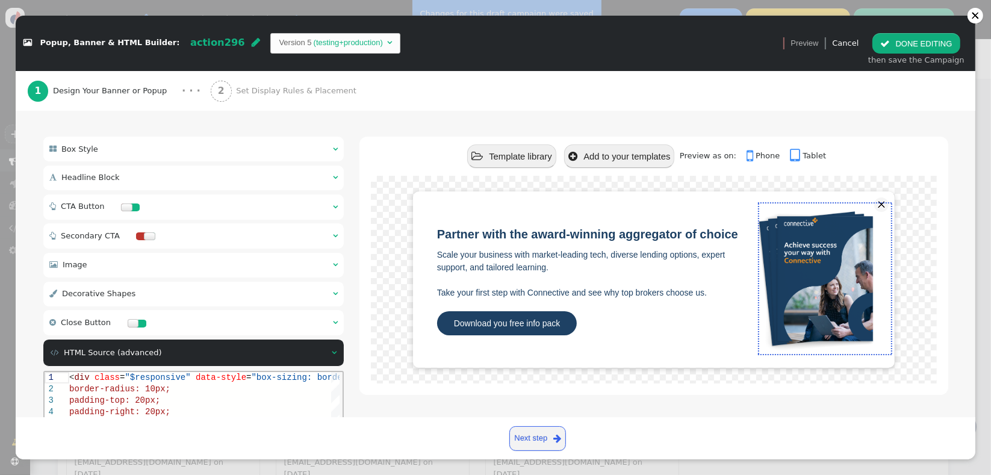
click at [241, 358] on td " HTML Source (advanced)" at bounding box center [187, 353] width 273 height 12
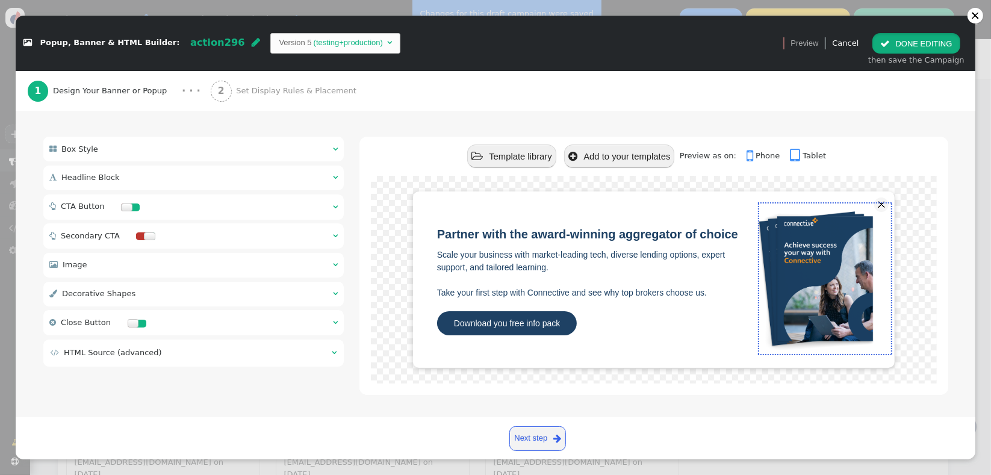
click at [897, 42] on button " DONE EDITING" at bounding box center [916, 43] width 87 height 20
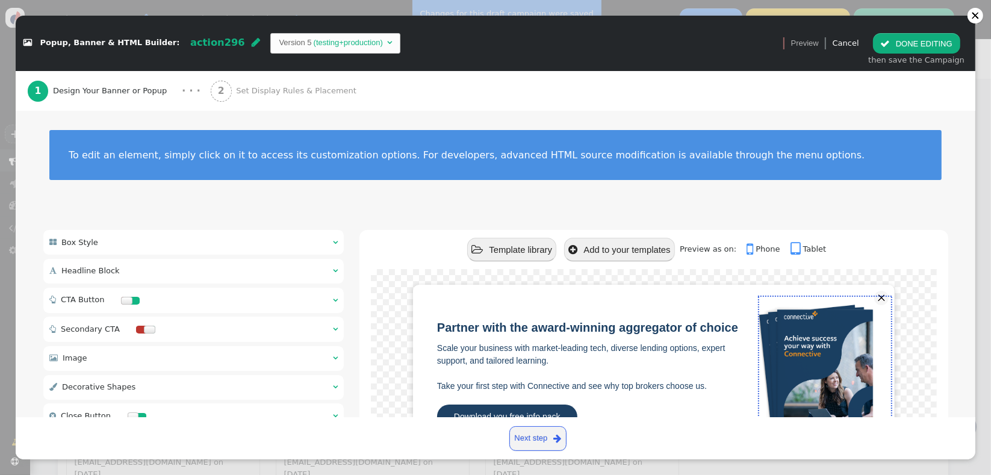
scroll to position [0, 0]
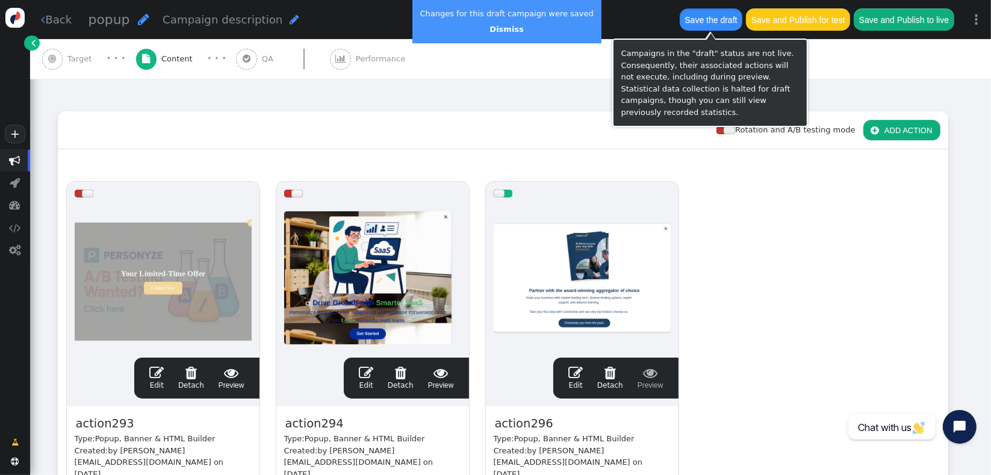
click at [709, 26] on button "Save the draft" at bounding box center [711, 19] width 63 height 22
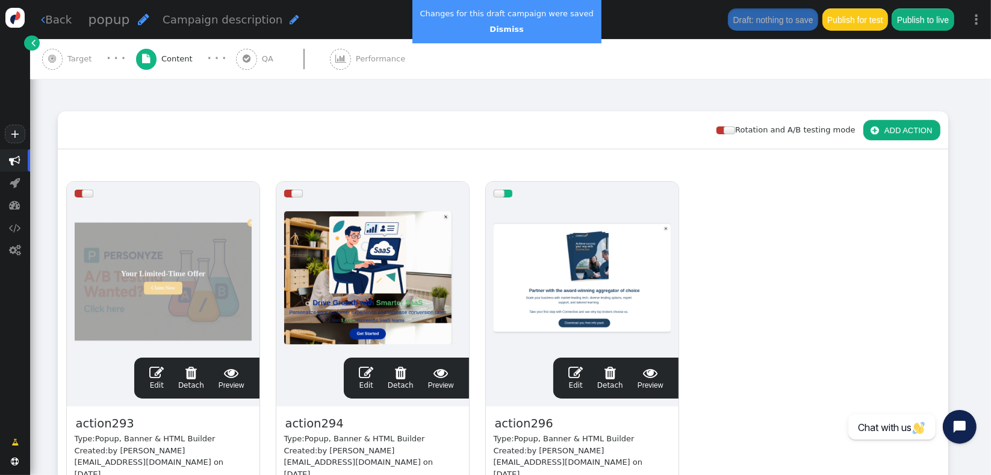
click at [888, 282] on div "drag this  Edit  Detach  Preview action293 Type: Popup, Banner & HTML Builde…" at bounding box center [502, 368] width 889 height 390
click at [572, 381] on link " Edit" at bounding box center [575, 378] width 14 height 25
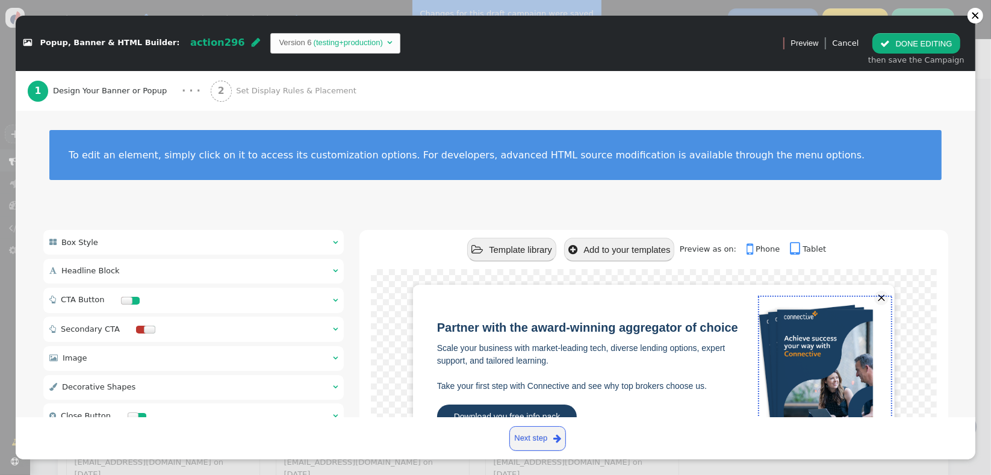
click at [165, 238] on div " Box Style  " at bounding box center [193, 242] width 301 height 25
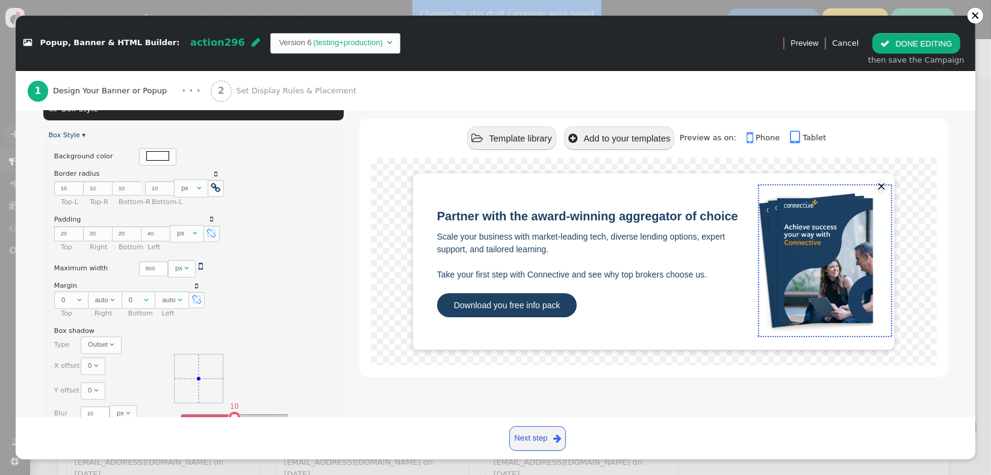
scroll to position [149, 0]
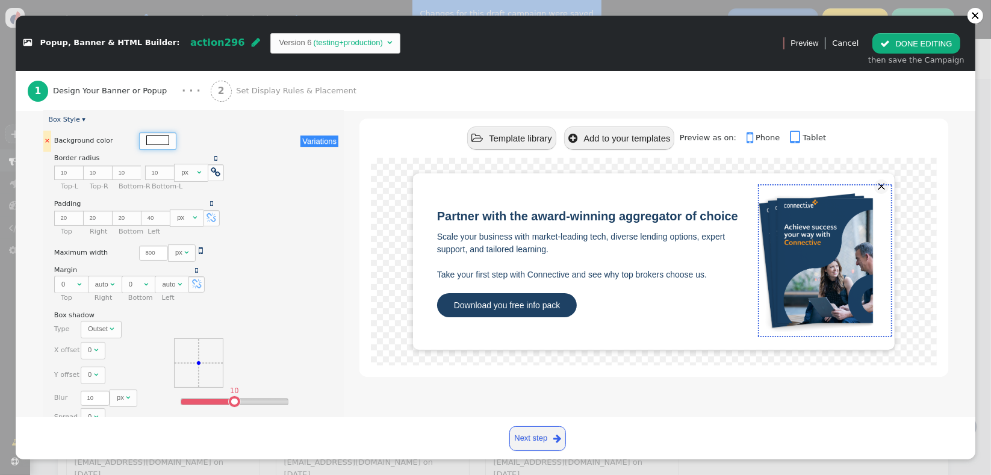
click at [160, 142] on div at bounding box center [157, 140] width 37 height 17
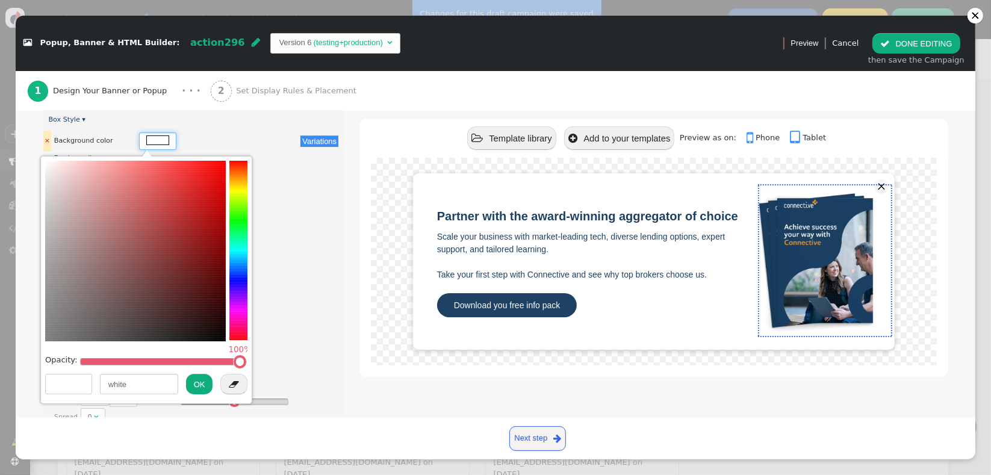
click at [160, 142] on div at bounding box center [157, 140] width 37 height 17
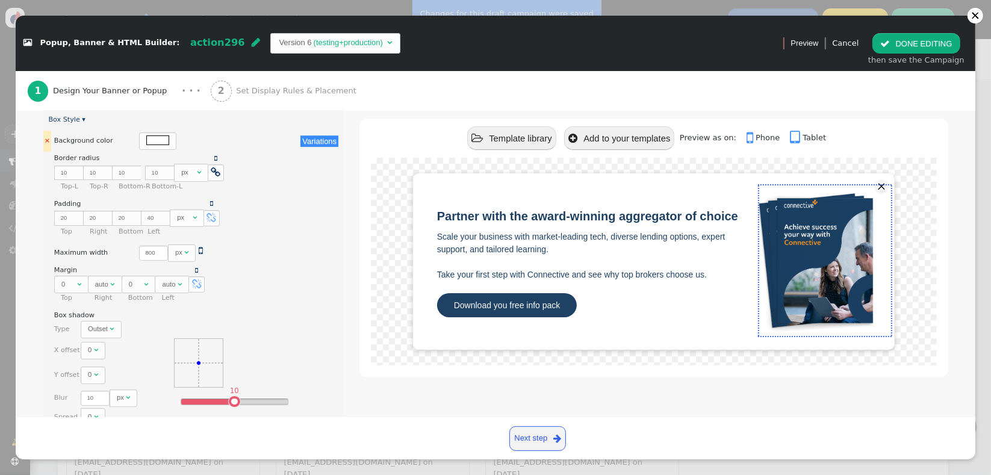
click at [328, 137] on button "Variations" at bounding box center [319, 140] width 38 height 11
click at [360, 137] on div " Template library  Add to your templates Preview as on:  Phone  Tablet" at bounding box center [654, 138] width 588 height 39
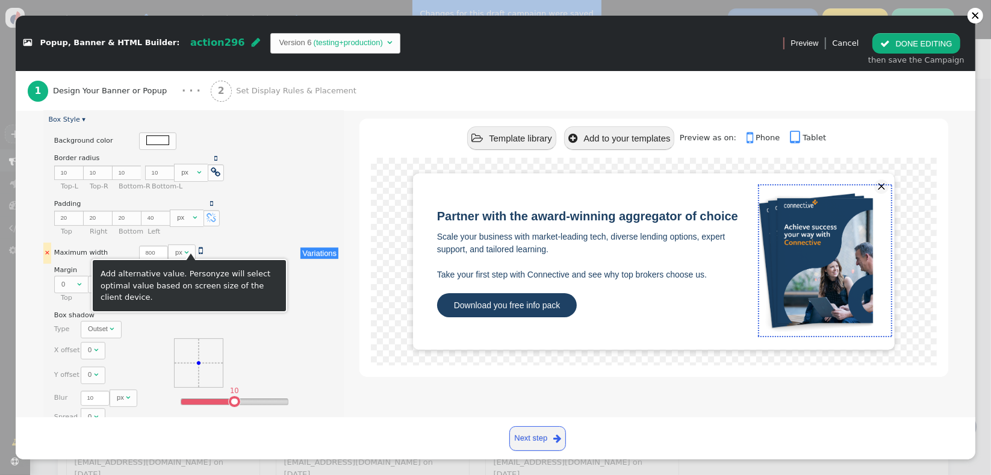
click at [199, 249] on span "" at bounding box center [201, 251] width 4 height 10
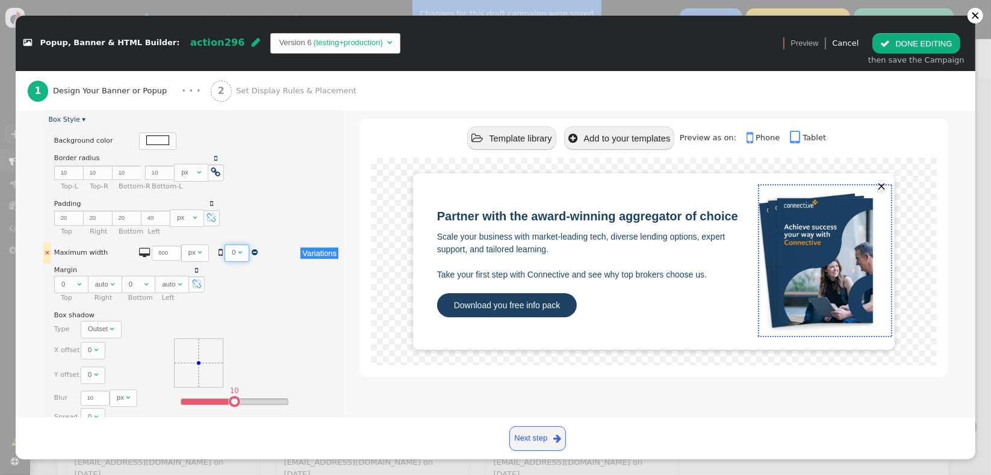
click at [238, 253] on div "" at bounding box center [240, 252] width 4 height 10
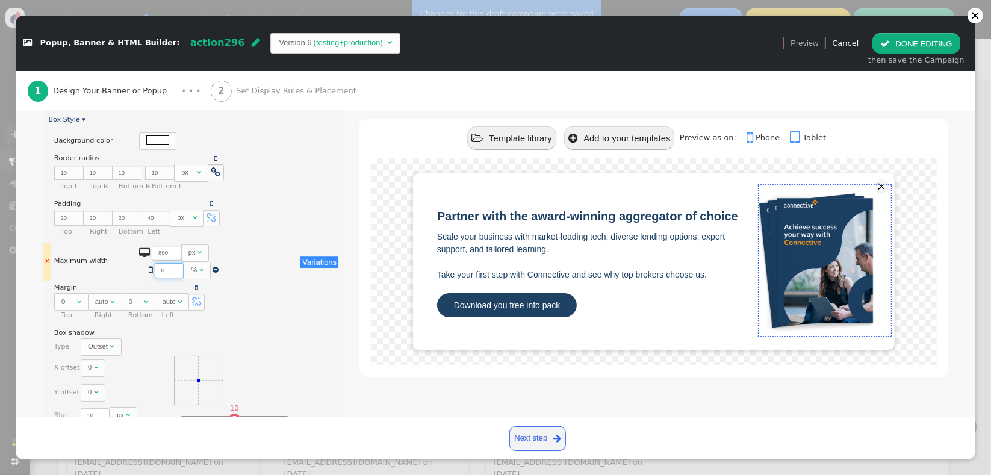
drag, startPoint x: 226, startPoint y: 254, endPoint x: 214, endPoint y: 251, distance: 12.4
click at [184, 263] on input "0" at bounding box center [169, 270] width 29 height 15
type input "80"
click at [147, 338] on td "Outset " at bounding box center [188, 346] width 214 height 17
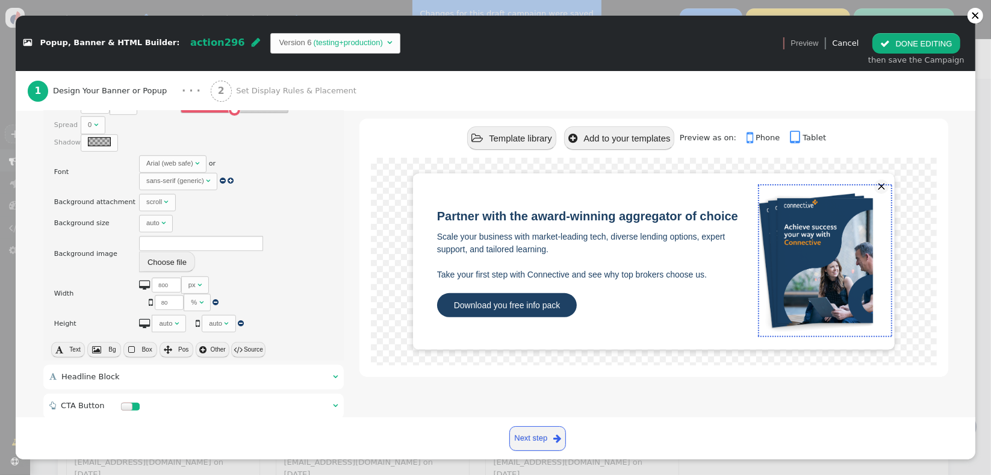
scroll to position [461, 0]
click at [218, 340] on button " Other" at bounding box center [213, 348] width 34 height 16
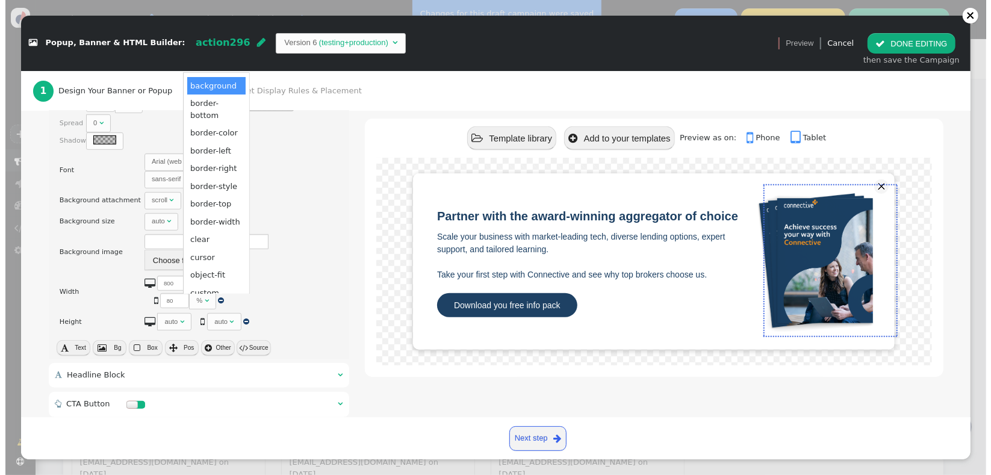
scroll to position [0, 0]
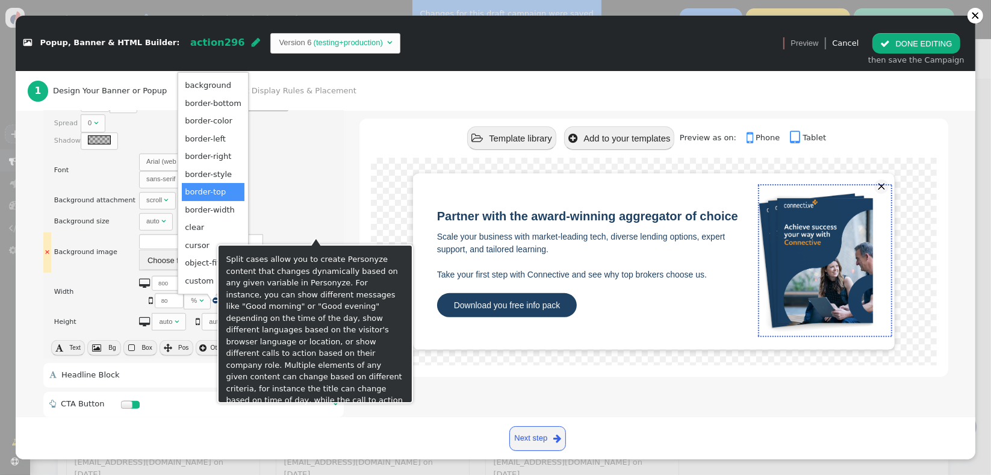
click at [305, 247] on button "Variations" at bounding box center [319, 252] width 38 height 11
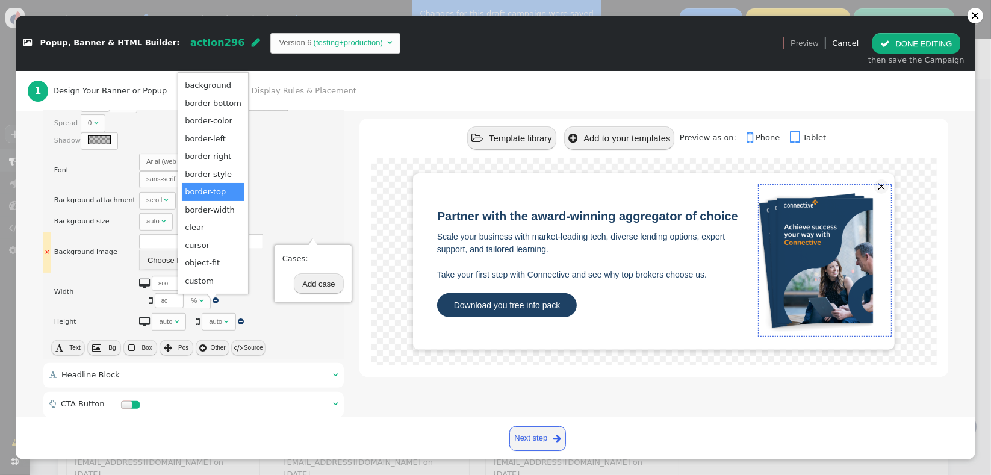
drag, startPoint x: 297, startPoint y: 216, endPoint x: 290, endPoint y: 214, distance: 6.9
click at [298, 232] on td "Variations" at bounding box center [321, 252] width 46 height 40
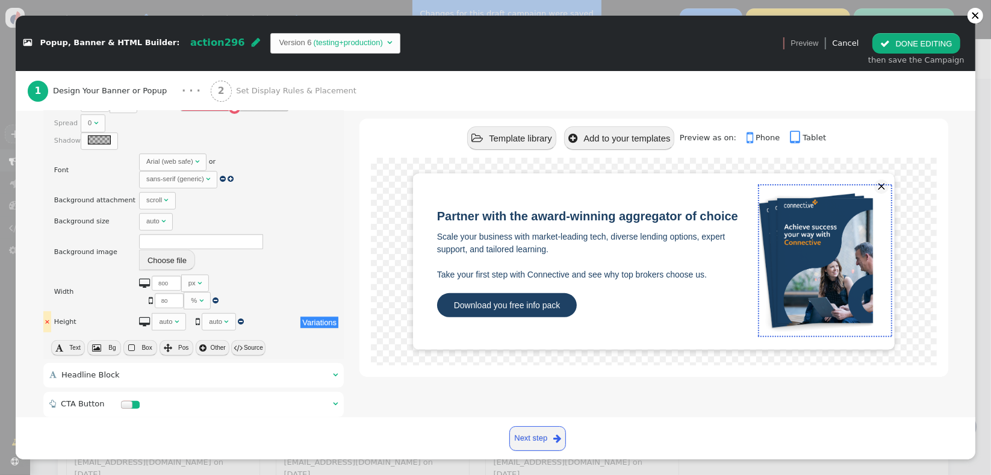
click at [211, 317] on div "auto" at bounding box center [216, 322] width 15 height 10
click at [203, 297] on span "  80 %   " at bounding box center [180, 301] width 77 height 8
click at [202, 314] on input "0" at bounding box center [216, 321] width 29 height 15
drag, startPoint x: 202, startPoint y: 282, endPoint x: 193, endPoint y: 283, distance: 9.7
click at [202, 314] on input "0" at bounding box center [216, 321] width 29 height 15
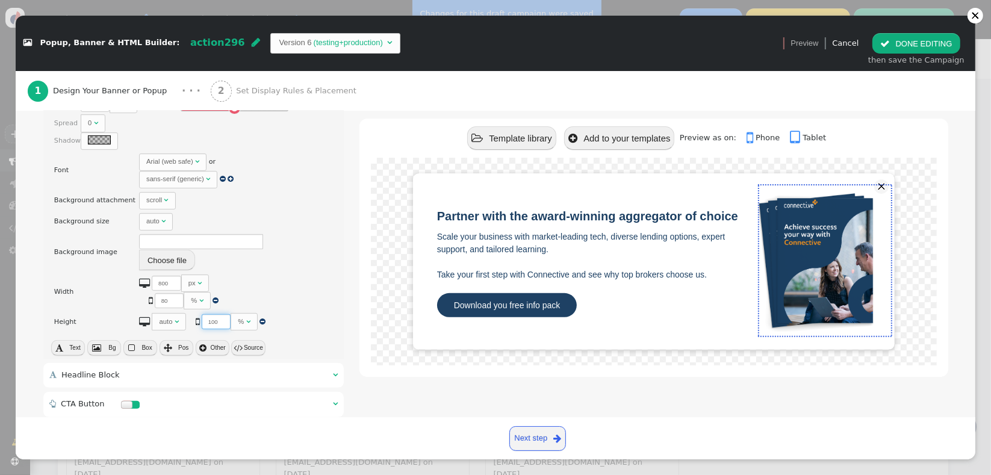
type input "100"
click at [344, 295] on div " Box Style   Box Style ▾ × Background color There are alternatives. Default …" at bounding box center [495, 176] width 905 height 814
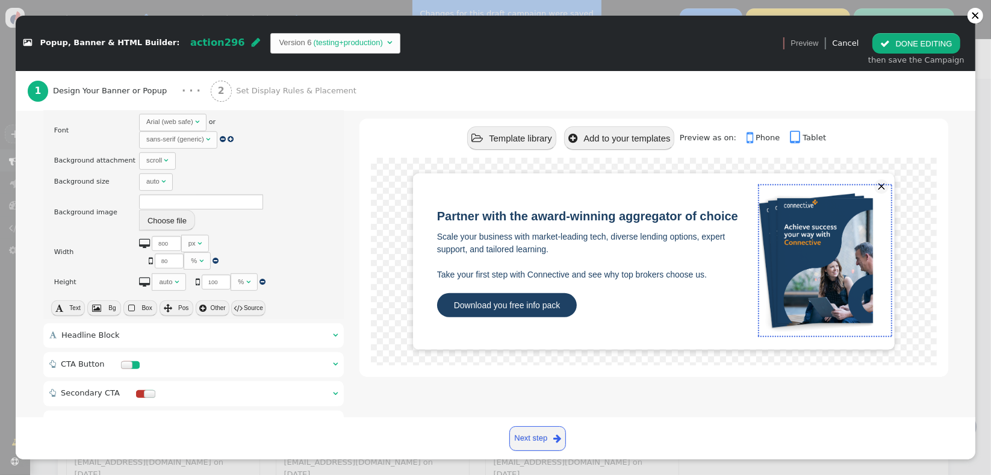
scroll to position [596, 0]
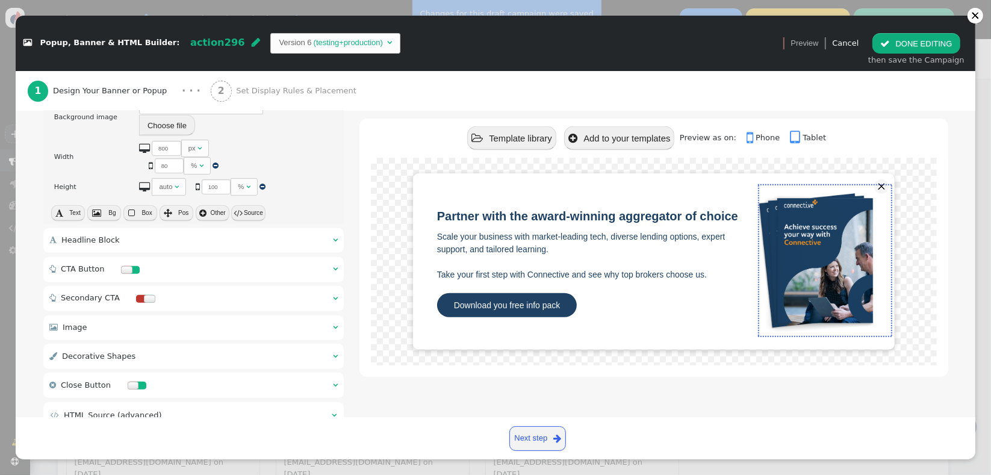
click at [237, 228] on div " Headline Block  " at bounding box center [193, 240] width 301 height 25
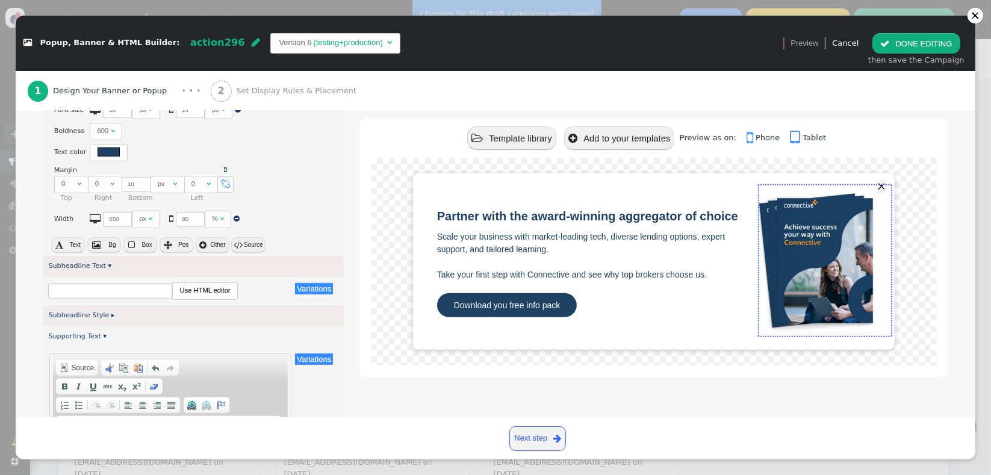
scroll to position [506, 0]
click at [93, 320] on div "Subheadline Style ▸" at bounding box center [193, 318] width 301 height 21
click at [99, 316] on link "Subheadline Style ▸" at bounding box center [81, 318] width 66 height 8
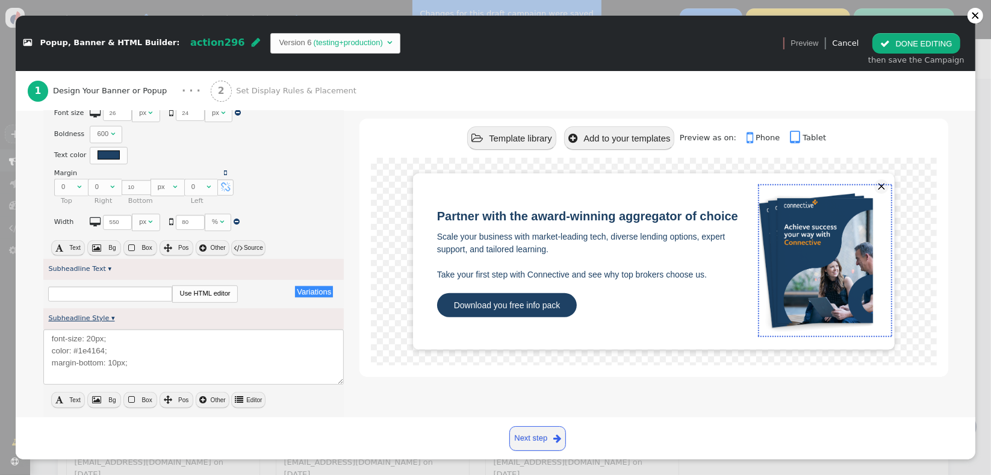
click at [99, 316] on link "Subheadline Style ▾" at bounding box center [81, 318] width 66 height 8
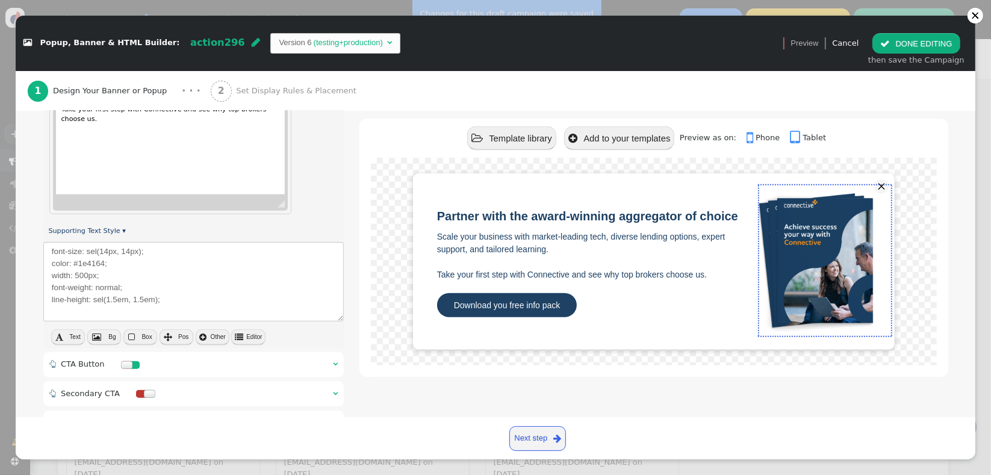
scroll to position [929, 0]
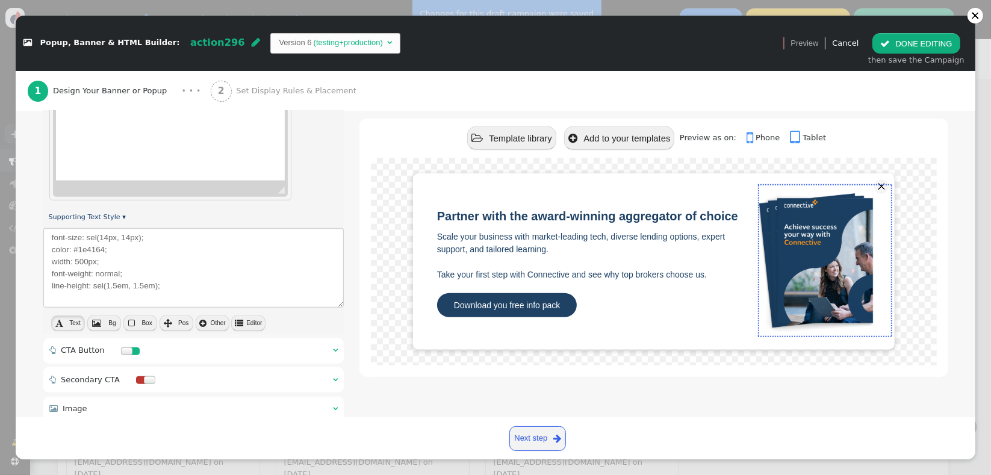
click at [76, 320] on span "Text" at bounding box center [74, 323] width 11 height 7
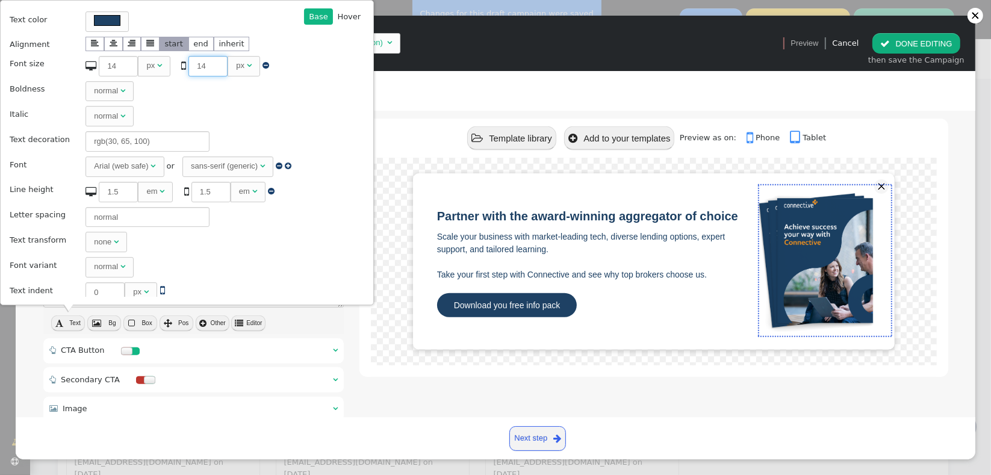
click at [196, 64] on input "14" at bounding box center [207, 66] width 39 height 20
click at [110, 46] on span "" at bounding box center [114, 44] width 8 height 8
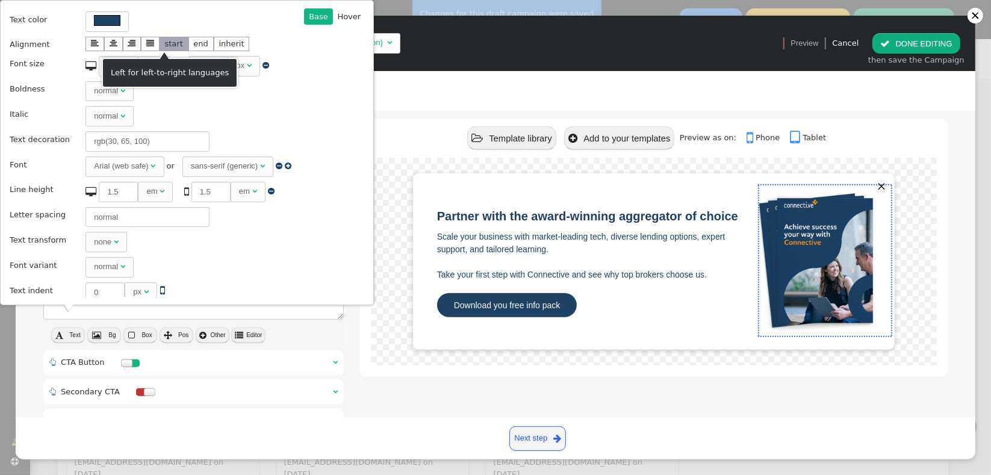
click at [160, 46] on li "start" at bounding box center [174, 44] width 29 height 14
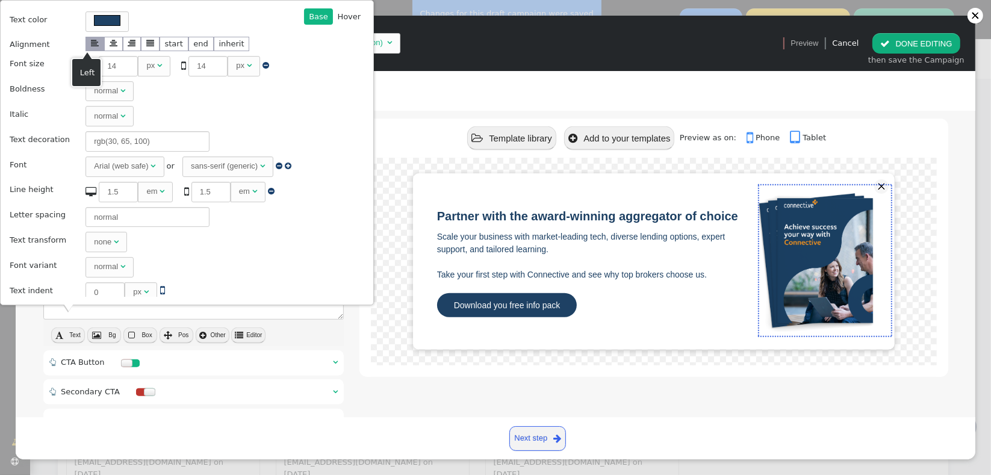
click at [91, 40] on span "" at bounding box center [95, 44] width 8 height 8
click at [147, 43] on li "" at bounding box center [150, 44] width 19 height 14
click at [91, 45] on span "" at bounding box center [95, 44] width 8 height 8
click at [198, 64] on input "14" at bounding box center [207, 66] width 39 height 20
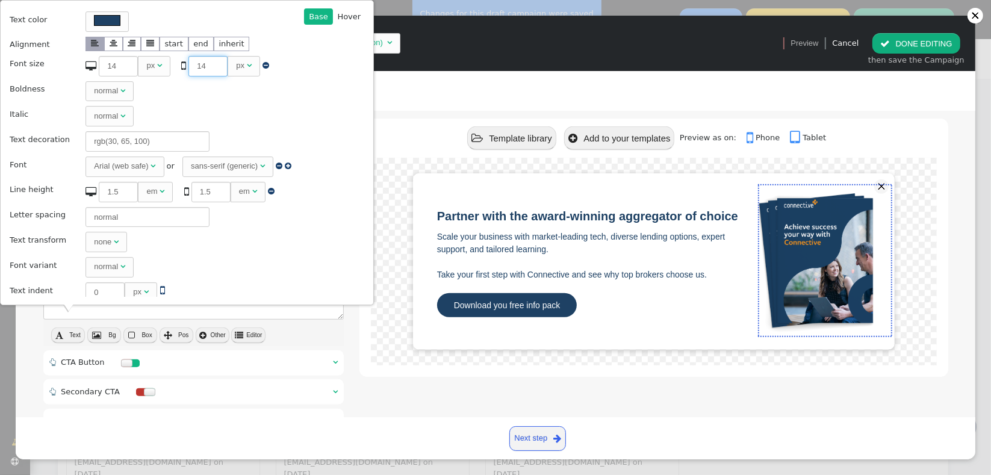
drag, startPoint x: 198, startPoint y: 64, endPoint x: 222, endPoint y: 76, distance: 26.4
click at [176, 61] on span "  14 px   " at bounding box center [221, 65] width 96 height 9
click at [147, 111] on td "normal " at bounding box center [192, 116] width 221 height 24
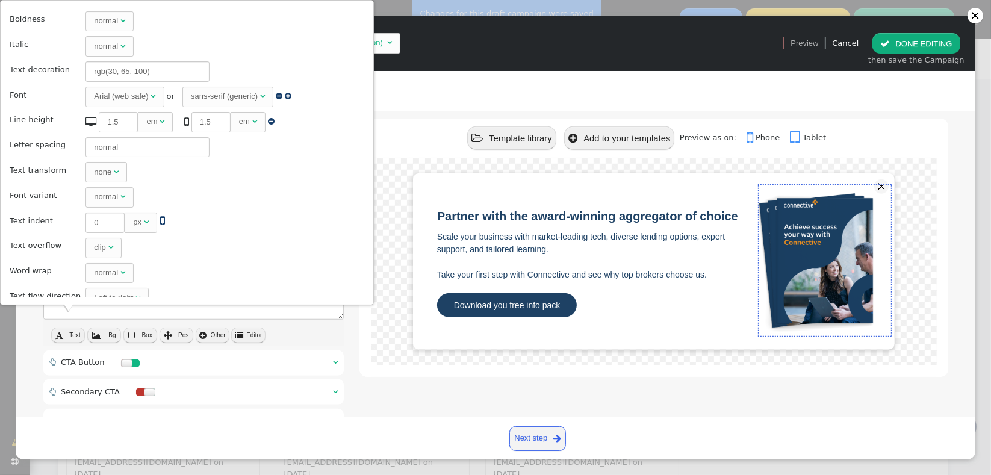
scroll to position [74, 0]
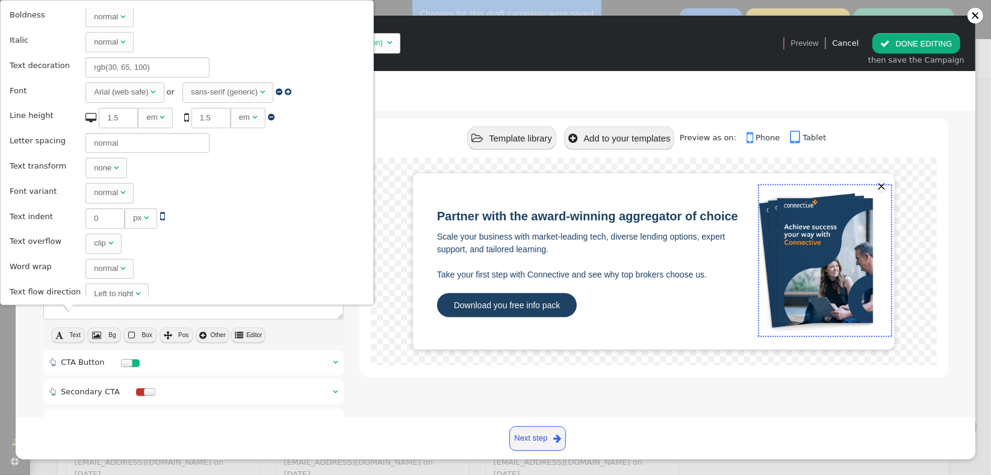
click at [98, 169] on div "none" at bounding box center [102, 168] width 17 height 12
click at [120, 191] on span "" at bounding box center [122, 192] width 5 height 8
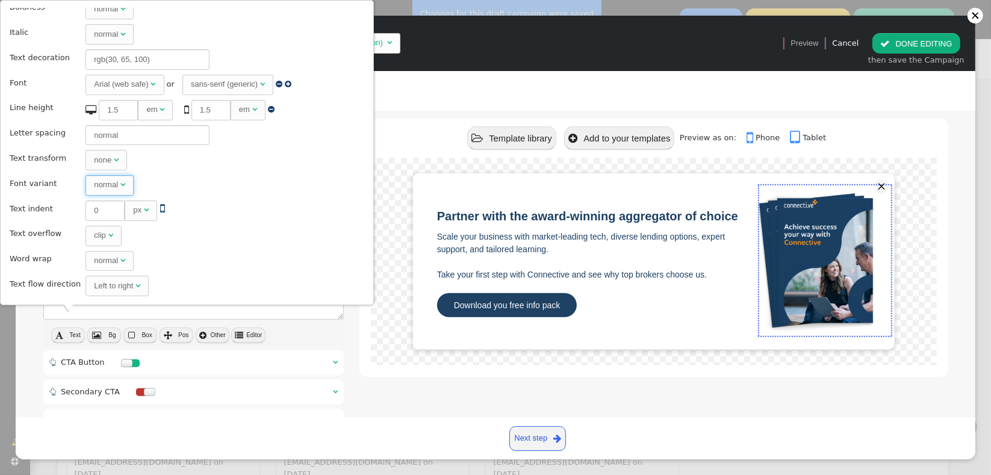
click at [97, 229] on div "clip" at bounding box center [100, 235] width 12 height 12
type textarea "font-size: sel(14px, 14px); color: #1e4164; width: 500px; font-weight: normal; …"
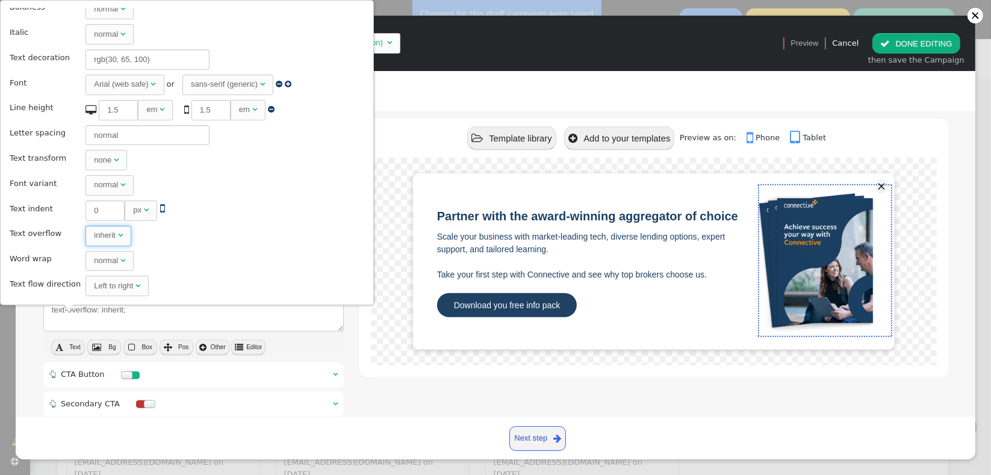
click at [109, 260] on div "normal" at bounding box center [106, 261] width 24 height 12
click at [182, 237] on td "inherit " at bounding box center [192, 236] width 221 height 24
click at [108, 240] on span "inherit " at bounding box center [108, 236] width 45 height 20
click at [244, 254] on td "normal " at bounding box center [192, 261] width 221 height 24
click at [373, 373] on div "Partner with the award-winning aggregator of choice Scale your business with ma…" at bounding box center [654, 267] width 588 height 219
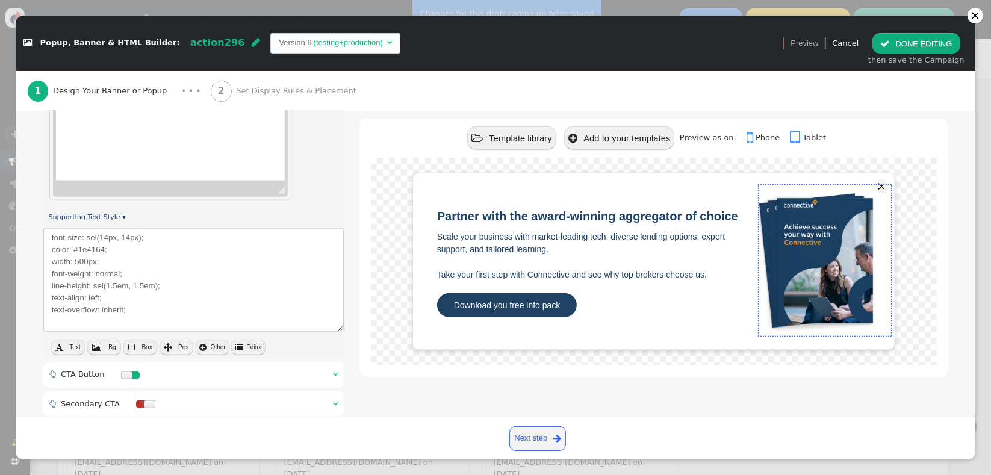
drag, startPoint x: 962, startPoint y: 340, endPoint x: 974, endPoint y: 213, distance: 127.0
click at [974, 213] on div "Create and display content using predefined templates or custom HTML. Easily sh…" at bounding box center [496, 264] width 960 height 307
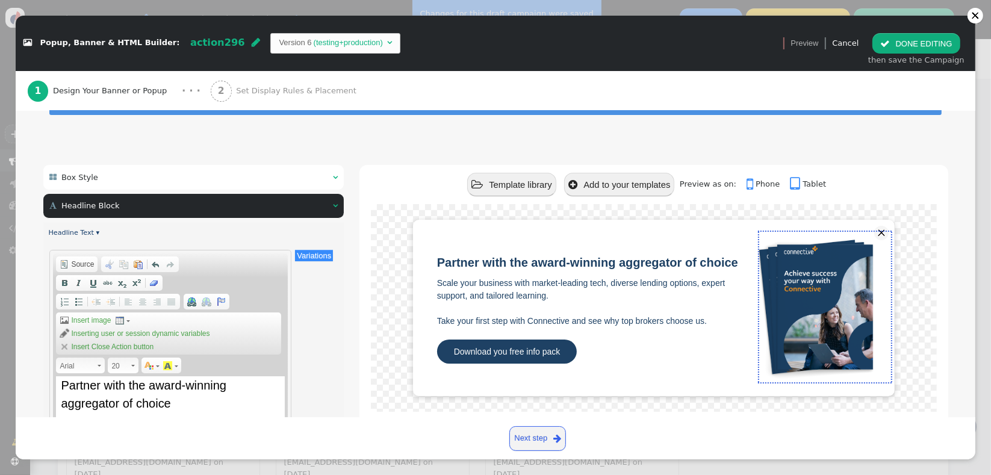
scroll to position [22, 0]
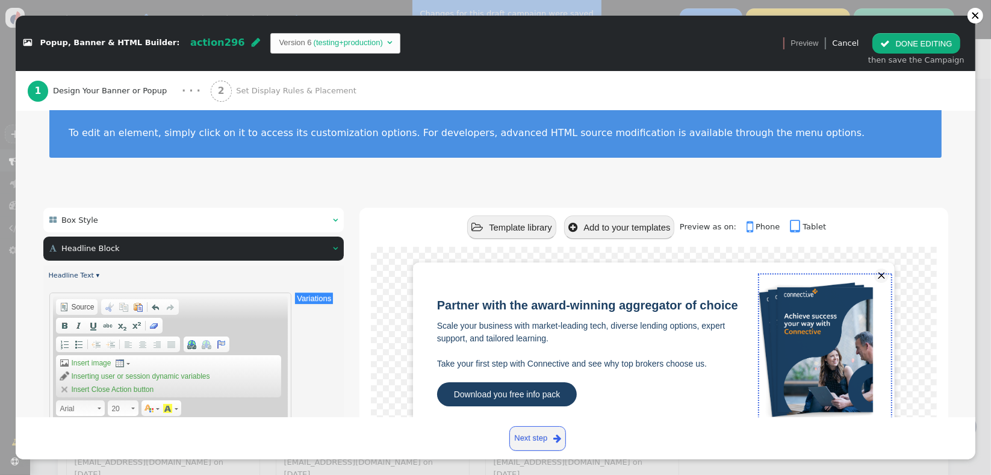
click at [200, 222] on div " Box Style  " at bounding box center [193, 220] width 301 height 25
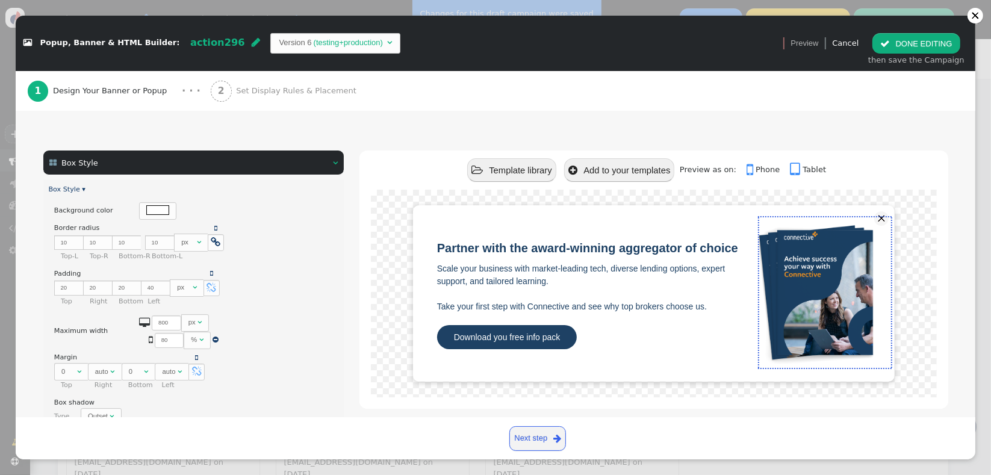
scroll to position [92, 0]
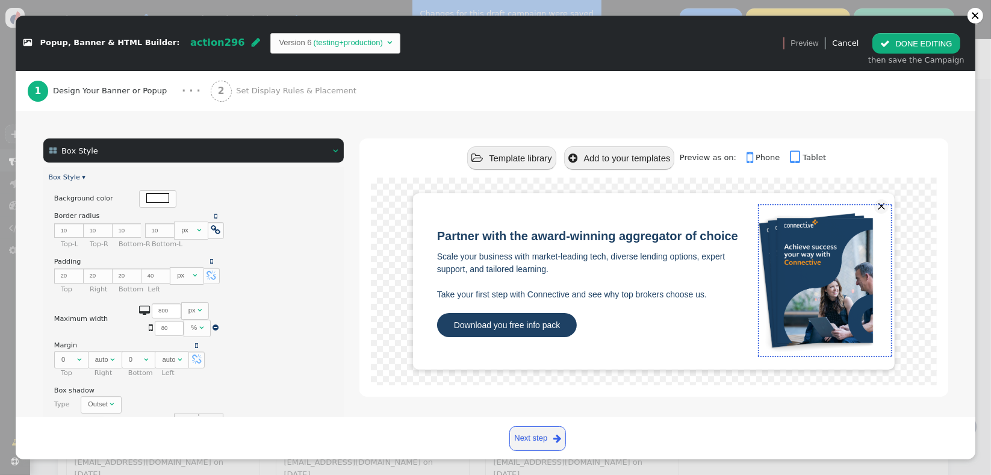
drag, startPoint x: 979, startPoint y: 220, endPoint x: 987, endPoint y: 251, distance: 31.8
click at [987, 251] on div " Popup, Banner & HTML Builder: action296  Version 6 (testing+production)   …" at bounding box center [495, 237] width 991 height 475
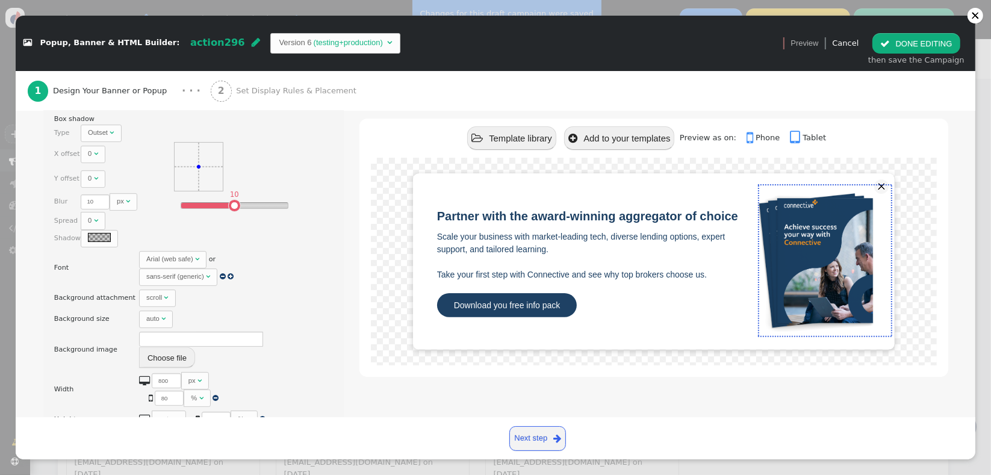
scroll to position [379, 0]
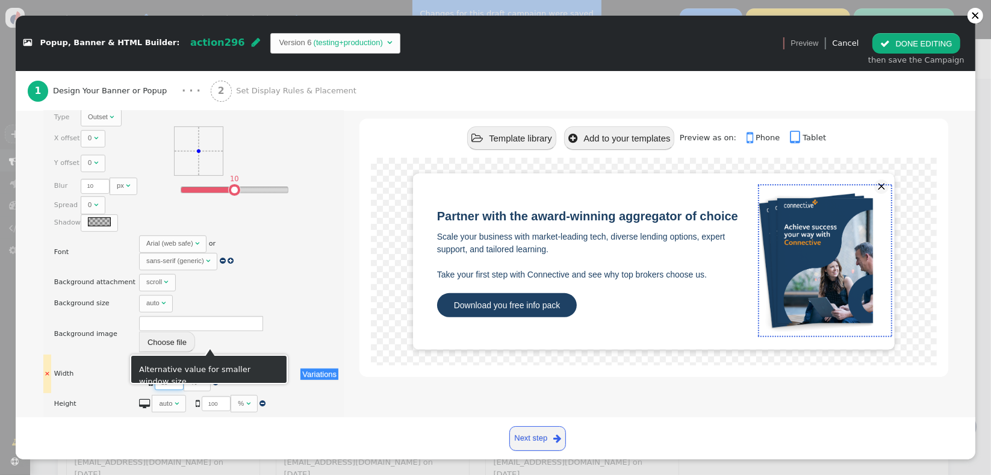
click at [184, 375] on input "80" at bounding box center [169, 382] width 29 height 15
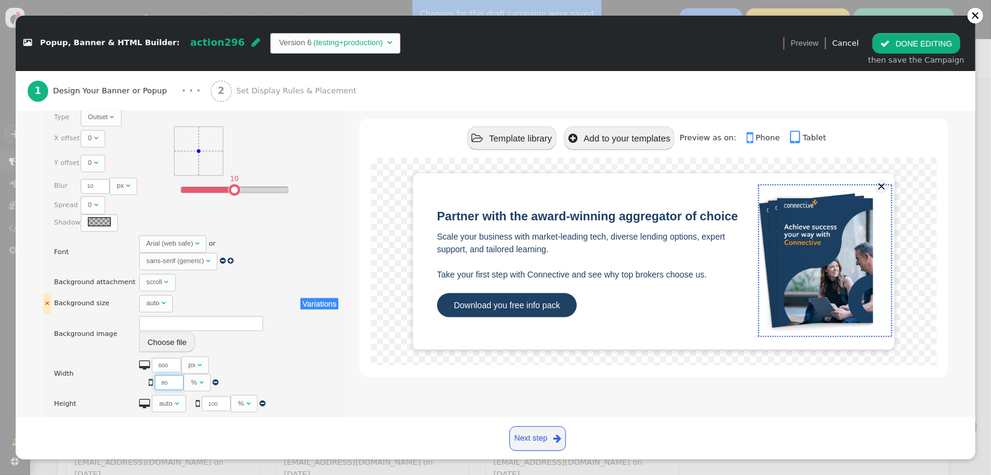
click at [146, 298] on div "auto" at bounding box center [152, 303] width 13 height 10
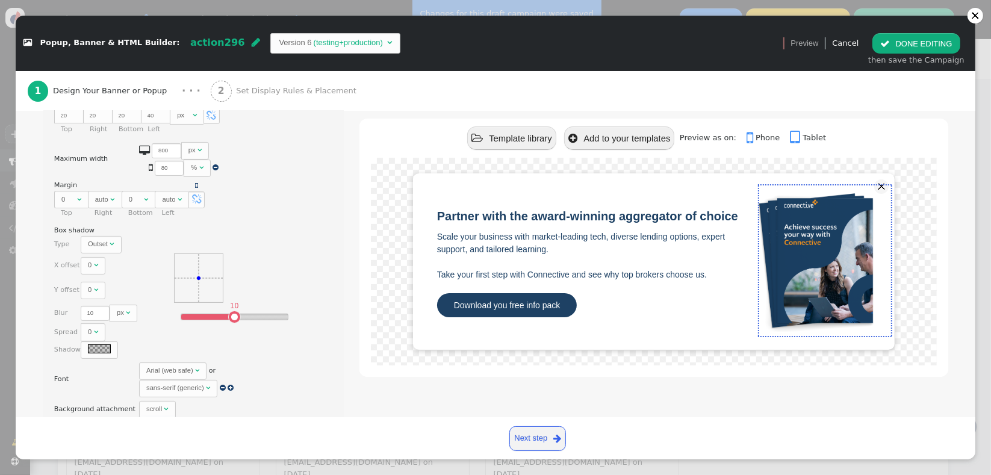
scroll to position [251, 0]
click at [94, 240] on div "Outset" at bounding box center [98, 245] width 20 height 10
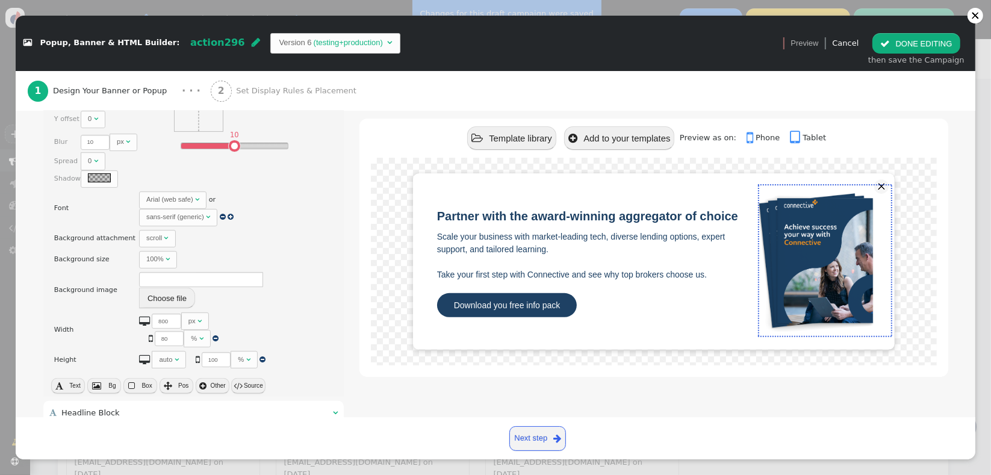
scroll to position [438, 0]
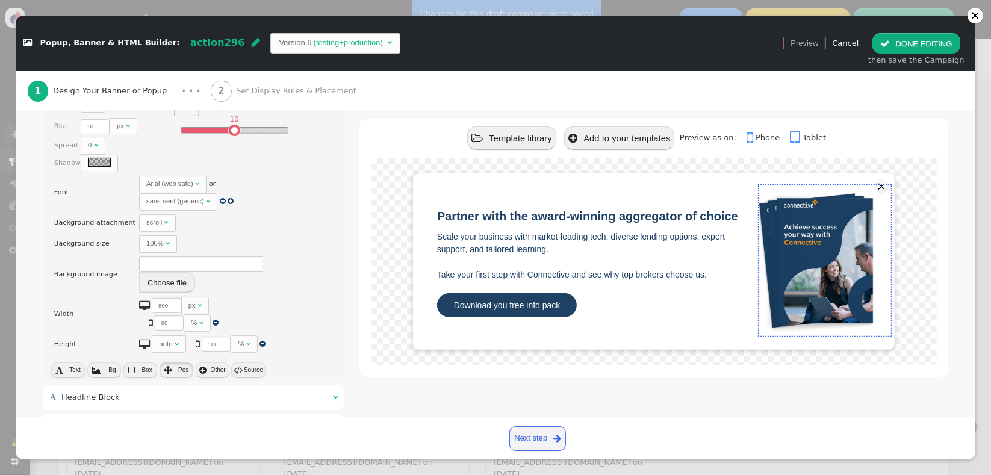
click at [172, 363] on button " Pos" at bounding box center [177, 371] width 34 height 16
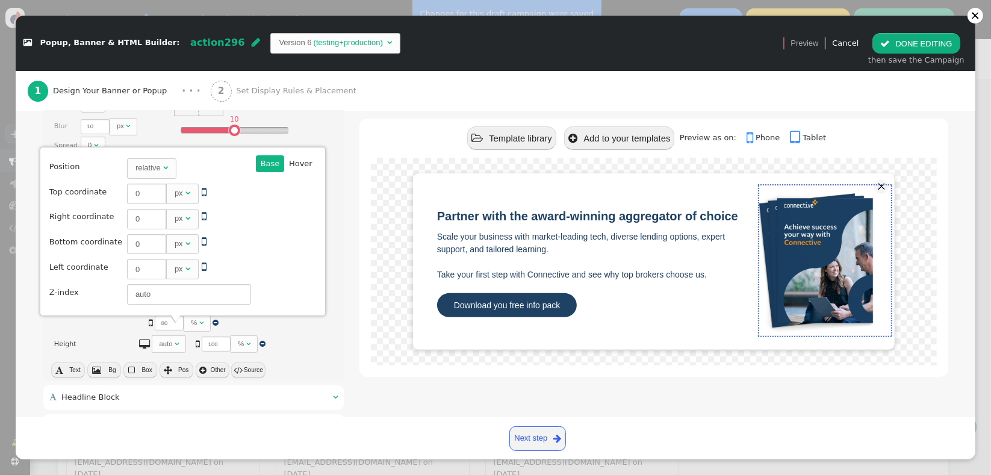
click at [172, 363] on button " Pos" at bounding box center [177, 371] width 34 height 16
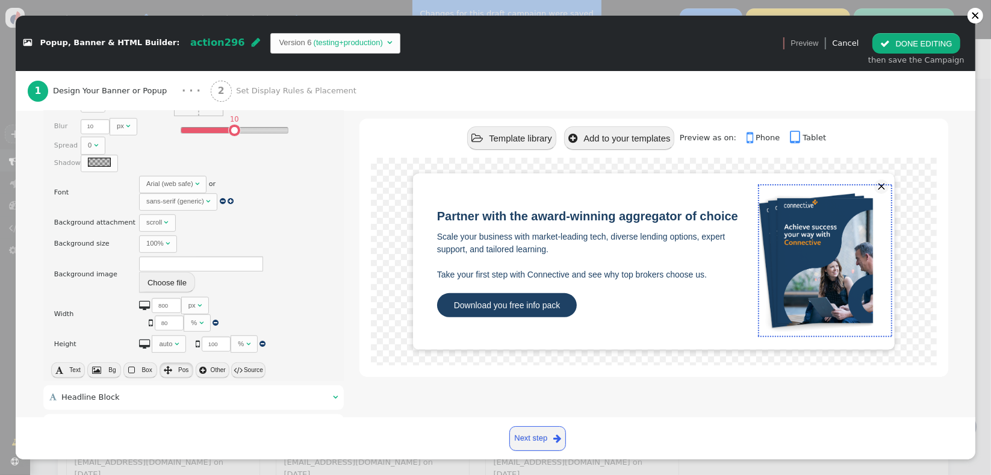
click at [172, 363] on button " Pos" at bounding box center [177, 371] width 34 height 16
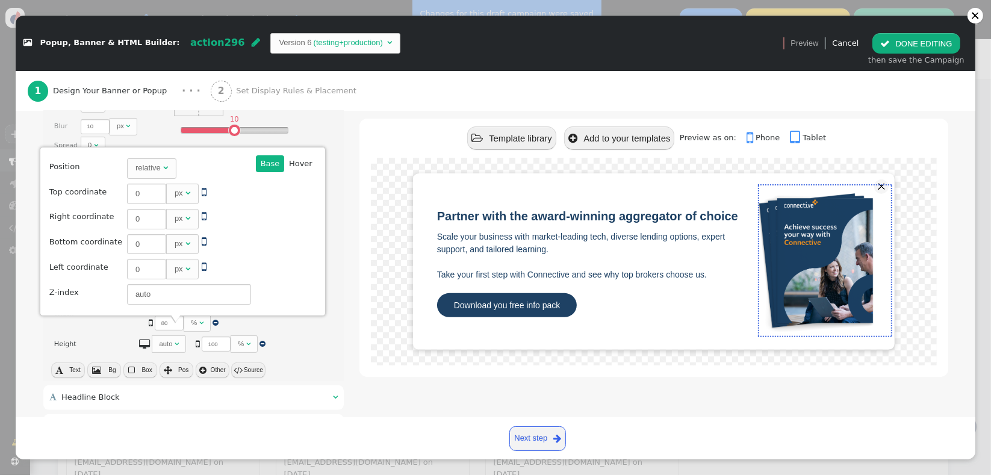
click at [145, 170] on div "relative" at bounding box center [147, 168] width 25 height 12
click at [129, 366] on span "" at bounding box center [131, 370] width 7 height 8
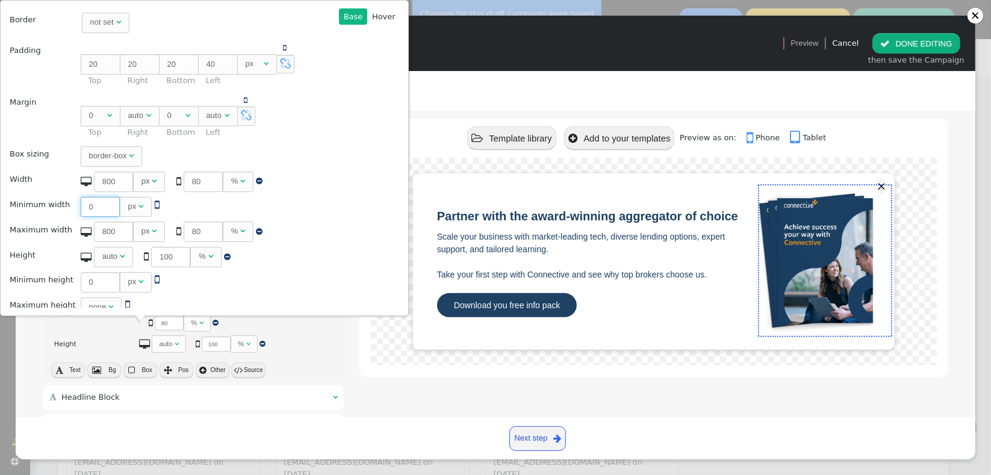
click at [81, 205] on input "0" at bounding box center [100, 207] width 39 height 20
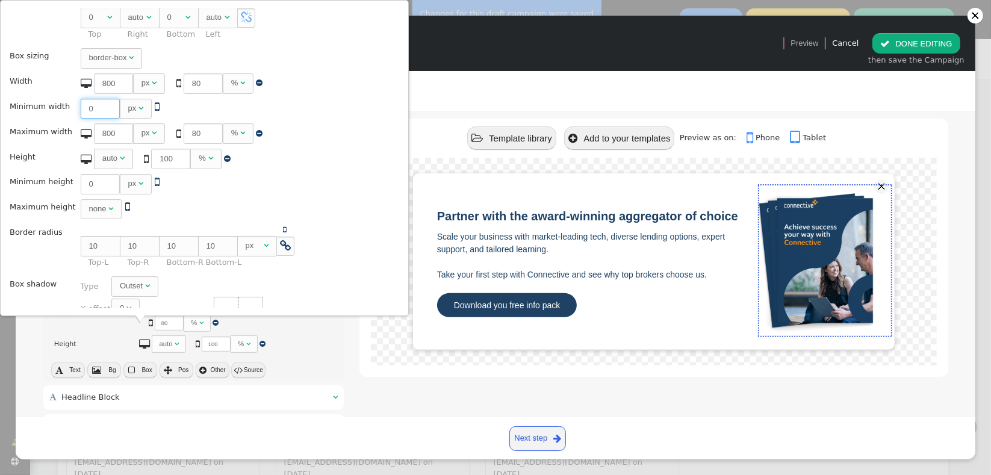
scroll to position [101, 0]
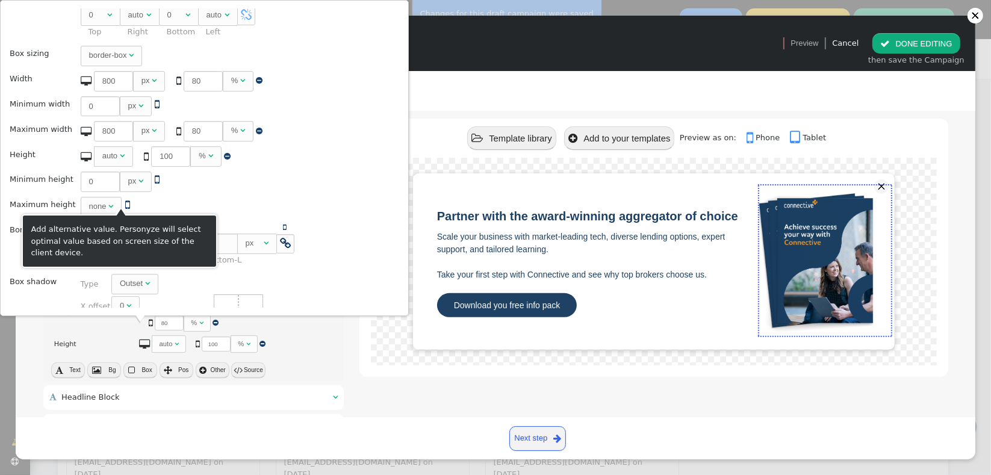
click at [125, 205] on span "" at bounding box center [127, 204] width 5 height 11
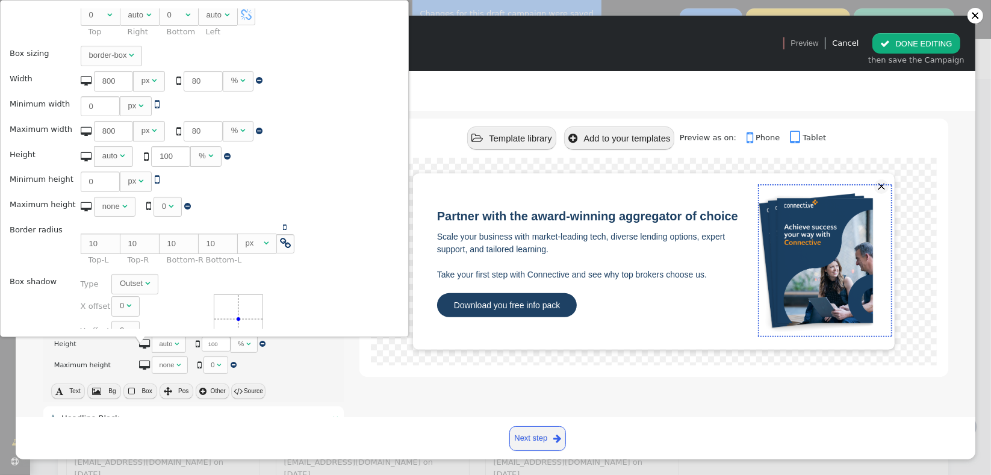
click at [162, 208] on div "0" at bounding box center [164, 207] width 4 height 12
drag, startPoint x: 161, startPoint y: 205, endPoint x: 141, endPoint y: 205, distance: 20.5
click at [141, 205] on span "  0 %   " at bounding box center [186, 206] width 95 height 9
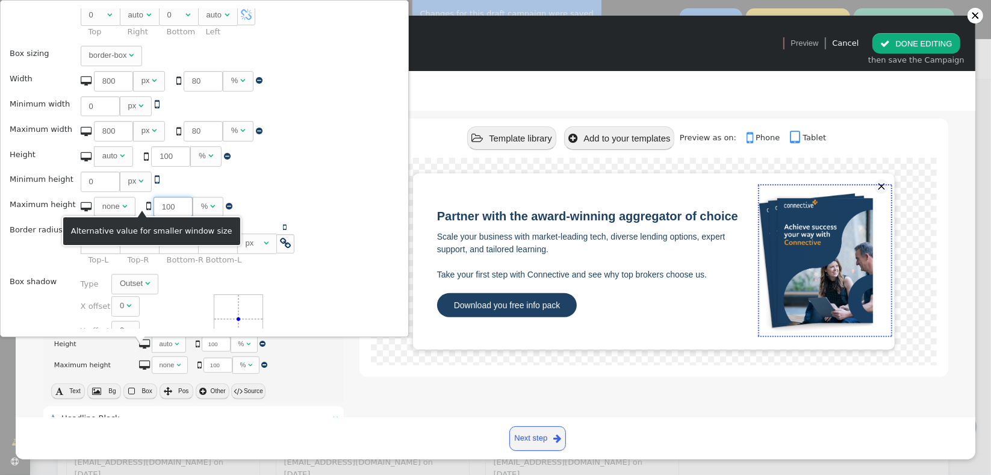
type input "100"
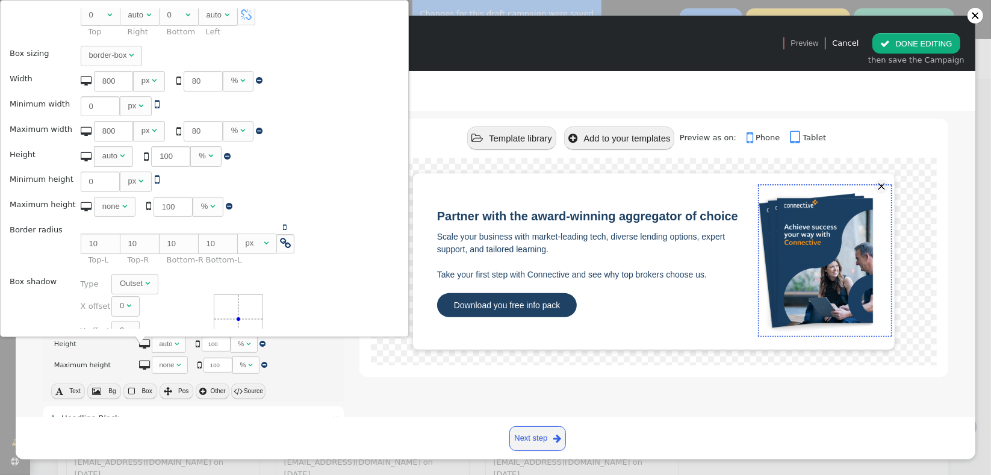
click at [338, 181] on div "Base  Base Hover  Back Border not set  Padding    20 px    20 px   …" at bounding box center [204, 168] width 392 height 320
click at [224, 157] on span "" at bounding box center [227, 156] width 7 height 8
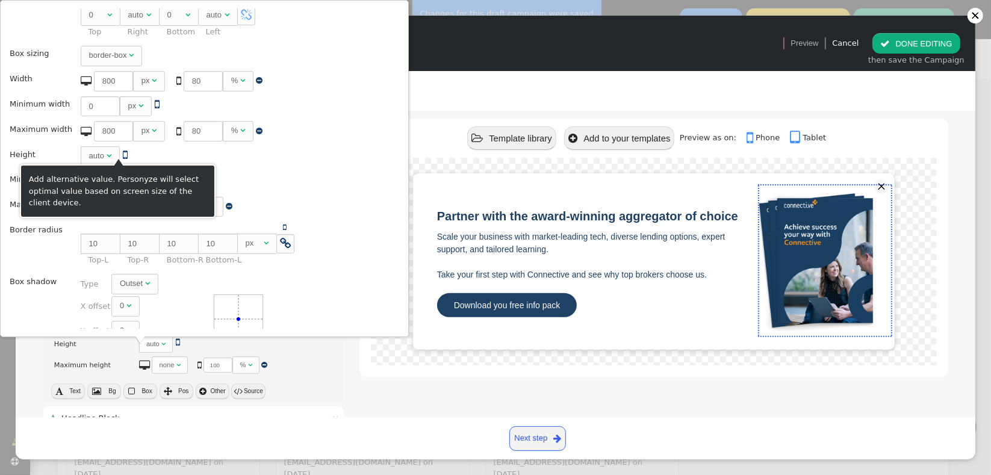
click at [123, 152] on span "" at bounding box center [125, 154] width 5 height 11
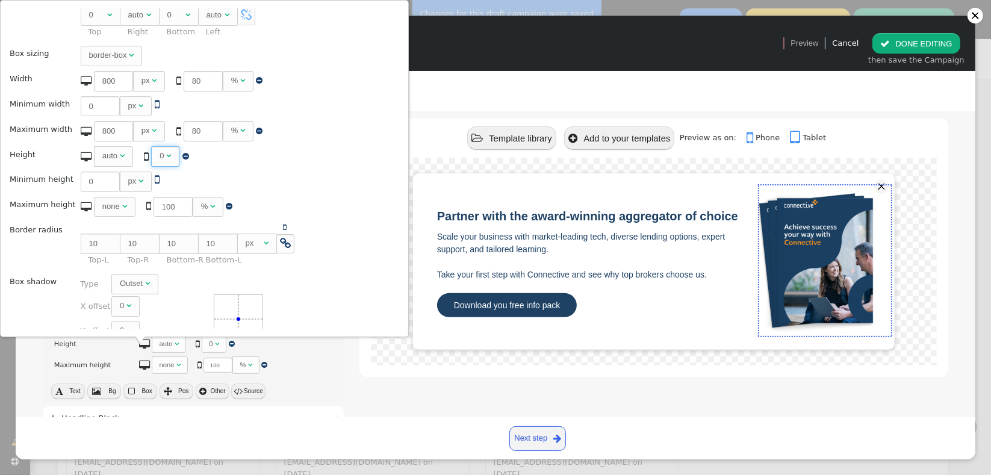
click at [151, 154] on span "0 " at bounding box center [165, 156] width 28 height 20
click at [266, 166] on td " 0 auto    0 auto    " at bounding box center [207, 157] width 261 height 24
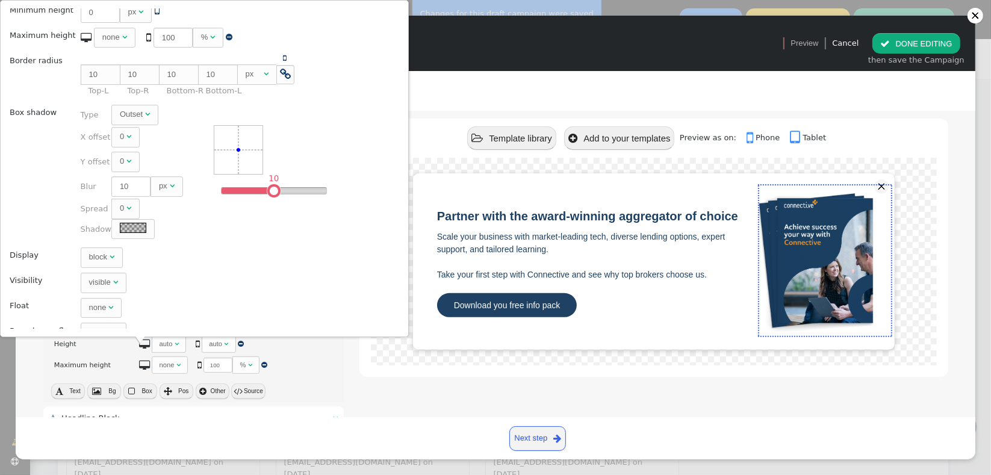
scroll to position [284, 0]
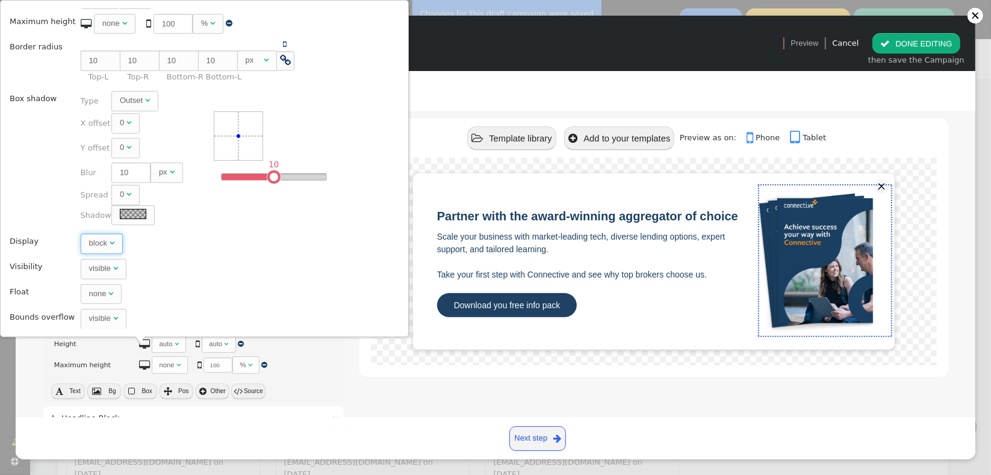
click at [81, 238] on span "block " at bounding box center [102, 244] width 42 height 20
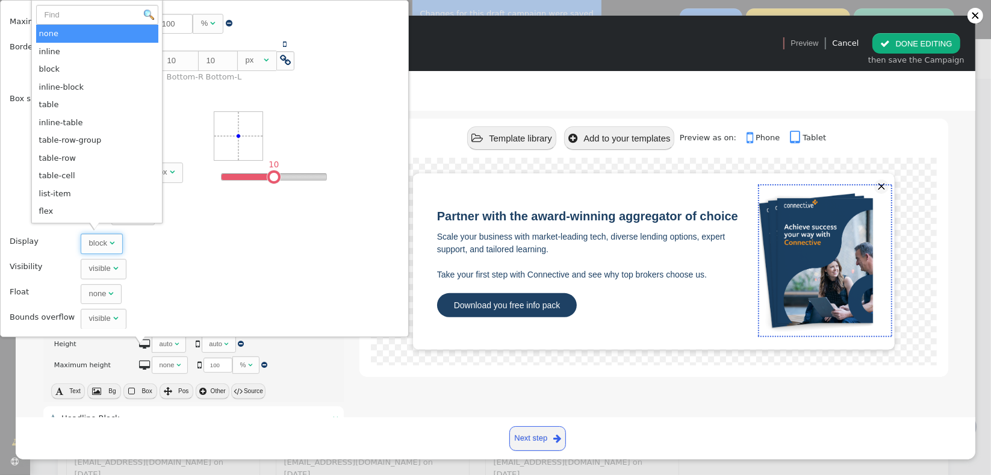
click at [81, 238] on span "block " at bounding box center [102, 244] width 42 height 20
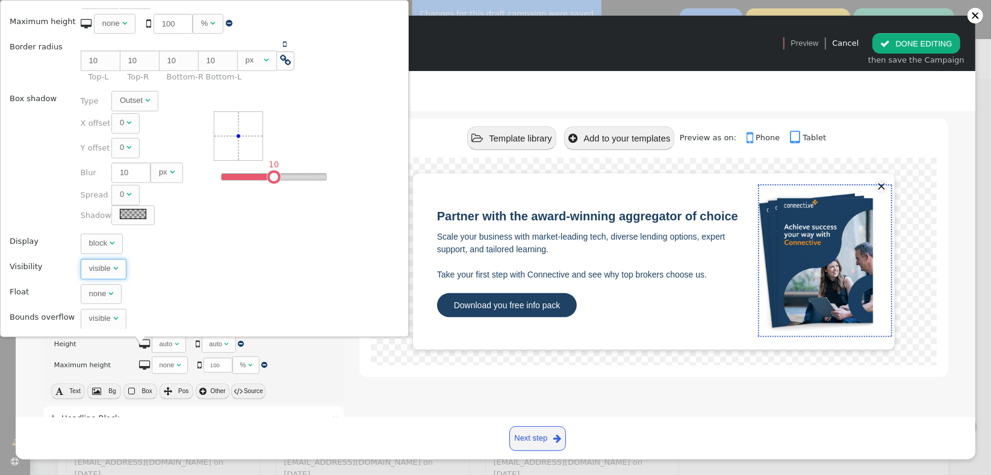
click at [89, 272] on div "visible " at bounding box center [103, 269] width 29 height 12
drag, startPoint x: 338, startPoint y: 375, endPoint x: 361, endPoint y: 382, distance: 23.4
click at [338, 406] on div " Headline Block  " at bounding box center [193, 418] width 301 height 25
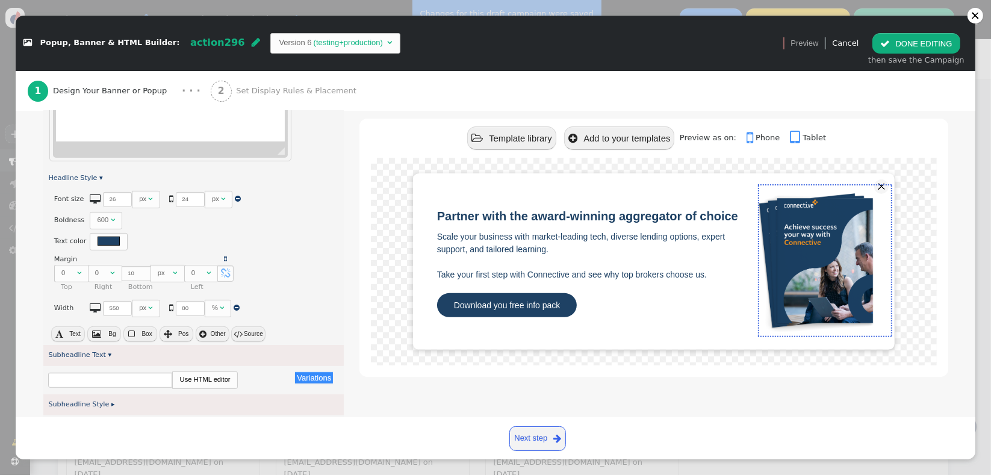
scroll to position [409, 0]
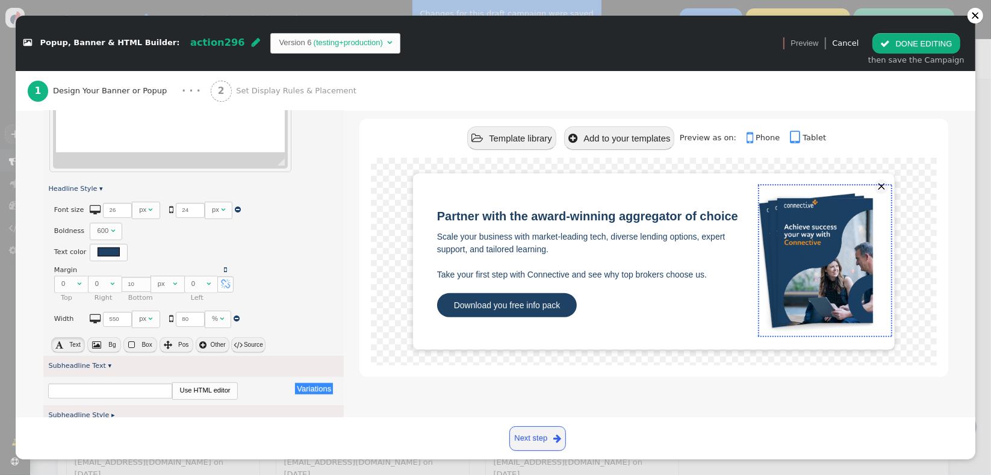
click at [63, 341] on span "" at bounding box center [59, 345] width 8 height 8
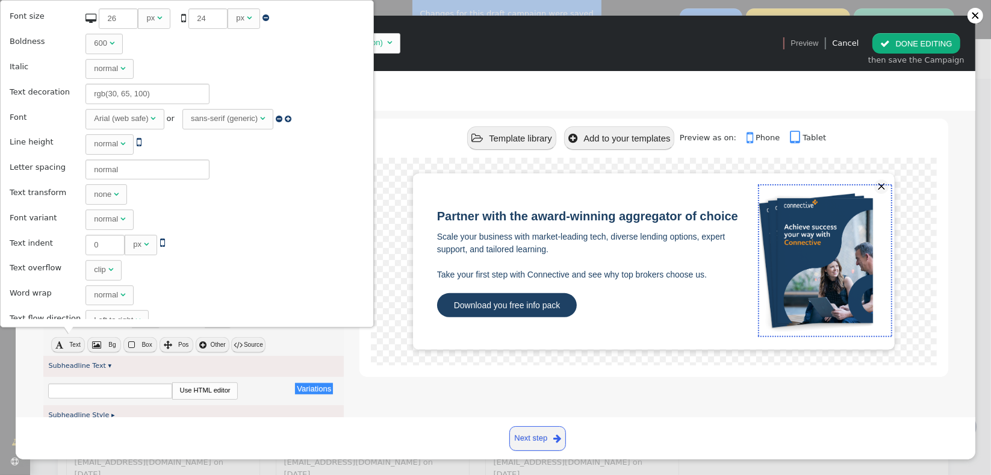
scroll to position [60, 0]
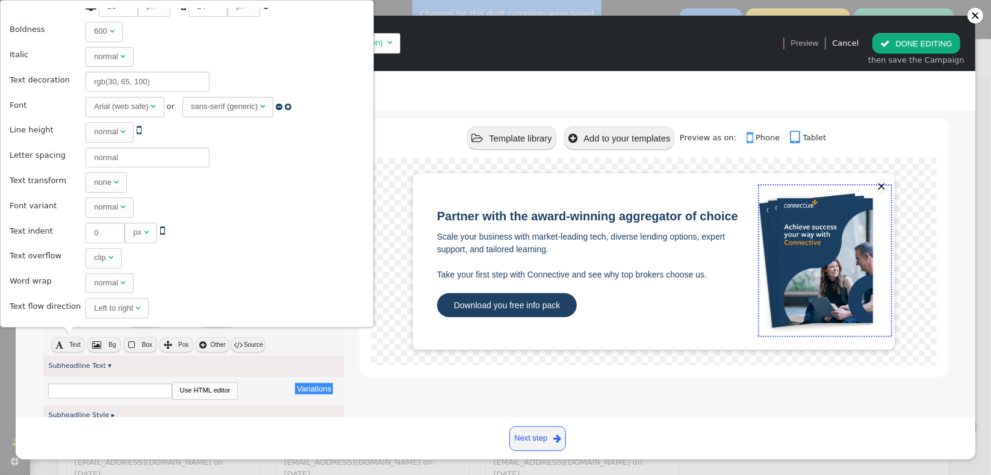
click at [106, 302] on div "Left to right" at bounding box center [113, 308] width 39 height 12
click at [94, 260] on div "clip" at bounding box center [100, 258] width 12 height 12
click at [361, 346] on div "Partner with the award-winning aggregator of choice Scale your business with ma…" at bounding box center [654, 267] width 588 height 219
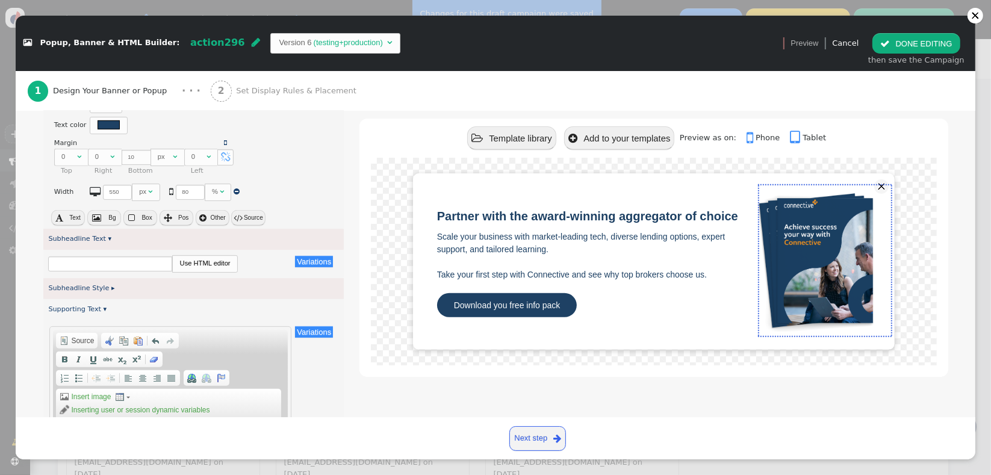
scroll to position [512, 0]
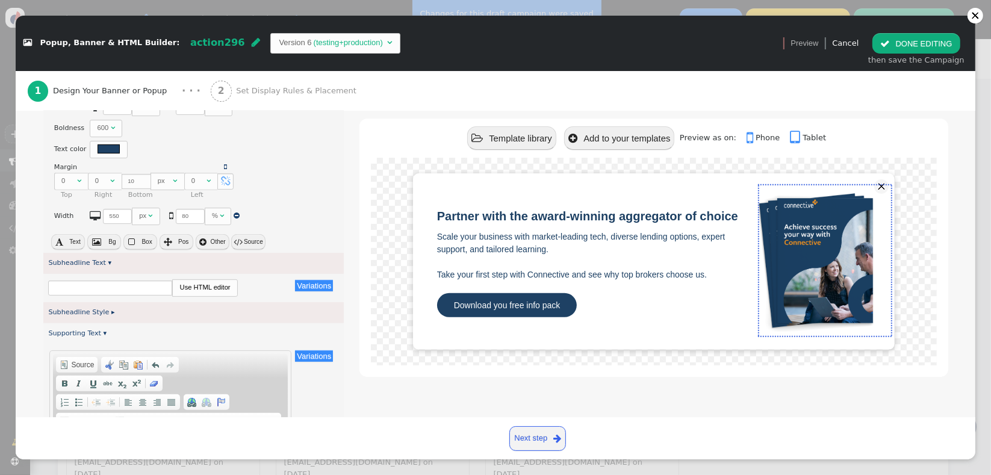
click at [901, 42] on button " DONE EDITING" at bounding box center [916, 43] width 87 height 20
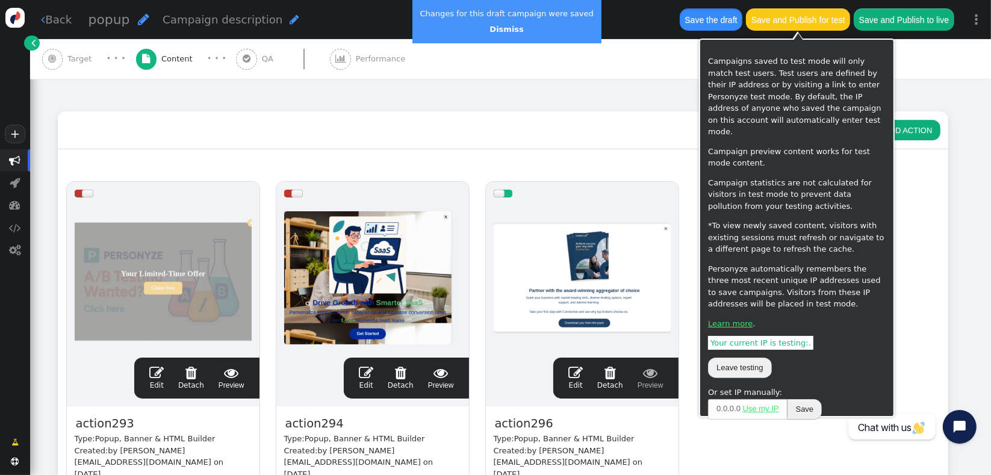
click at [711, 19] on button "Save the draft" at bounding box center [711, 19] width 63 height 22
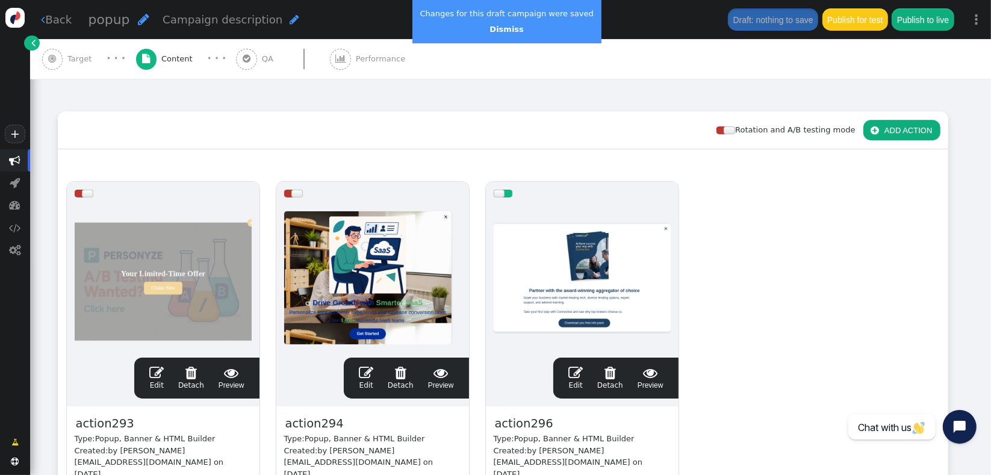
click at [579, 373] on span "" at bounding box center [575, 373] width 14 height 14
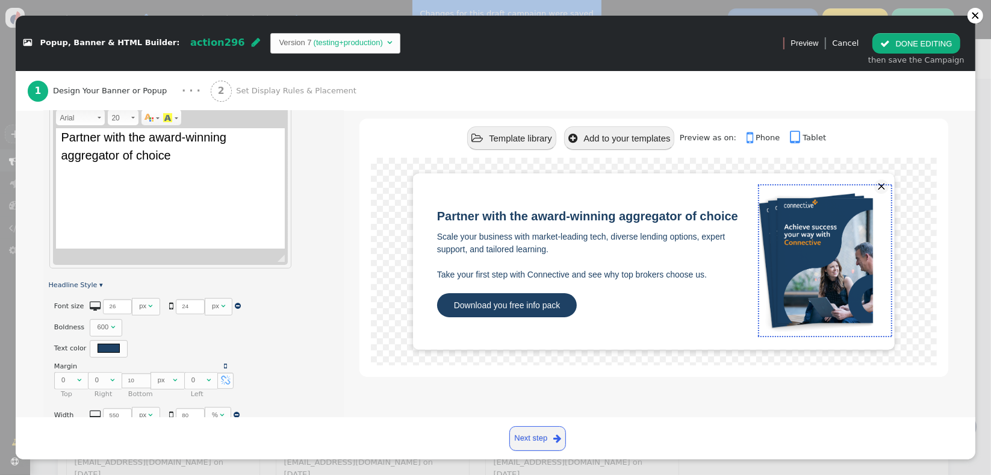
scroll to position [405, 0]
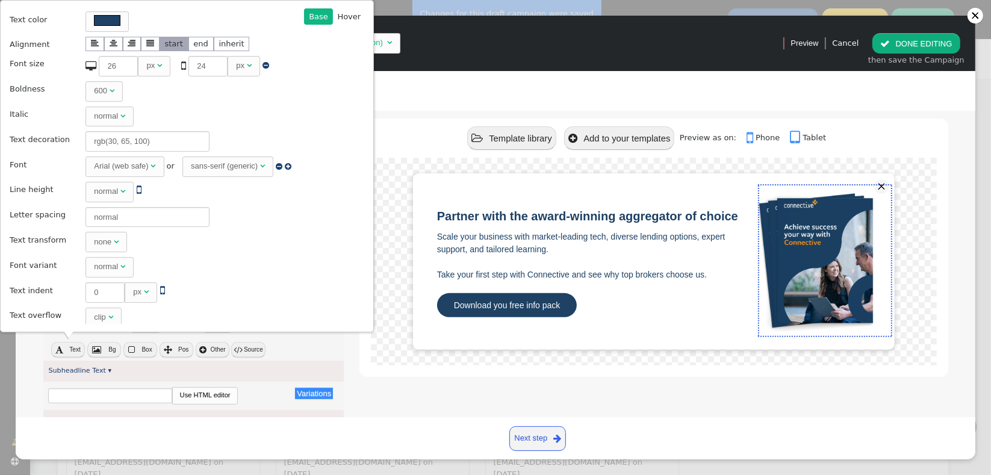
click at [319, 344] on div " Text  Bg  Box  Pos  Other  Source" at bounding box center [193, 351] width 301 height 20
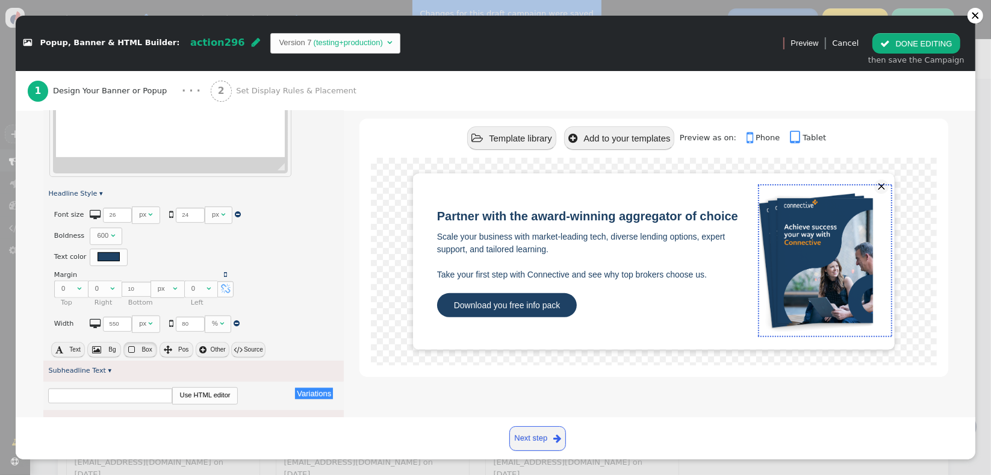
click at [148, 349] on span "Box" at bounding box center [147, 349] width 10 height 7
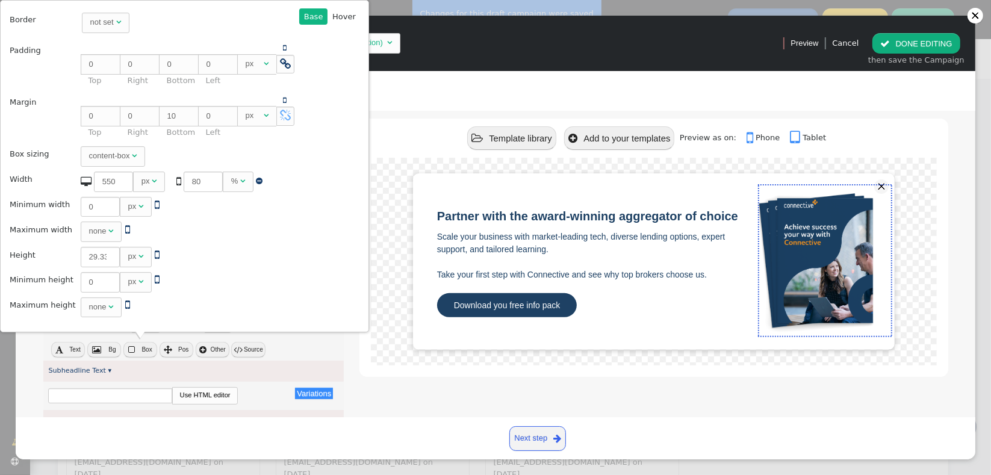
click at [231, 183] on div "%" at bounding box center [234, 181] width 7 height 12
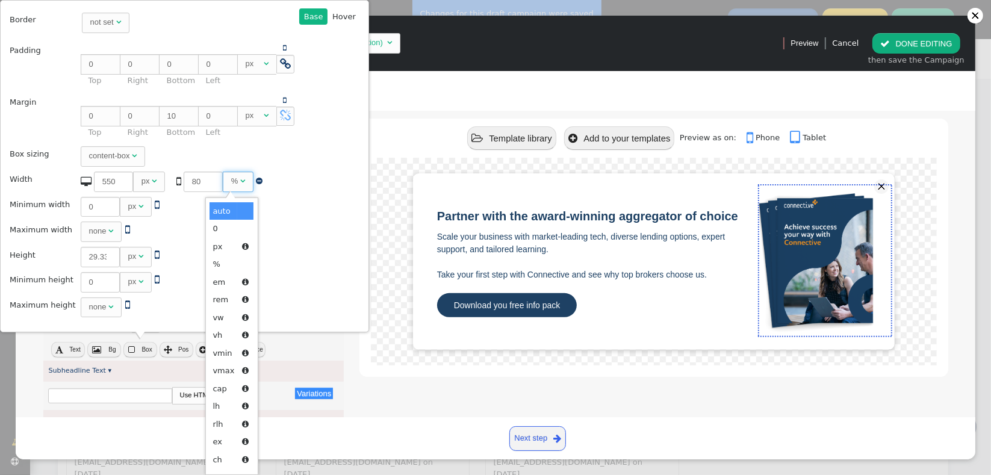
click at [178, 215] on td " 0 px  " at bounding box center [187, 207] width 221 height 24
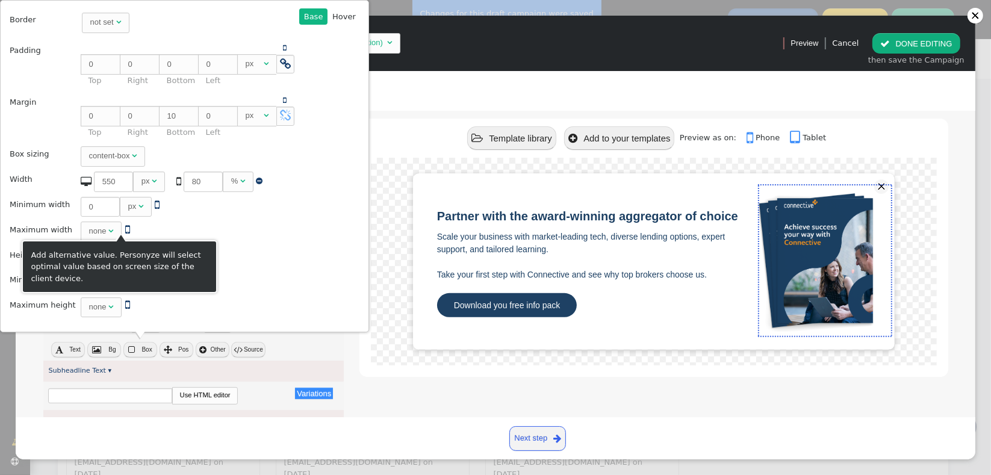
click at [125, 228] on span "" at bounding box center [127, 229] width 5 height 11
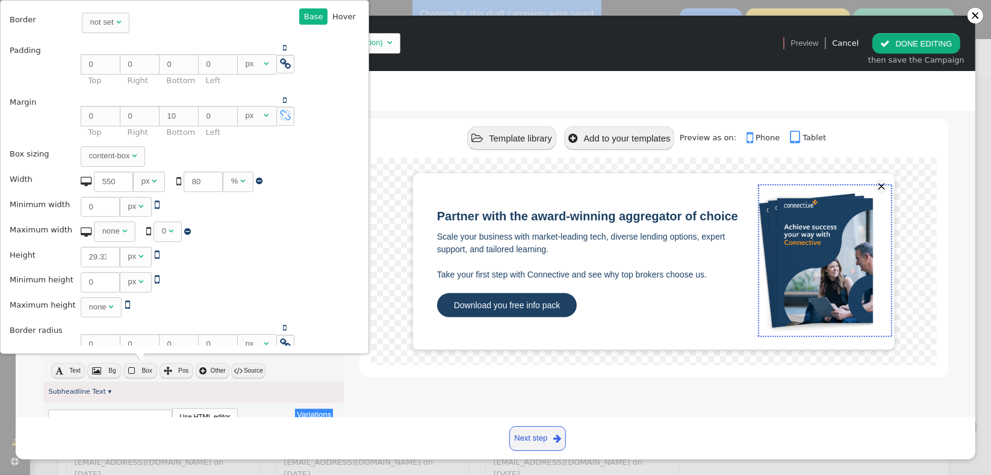
click at [162, 234] on div "0" at bounding box center [164, 231] width 4 height 12
click at [81, 257] on input "29.3333" at bounding box center [100, 257] width 39 height 20
click at [226, 259] on td " 29.3333 px  " at bounding box center [187, 257] width 221 height 24
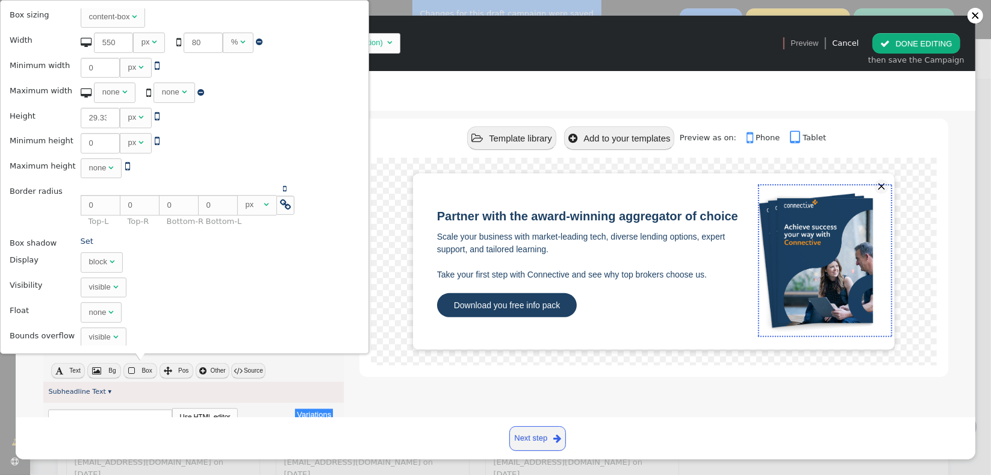
scroll to position [141, 0]
click at [102, 257] on div "block " at bounding box center [101, 260] width 25 height 12
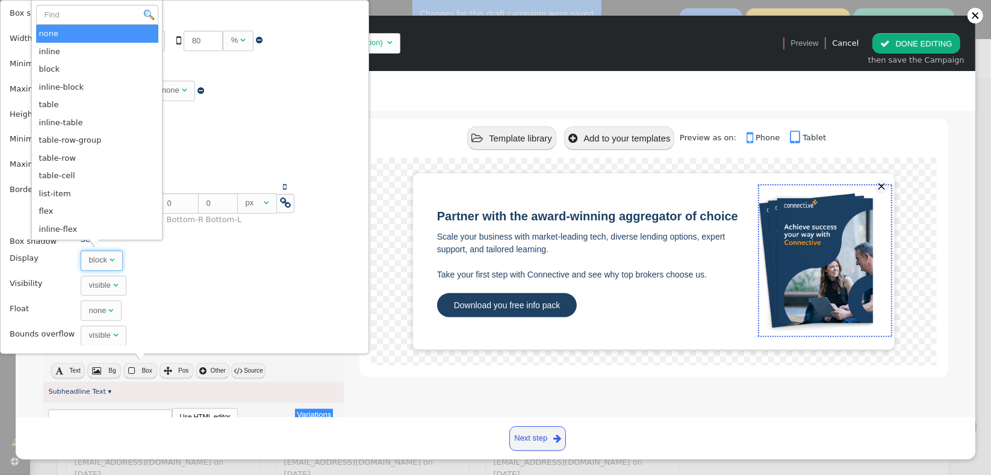
click at [298, 252] on div "Base  Base Hover  Back Border not set  Padding    0 px    0 px    0…" at bounding box center [184, 176] width 352 height 337
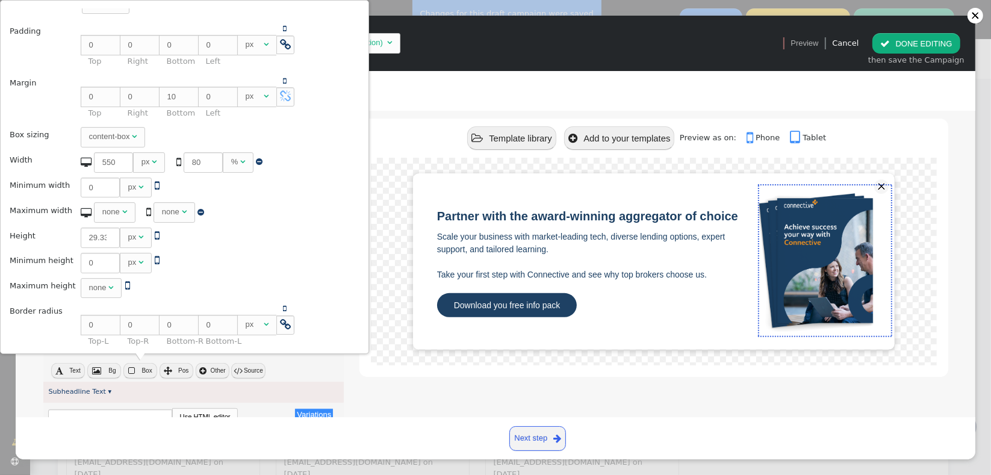
scroll to position [13, 0]
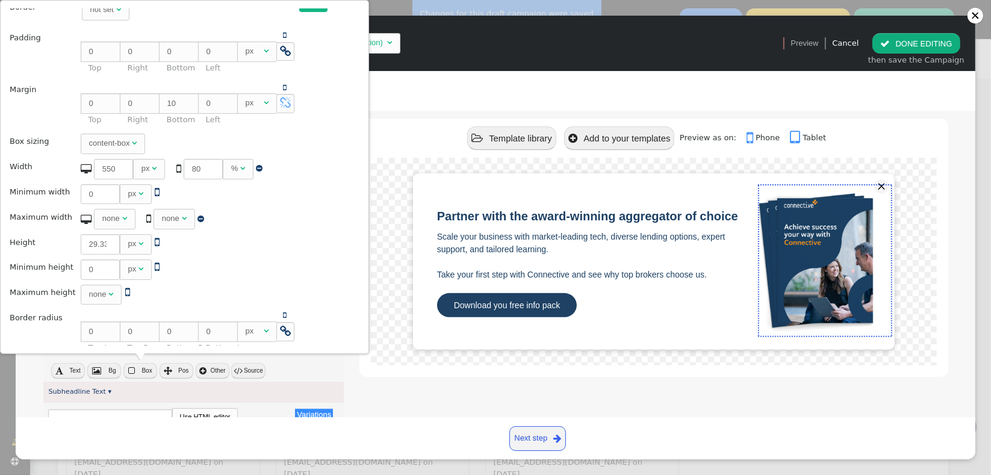
click at [169, 219] on div "none" at bounding box center [170, 219] width 17 height 12
drag, startPoint x: 169, startPoint y: 216, endPoint x: 155, endPoint y: 215, distance: 13.9
click at [155, 215] on input "0" at bounding box center [173, 219] width 39 height 20
type input "80"
click at [226, 215] on span "" at bounding box center [229, 219] width 7 height 8
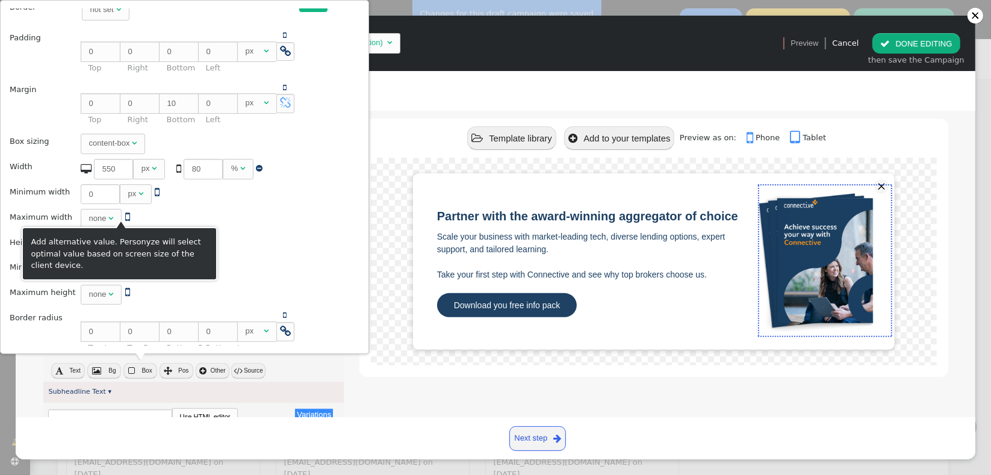
click at [125, 218] on span "" at bounding box center [127, 216] width 5 height 11
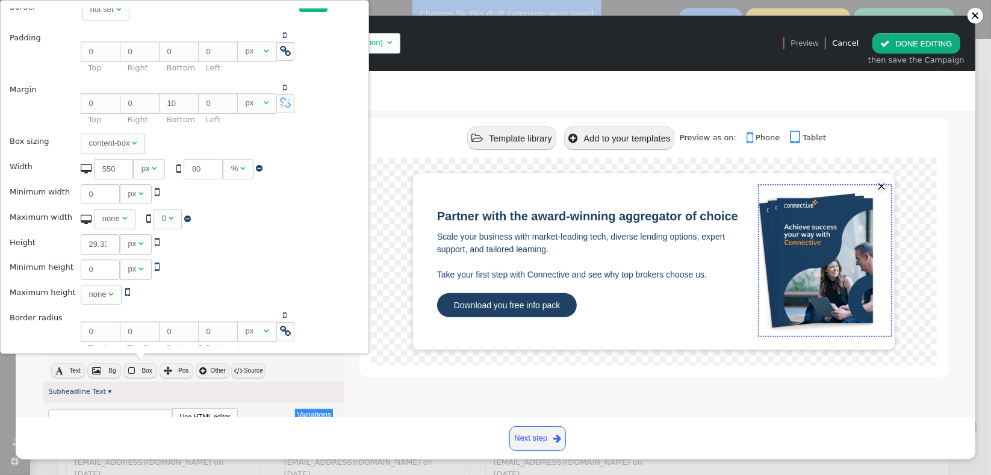
click at [162, 218] on div "0" at bounding box center [164, 219] width 4 height 12
drag, startPoint x: 164, startPoint y: 213, endPoint x: 151, endPoint y: 214, distance: 13.9
click at [154, 214] on input "0" at bounding box center [173, 219] width 39 height 20
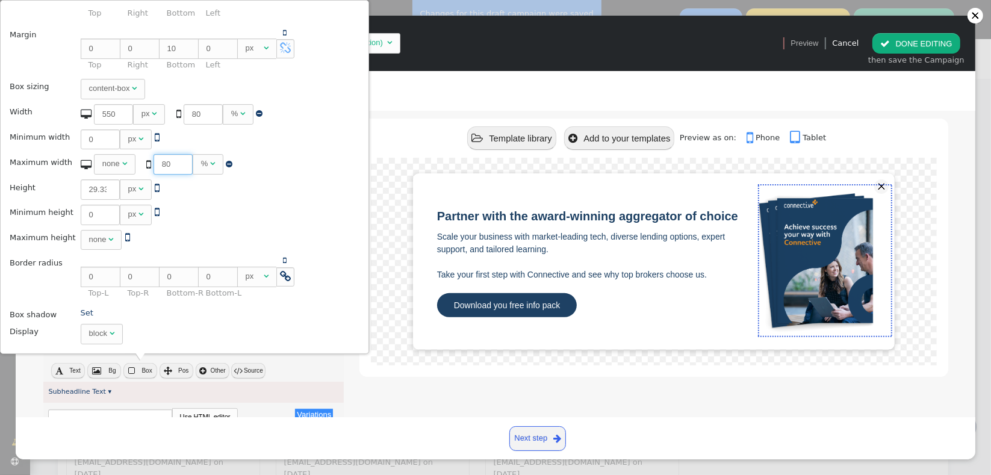
scroll to position [0, 0]
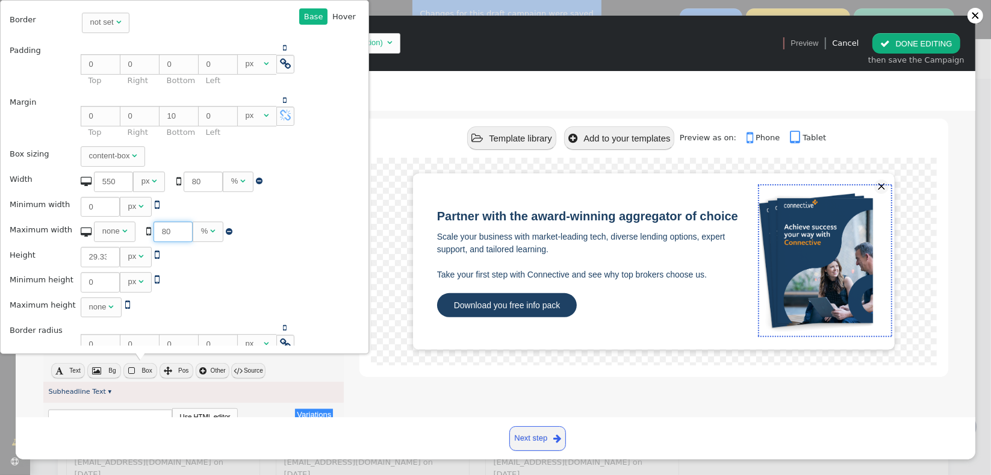
type input "80"
click at [372, 237] on div at bounding box center [653, 262] width 565 height 208
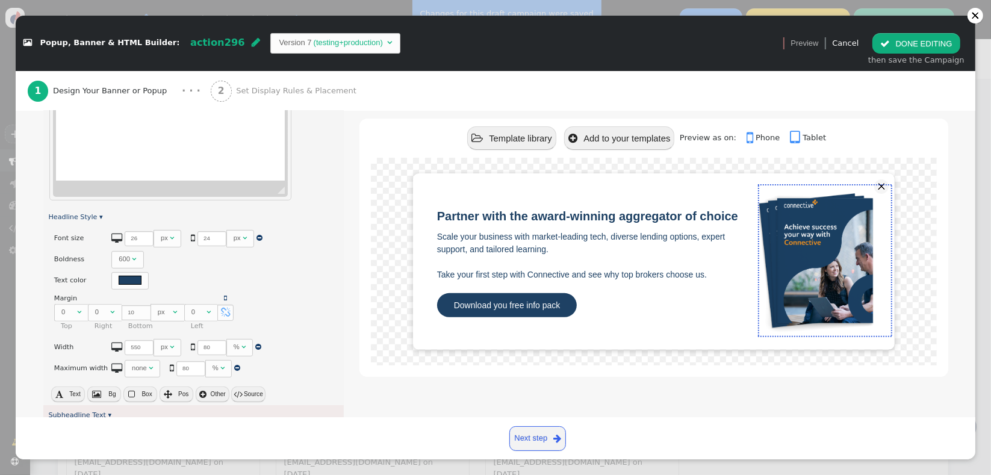
scroll to position [428, 0]
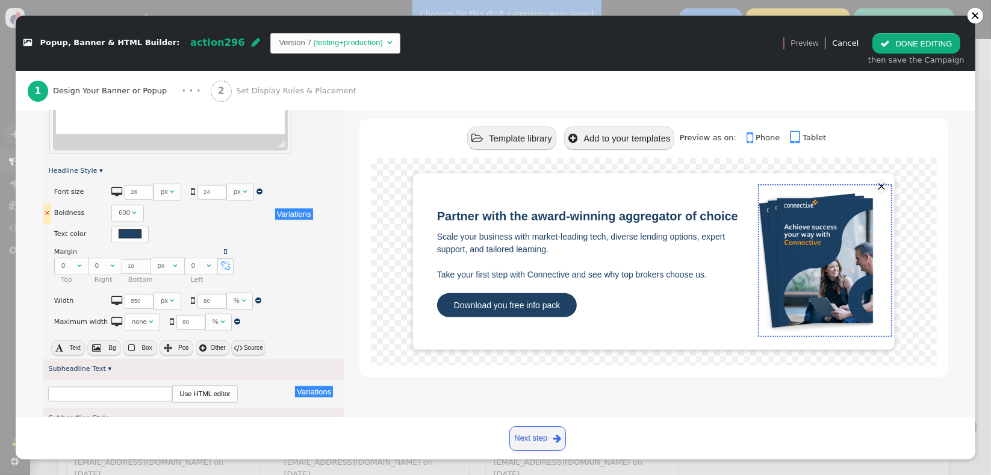
click at [119, 209] on div "600" at bounding box center [124, 213] width 11 height 10
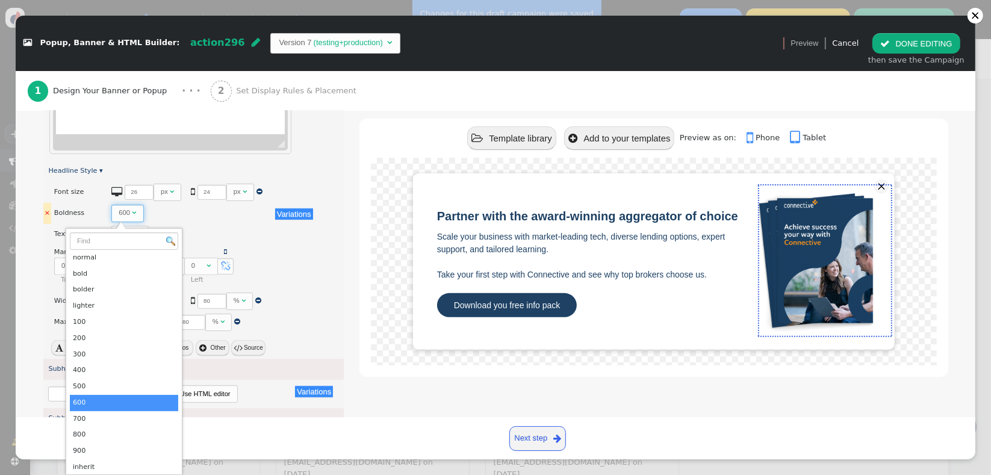
click at [119, 209] on div "600" at bounding box center [124, 213] width 11 height 10
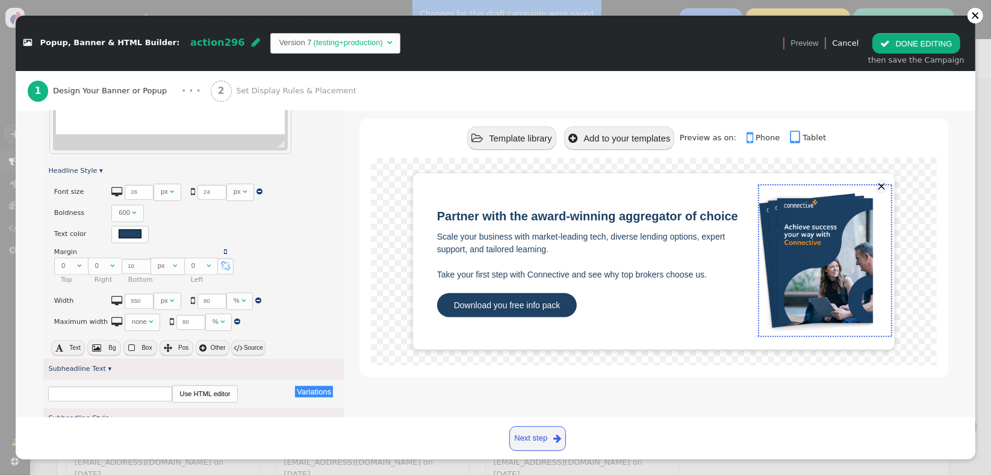
click at [64, 349] on button " Text" at bounding box center [68, 348] width 34 height 16
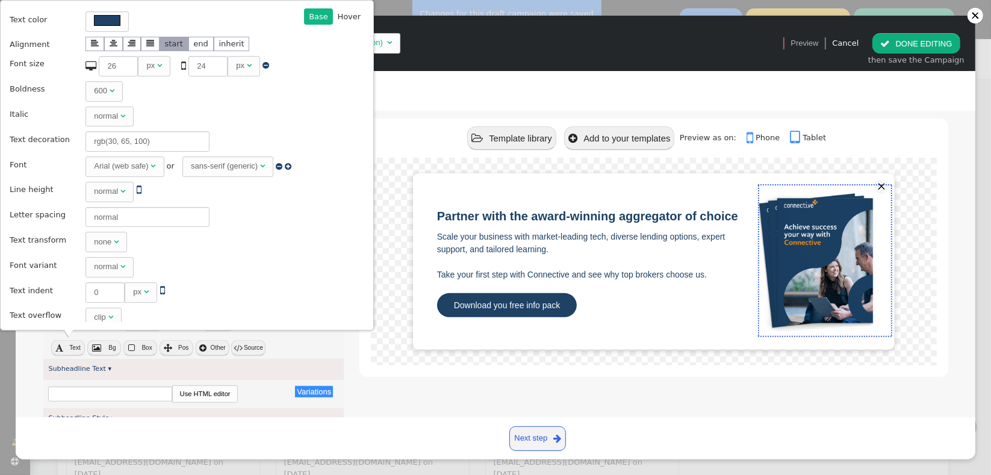
click at [95, 311] on div "clip" at bounding box center [100, 317] width 12 height 12
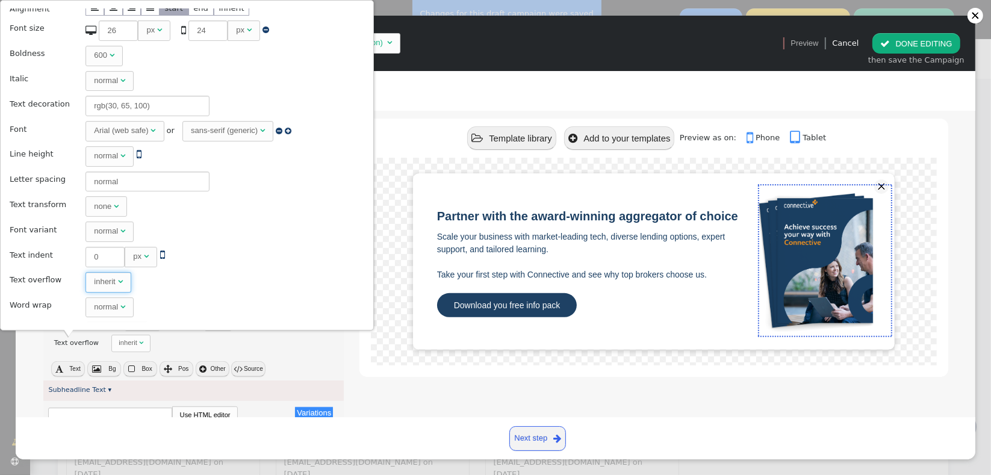
scroll to position [56, 0]
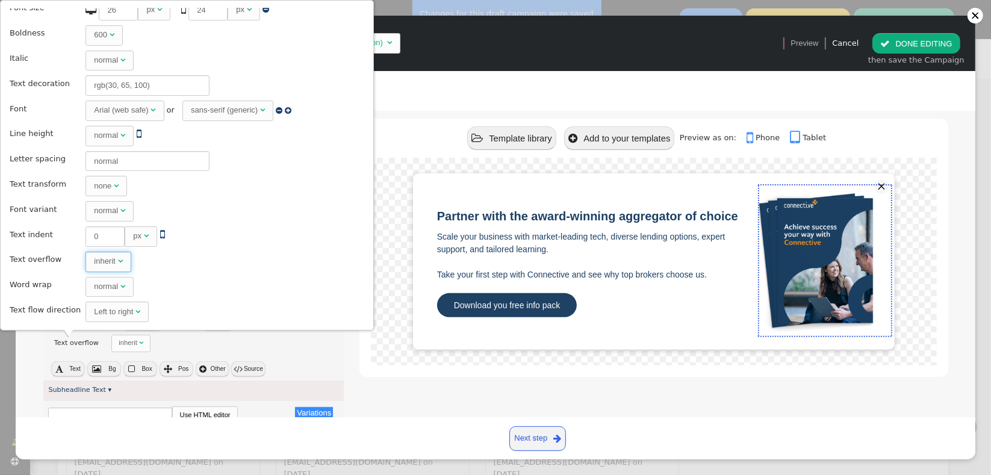
click at [99, 287] on div "normal" at bounding box center [106, 287] width 24 height 12
click at [276, 269] on td "inherit " at bounding box center [192, 262] width 221 height 24
click at [135, 311] on span "" at bounding box center [137, 312] width 5 height 8
click at [302, 276] on div "Base  Base Hover  Back Text color Alignment     start end inherit Vertica…" at bounding box center [186, 165] width 357 height 314
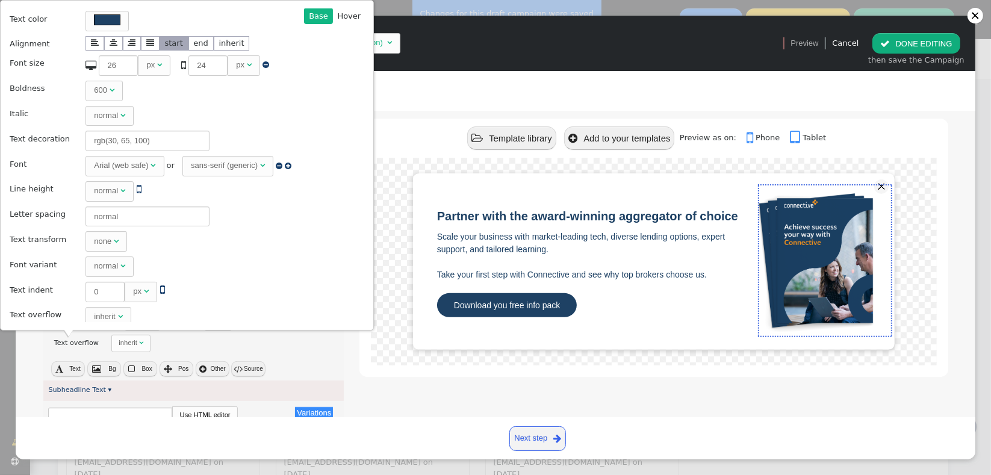
scroll to position [0, 0]
click at [105, 192] on div "normal" at bounding box center [106, 191] width 24 height 12
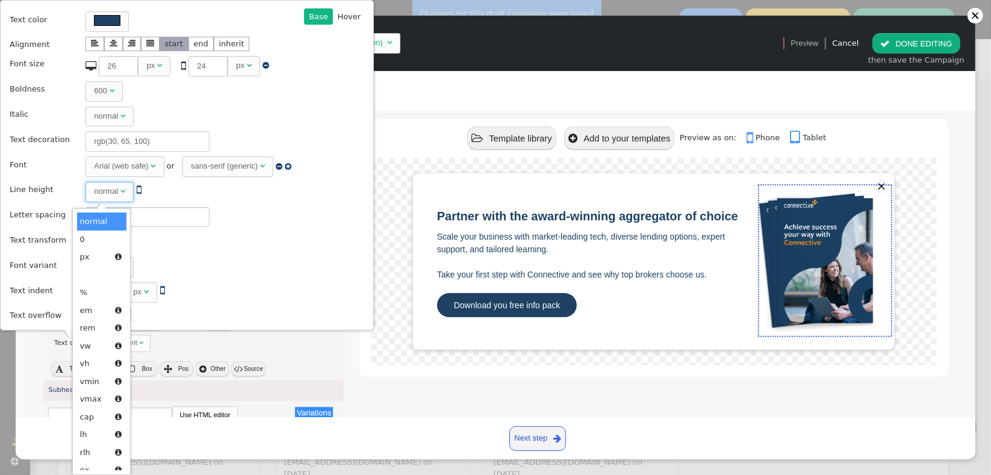
click at [105, 192] on div "normal" at bounding box center [106, 191] width 24 height 12
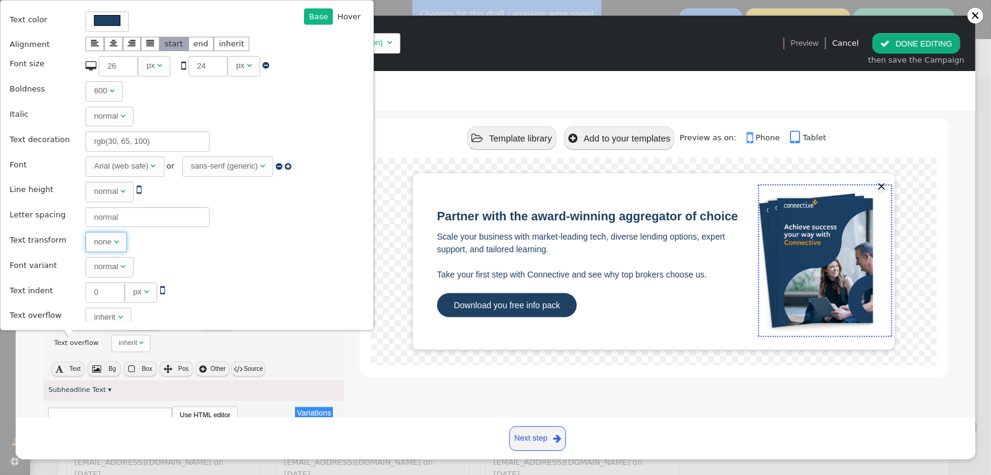
click at [114, 243] on span "" at bounding box center [116, 242] width 5 height 8
click at [109, 262] on div "normal" at bounding box center [106, 267] width 24 height 12
click at [378, 247] on div at bounding box center [653, 262] width 565 height 208
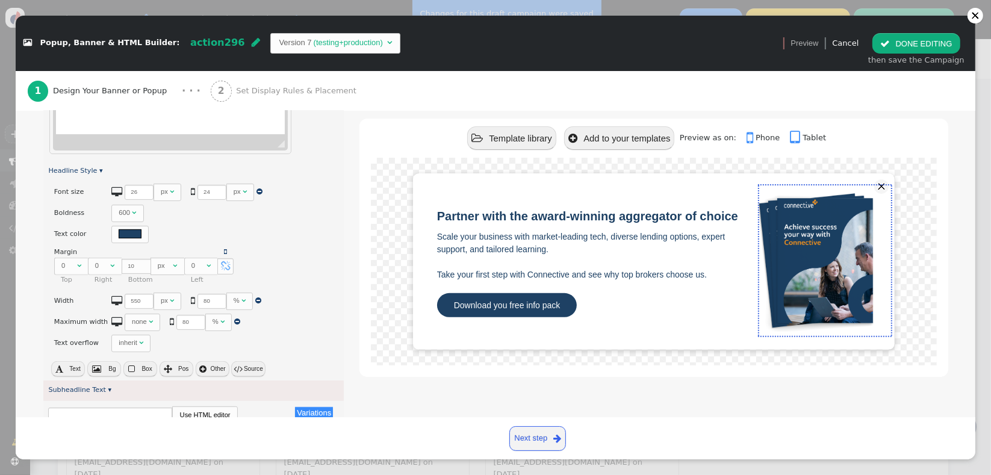
click at [746, 143] on div "Preview as on:  Phone  Tablet" at bounding box center [753, 137] width 146 height 23
click at [752, 137] on link " Phone" at bounding box center [767, 137] width 41 height 9
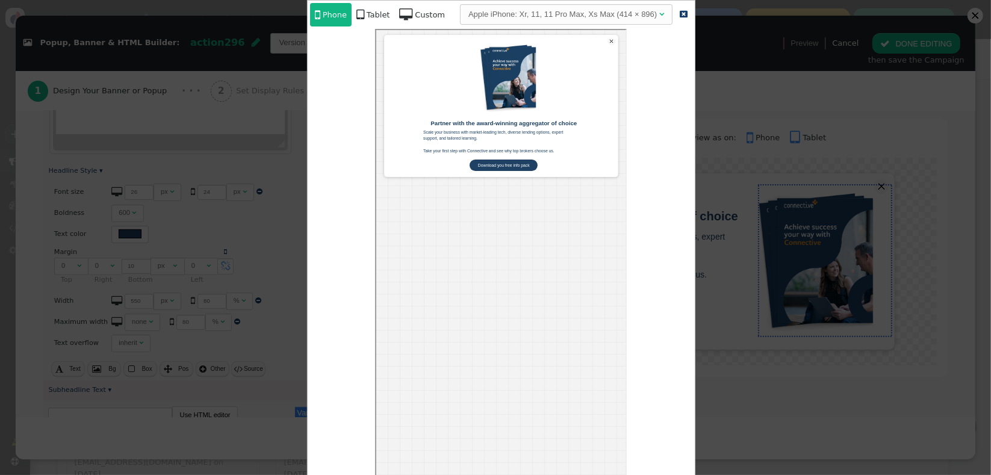
click at [729, 180] on div at bounding box center [495, 237] width 991 height 475
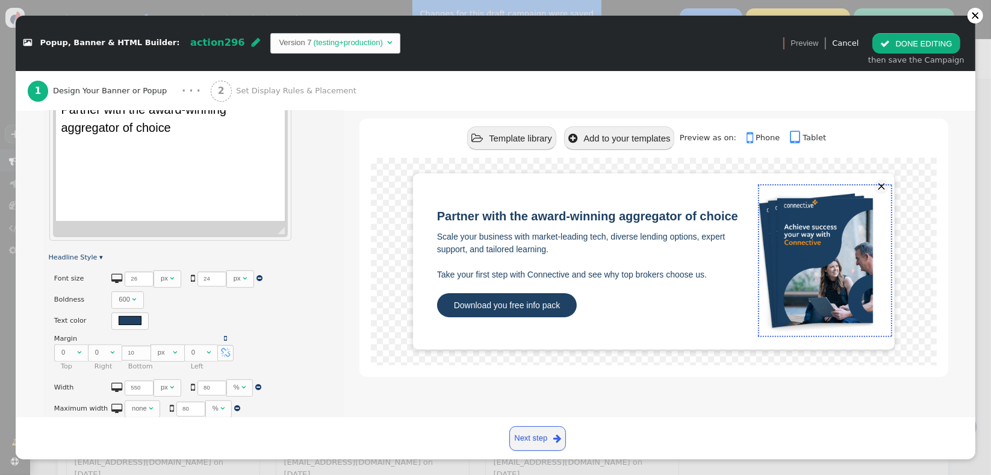
scroll to position [393, 0]
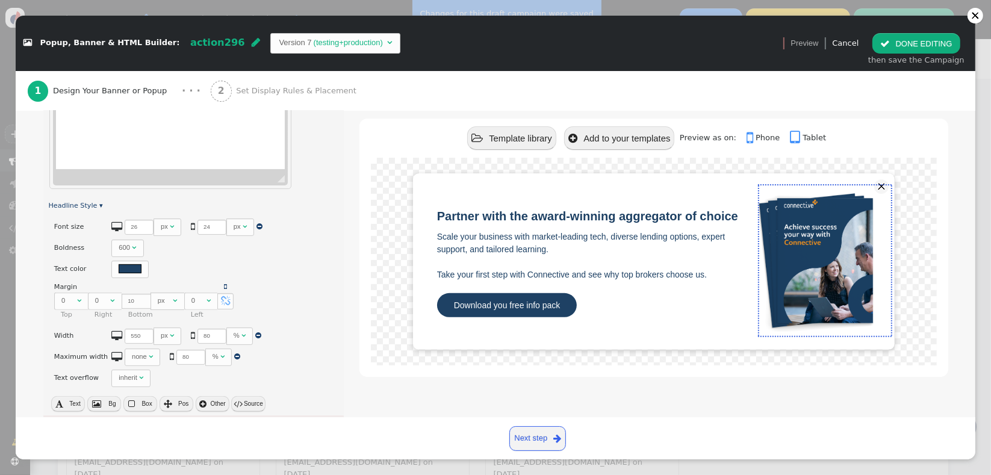
click at [755, 142] on link " Phone" at bounding box center [767, 137] width 41 height 9
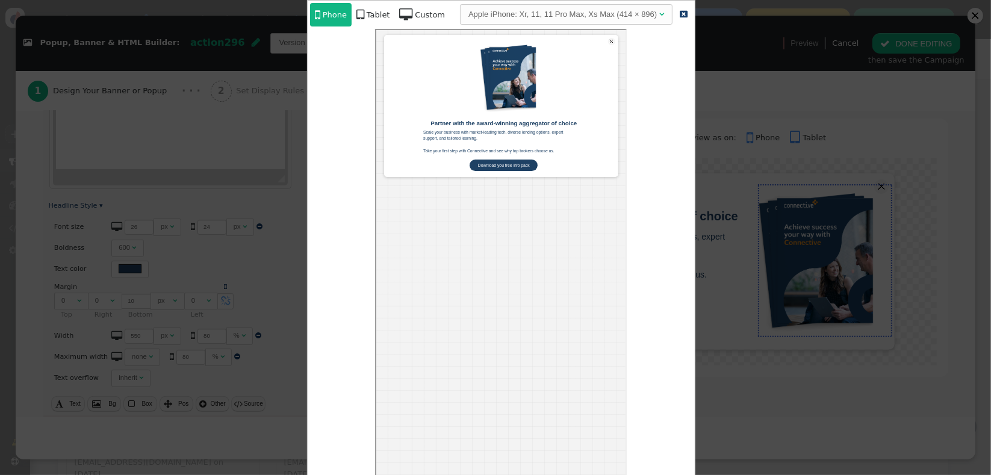
scroll to position [0, 0]
click at [755, 158] on div at bounding box center [495, 237] width 991 height 475
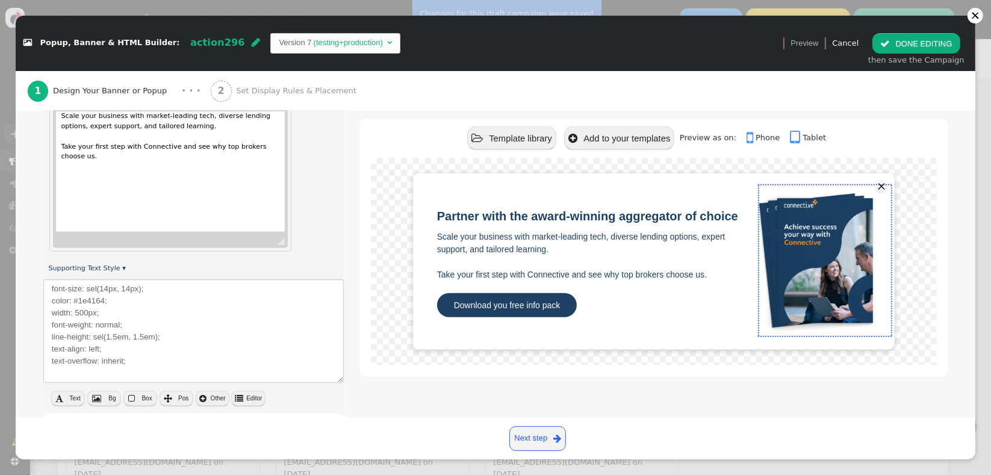
scroll to position [923, 0]
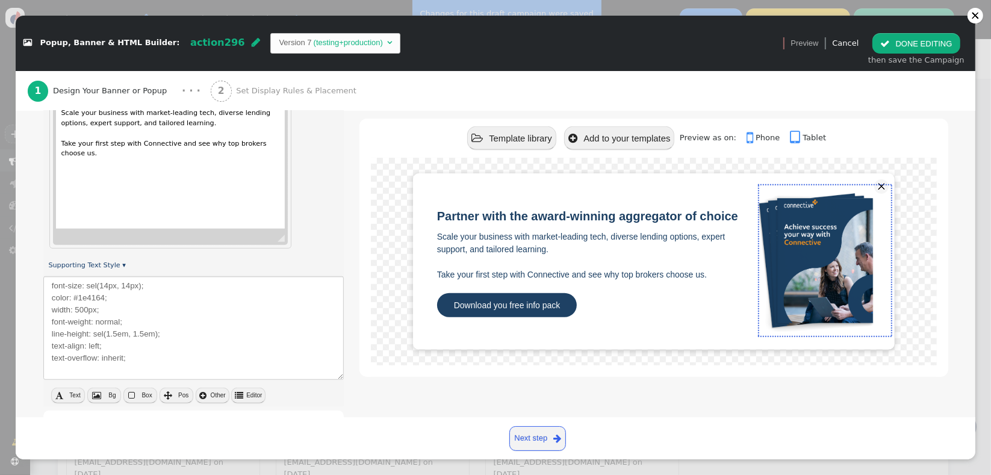
click at [69, 396] on button " Text" at bounding box center [68, 396] width 34 height 16
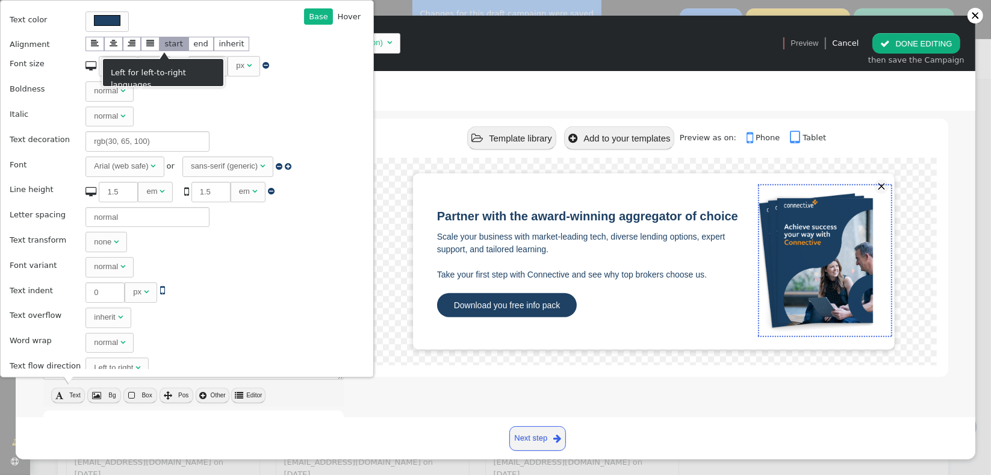
click at [163, 47] on li "start" at bounding box center [174, 44] width 29 height 14
click at [404, 152] on div " Template library  Add to your templates Preview as on:  Phone  Tablet" at bounding box center [654, 138] width 588 height 39
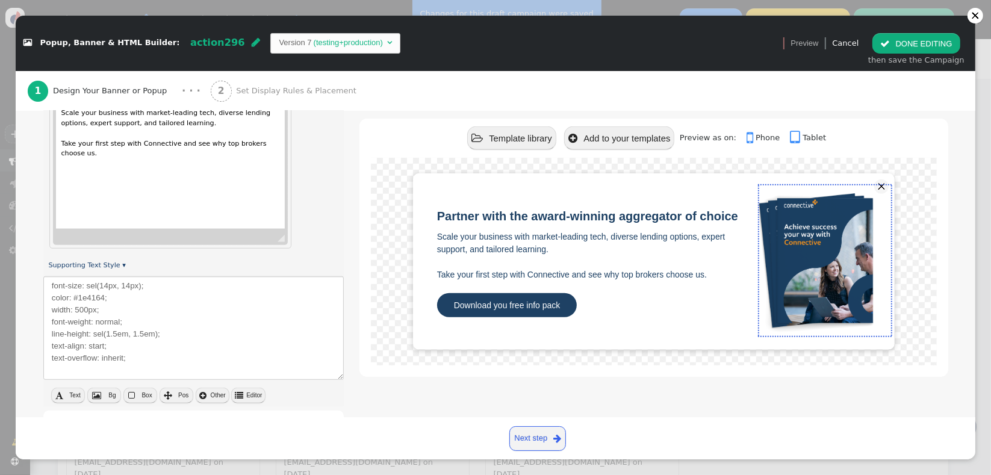
click at [759, 143] on div "Preview as on:  Phone  Tablet" at bounding box center [753, 137] width 146 height 23
click at [759, 138] on link " Phone" at bounding box center [767, 137] width 41 height 9
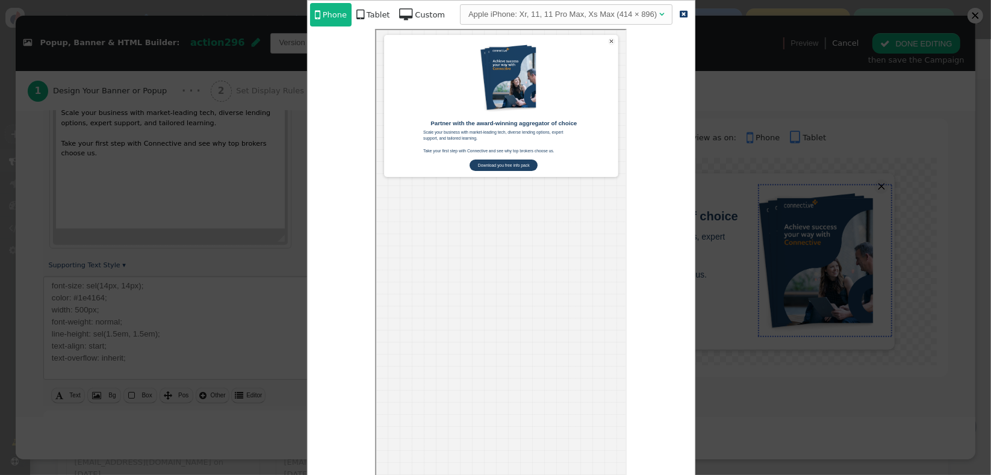
scroll to position [0, 0]
click at [747, 154] on div at bounding box center [495, 237] width 991 height 475
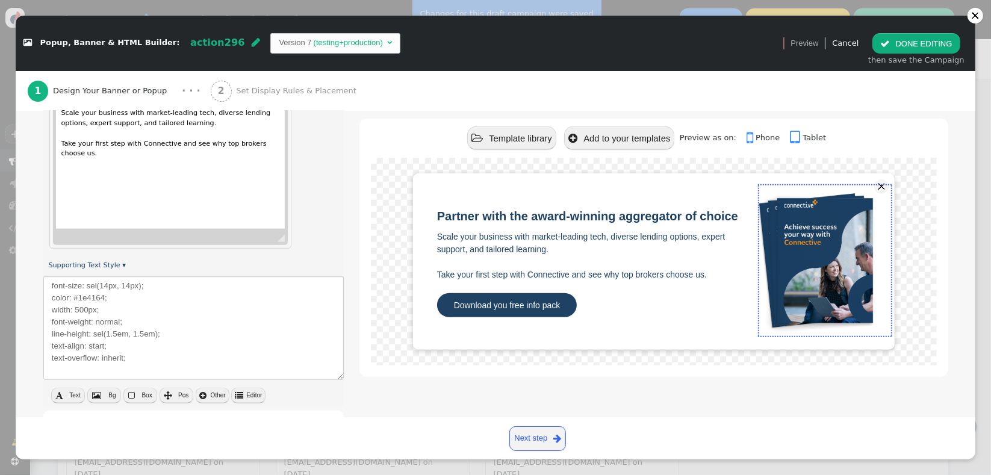
click at [64, 395] on button " Text" at bounding box center [68, 396] width 34 height 16
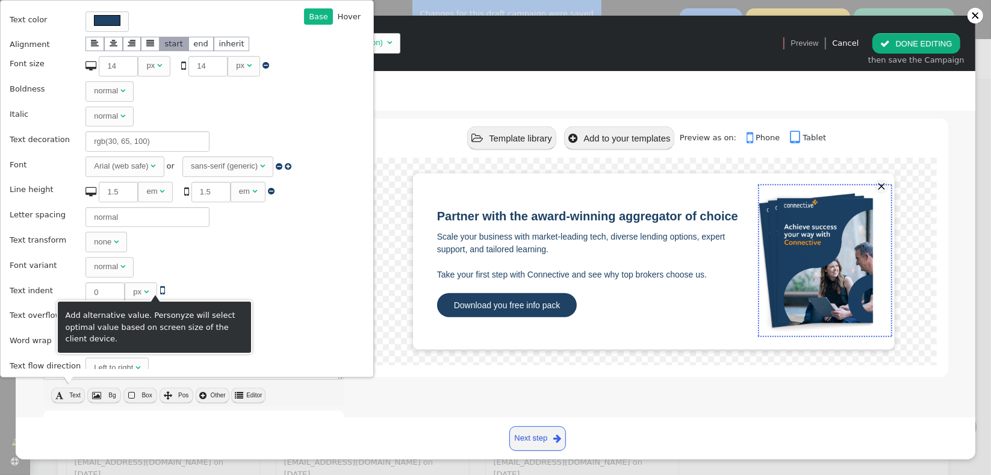
click at [160, 288] on span "" at bounding box center [162, 290] width 5 height 11
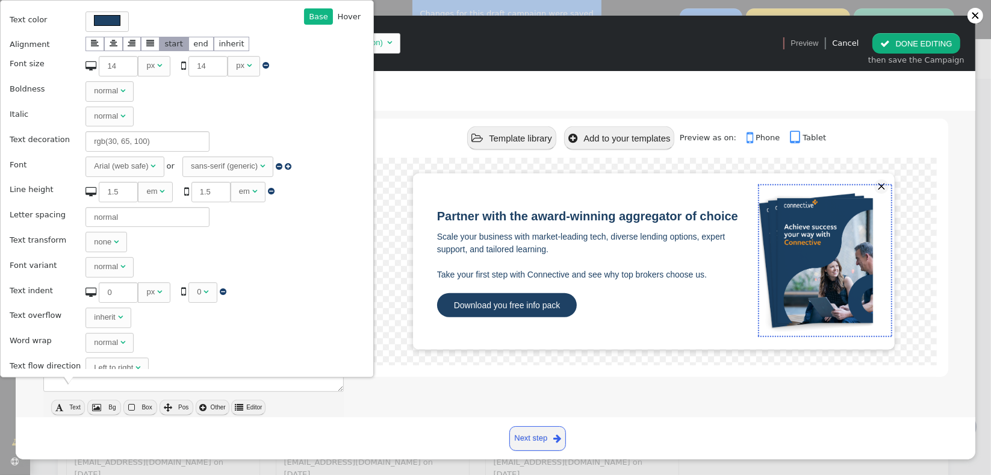
click at [197, 293] on div "0" at bounding box center [199, 292] width 4 height 12
click at [375, 298] on div at bounding box center [653, 262] width 565 height 208
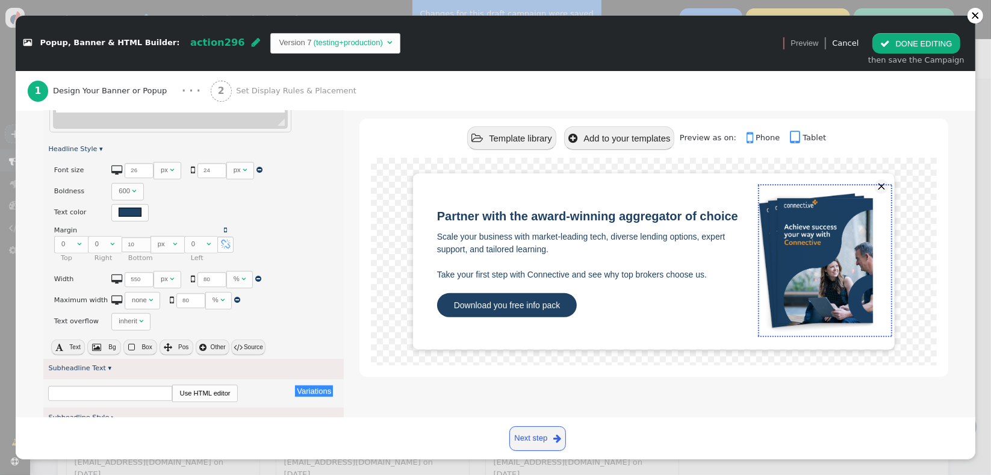
scroll to position [419, 0]
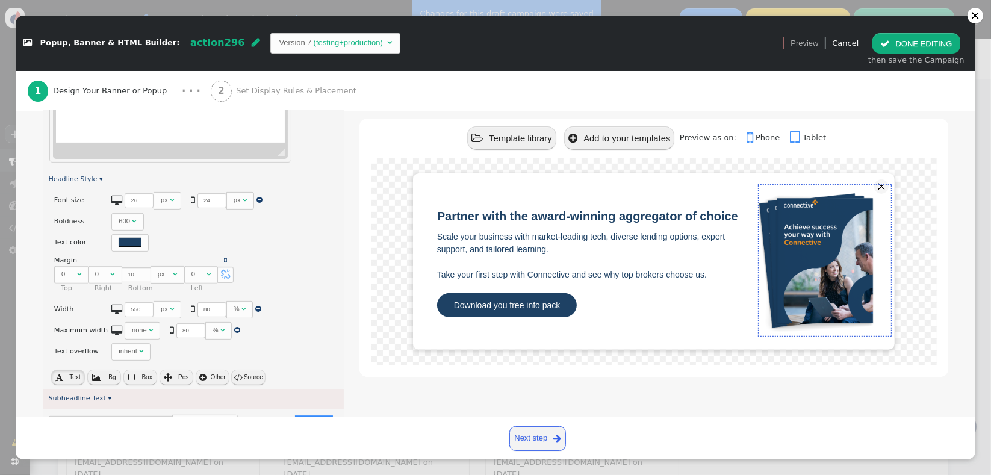
click at [64, 376] on button " Text" at bounding box center [68, 378] width 34 height 16
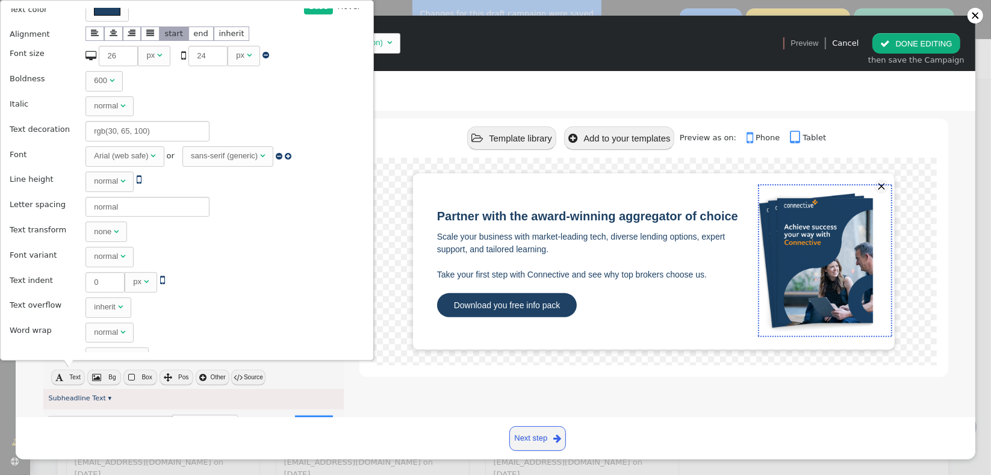
scroll to position [0, 0]
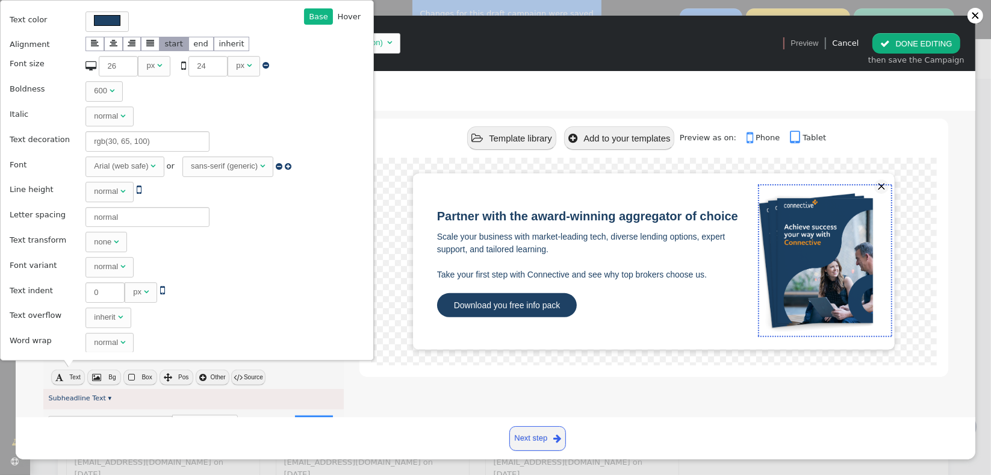
click at [206, 272] on td "normal " at bounding box center [192, 267] width 221 height 24
click at [94, 316] on div "inherit" at bounding box center [104, 317] width 21 height 12
click at [94, 317] on div "inherit" at bounding box center [104, 317] width 21 height 12
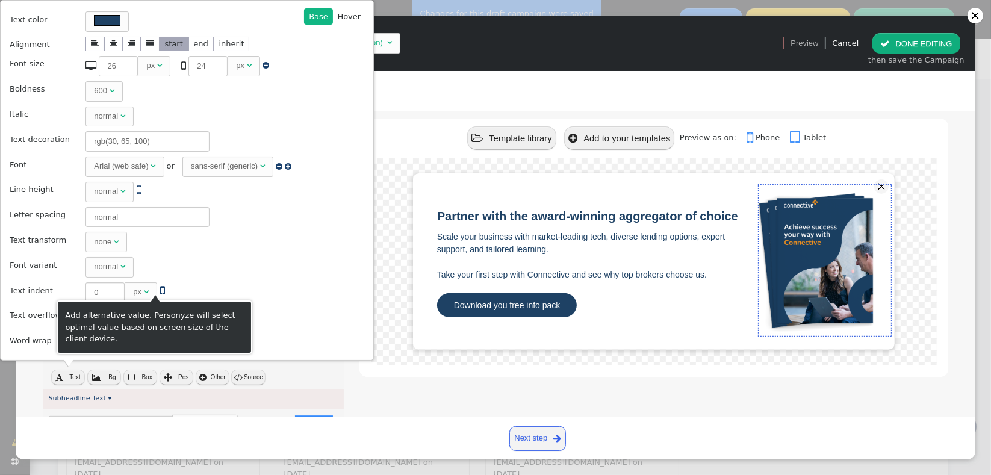
click at [160, 289] on span "" at bounding box center [162, 290] width 5 height 11
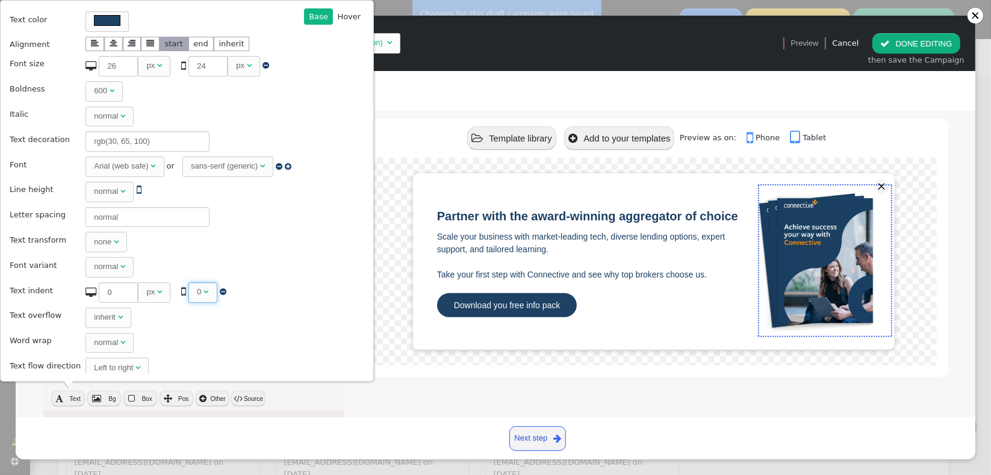
click at [188, 288] on span "0 " at bounding box center [202, 292] width 28 height 20
click at [218, 290] on div " 0 px    0 0    " at bounding box center [160, 292] width 148 height 20
click at [220, 290] on span "" at bounding box center [223, 292] width 7 height 8
click at [380, 338] on div at bounding box center [653, 262] width 565 height 208
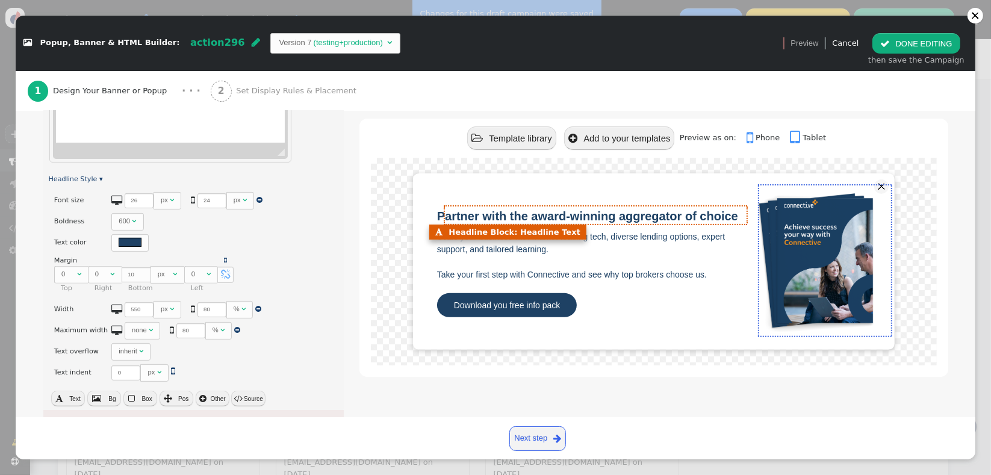
click at [452, 220] on span "Partner with the award-winning aggregator of choice" at bounding box center [587, 216] width 301 height 13
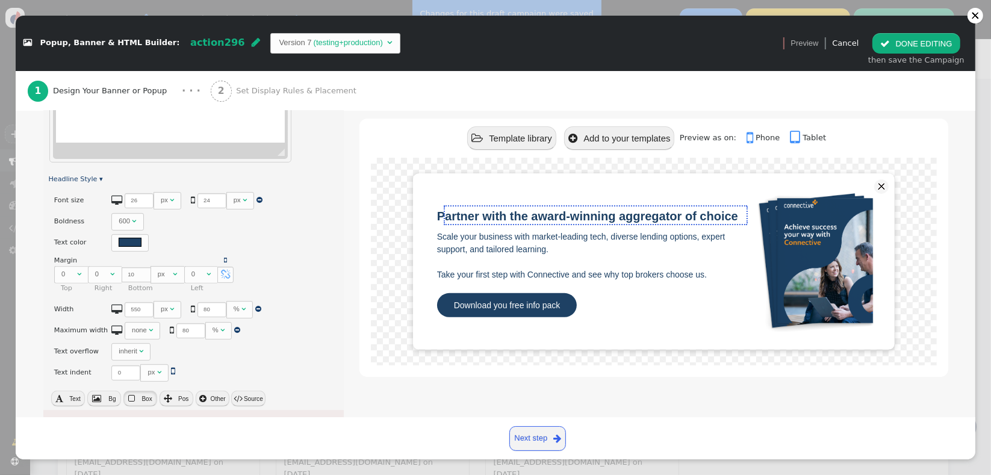
click at [150, 400] on button " Box" at bounding box center [140, 399] width 34 height 16
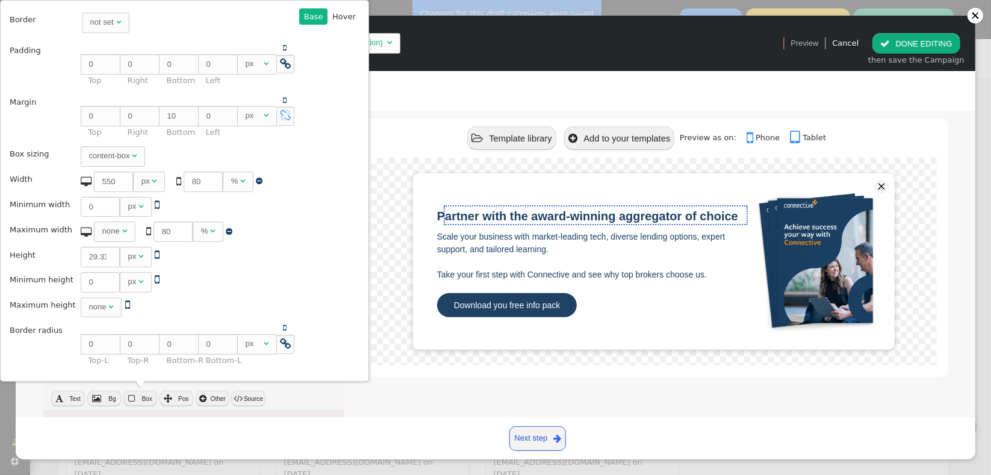
click at [328, 297] on div "Base  Base Hover  Back Border not set  Padding    0 px    0 px    0…" at bounding box center [184, 190] width 352 height 365
click at [387, 251] on div "Partner with the award-winning aggregator of choice Scale your business with ma…" at bounding box center [654, 261] width 534 height 176
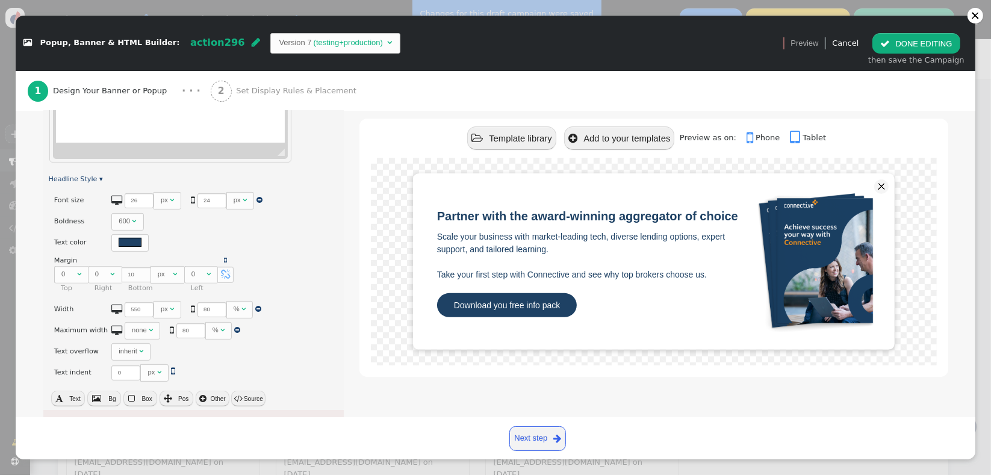
click at [753, 139] on link " Phone" at bounding box center [767, 137] width 41 height 9
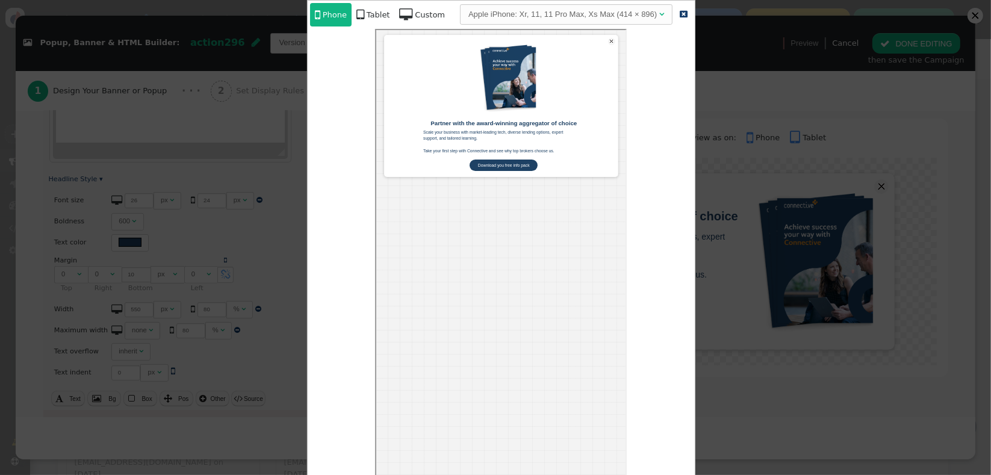
click at [559, 142] on div "Scale your business with market-leading tech, diverse lending options, expert s…" at bounding box center [495, 140] width 146 height 25
click at [374, 19] on div "Tablet" at bounding box center [378, 15] width 23 height 12
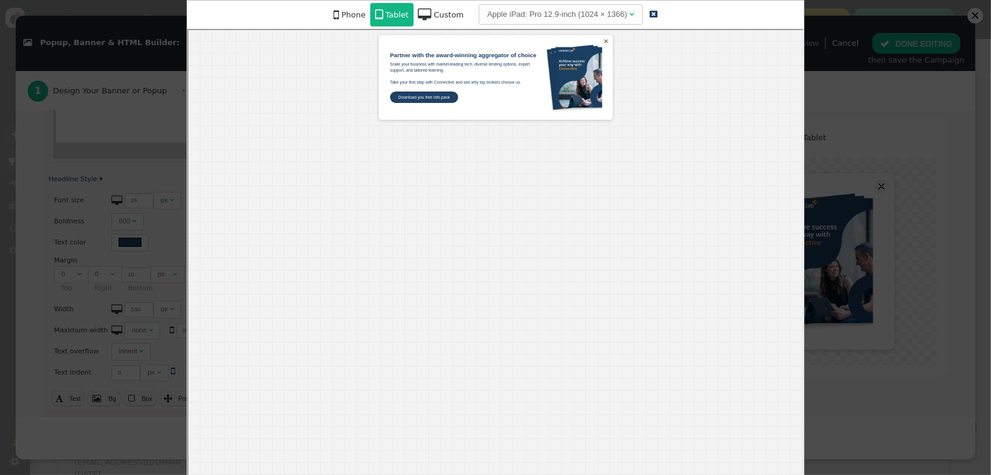
click at [352, 17] on div " Phone  Tablet  Custom  Back" at bounding box center [399, 14] width 140 height 23
click at [352, 17] on div "Phone" at bounding box center [353, 15] width 24 height 12
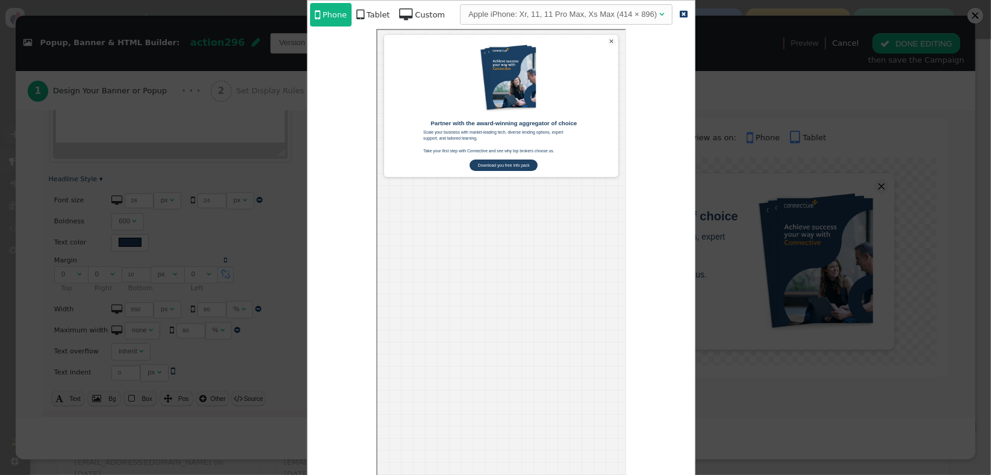
click at [802, 105] on div at bounding box center [495, 237] width 991 height 475
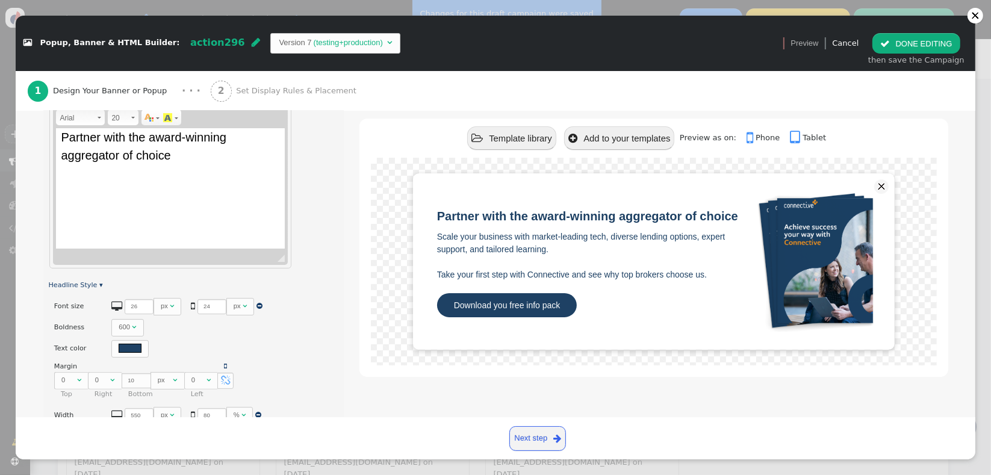
scroll to position [305, 0]
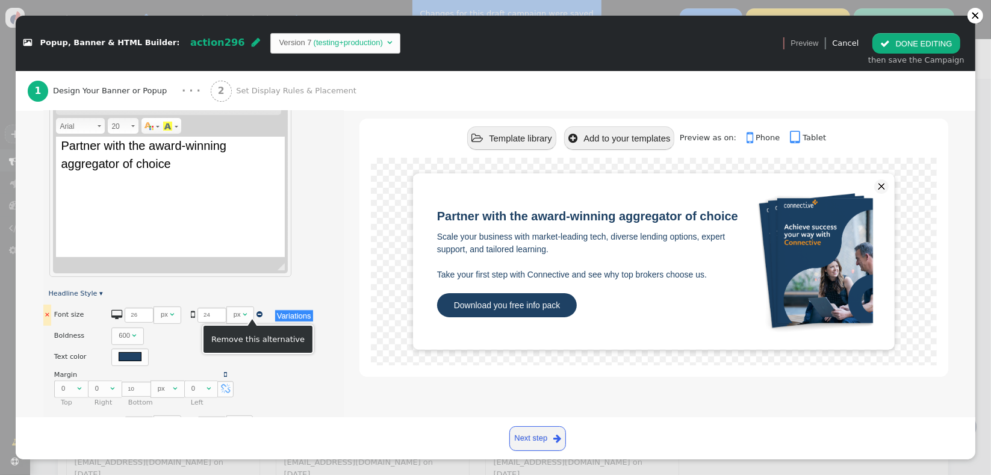
click at [257, 313] on span "" at bounding box center [260, 314] width 6 height 7
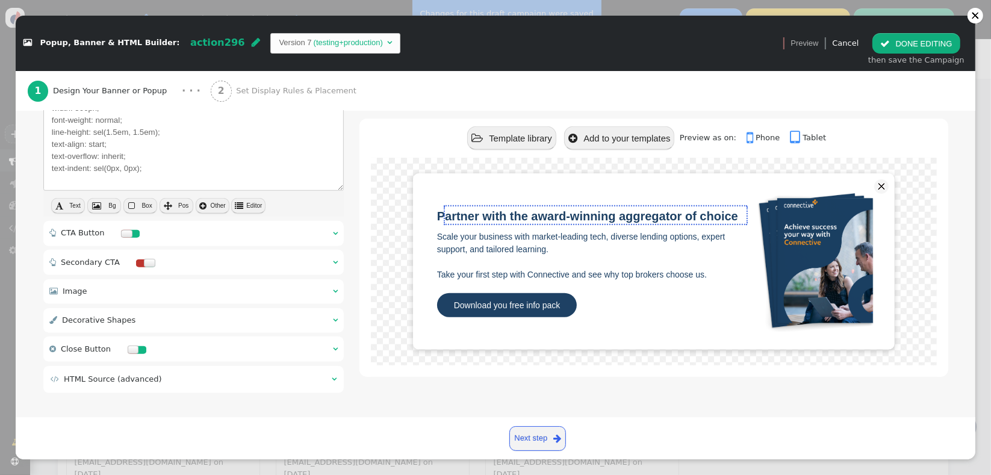
scroll to position [1004, 0]
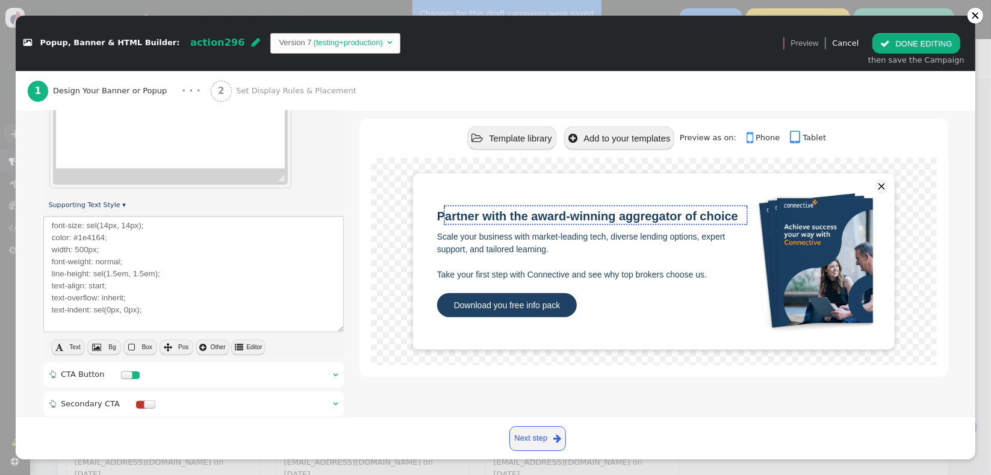
click at [70, 347] on span "Text" at bounding box center [74, 347] width 11 height 7
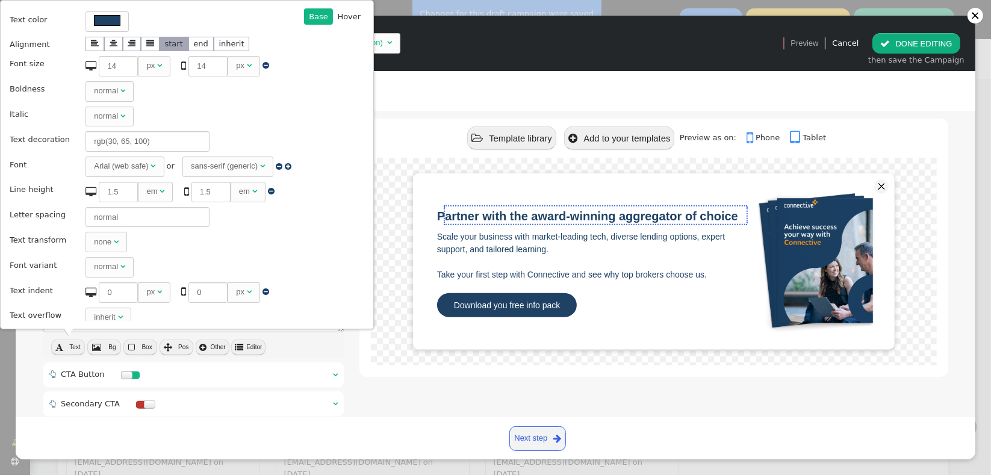
click at [263, 66] on span "" at bounding box center [266, 65] width 7 height 8
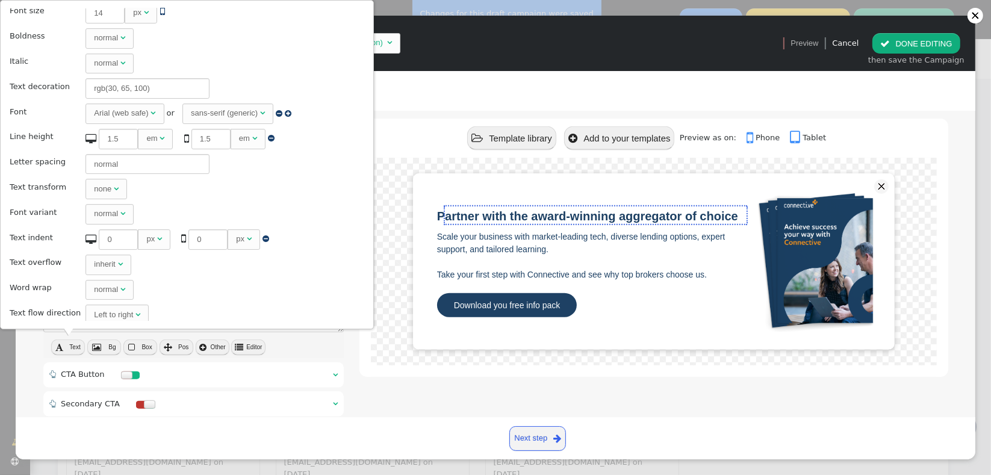
scroll to position [58, 0]
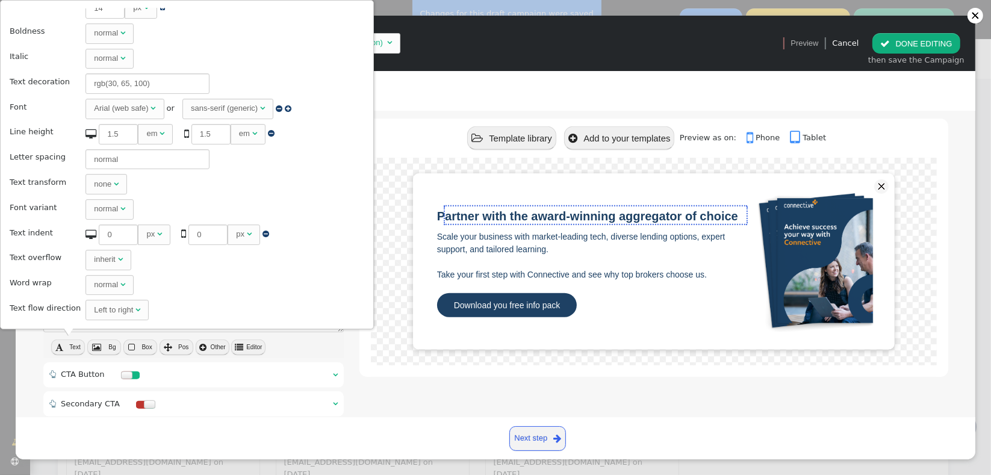
click at [101, 258] on div "inherit" at bounding box center [104, 260] width 21 height 12
click at [181, 273] on td "normal " at bounding box center [192, 285] width 221 height 24
click at [105, 256] on div "inherit" at bounding box center [104, 260] width 21 height 12
click at [177, 276] on td "normal " at bounding box center [192, 285] width 221 height 24
click at [98, 282] on div "normal" at bounding box center [106, 285] width 24 height 12
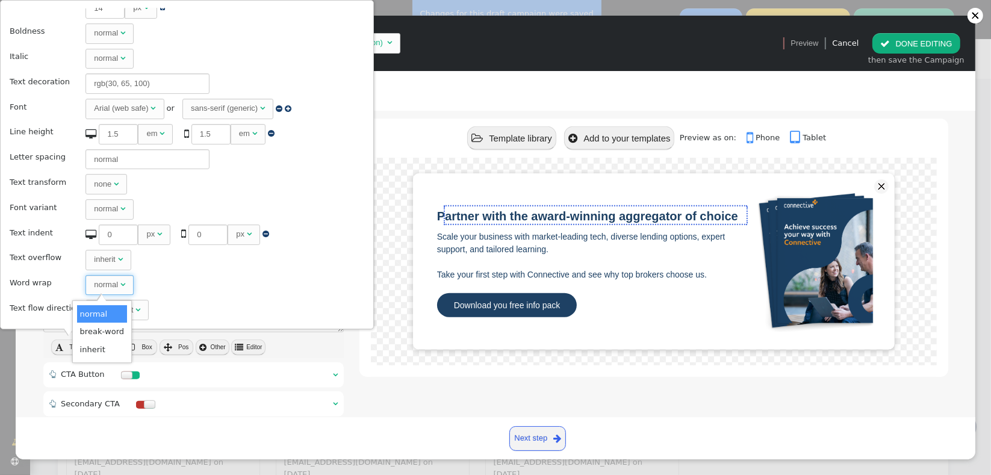
click at [196, 282] on td "normal " at bounding box center [192, 285] width 221 height 24
click at [102, 282] on div "normal" at bounding box center [106, 285] width 24 height 12
type textarea "font-size: 14px; color: #1e4164; width: 500px; font-weight: normal; line-height…"
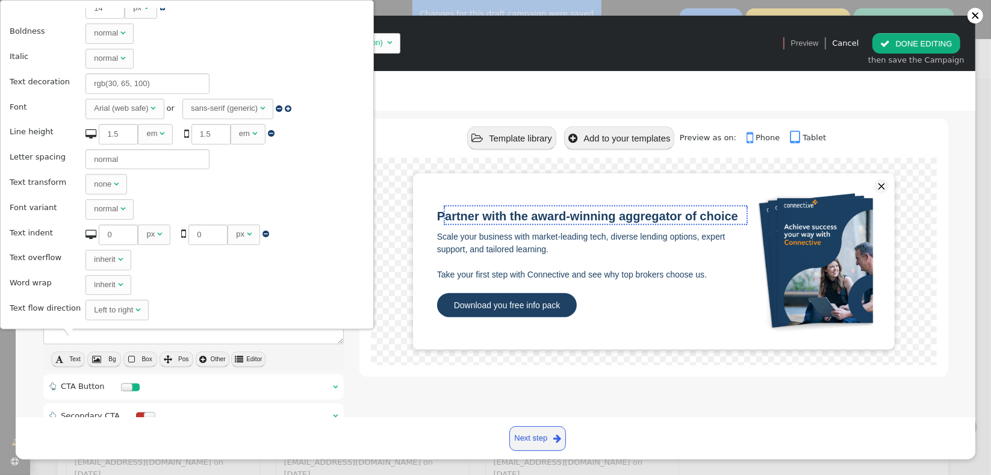
click at [380, 300] on div at bounding box center [653, 262] width 565 height 208
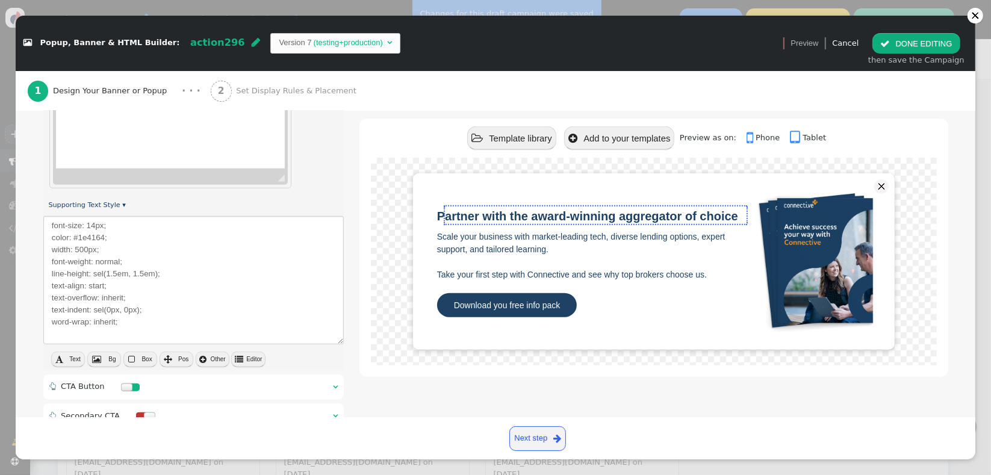
click at [747, 139] on span "" at bounding box center [751, 138] width 9 height 16
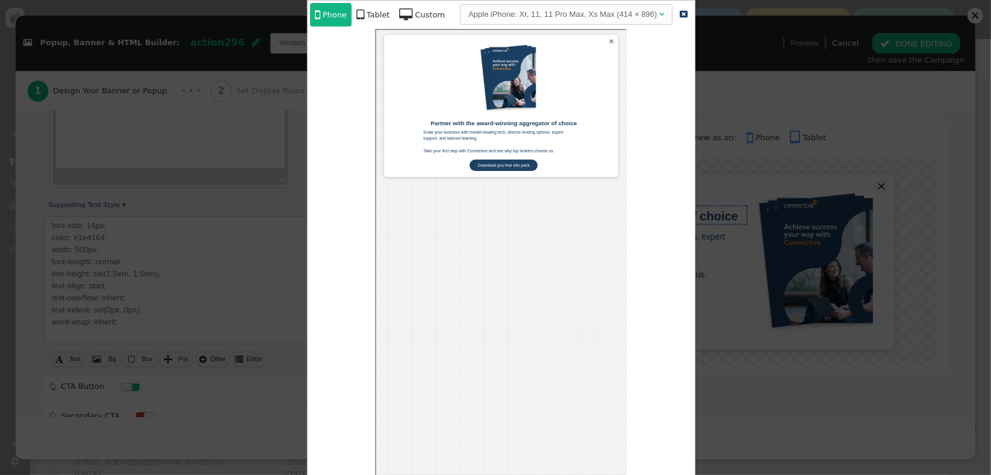
scroll to position [0, 0]
click at [718, 168] on div at bounding box center [495, 237] width 991 height 475
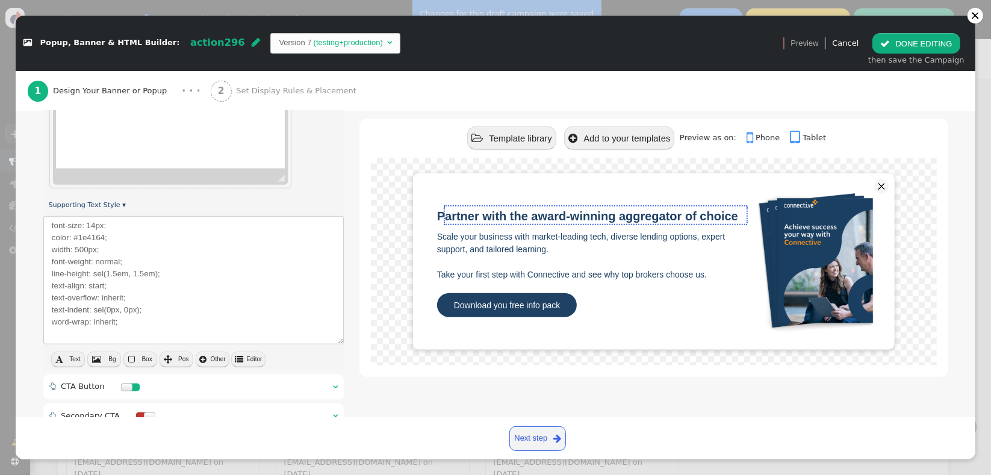
click at [886, 50] on button " DONE EDITING" at bounding box center [916, 43] width 87 height 20
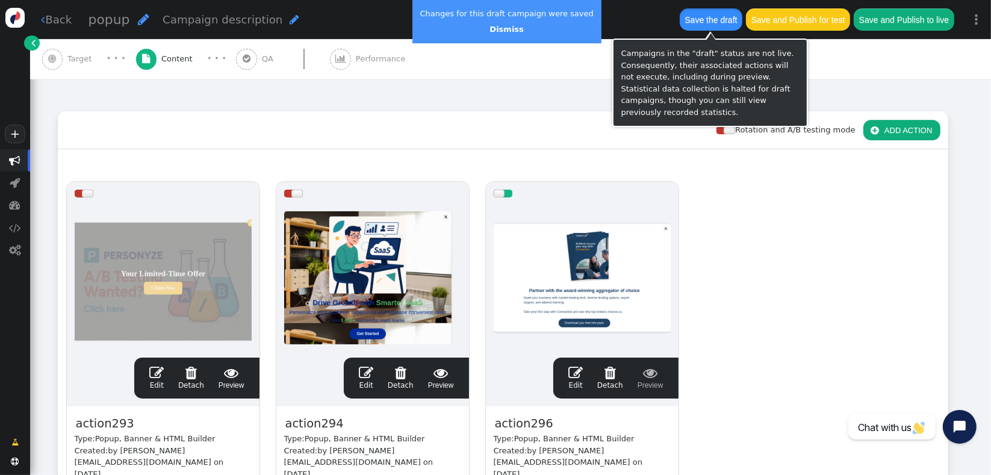
click at [714, 20] on button "Save the draft" at bounding box center [711, 19] width 63 height 22
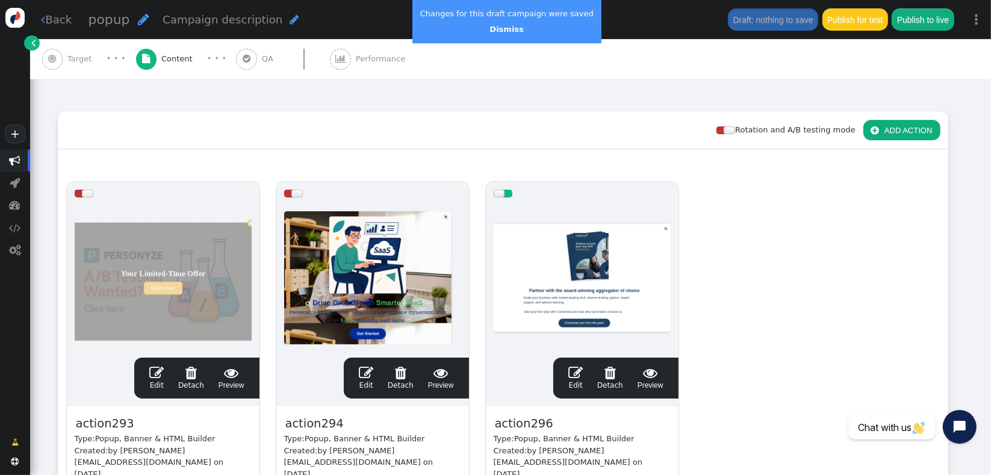
click at [579, 377] on span "" at bounding box center [575, 373] width 14 height 14
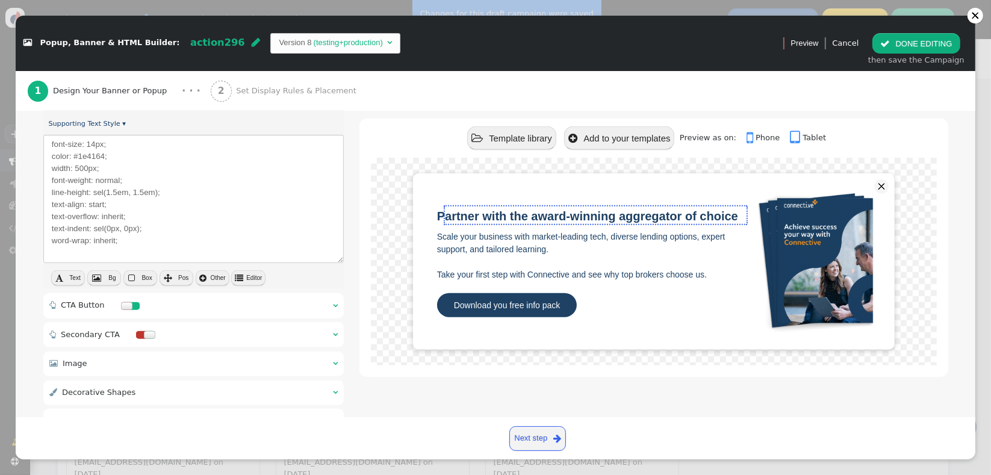
scroll to position [1158, 0]
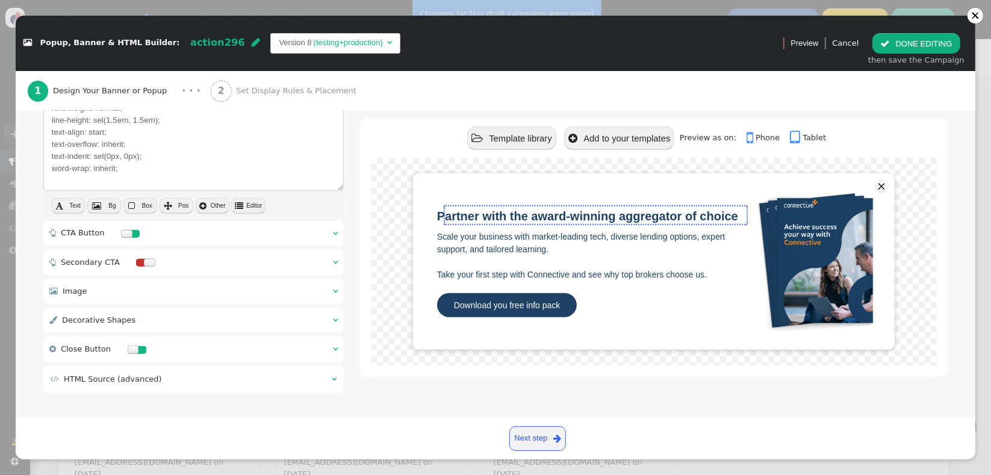
click at [212, 379] on td " HTML Source (advanced)" at bounding box center [187, 379] width 273 height 12
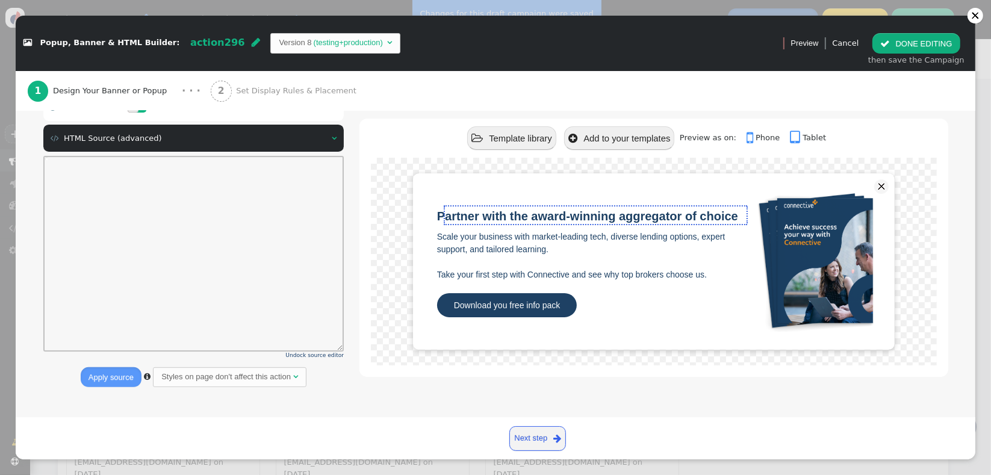
scroll to position [93, 0]
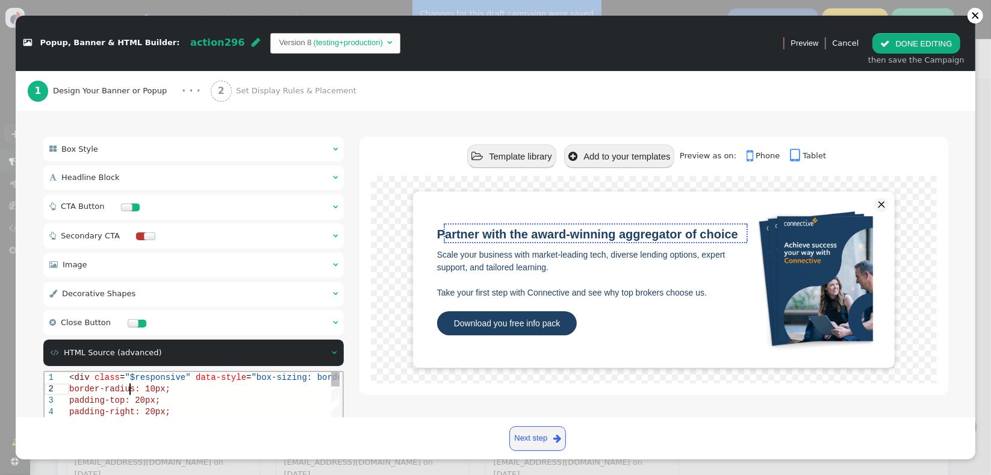
click at [188, 387] on div "border-radius: 10px;" at bounding box center [283, 388] width 428 height 11
click at [176, 402] on div "padding-top: 20px;" at bounding box center [402, 399] width 658 height 11
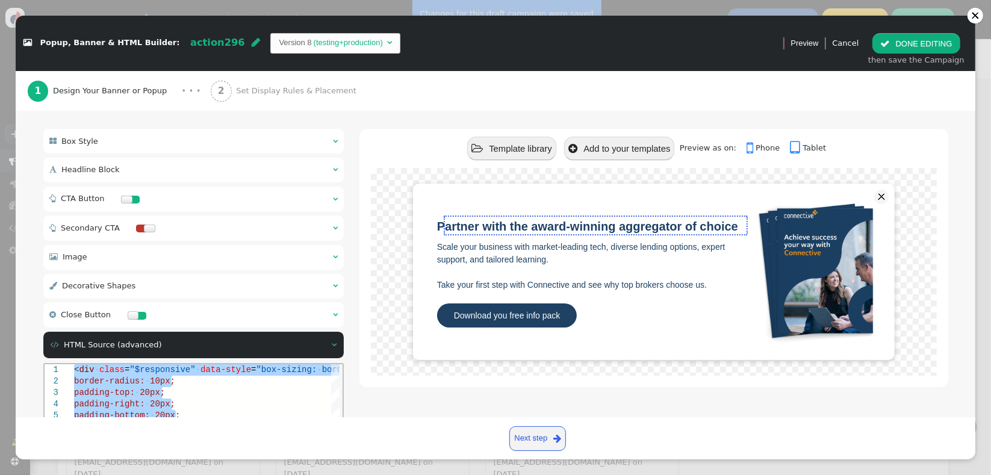
scroll to position [308, 0]
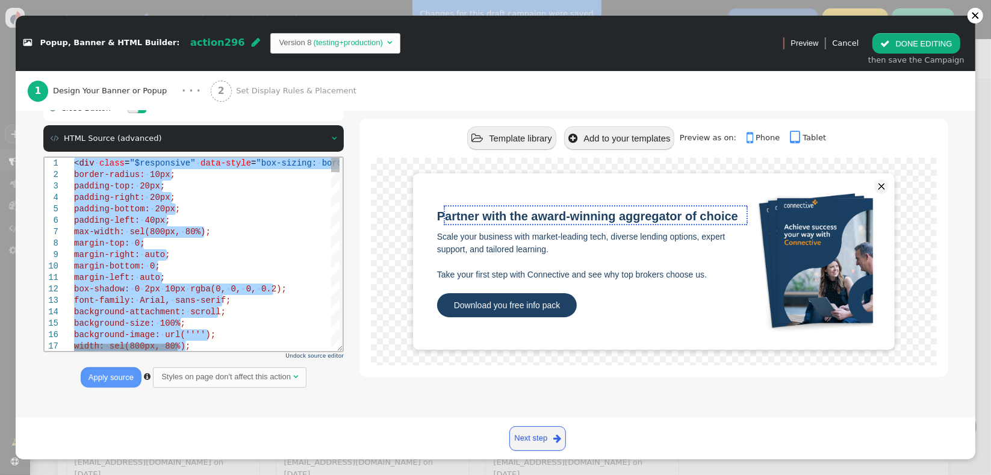
click at [267, 284] on span "0.2);" at bounding box center [273, 289] width 25 height 10
click at [749, 142] on link " Phone" at bounding box center [767, 137] width 41 height 9
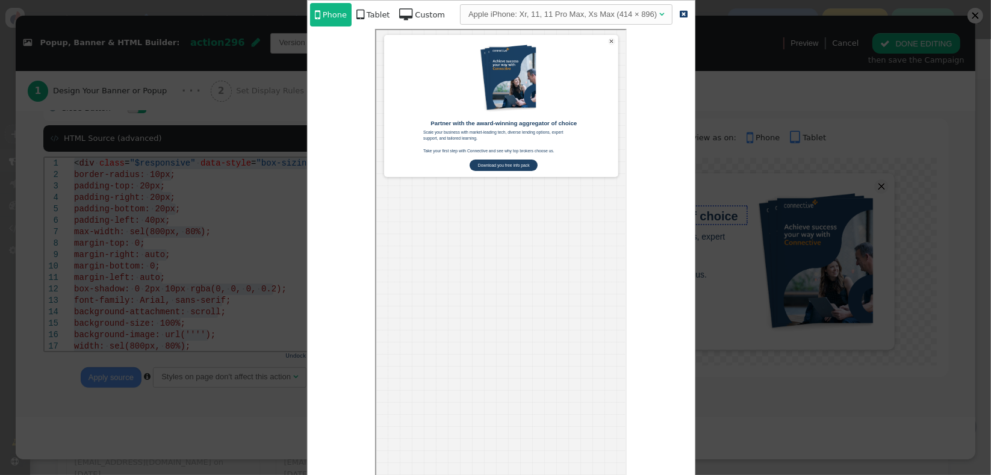
scroll to position [0, 0]
click at [680, 14] on span "" at bounding box center [684, 14] width 8 height 8
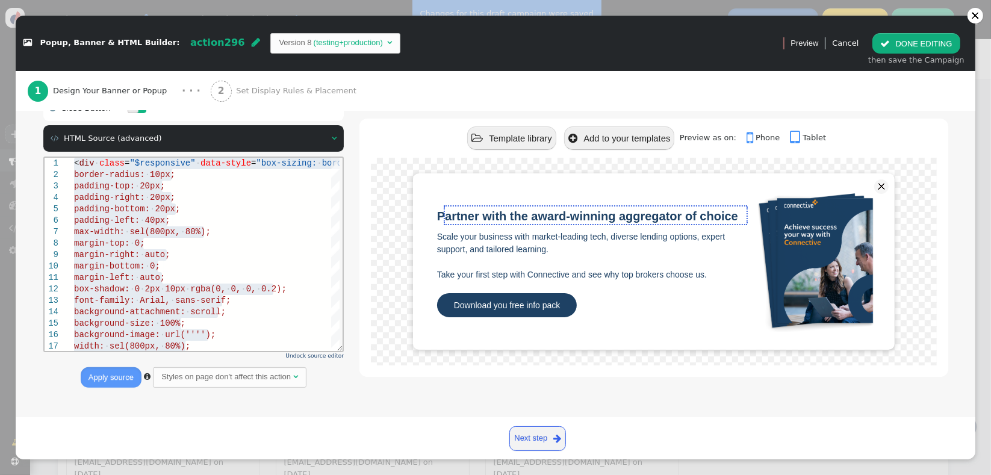
click at [343, 291] on div " Box Style   Box Style ▾ × Background color There are alternatives. Default …" at bounding box center [495, 166] width 905 height 488
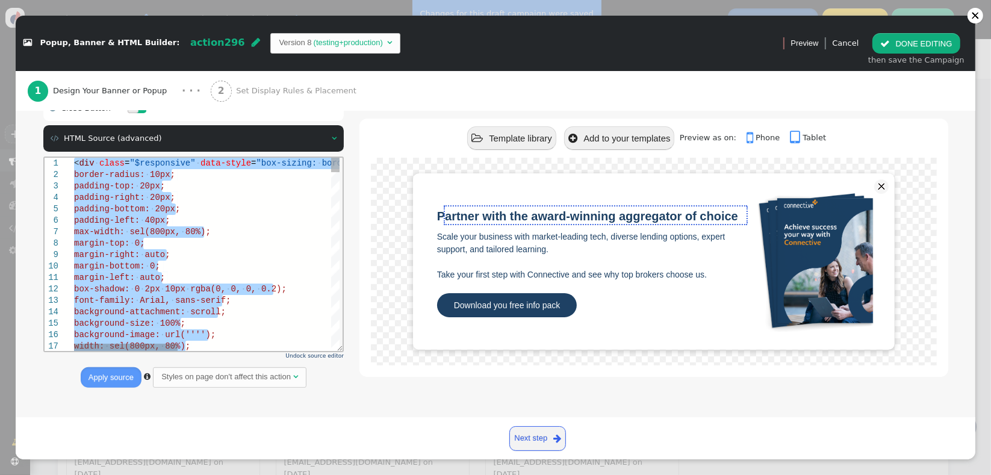
click at [261, 293] on span "0.2);" at bounding box center [273, 289] width 25 height 10
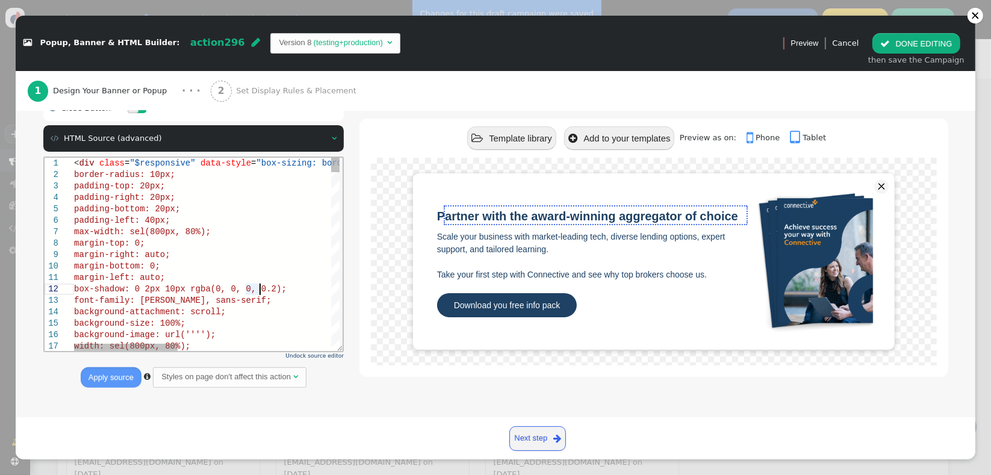
type textarea "<div class="$responsive" data-style="box-sizing: border-box; position: relative…"
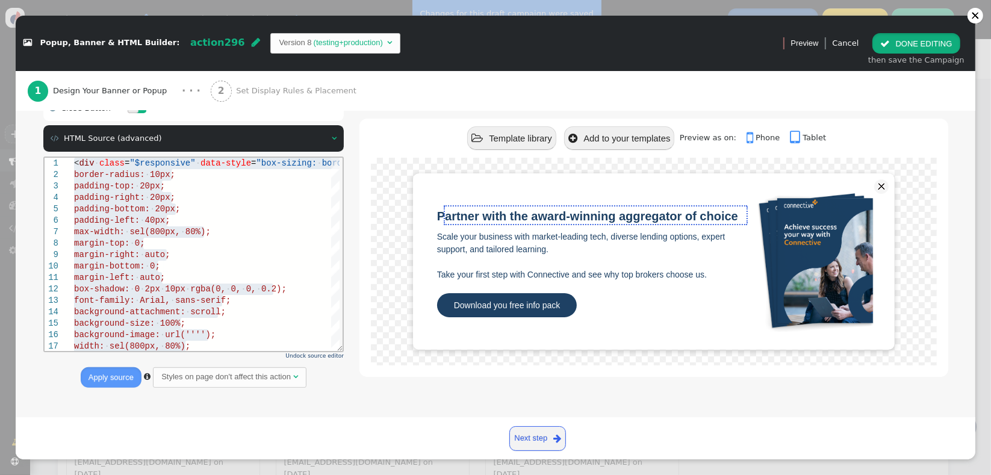
click at [941, 50] on button " DONE EDITING" at bounding box center [916, 43] width 87 height 20
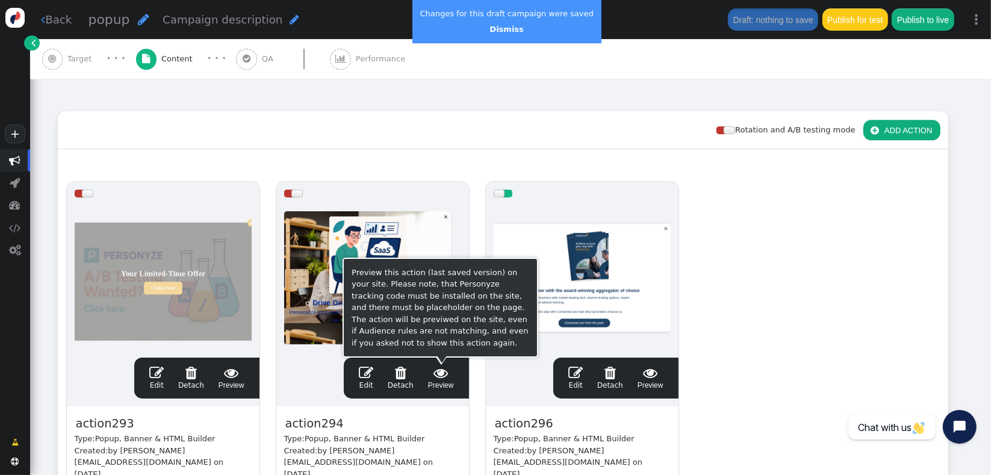
click at [444, 374] on span "" at bounding box center [441, 373] width 26 height 14
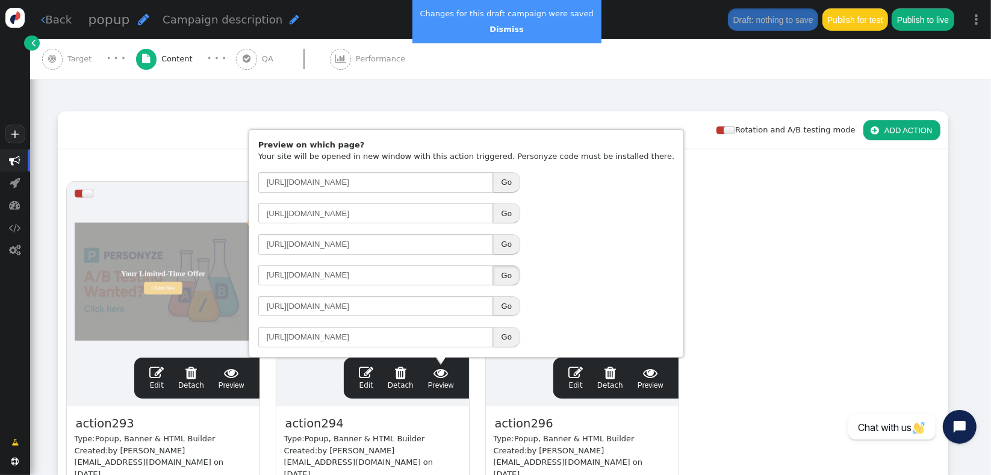
click at [505, 278] on button "Go" at bounding box center [506, 275] width 27 height 20
click at [504, 245] on button "Go" at bounding box center [506, 244] width 27 height 20
click at [849, 203] on div "drag this  Edit  Detach  Preview action293 Type: Popup, Banner & HTML Builde…" at bounding box center [502, 368] width 889 height 390
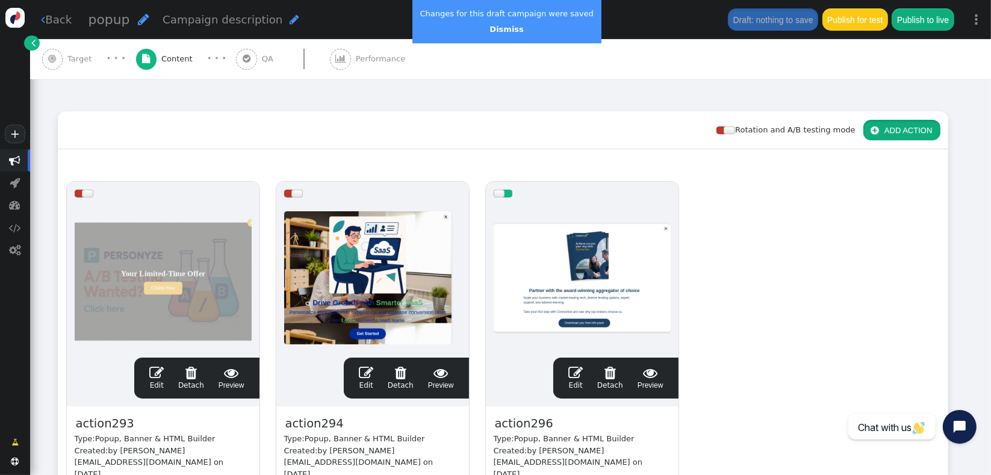
click at [885, 132] on button " ADD ACTION" at bounding box center [902, 130] width 77 height 20
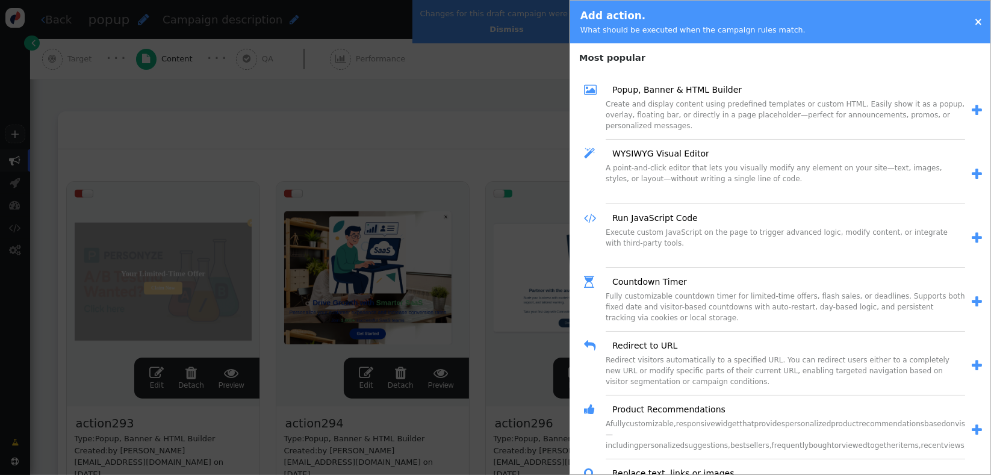
click at [972, 108] on span "" at bounding box center [977, 110] width 10 height 13
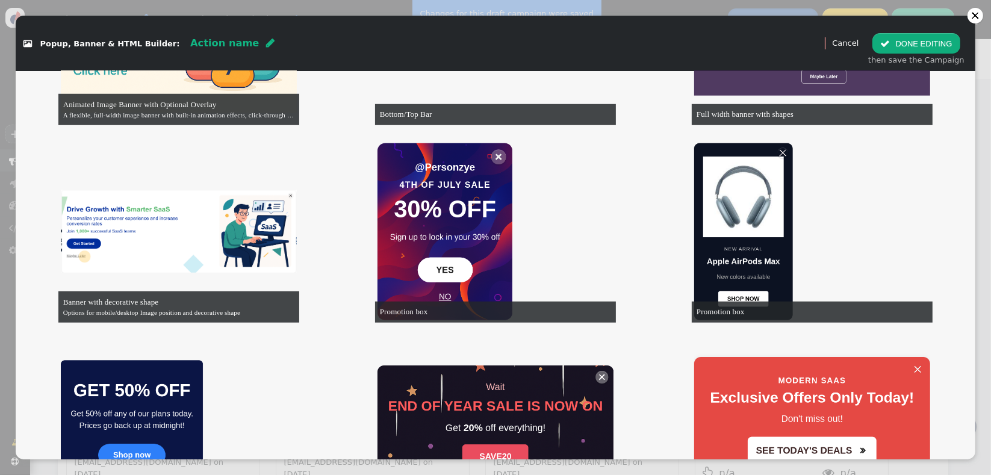
scroll to position [983, 0]
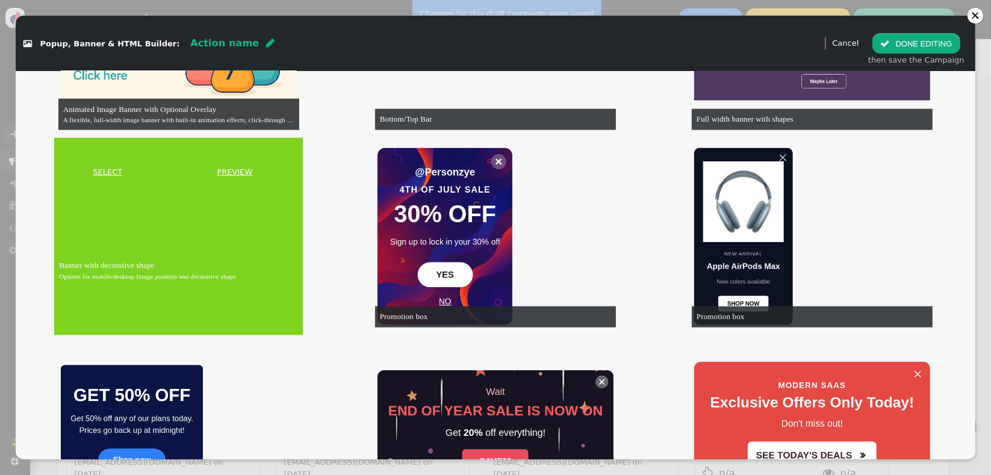
click at [104, 170] on link "SELECT" at bounding box center [108, 172] width 102 height 12
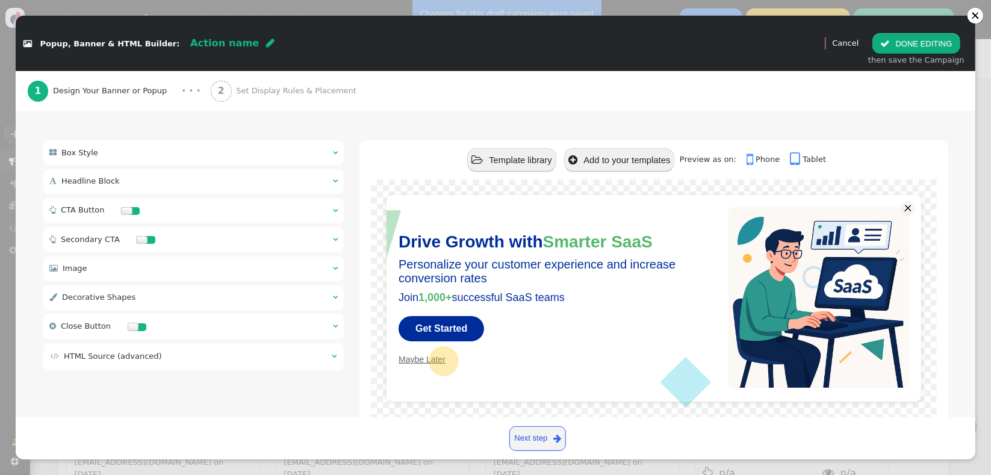
scroll to position [75, 0]
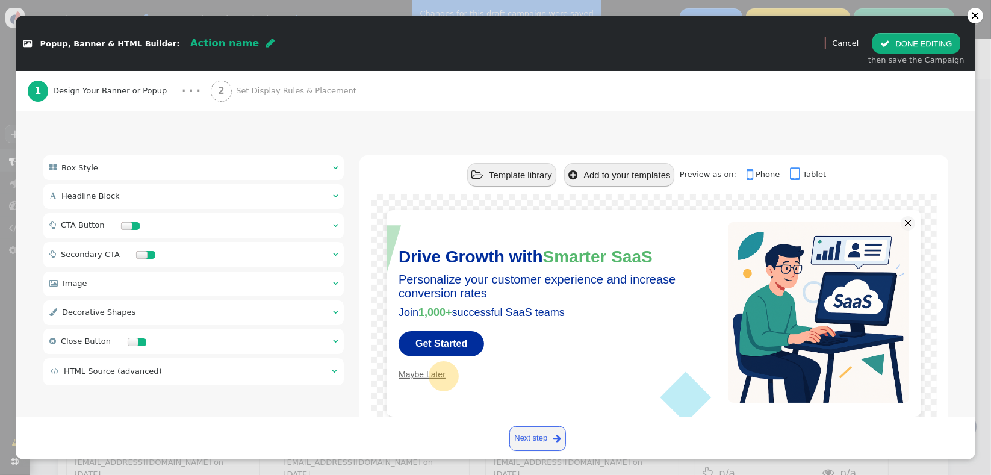
click at [207, 302] on div " Decorative Shapes  " at bounding box center [193, 312] width 301 height 25
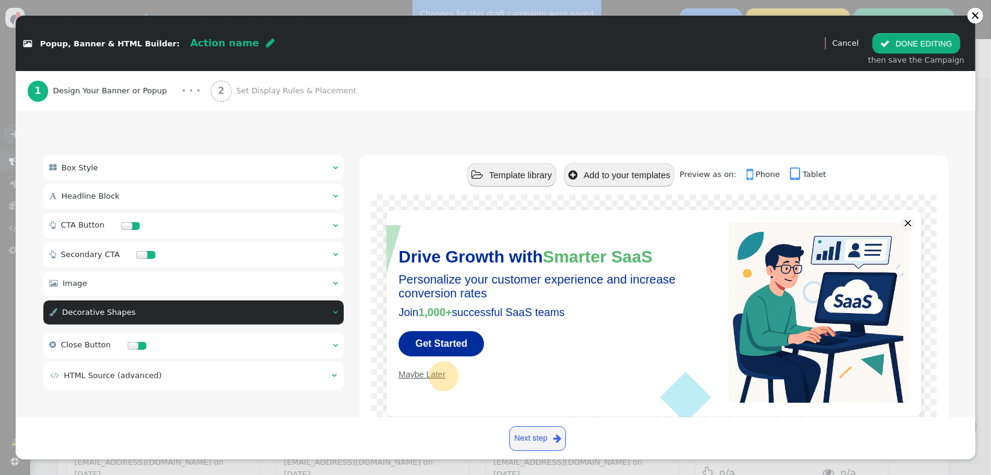
type input "-37"
type input "-20"
type input "80"
type input "-20"
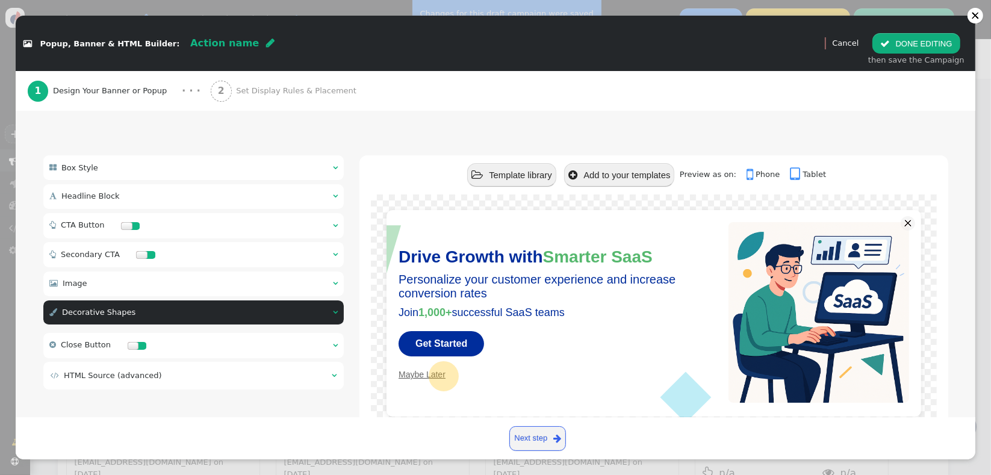
type input "50"
type input "-60"
type input "-30"
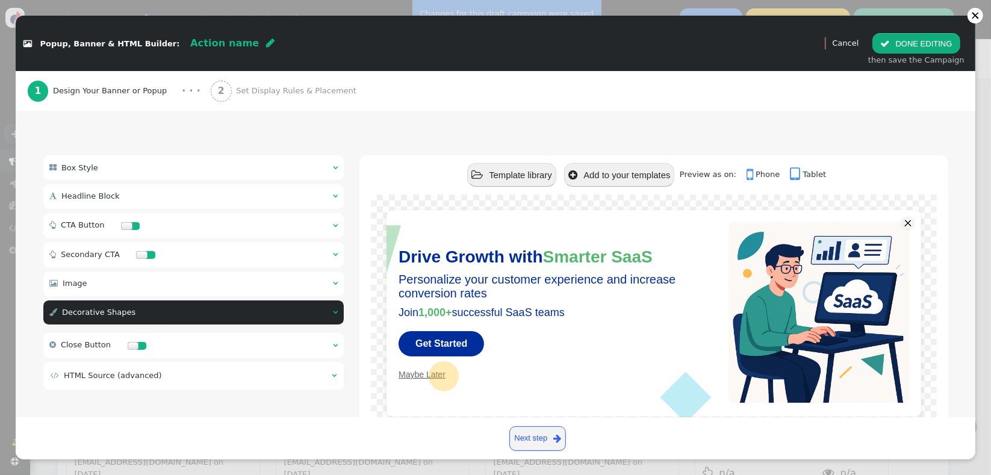
type input "60"
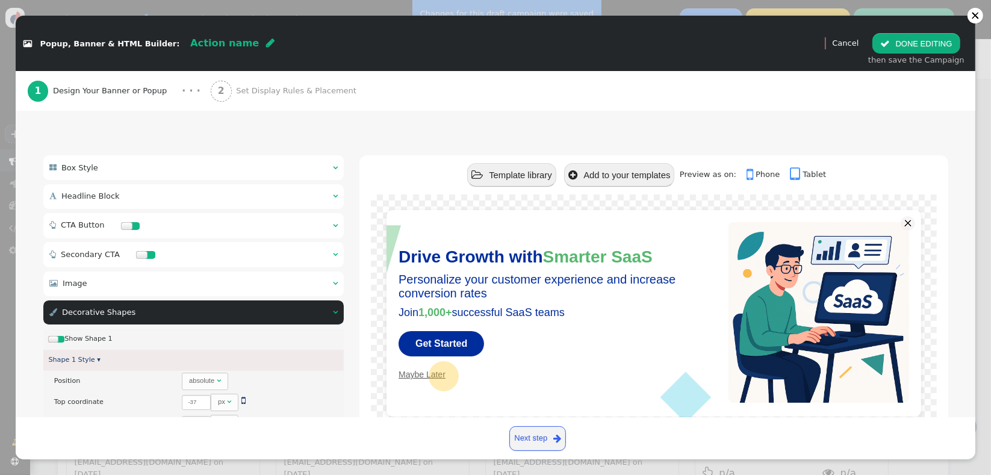
click at [59, 339] on div at bounding box center [61, 339] width 8 height 7
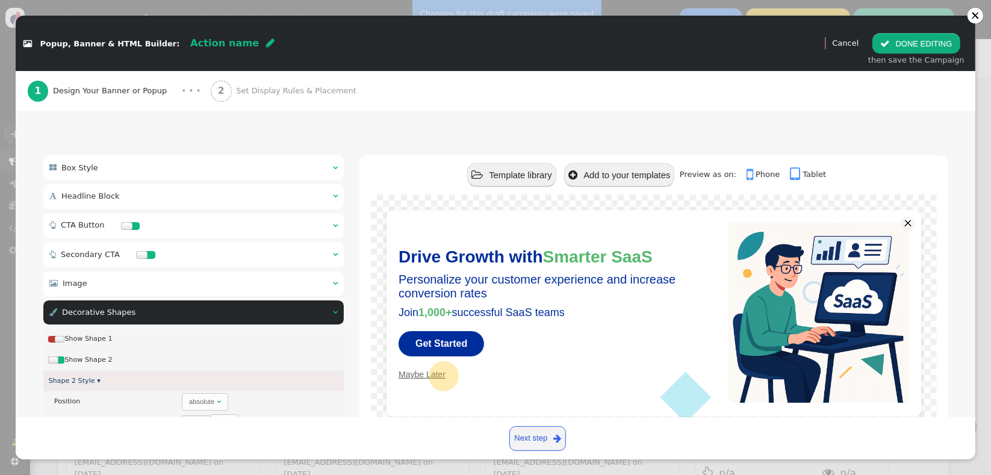
click at [61, 360] on div at bounding box center [61, 359] width 8 height 7
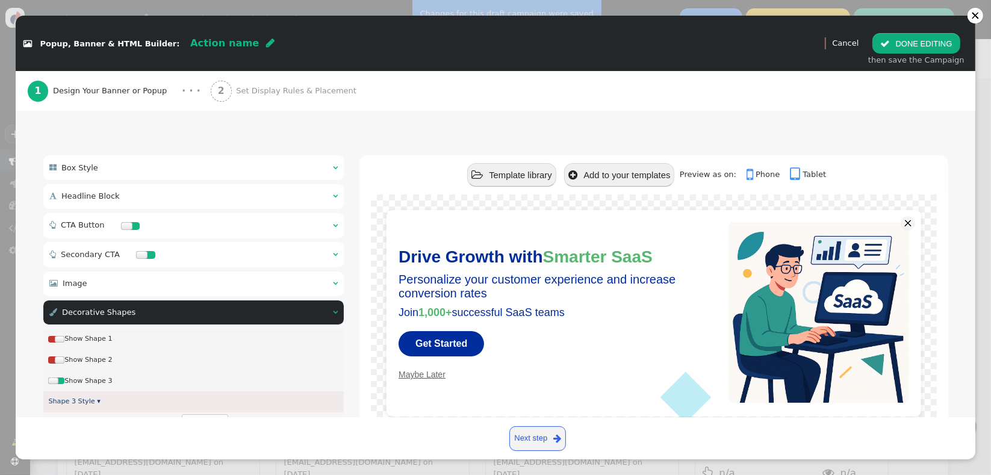
click at [64, 381] on div at bounding box center [61, 381] width 8 height 7
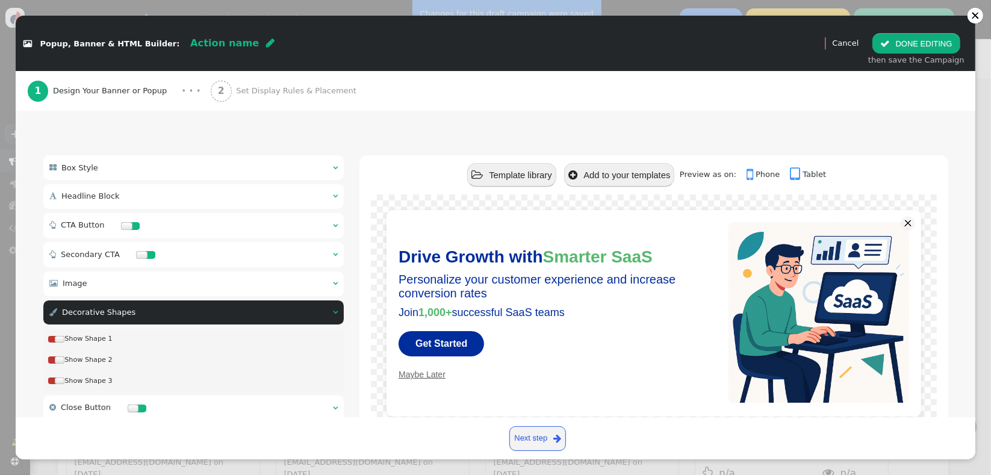
click at [204, 288] on div " Image  " at bounding box center [193, 284] width 301 height 25
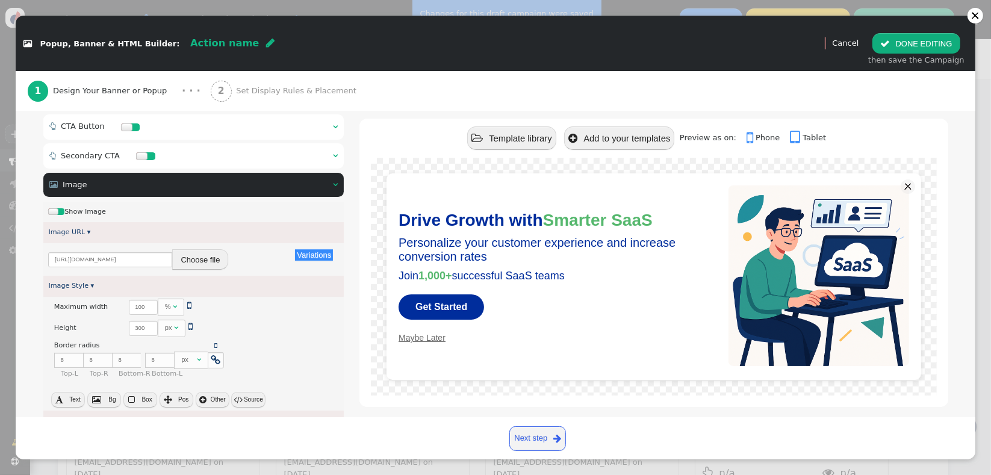
scroll to position [204, 0]
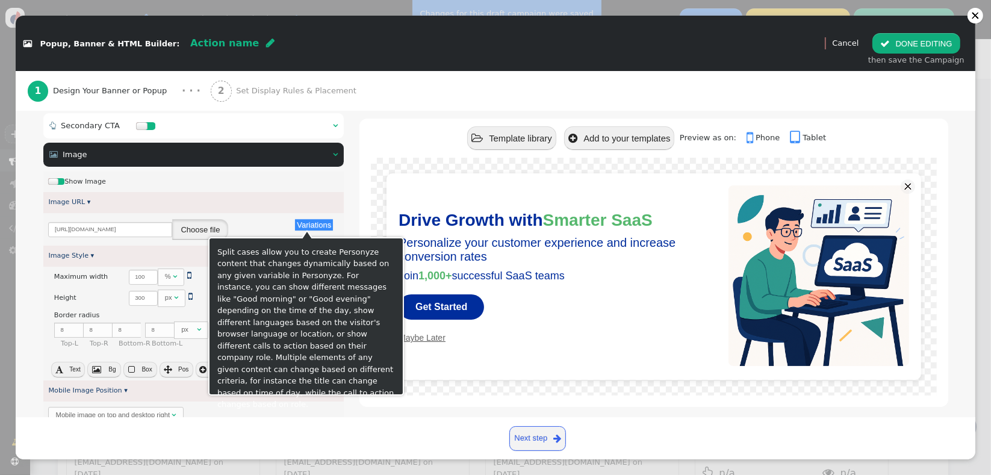
click at [188, 222] on button "Choose file" at bounding box center [200, 229] width 56 height 20
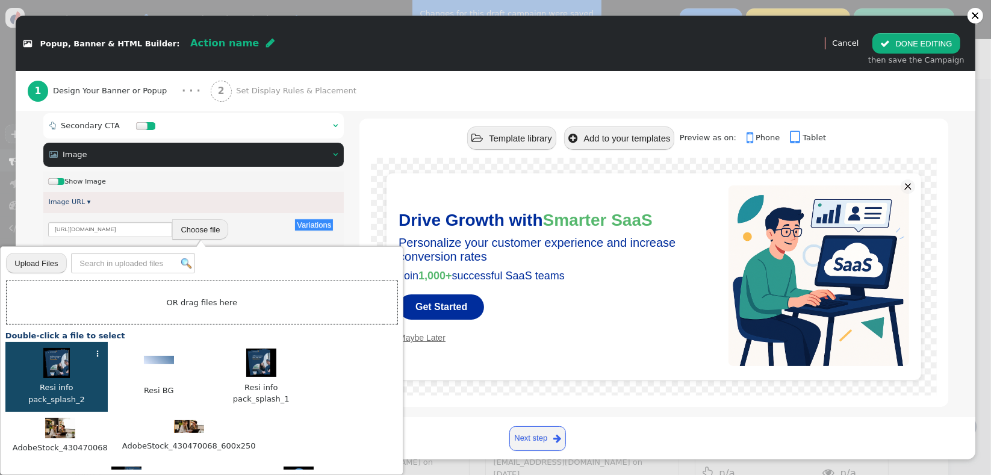
click at [50, 368] on img at bounding box center [56, 363] width 26 height 30
click at [59, 367] on img at bounding box center [56, 363] width 26 height 30
type input "[URL][DOMAIN_NAME]"
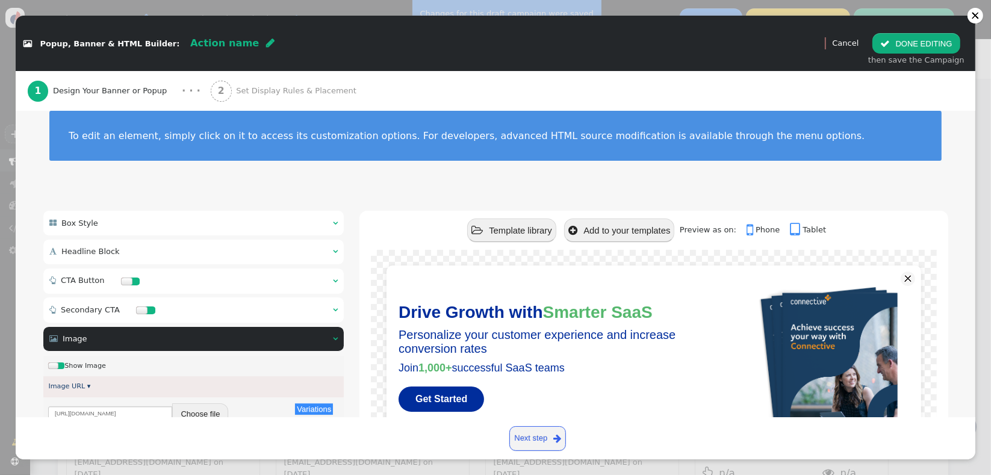
scroll to position [18, 0]
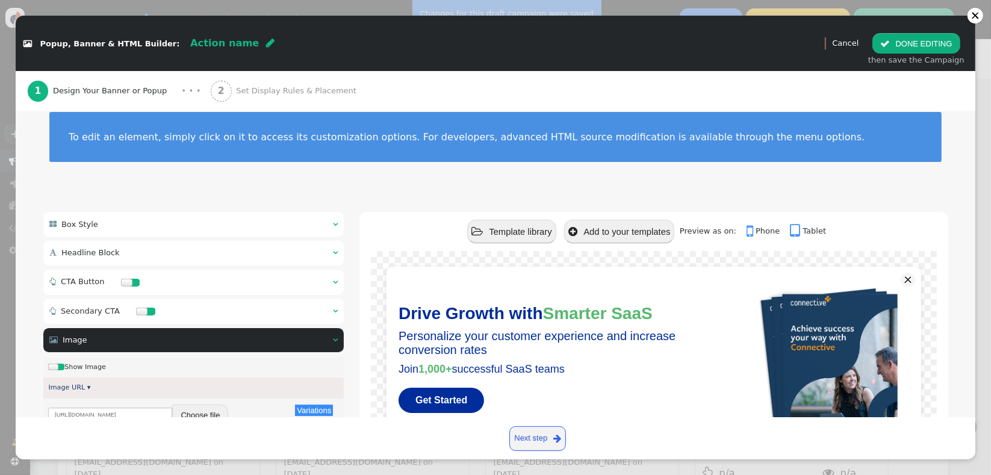
click at [195, 257] on div " Headline Block  " at bounding box center [193, 253] width 301 height 25
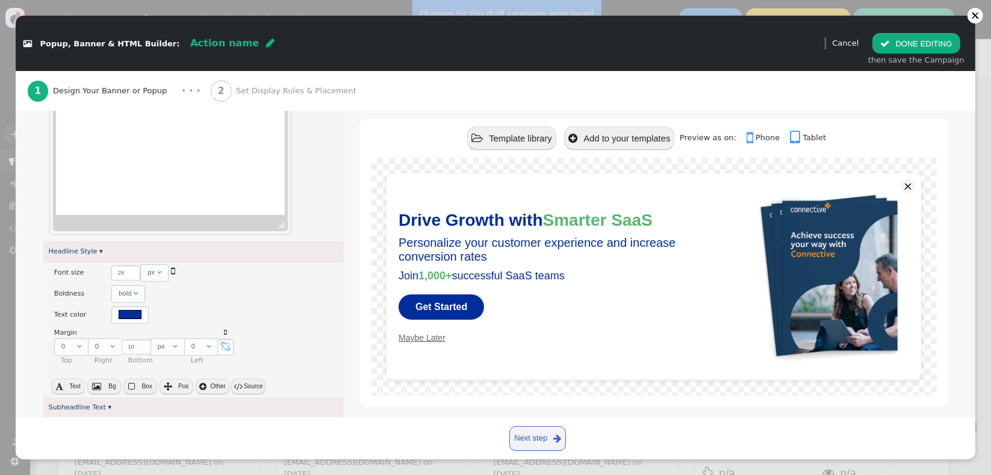
scroll to position [265, 0]
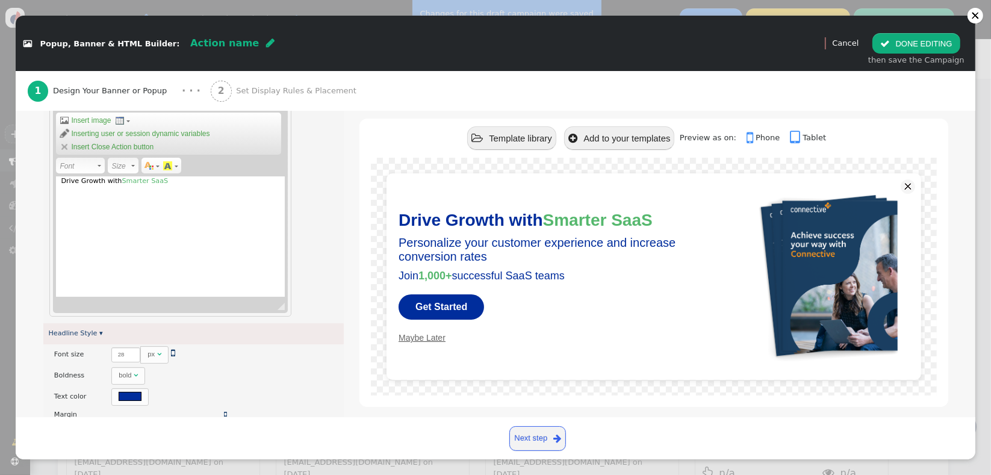
click at [221, 224] on div "Drive Growth with Smarter SaaS" at bounding box center [170, 236] width 229 height 120
click at [190, 185] on div "Drive Growth with Smarter SaaS" at bounding box center [170, 236] width 229 height 120
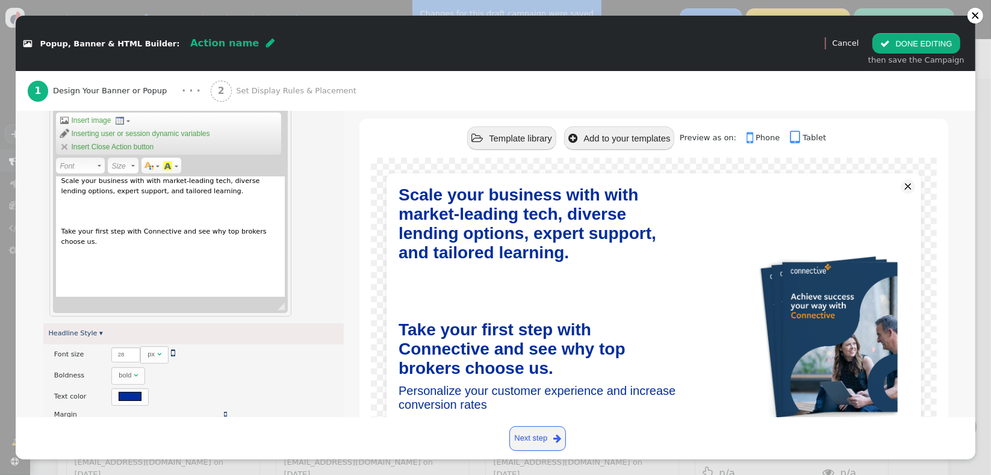
click at [223, 193] on div "Scale your business with with market-leading tech, diverse lending options, exp…" at bounding box center [170, 236] width 229 height 120
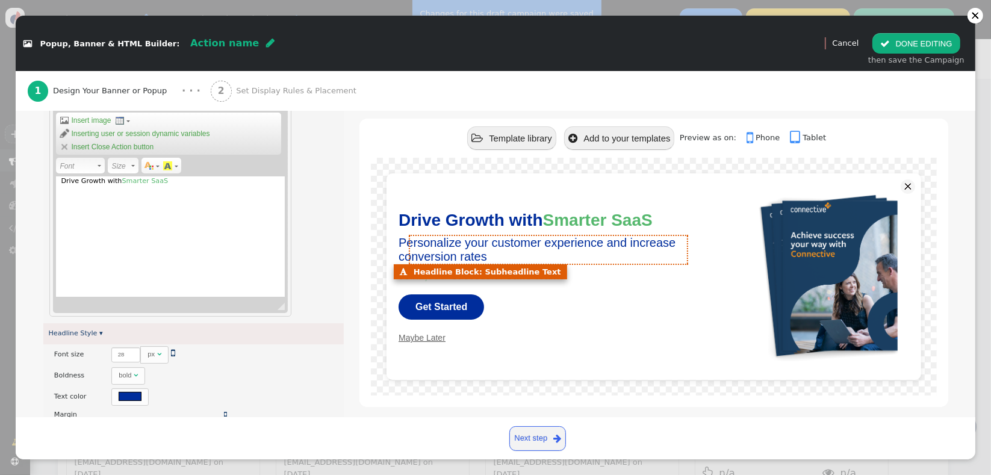
click at [464, 251] on font "Personalize your customer experience and increase conversion rates" at bounding box center [537, 249] width 277 height 27
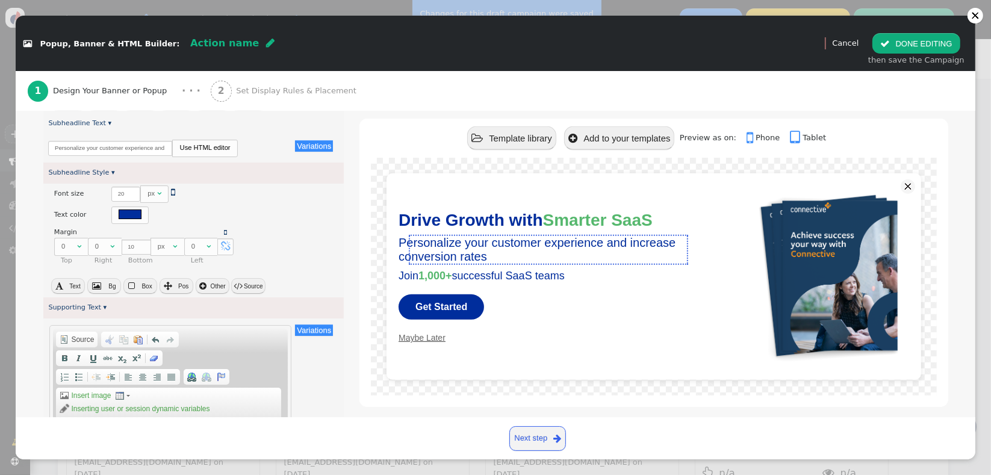
scroll to position [590, 0]
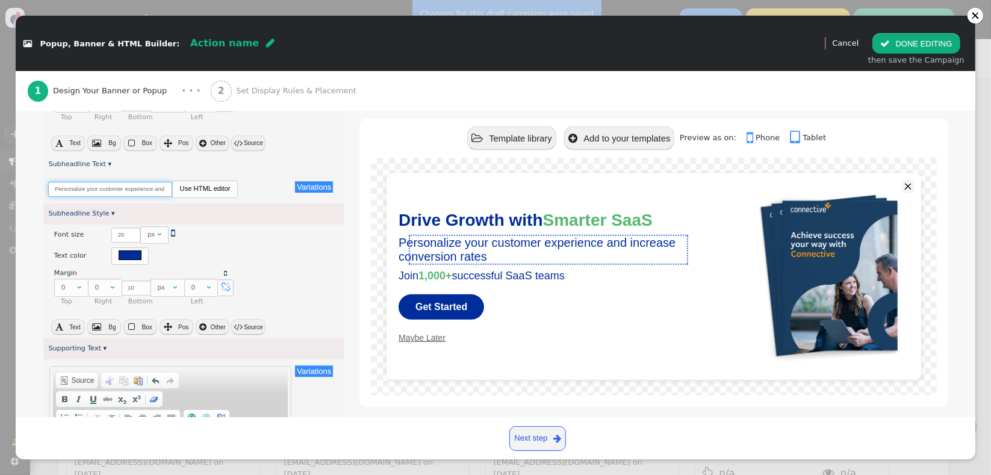
click at [116, 190] on input "Personalize your customer experience and increase conversion rates" at bounding box center [110, 189] width 124 height 15
paste input "Scale your business with with market-leading tech, diverse lending options, exp…"
type input "Personalize your customer experience and increase conversion rates"
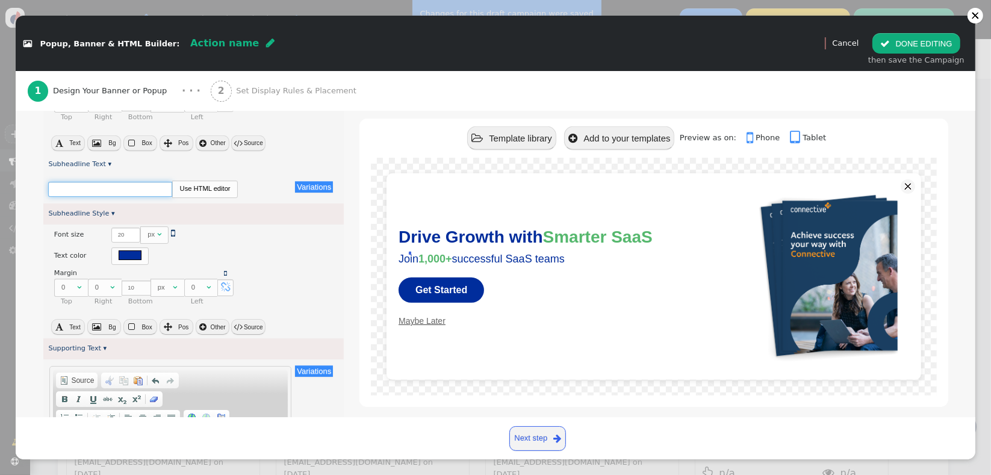
scroll to position [0, 0]
type input "Personalize your customer experience and increase conversion rates"
paste input "Scale your business with with market-leading tech, diverse lending options, exp…"
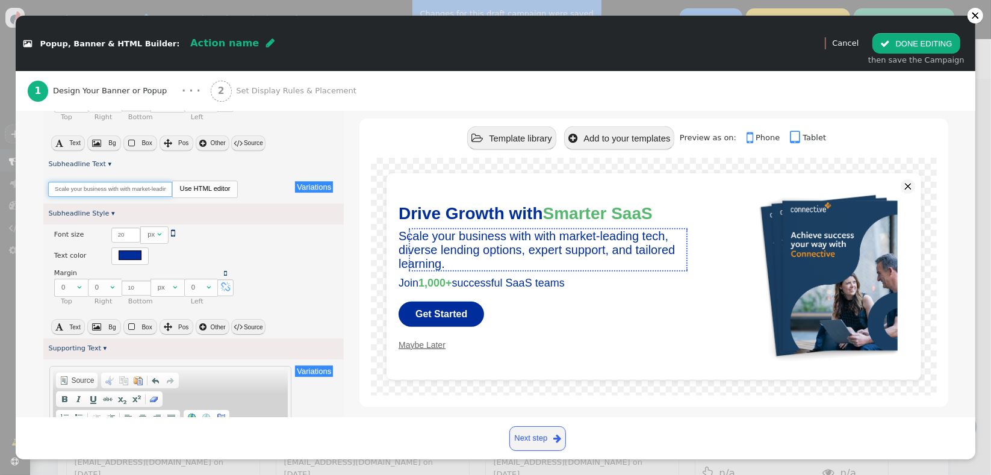
scroll to position [0, 178]
type input "Scale your business with with market-leading tech, diverse lending options, exp…"
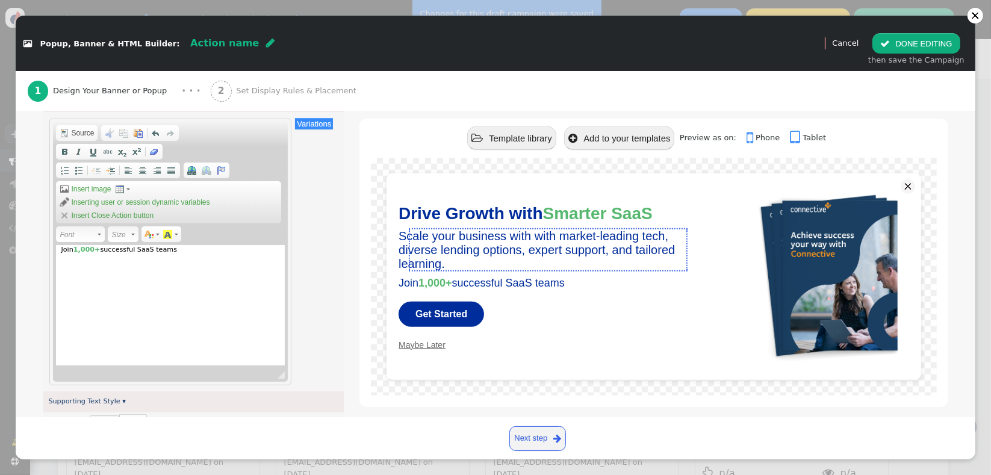
scroll to position [857, 0]
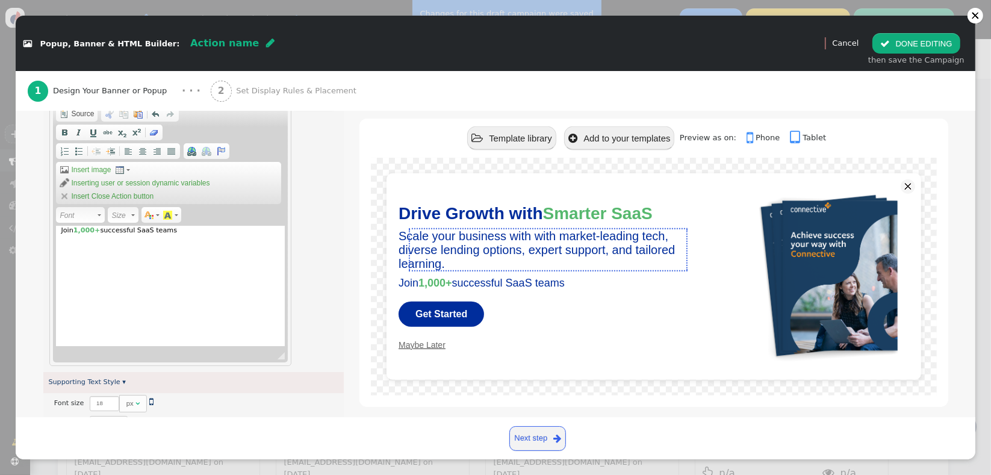
click at [201, 257] on div "Join 1,000+ successful SaaS teams" at bounding box center [170, 286] width 229 height 120
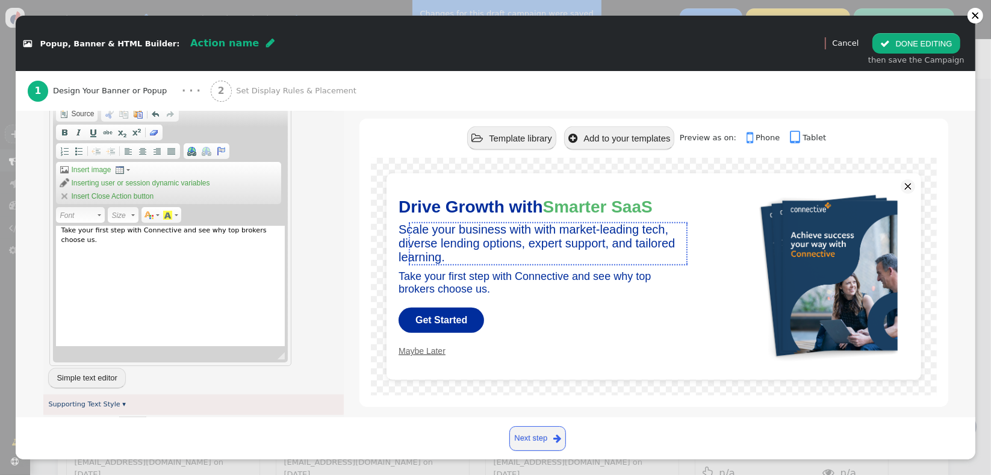
click at [158, 261] on div "Take your first step with Connective and see why top brokers choose us." at bounding box center [170, 286] width 229 height 120
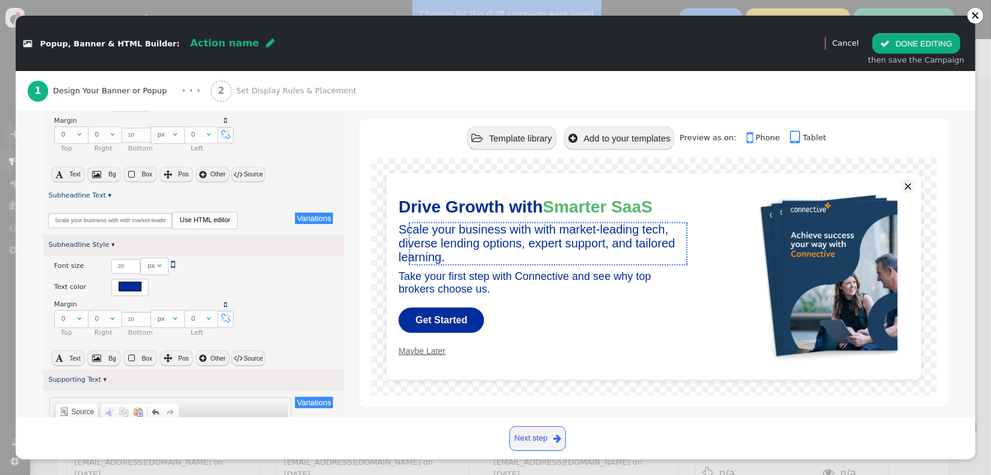
scroll to position [534, 0]
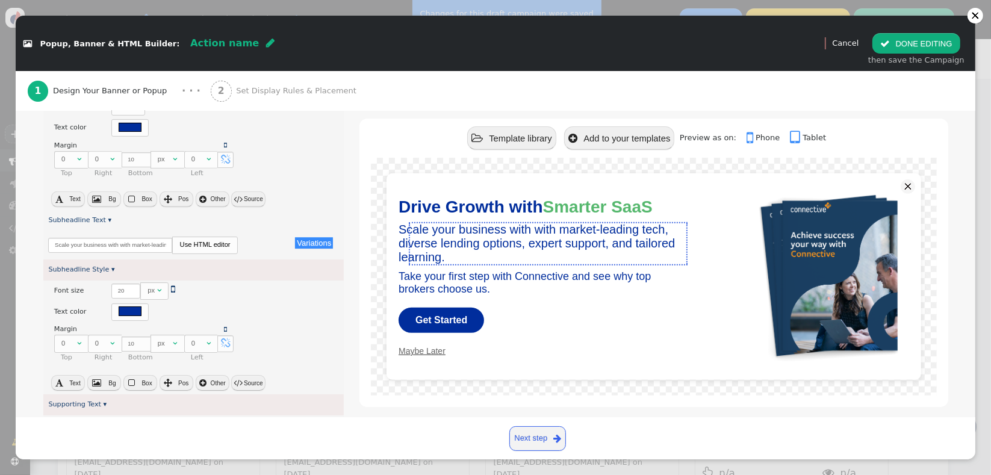
click at [208, 243] on link "Use HTML editor" at bounding box center [205, 245] width 64 height 16
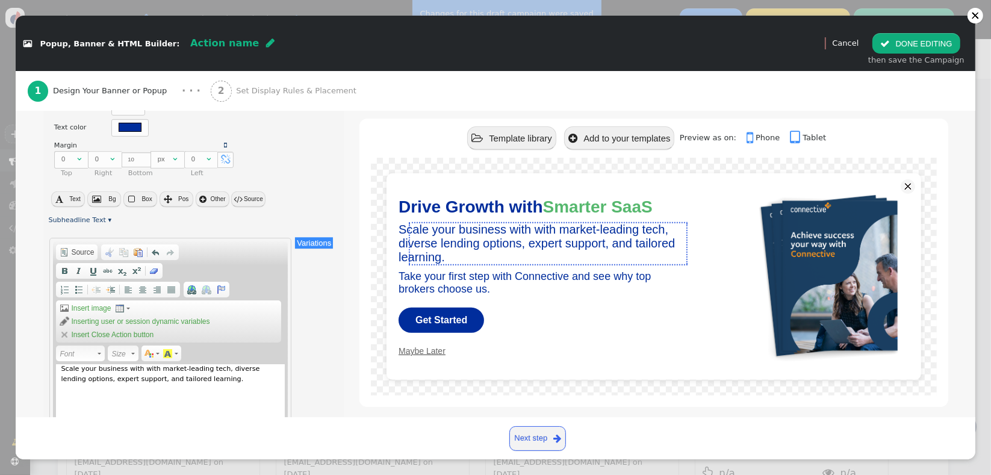
click at [228, 400] on div "Scale your business with with market-leading tech, diverse lending options, exp…" at bounding box center [170, 424] width 229 height 120
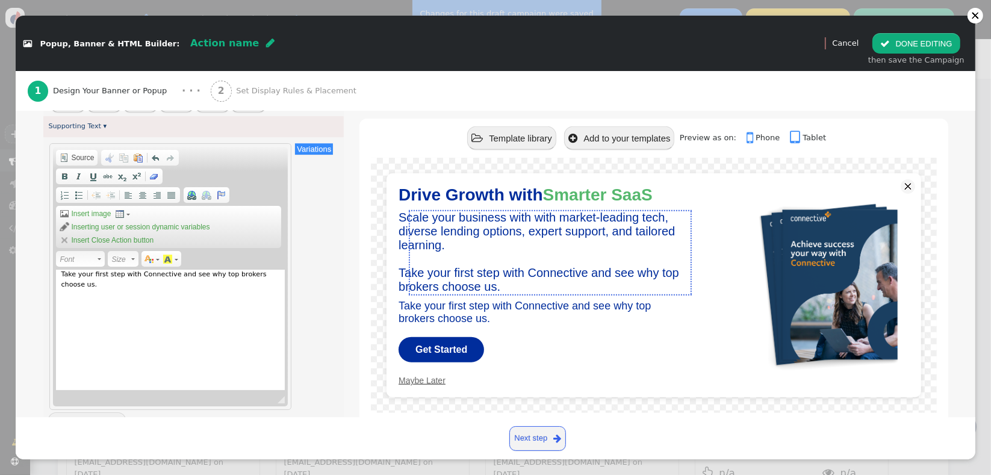
scroll to position [1038, 0]
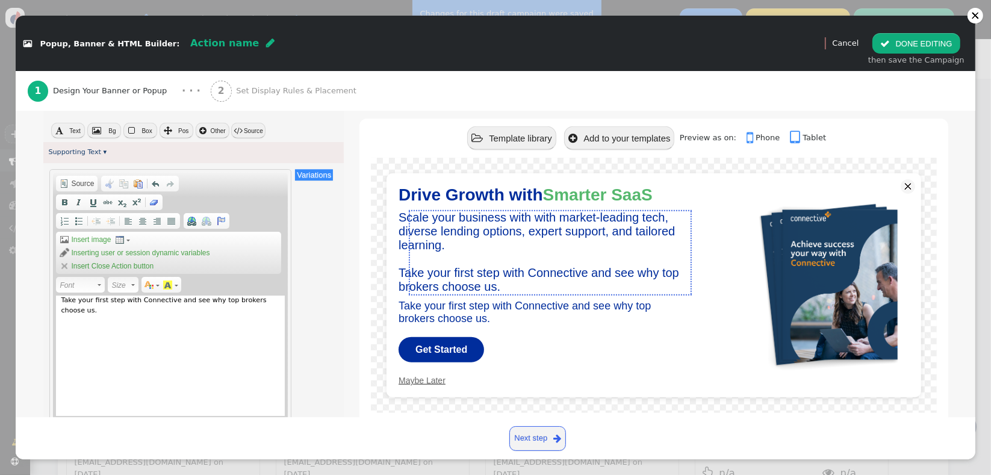
click at [228, 312] on div "Take your first step with Connective and see why top brokers choose us." at bounding box center [170, 356] width 229 height 120
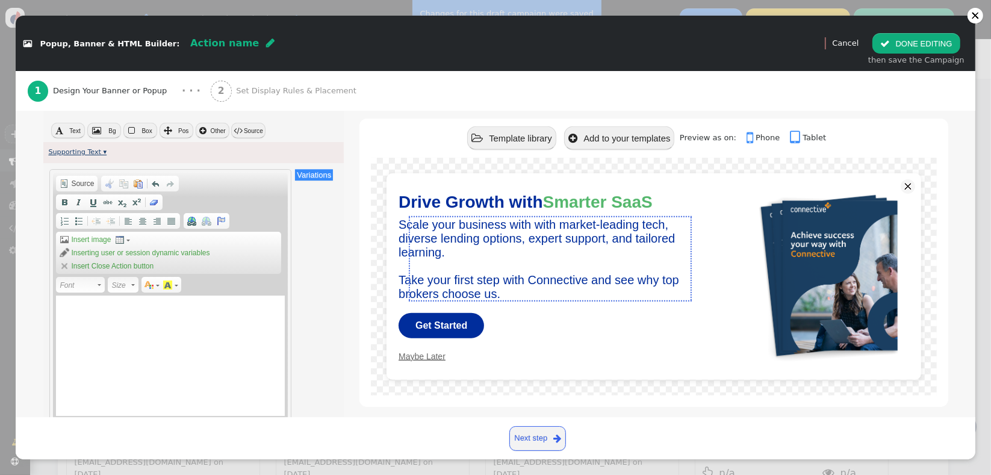
click at [98, 148] on link "Supporting Text ▾" at bounding box center [77, 152] width 58 height 8
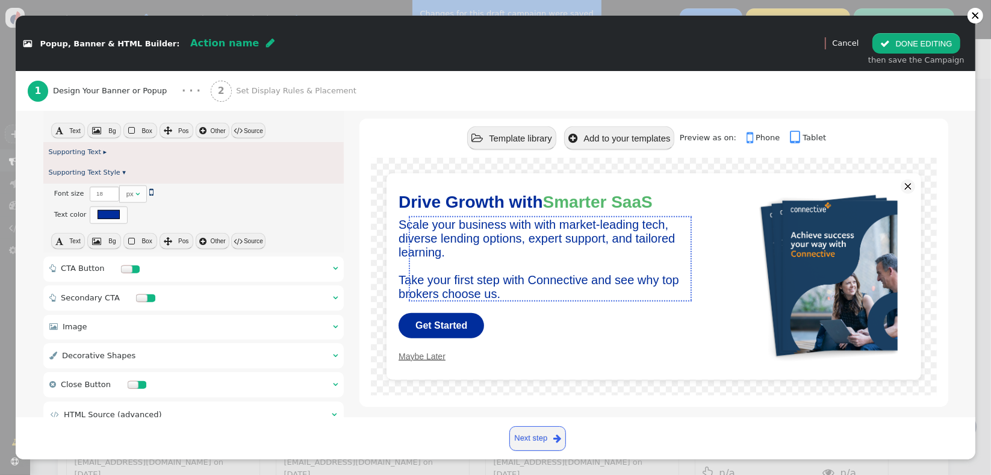
scroll to position [1036, 0]
click at [136, 299] on div at bounding box center [141, 300] width 11 height 8
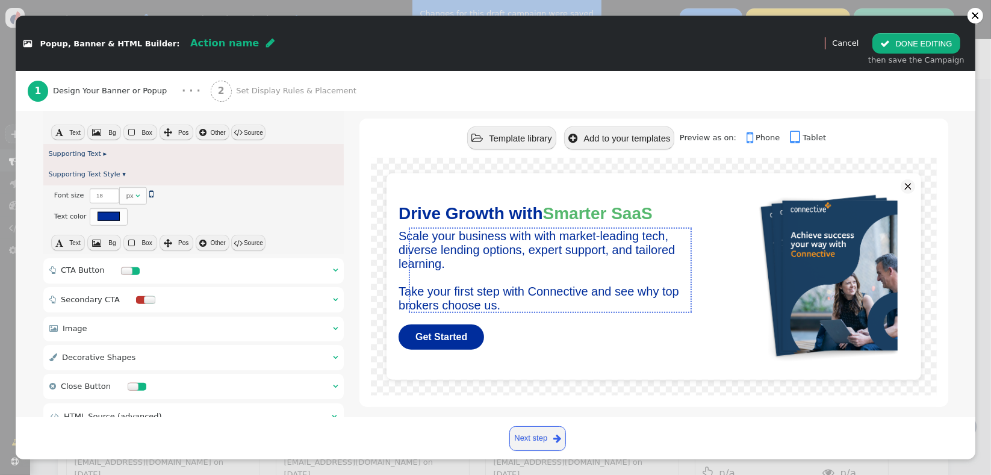
click at [223, 211] on div "× Font size There are alternatives. Default value:  18 px   Variations × Tex…" at bounding box center [193, 206] width 301 height 42
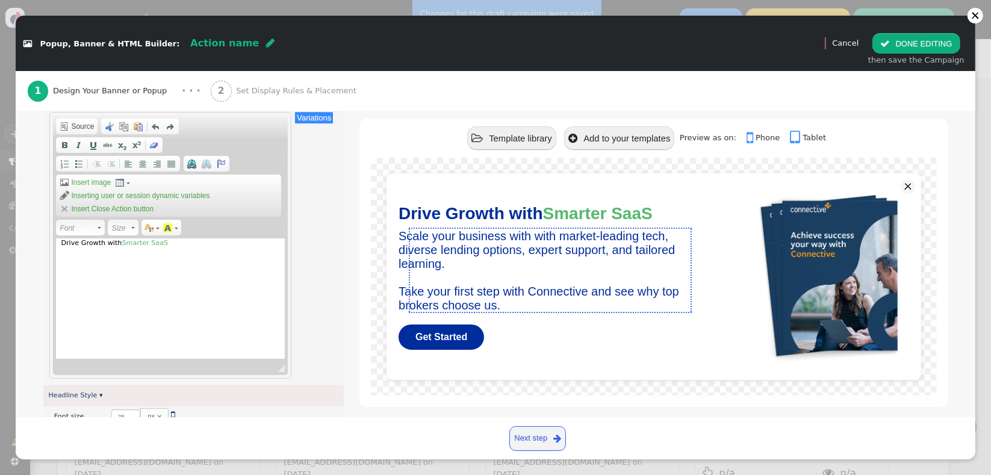
scroll to position [198, 0]
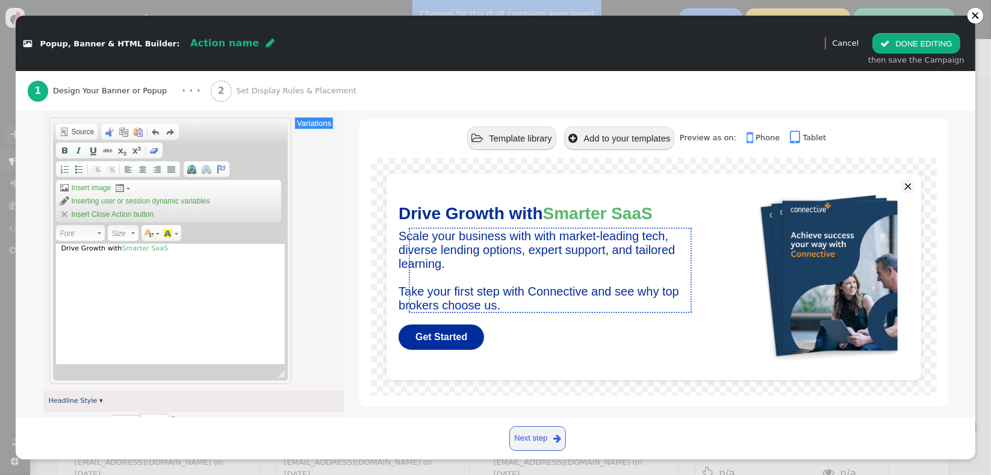
click at [187, 287] on div "Drive Growth with Smarter SaaS" at bounding box center [170, 304] width 229 height 120
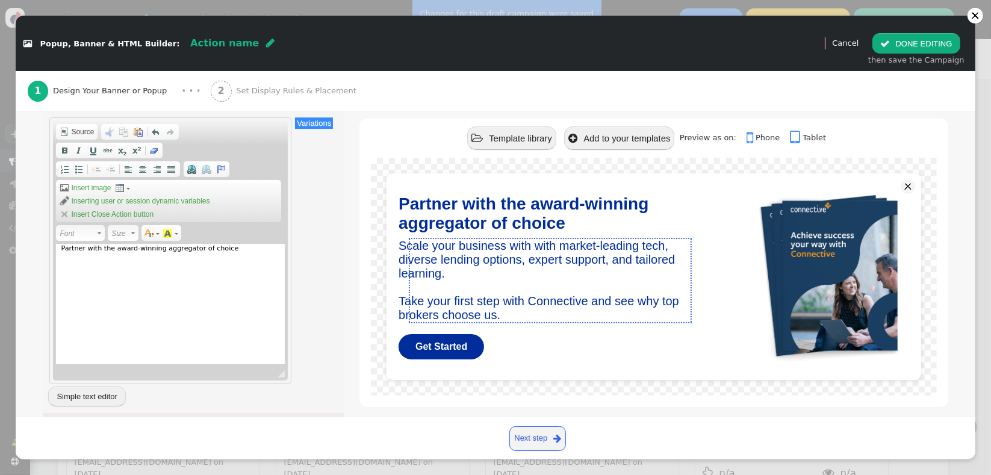
click at [321, 295] on div "Rich Text Editor, editor3 Editor toolbars Document Source Clipboard/Undo Cut Ke…" at bounding box center [193, 261] width 290 height 291
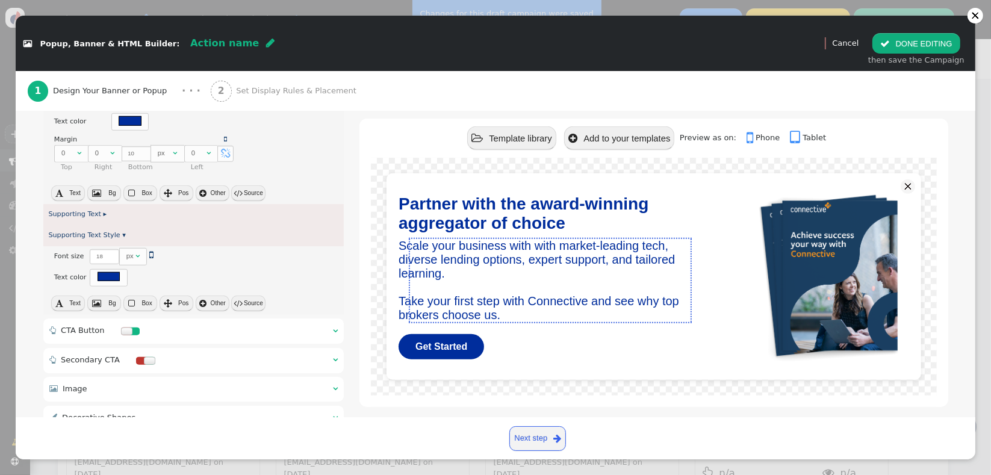
scroll to position [1094, 0]
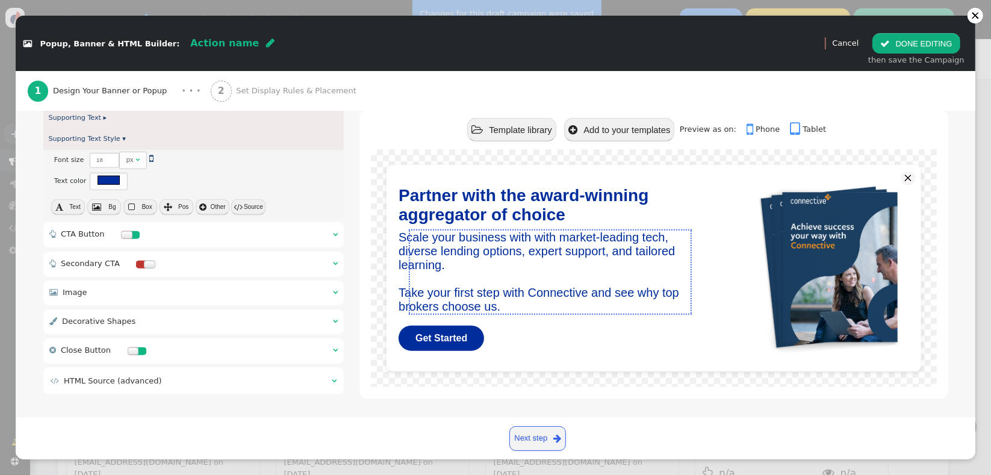
click at [225, 357] on div " Close Button  " at bounding box center [193, 350] width 301 height 25
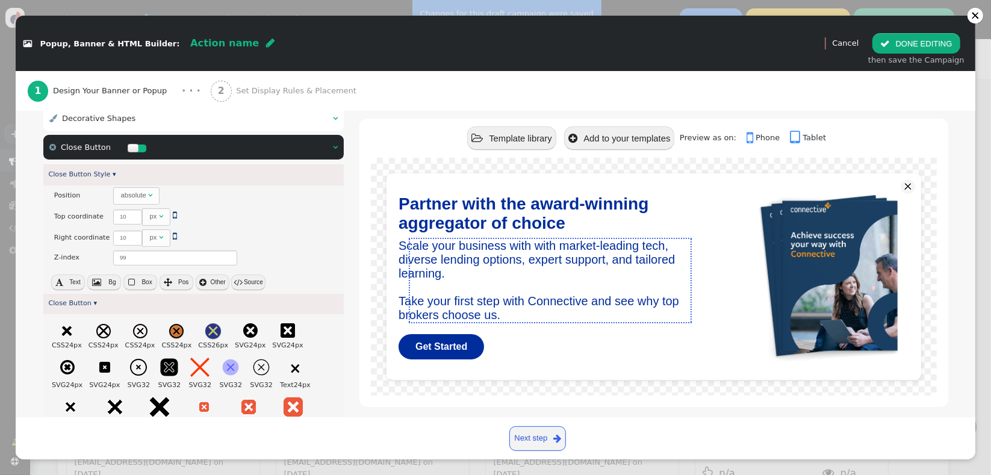
scroll to position [282, 0]
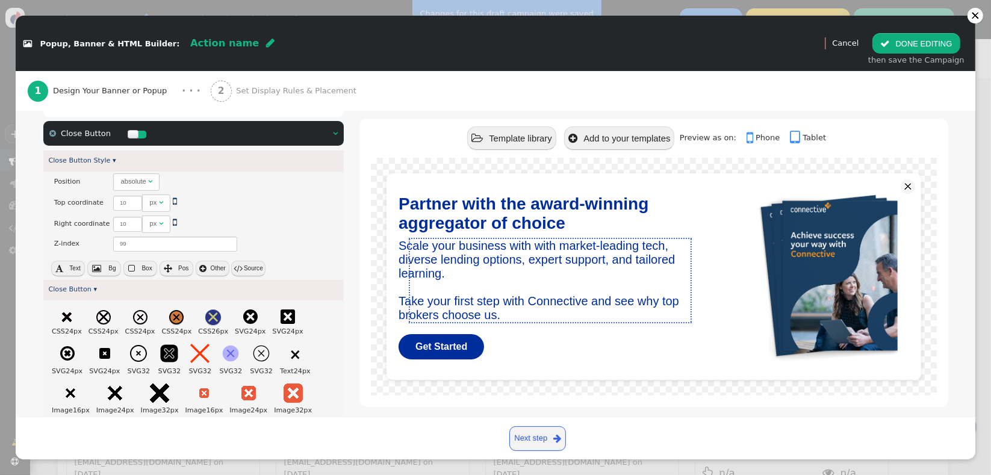
click at [253, 131] on div " Close Button  " at bounding box center [193, 133] width 301 height 25
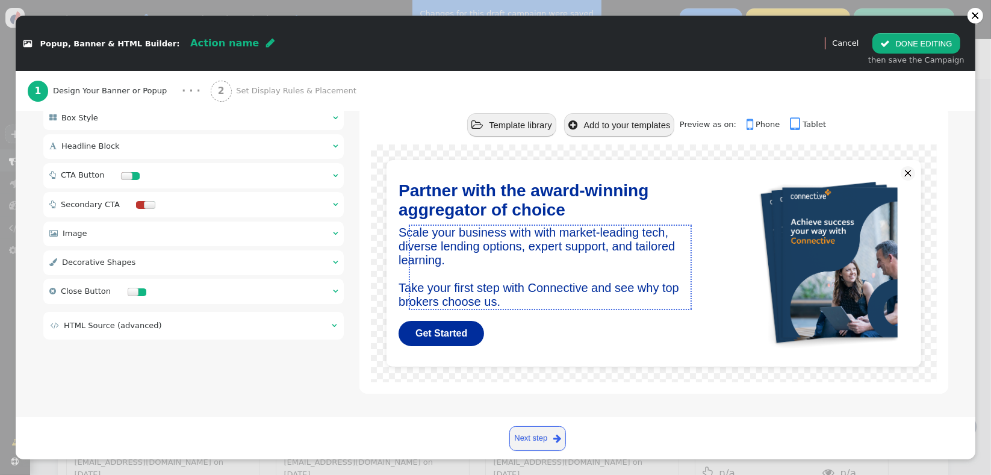
scroll to position [123, 0]
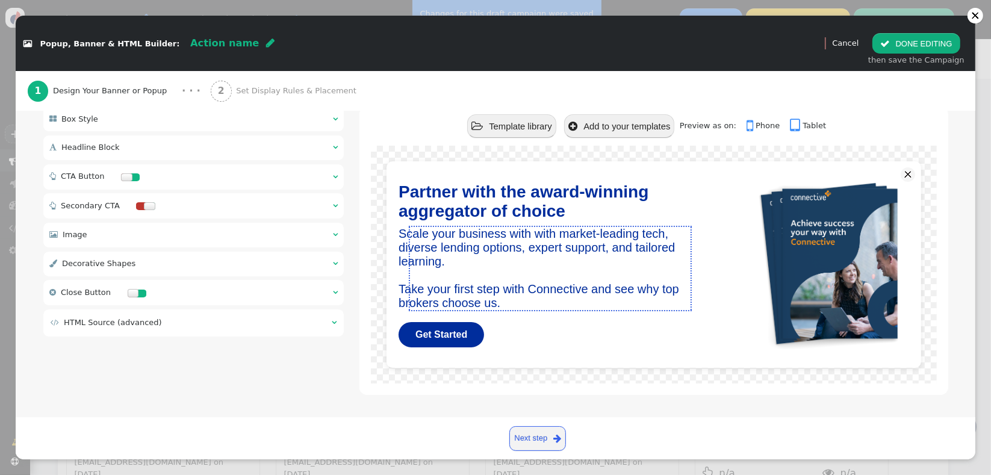
click at [204, 175] on div " CTA Button  " at bounding box center [193, 176] width 301 height 25
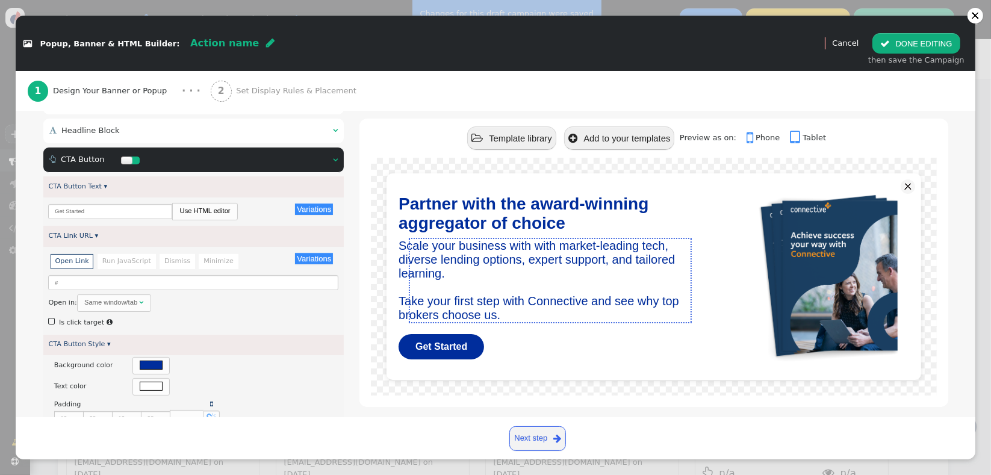
scroll to position [128, 0]
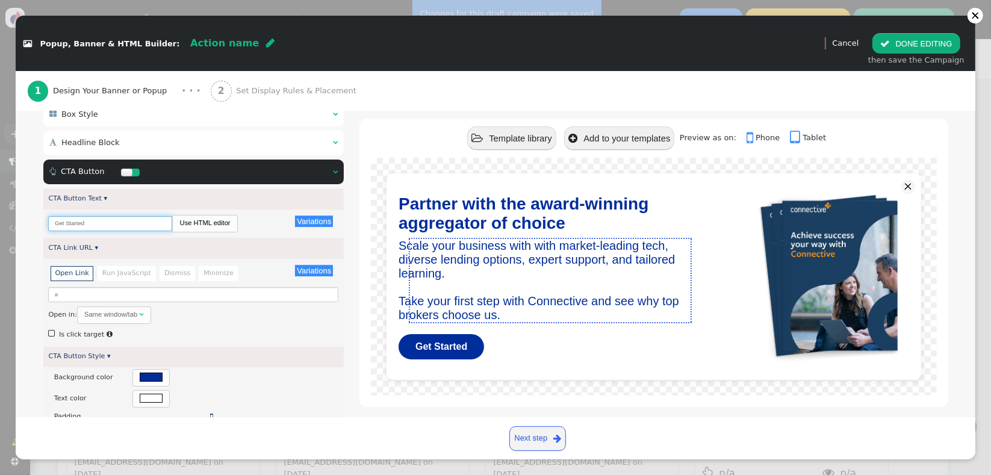
click at [132, 223] on input "Get Started" at bounding box center [110, 223] width 124 height 15
paste input "Download your free info pack"
type input "Download your free info pack"
click at [151, 249] on div "CTA Link URL ▾" at bounding box center [193, 248] width 301 height 21
click at [54, 337] on span "" at bounding box center [52, 334] width 9 height 13
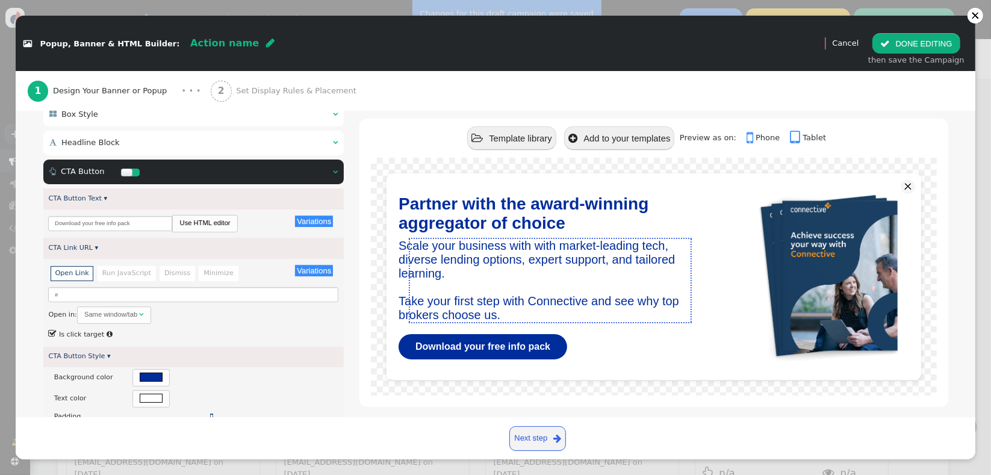
click at [299, 90] on span "Set Display Rules & Placement" at bounding box center [298, 91] width 125 height 12
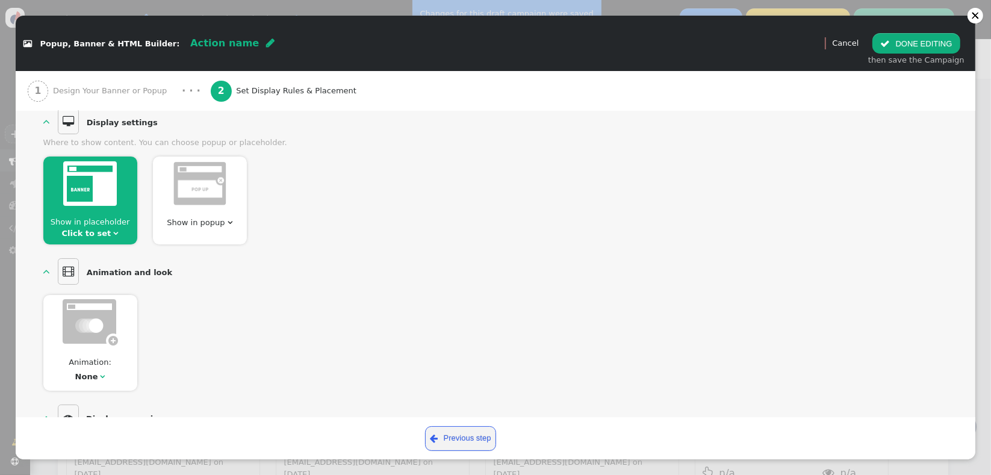
click at [213, 219] on span "Show in popup" at bounding box center [196, 222] width 58 height 9
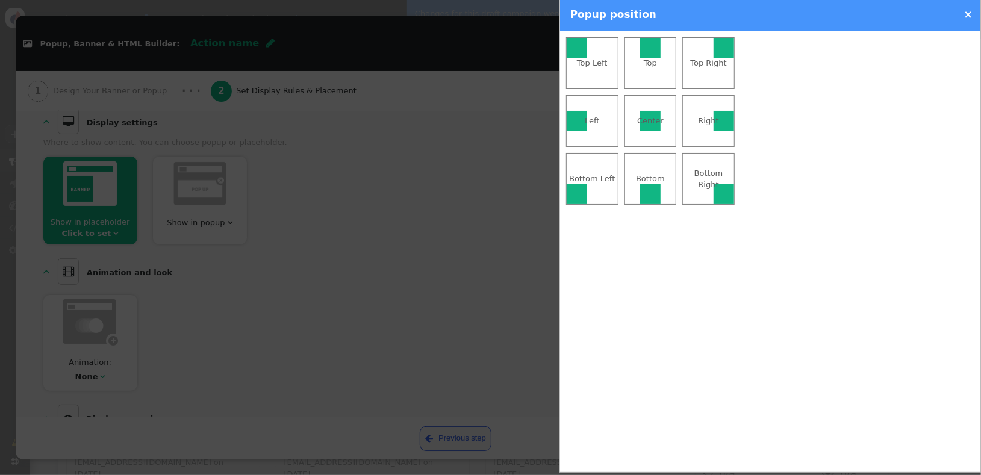
click at [650, 113] on div at bounding box center [650, 121] width 20 height 20
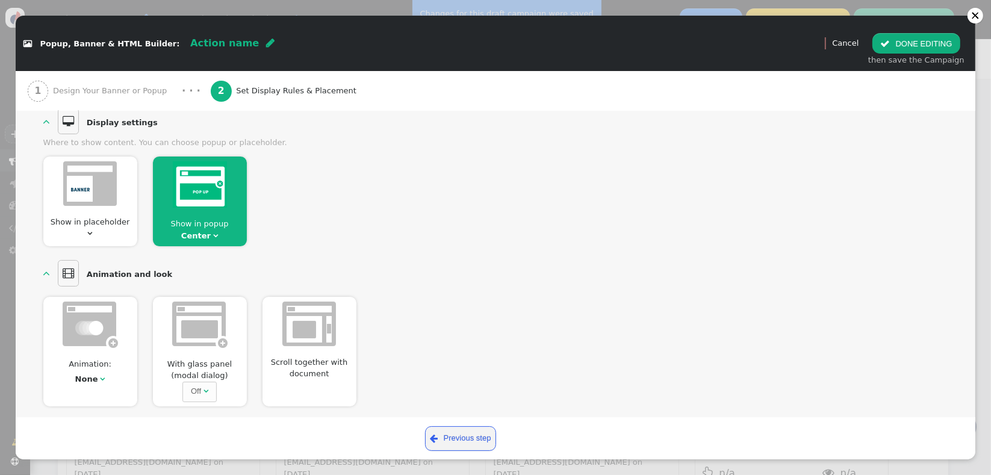
click at [670, 226] on div "Show in placeholder  Show in popup Center " at bounding box center [495, 198] width 905 height 98
click at [213, 234] on span "" at bounding box center [215, 236] width 5 height 8
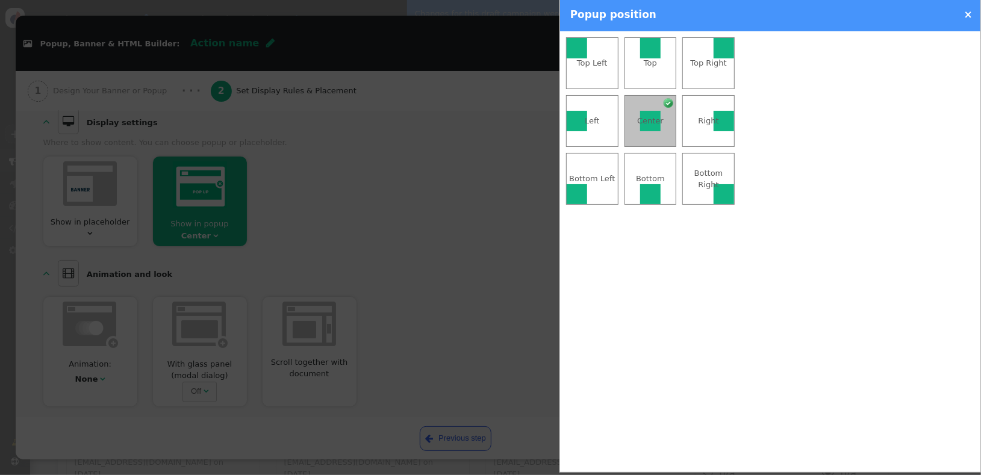
click at [199, 234] on div at bounding box center [490, 237] width 981 height 475
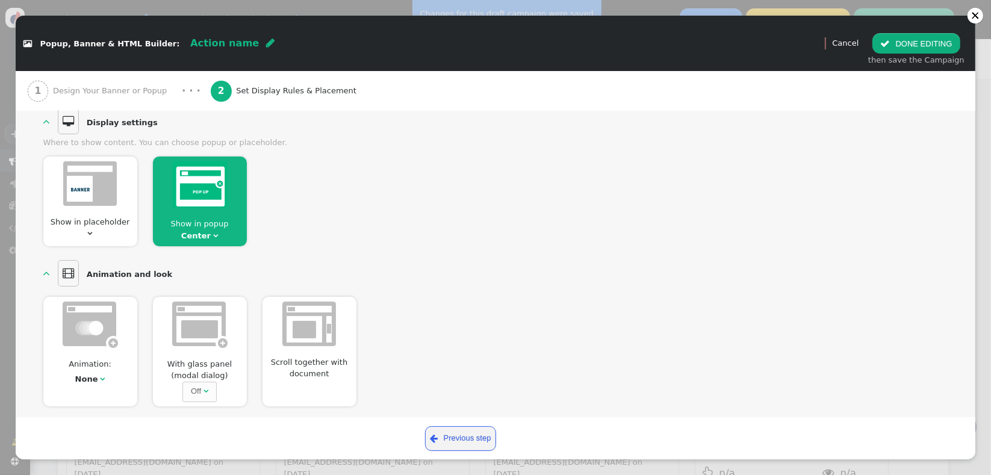
click at [93, 229] on span "" at bounding box center [90, 233] width 5 height 8
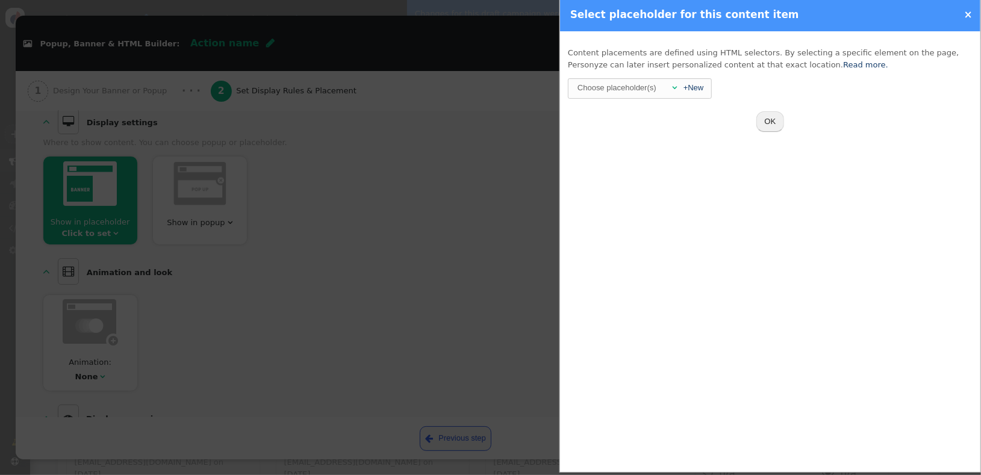
click at [185, 202] on div at bounding box center [490, 237] width 981 height 475
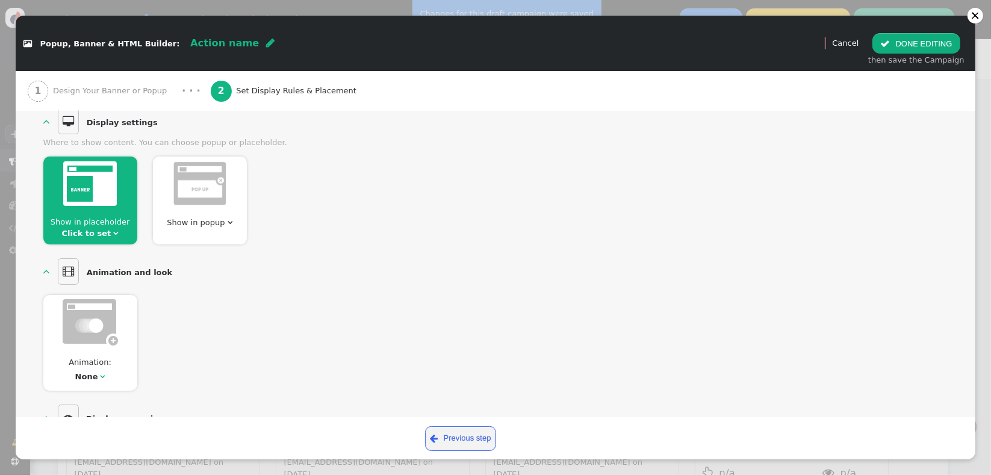
click at [187, 214] on div "Show in popup " at bounding box center [200, 201] width 94 height 88
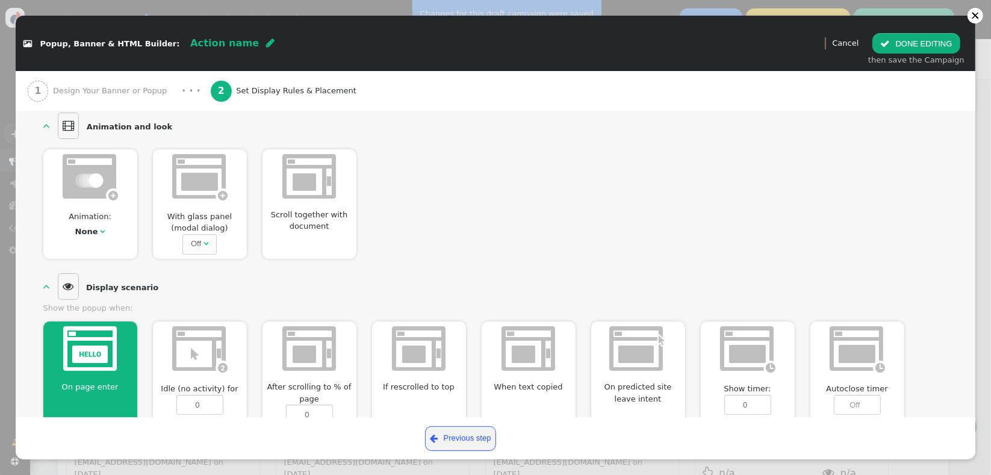
scroll to position [270, 0]
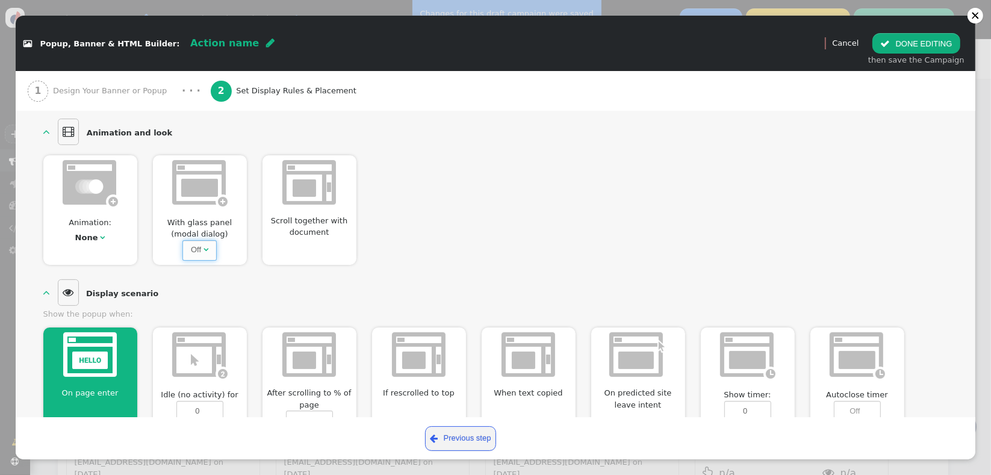
click at [209, 251] on span "Off " at bounding box center [199, 250] width 34 height 20
click at [97, 238] on div "None" at bounding box center [87, 238] width 25 height 12
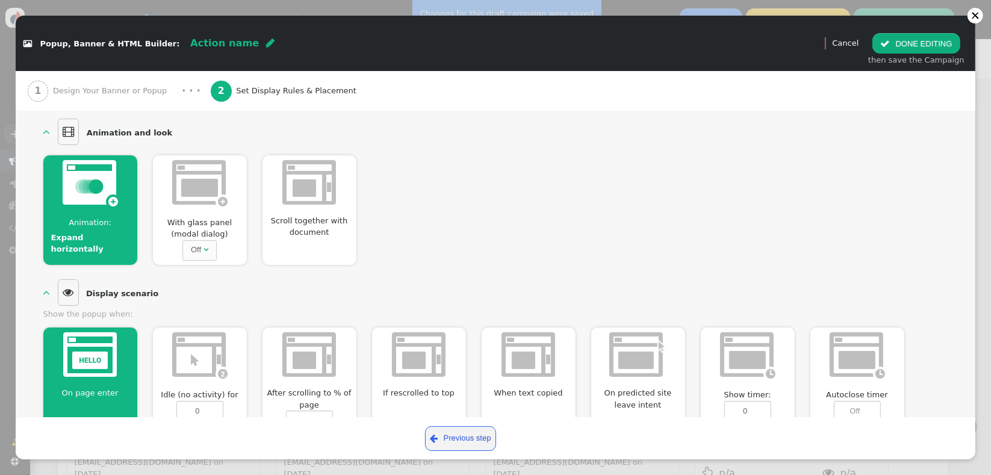
click at [101, 217] on span "Animation:" at bounding box center [90, 223] width 52 height 12
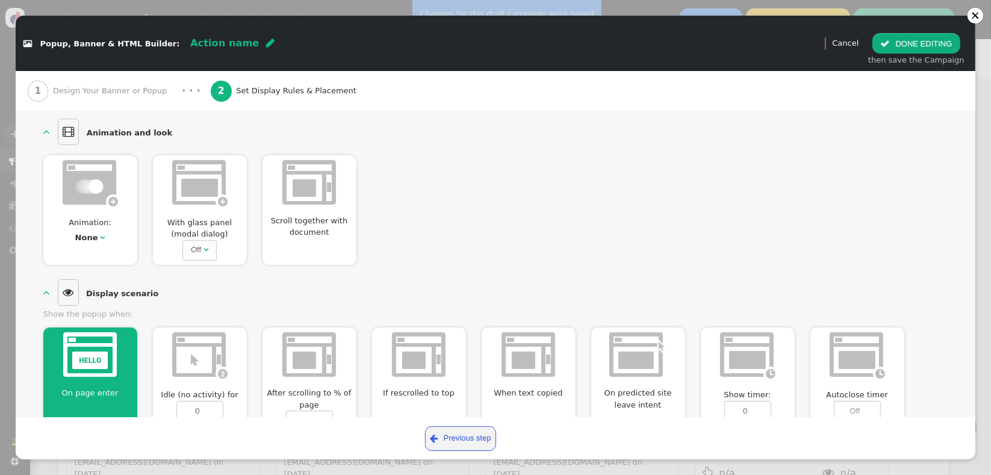
click at [98, 235] on div "None" at bounding box center [87, 238] width 25 height 12
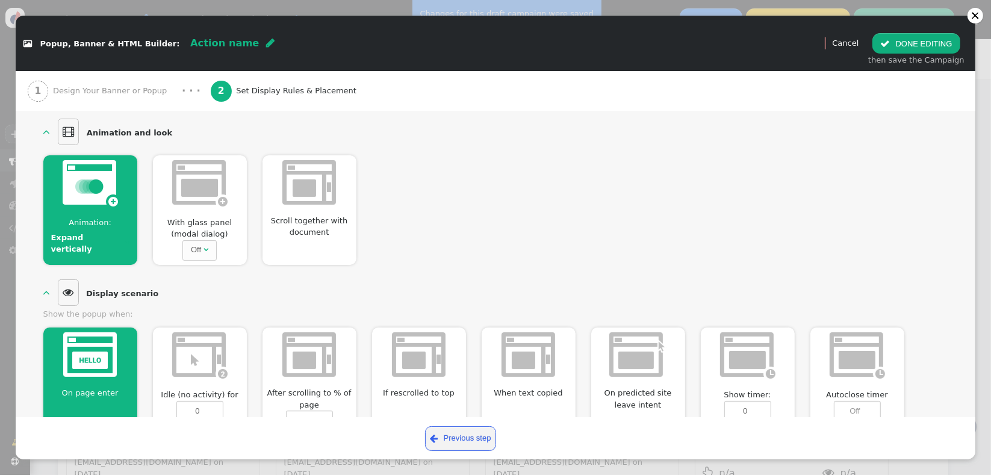
click at [313, 215] on span "Scroll together with document" at bounding box center [310, 226] width 94 height 23
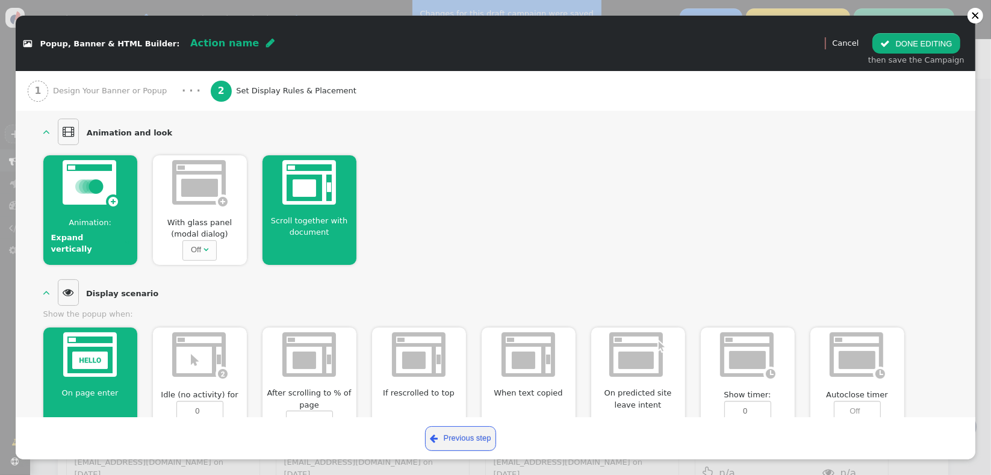
click at [311, 226] on span "Scroll together with document" at bounding box center [310, 226] width 94 height 23
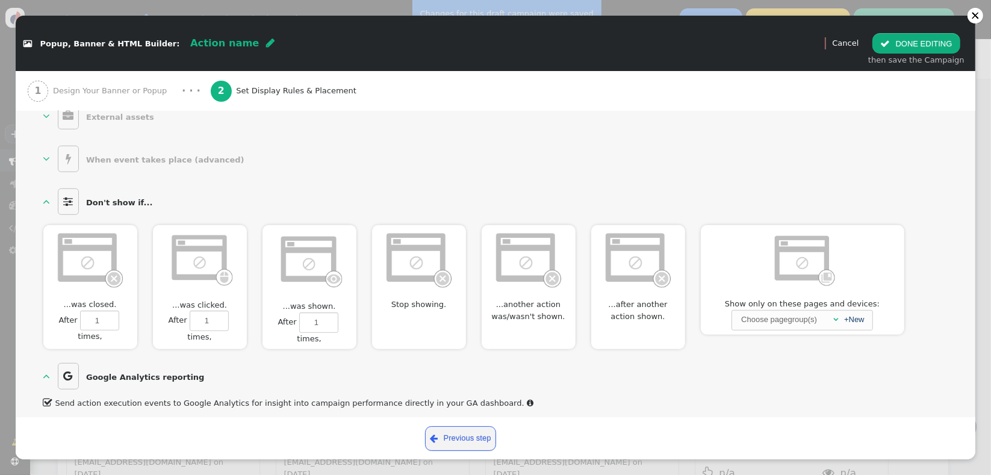
scroll to position [717, 0]
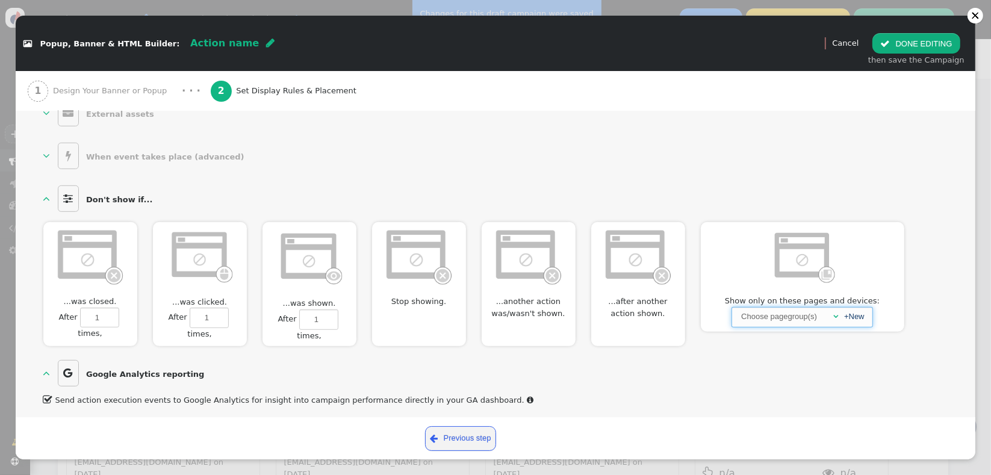
click at [829, 318] on div "" at bounding box center [832, 317] width 11 height 12
click at [833, 314] on span "" at bounding box center [835, 317] width 5 height 8
click at [836, 314] on span "" at bounding box center [835, 317] width 5 height 8
click at [779, 315] on div "Choose pagegroup(s)" at bounding box center [779, 317] width 78 height 18
click at [857, 314] on link "+New" at bounding box center [854, 316] width 20 height 9
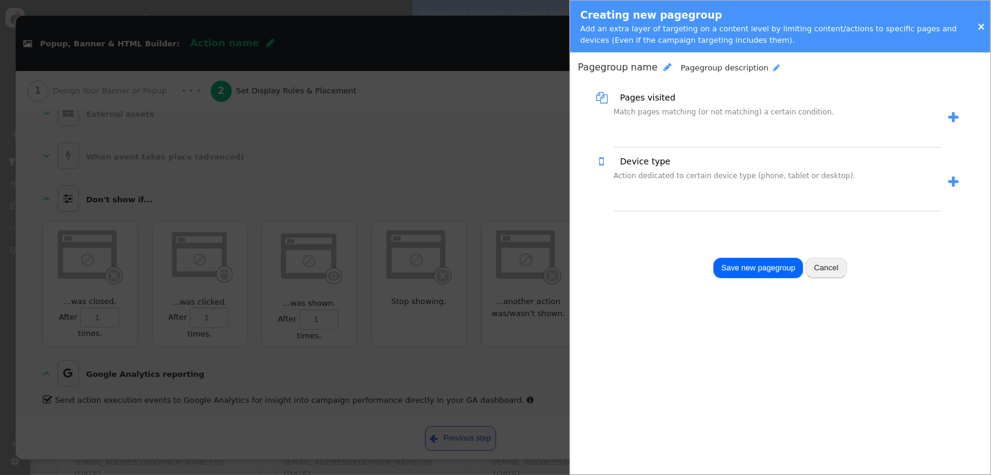
click at [983, 25] on link "×" at bounding box center [981, 26] width 8 height 12
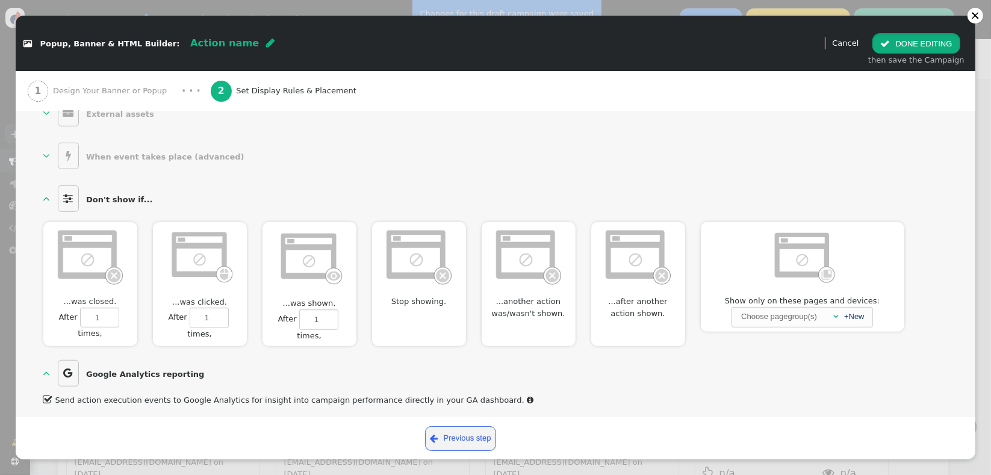
click at [929, 40] on button " DONE EDITING" at bounding box center [916, 43] width 87 height 20
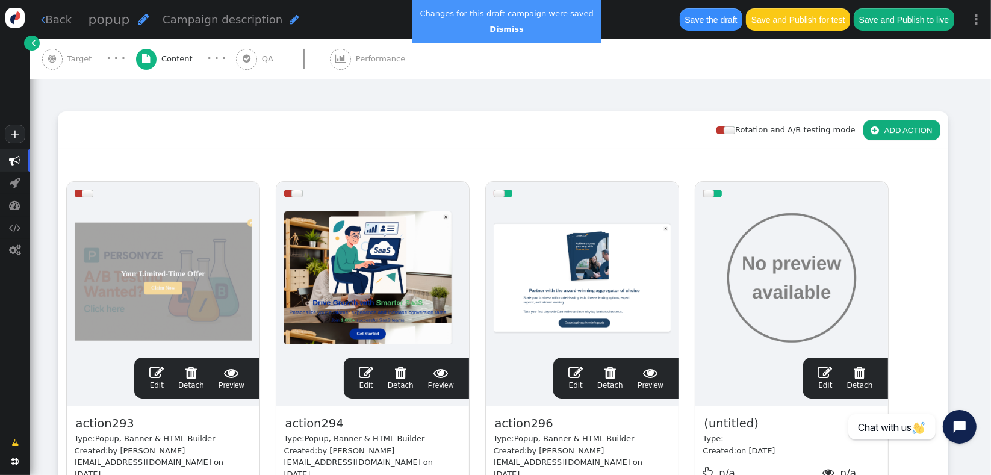
click at [503, 191] on div at bounding box center [499, 194] width 11 height 8
click at [505, 196] on div at bounding box center [506, 194] width 11 height 8
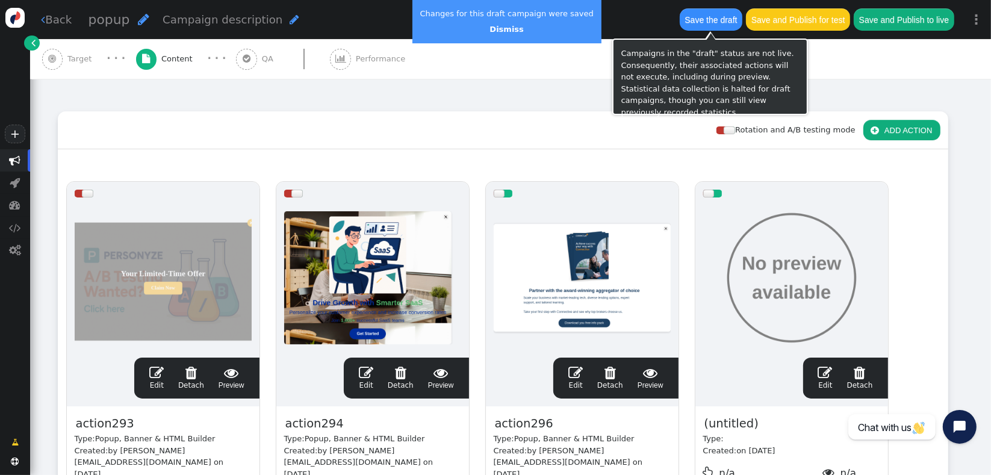
click at [720, 23] on button "Save the draft" at bounding box center [711, 19] width 63 height 22
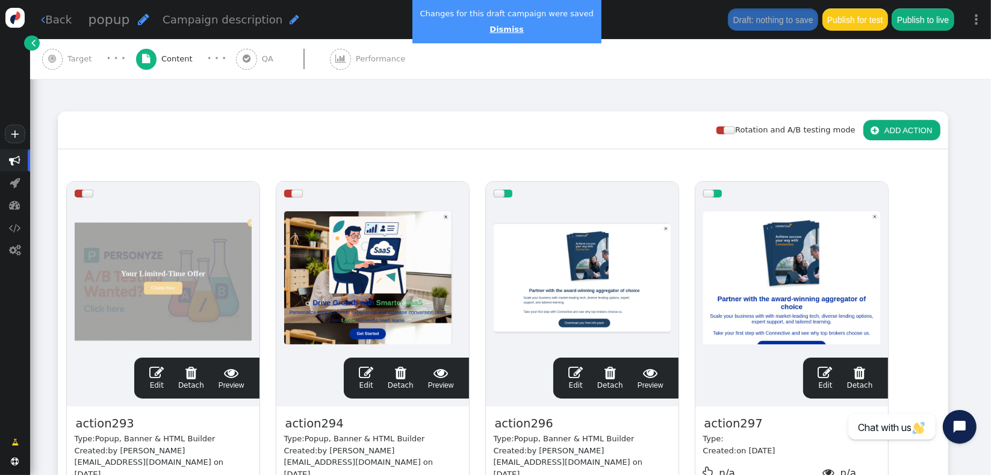
click at [502, 26] on link "Dismiss" at bounding box center [507, 29] width 34 height 9
